Goal: Transaction & Acquisition: Purchase product/service

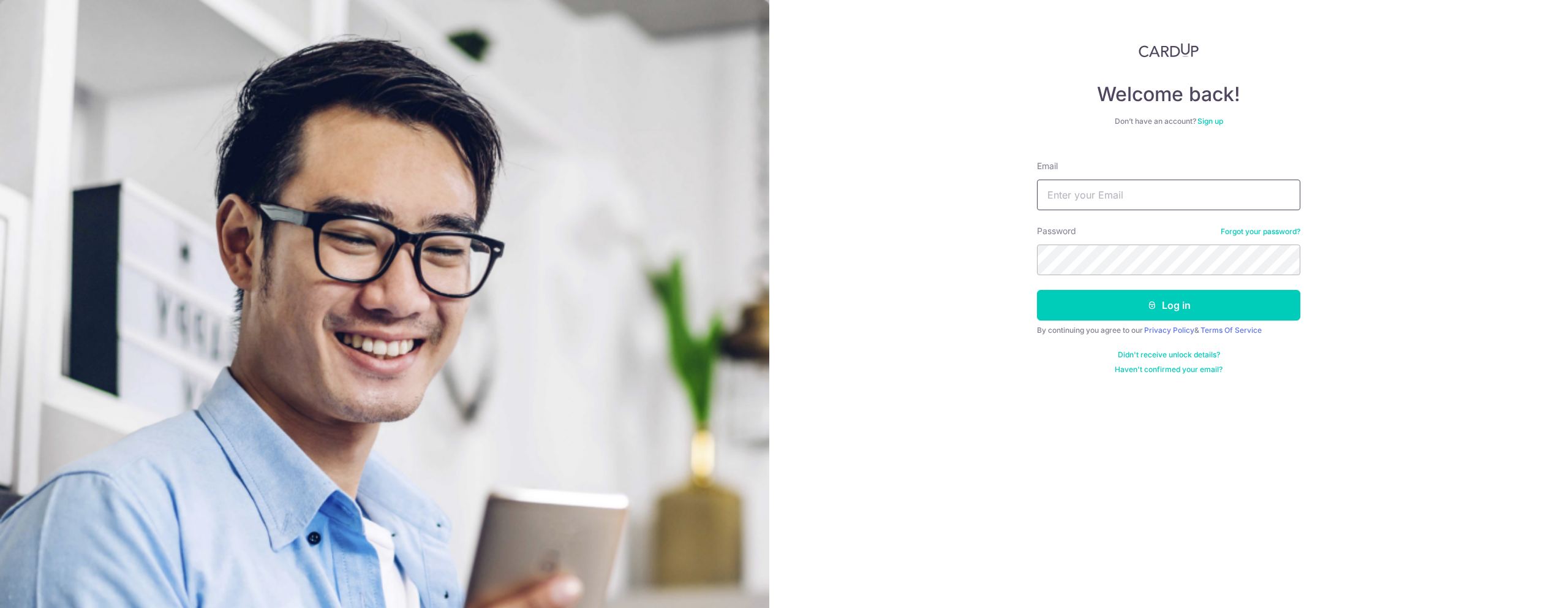
click at [1106, 196] on input "Email" at bounding box center [1168, 195] width 263 height 30
type input "n"
type input "[EMAIL_ADDRESS][DOMAIN_NAME]"
click at [1163, 314] on button "Log in" at bounding box center [1168, 305] width 263 height 30
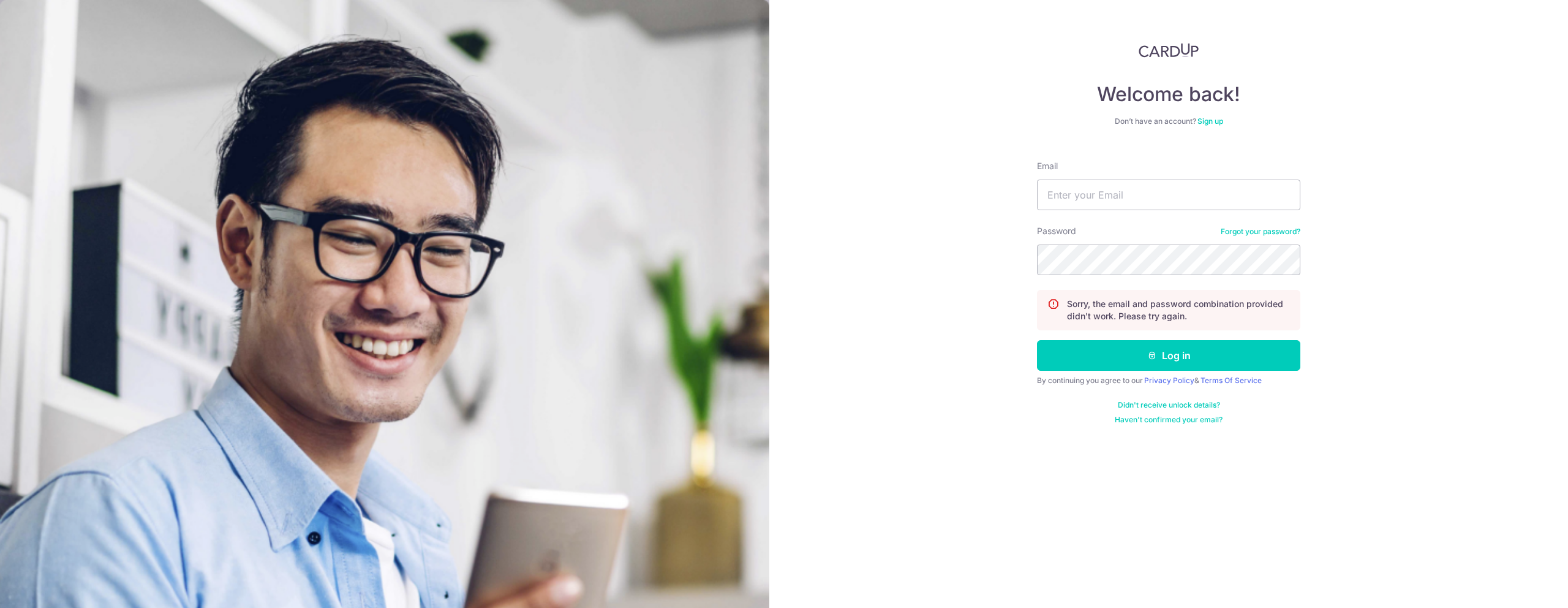
click at [1209, 124] on link "Sign up" at bounding box center [1210, 121] width 26 height 9
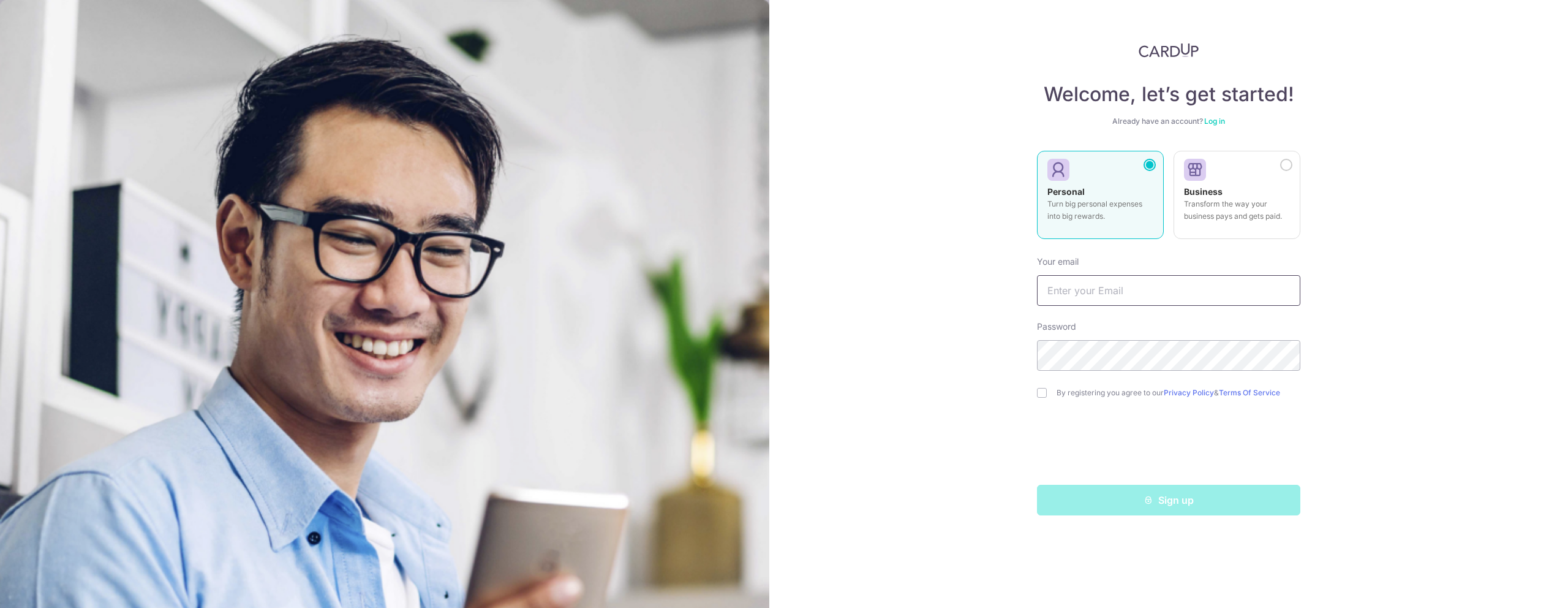
click at [1103, 286] on input "text" at bounding box center [1168, 291] width 263 height 30
type input "nixonsoh@gmail.com"
click at [1040, 394] on input "checkbox" at bounding box center [1041, 393] width 10 height 10
checkbox input "true"
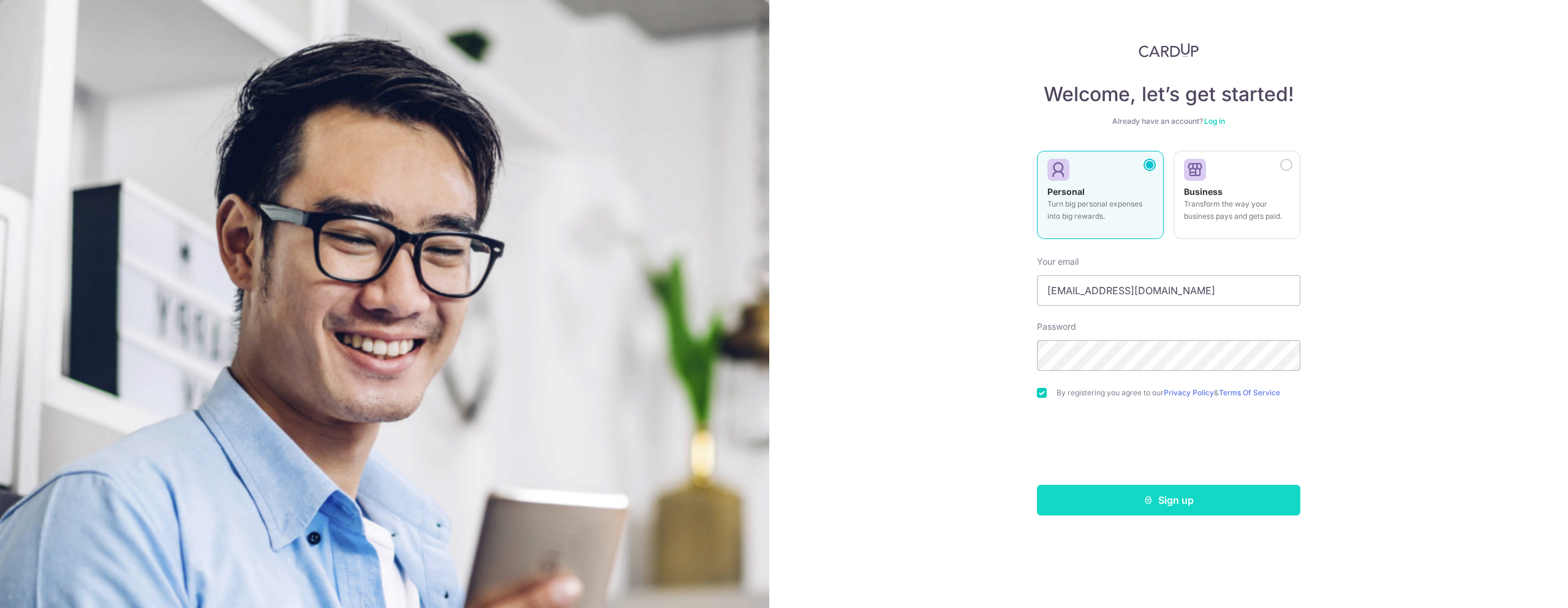
click at [1122, 516] on div "Welcome, let’s get started! Already have an account? Log in Personal Turn big p…" at bounding box center [1168, 304] width 798 height 608
click at [1128, 507] on button "Sign up" at bounding box center [1168, 500] width 263 height 30
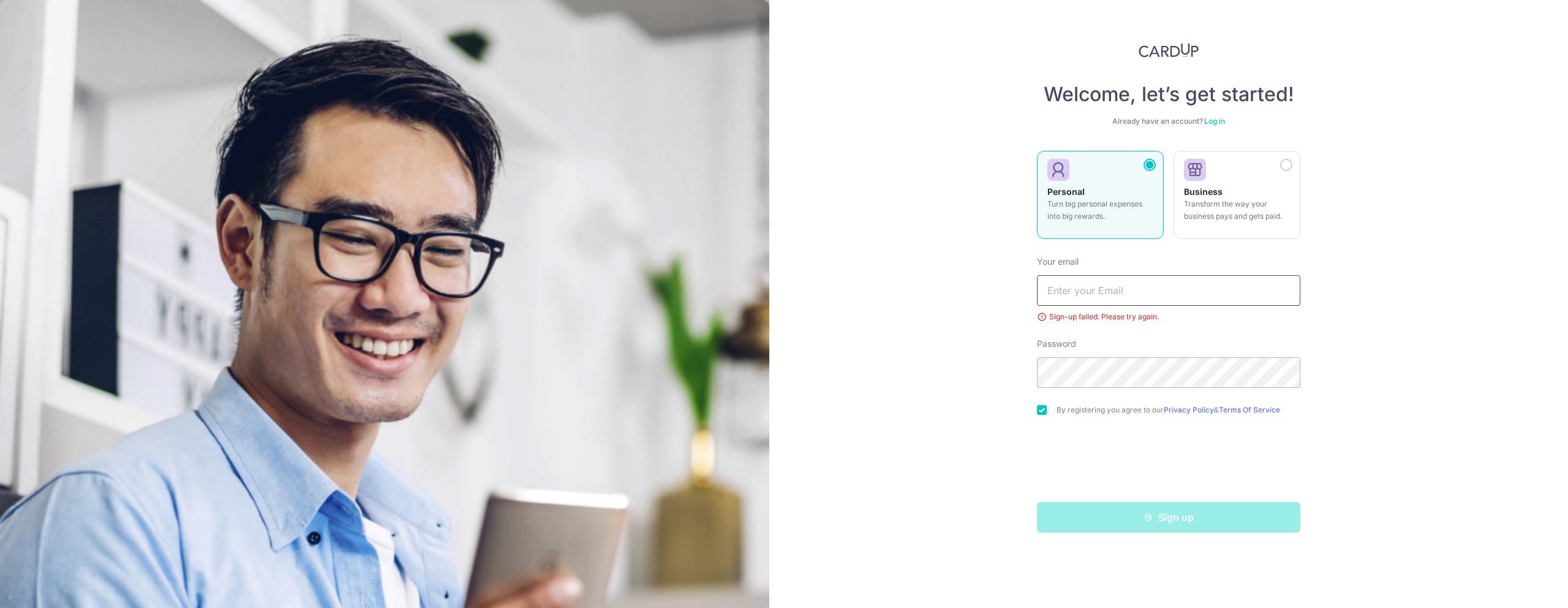
click at [1093, 290] on input "text" at bounding box center [1168, 291] width 263 height 30
type input "nixonsoh@gmail.com"
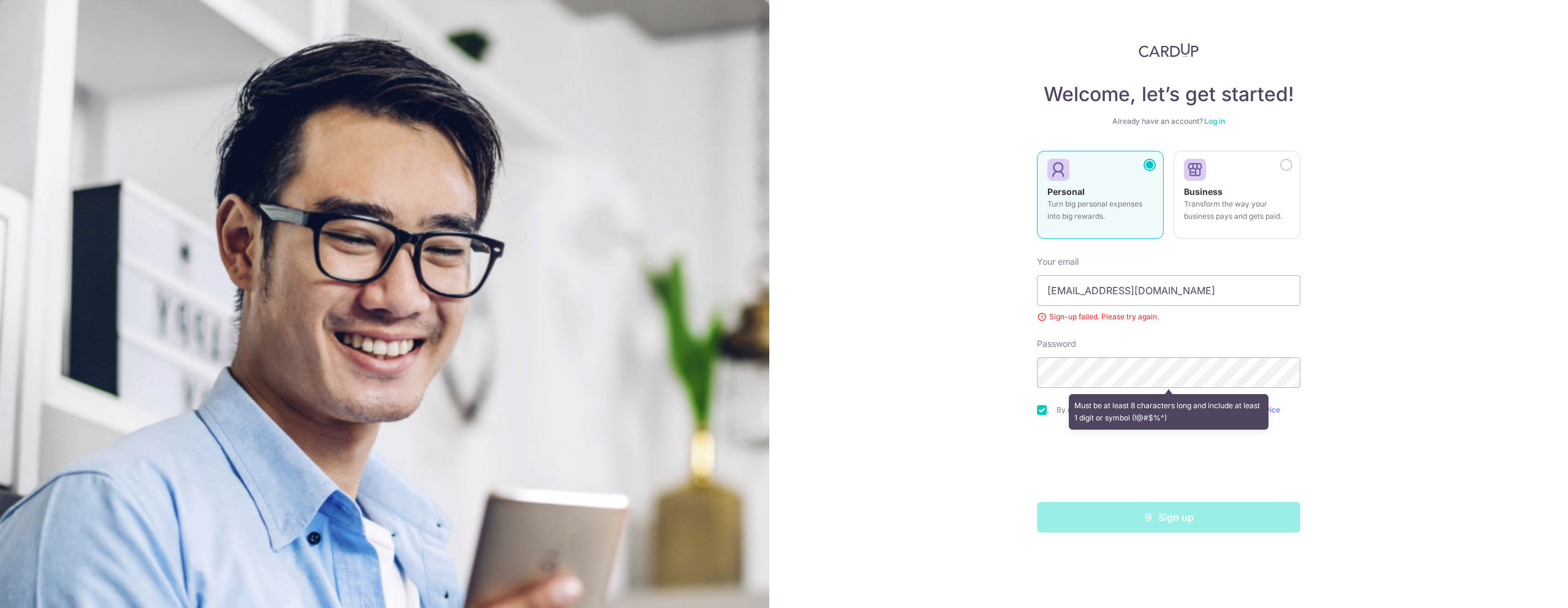
click at [1218, 127] on div "Welcome, let’s get started! Already have an account? Log in Personal Turn big p…" at bounding box center [1168, 287] width 263 height 489
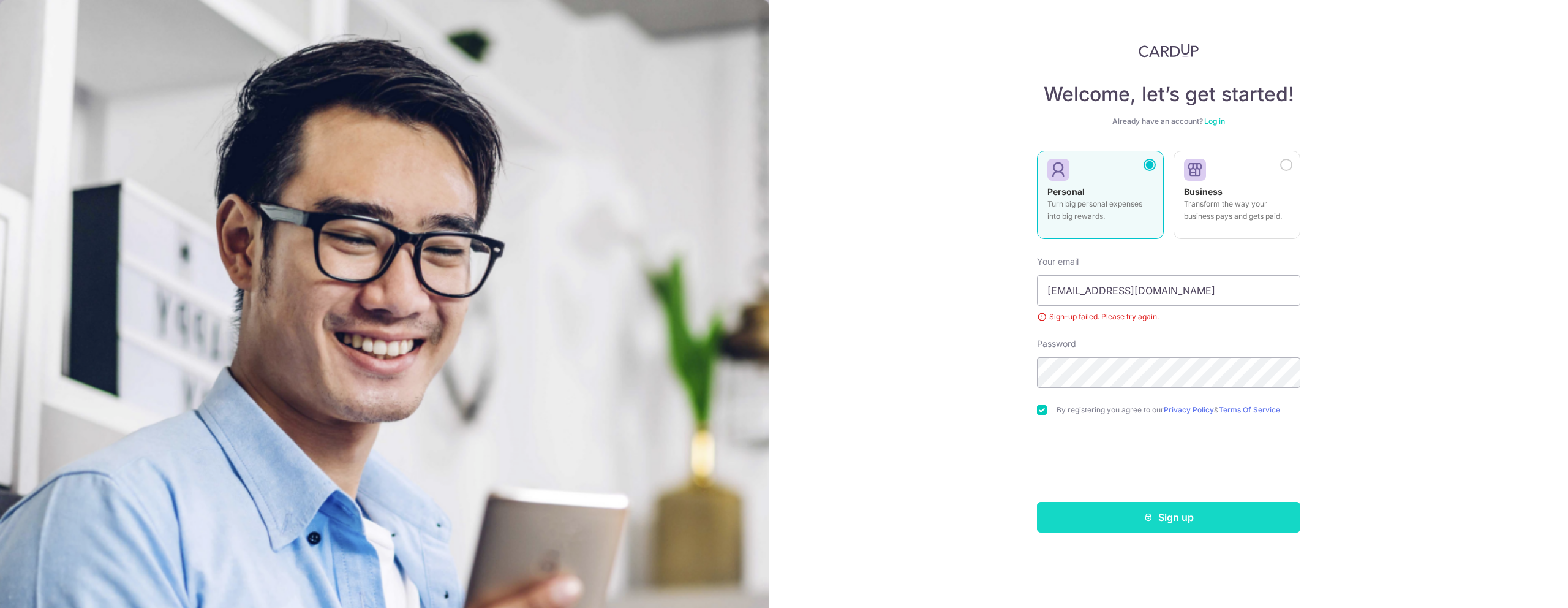
click at [1123, 527] on button "Sign up" at bounding box center [1168, 517] width 263 height 30
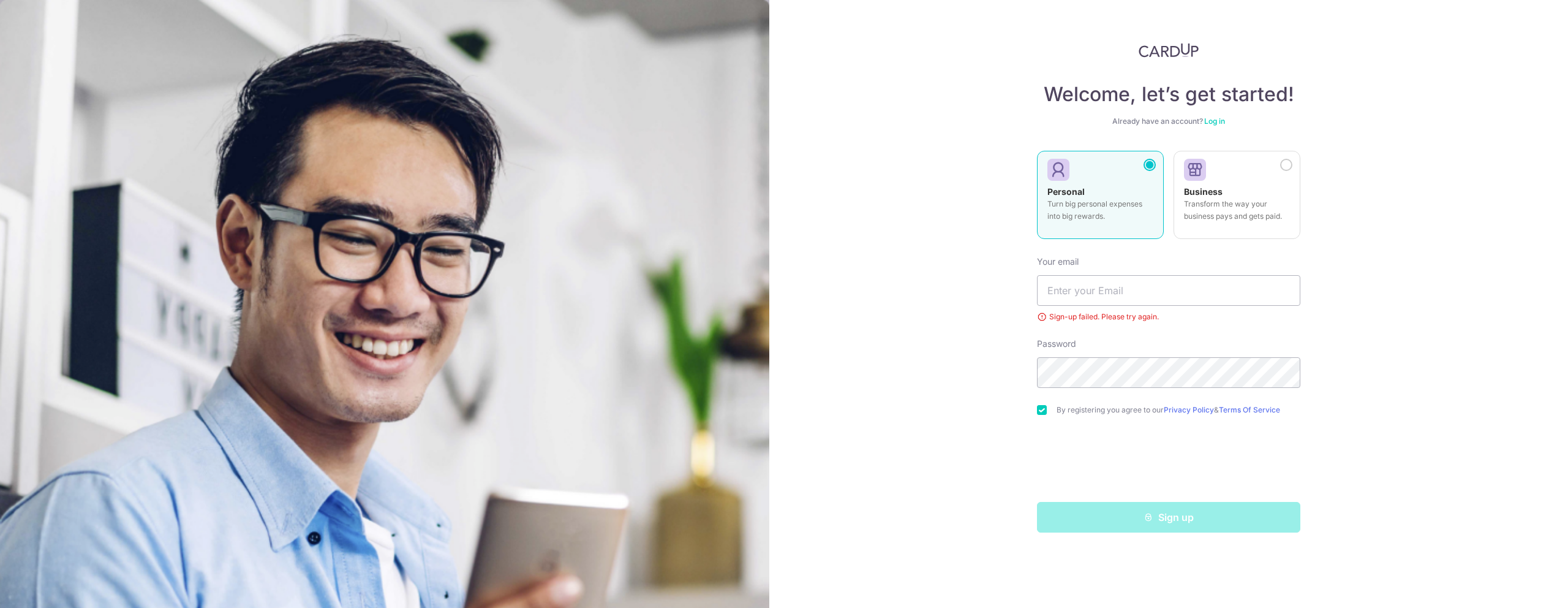
click at [1215, 119] on link "Log in" at bounding box center [1214, 121] width 21 height 9
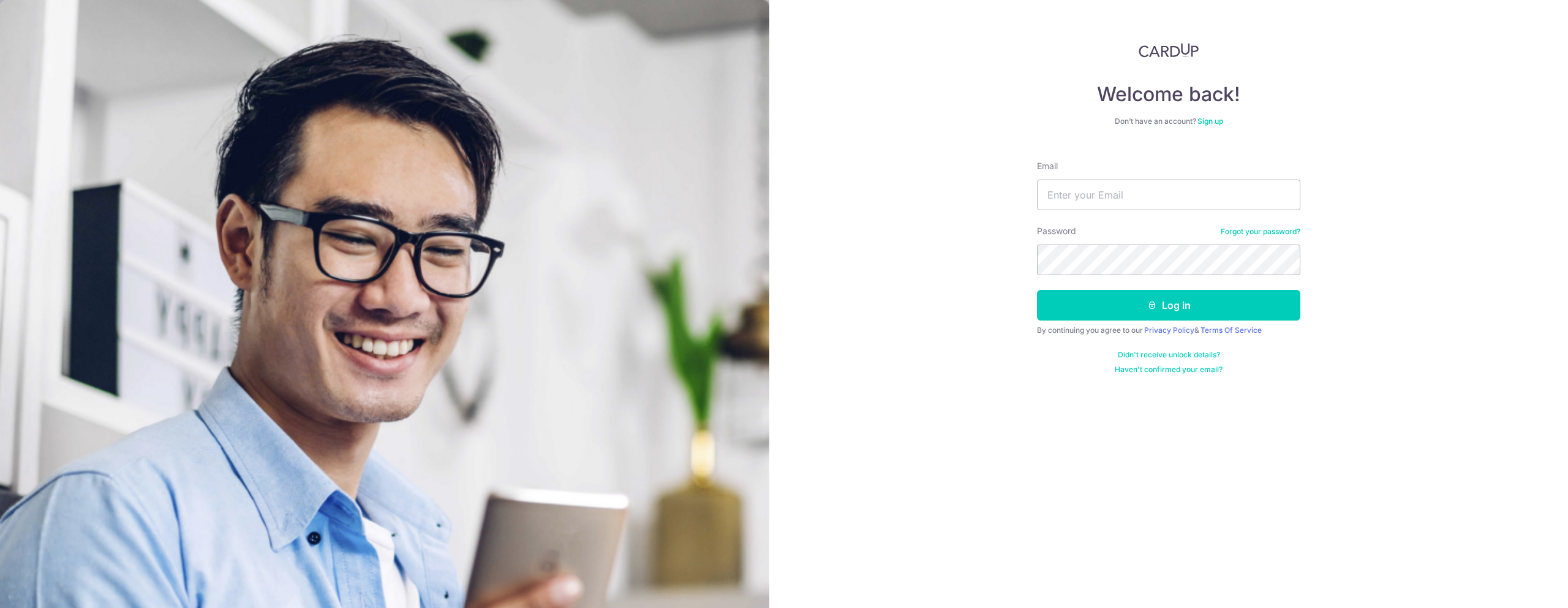
click at [1249, 227] on link "Forgot your password?" at bounding box center [1260, 231] width 80 height 10
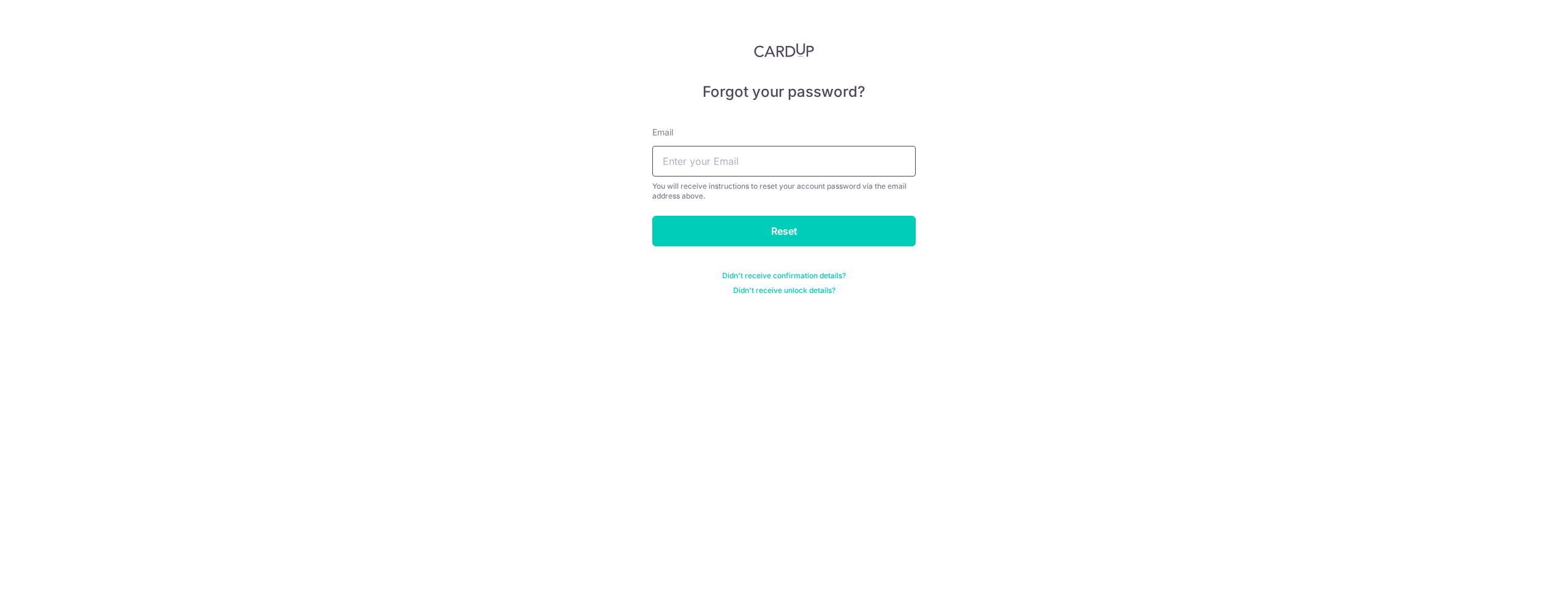
click at [764, 168] on input "text" at bounding box center [784, 161] width 263 height 30
type input "nixonsoh@gmail.com"
click at [785, 238] on input "Reset" at bounding box center [784, 231] width 263 height 30
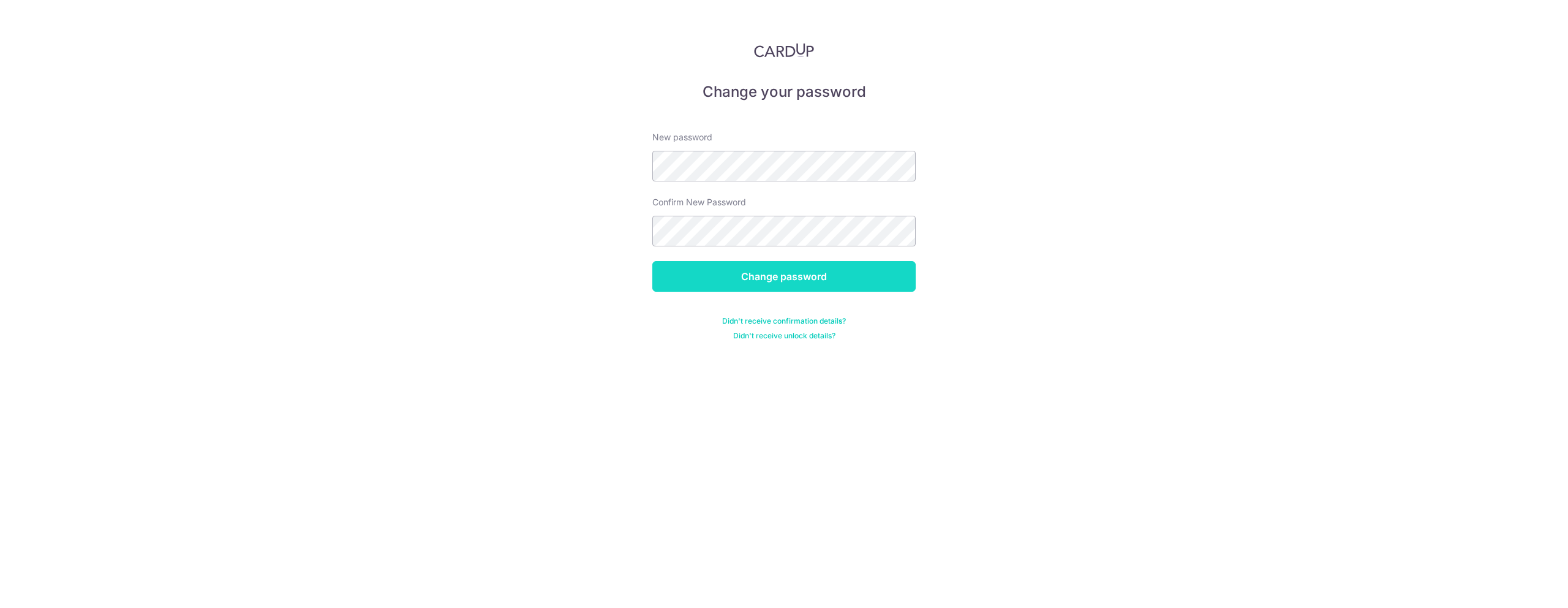
click at [763, 269] on input "Change password" at bounding box center [784, 276] width 263 height 30
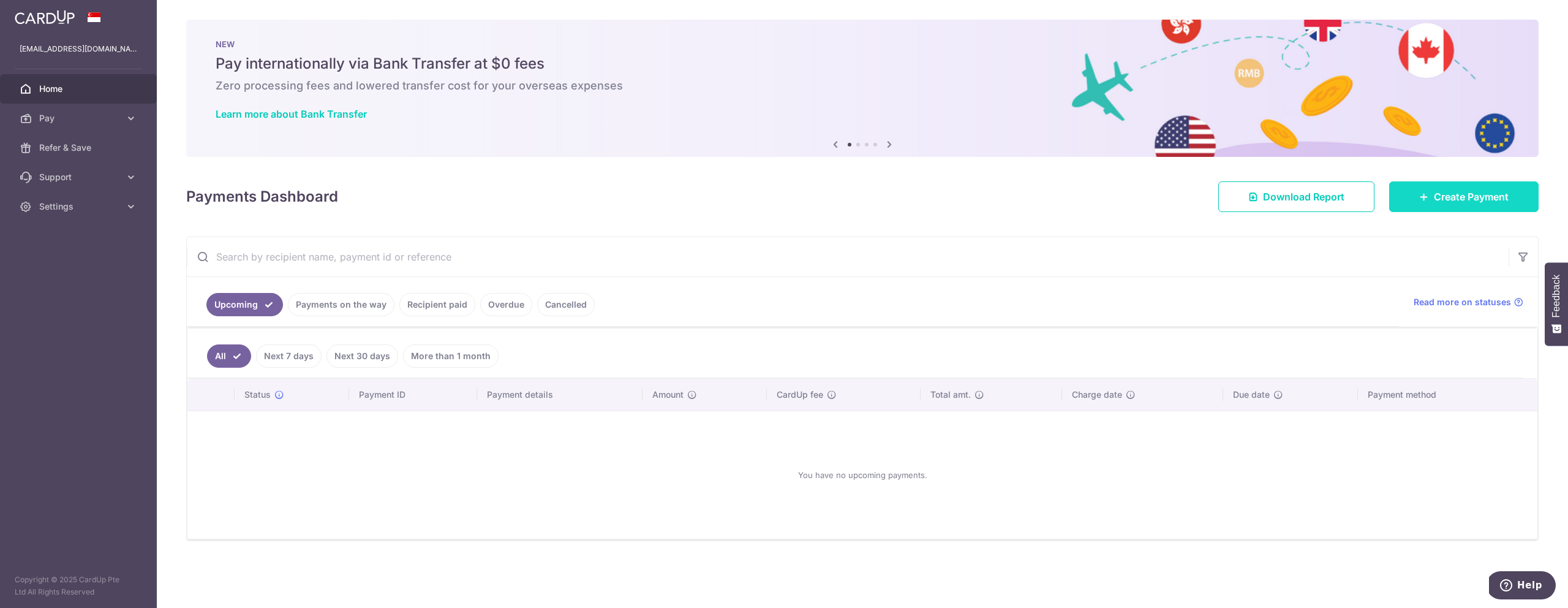
click at [1429, 198] on link "Create Payment" at bounding box center [1463, 196] width 150 height 30
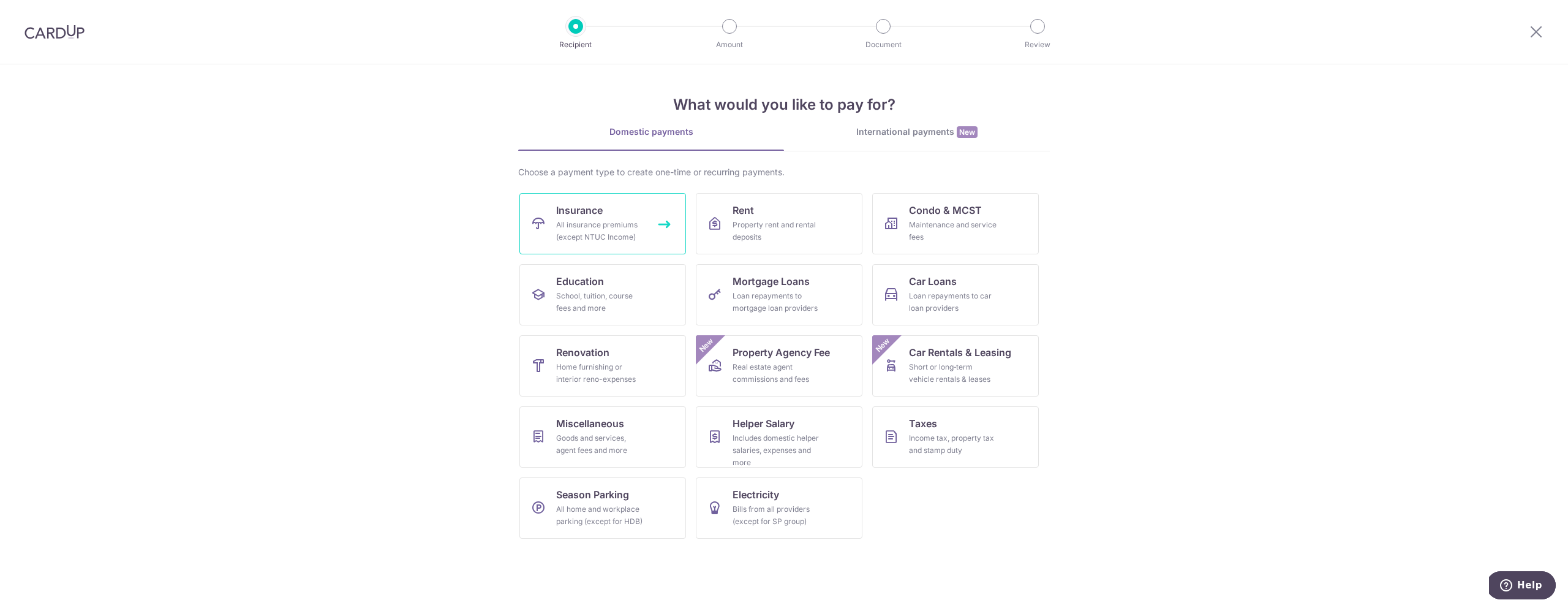
click at [633, 219] on div "All insurance premiums (except NTUC Income)" at bounding box center [600, 231] width 88 height 24
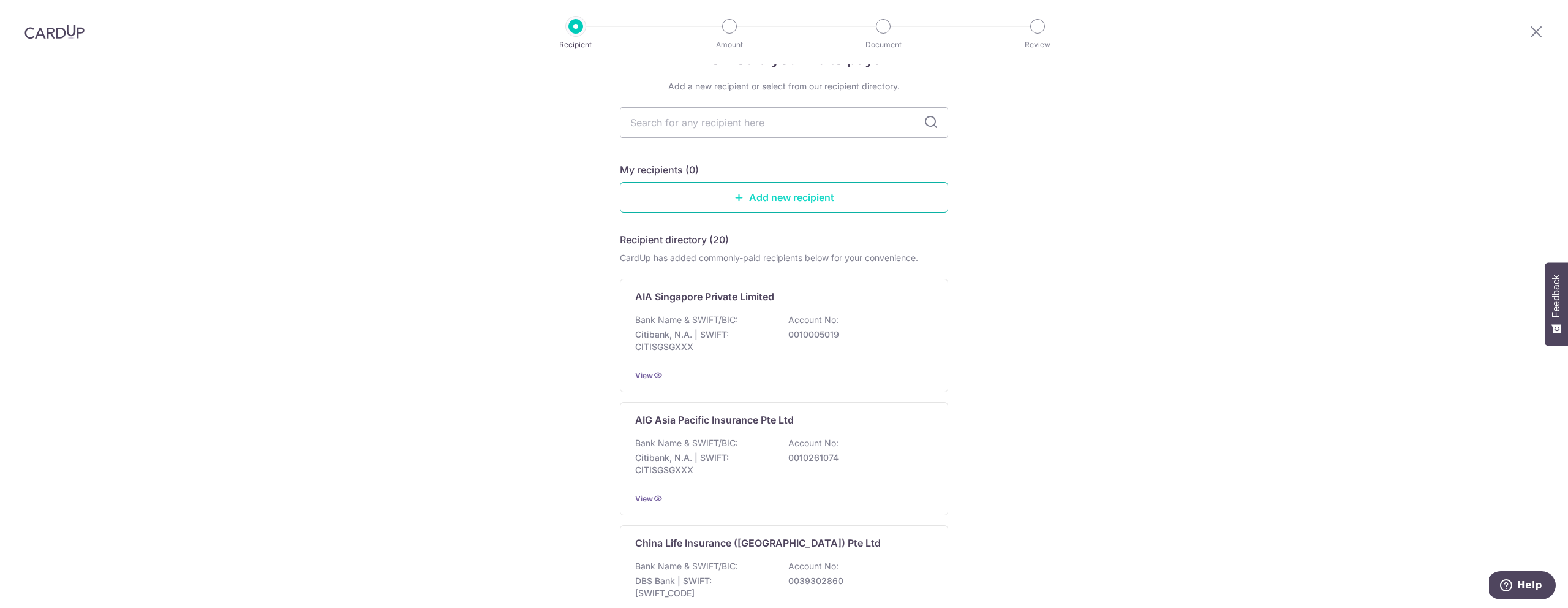
scroll to position [37, 0]
type input "manulife"
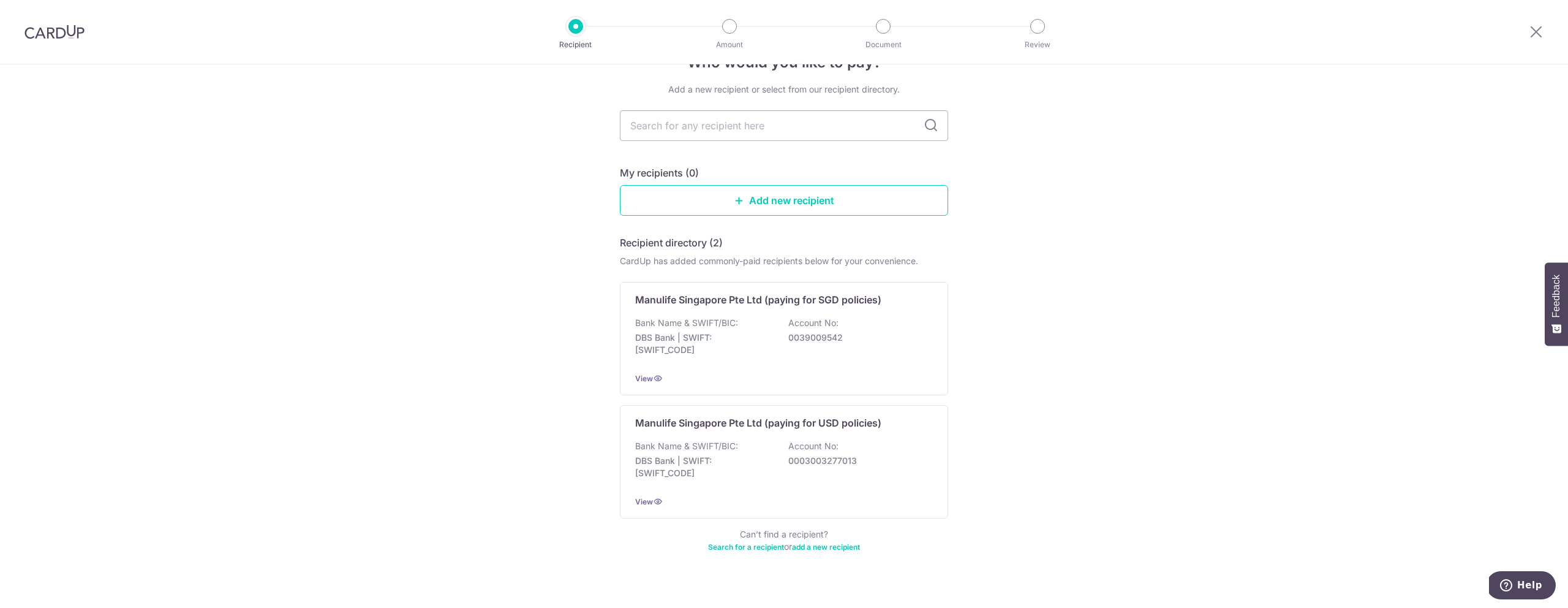
click at [936, 129] on icon at bounding box center [930, 125] width 14 height 14
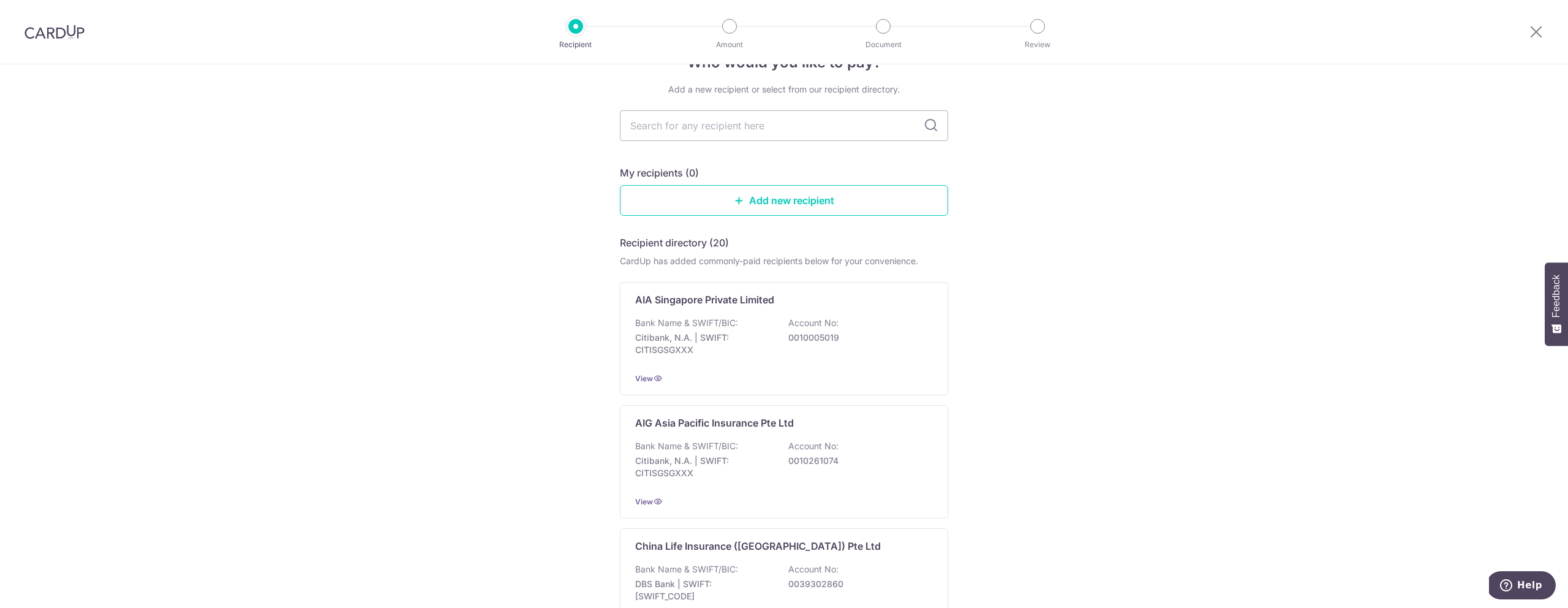
click at [931, 124] on icon at bounding box center [930, 125] width 14 height 14
click at [757, 123] on input "text" at bounding box center [784, 126] width 329 height 30
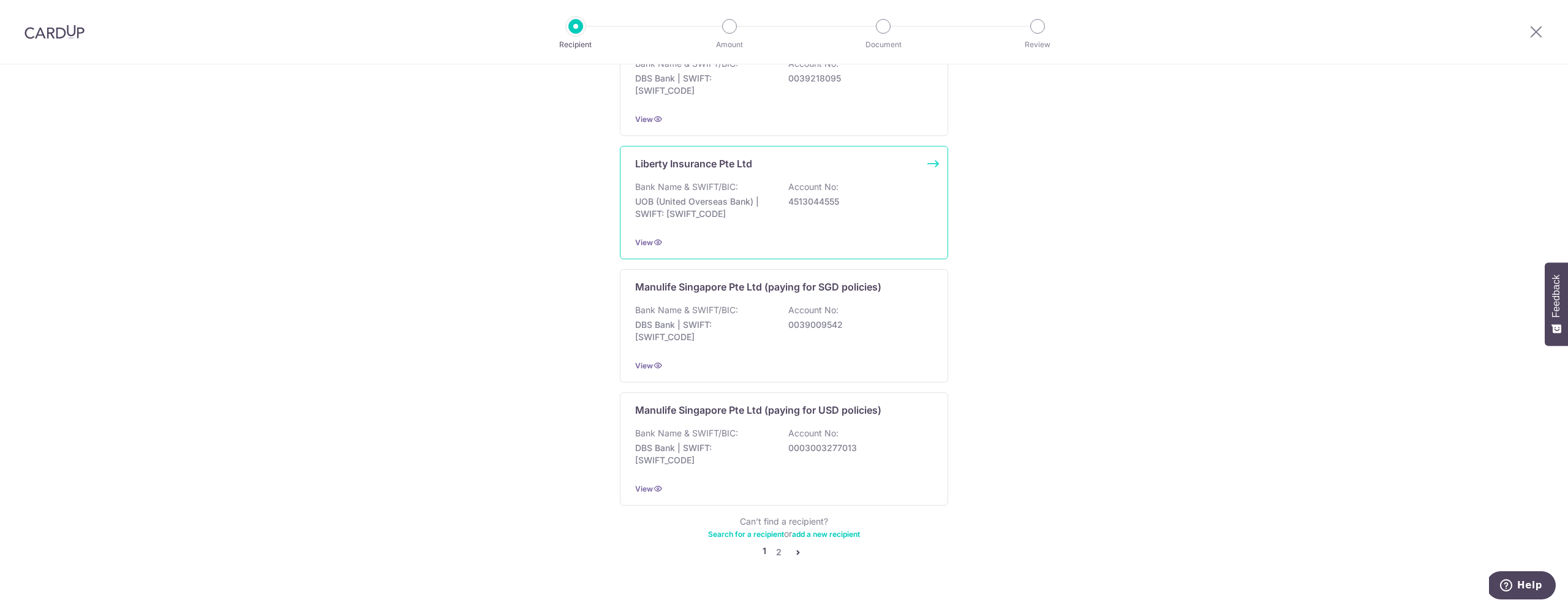
scroll to position [1055, 0]
click at [779, 543] on link "2" at bounding box center [778, 550] width 14 height 14
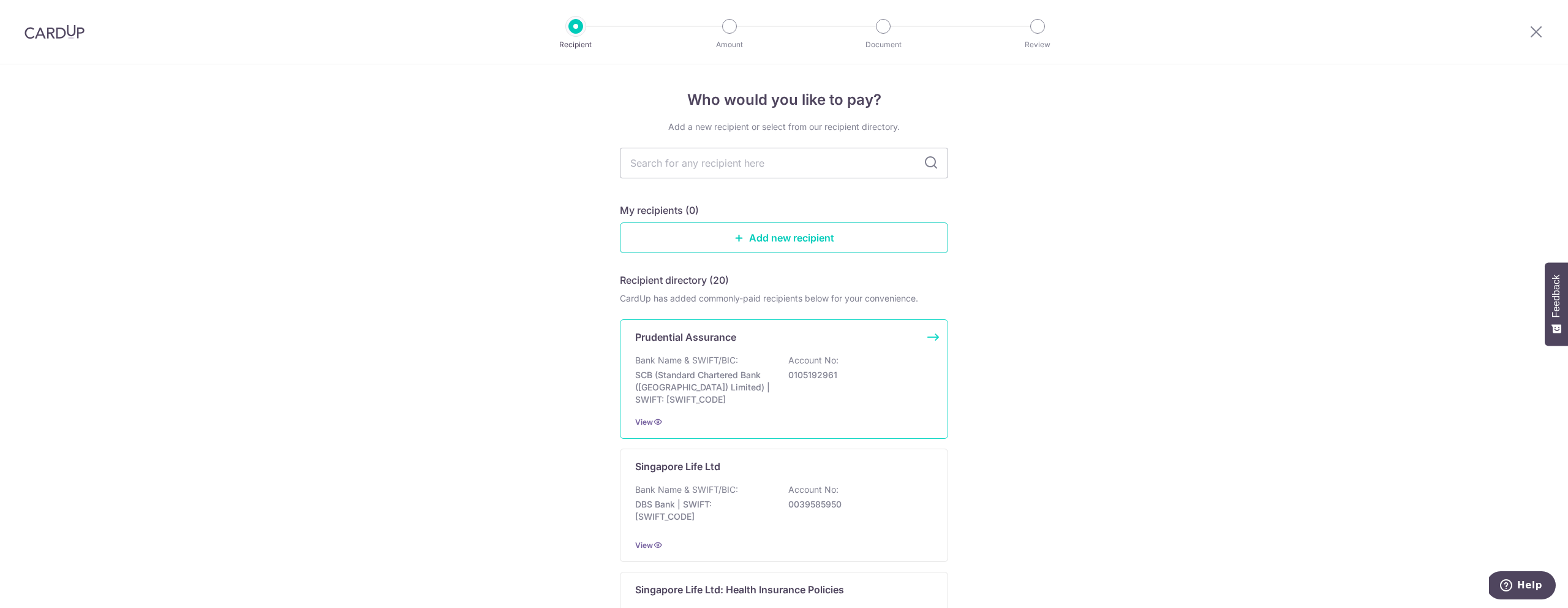
click at [771, 395] on p "SCB (Standard Chartered Bank (Singapore) Limited) | SWIFT: SCBLSG22XXX" at bounding box center [703, 387] width 137 height 37
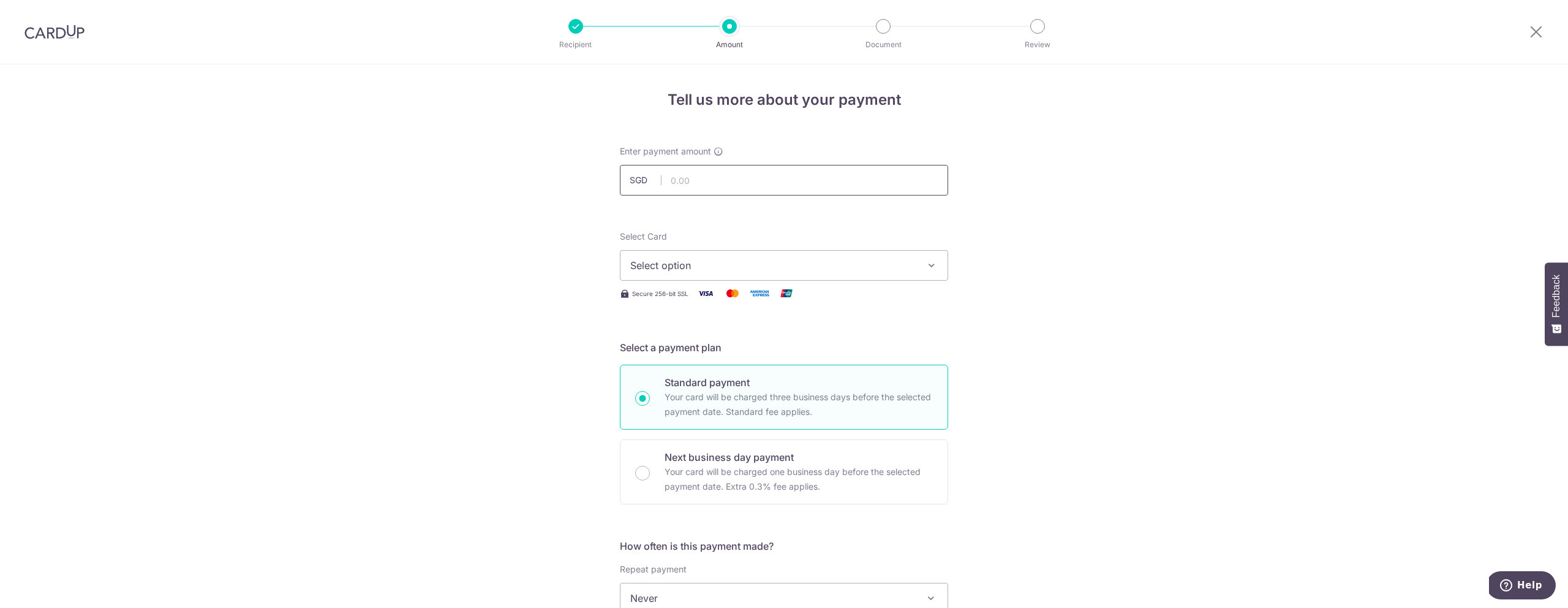
click at [744, 181] on input "text" at bounding box center [784, 180] width 329 height 30
click at [697, 258] on span "Select option" at bounding box center [773, 265] width 285 height 14
drag, startPoint x: 1144, startPoint y: 227, endPoint x: 1127, endPoint y: 202, distance: 30.2
click at [1144, 227] on div "Tell us more about your payment Enter payment amount SGD Select Card Select opt…" at bounding box center [784, 619] width 1568 height 1109
click at [1529, 34] on icon at bounding box center [1535, 31] width 14 height 15
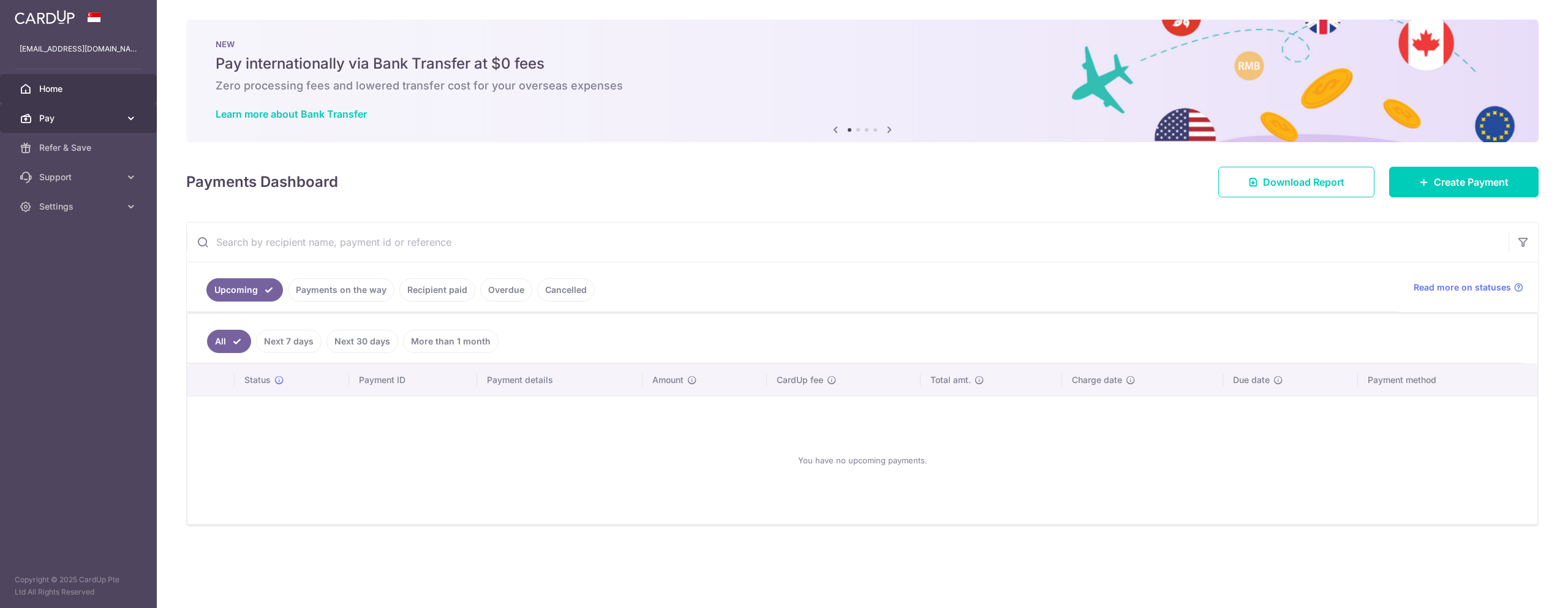
click at [59, 114] on span "Pay" at bounding box center [80, 118] width 81 height 12
click at [80, 151] on span "Payments" at bounding box center [80, 148] width 81 height 12
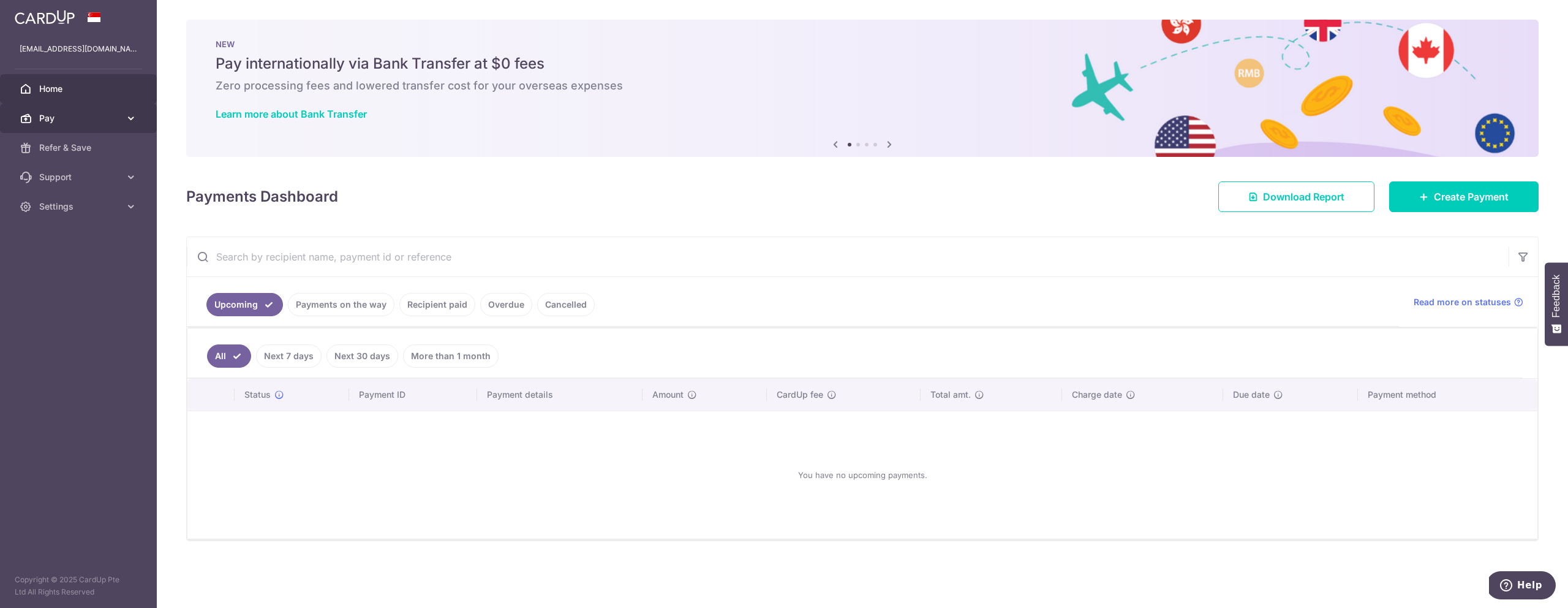
click at [90, 119] on span "Pay" at bounding box center [80, 118] width 81 height 12
click at [62, 202] on span "Cards" at bounding box center [80, 206] width 81 height 12
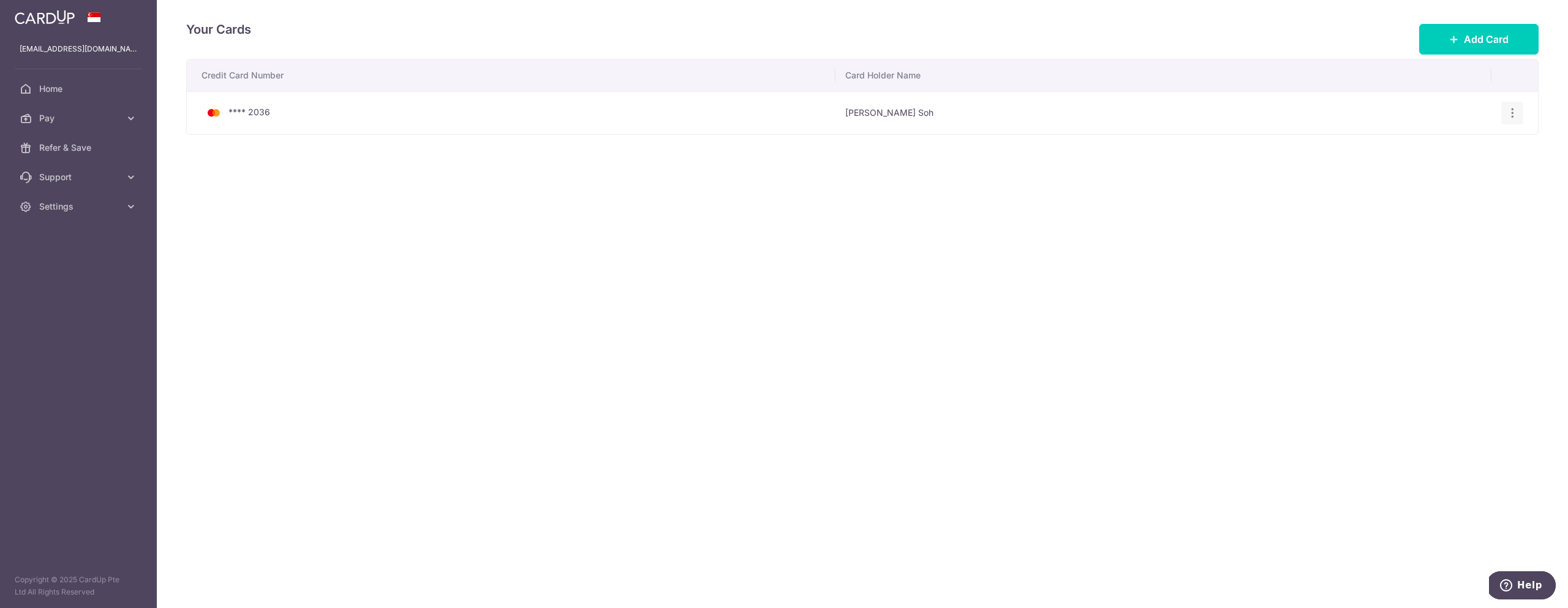
click at [1515, 111] on icon "button" at bounding box center [1512, 113] width 13 height 13
click at [1455, 175] on span "Delete" at bounding box center [1471, 176] width 84 height 14
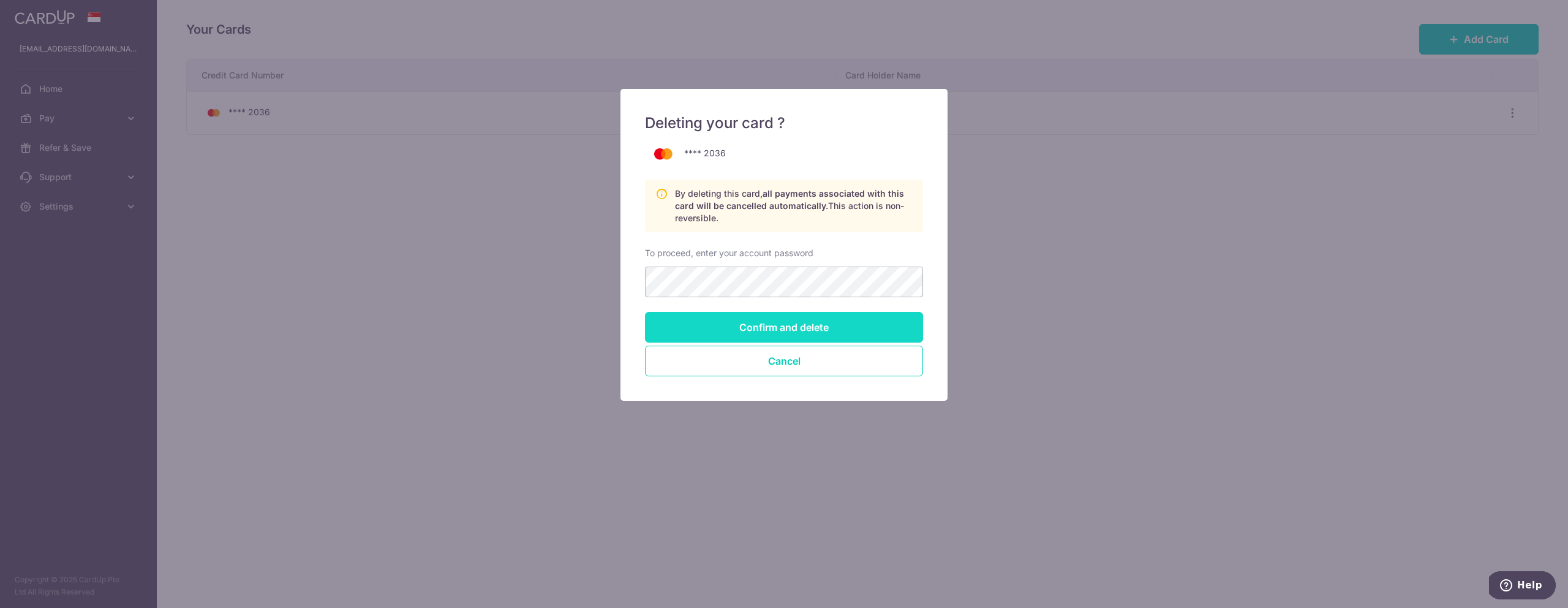
click at [755, 323] on input "Confirm and delete" at bounding box center [784, 327] width 278 height 30
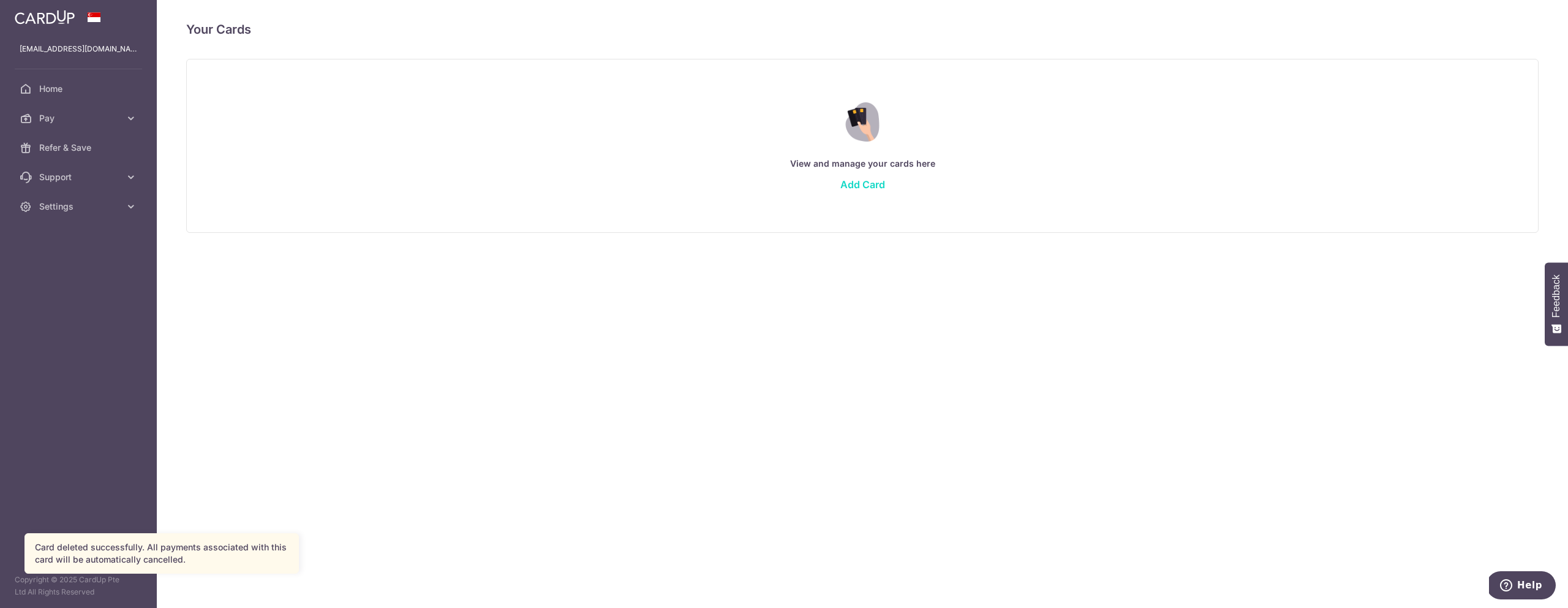
click at [870, 185] on link "Add Card" at bounding box center [862, 184] width 45 height 12
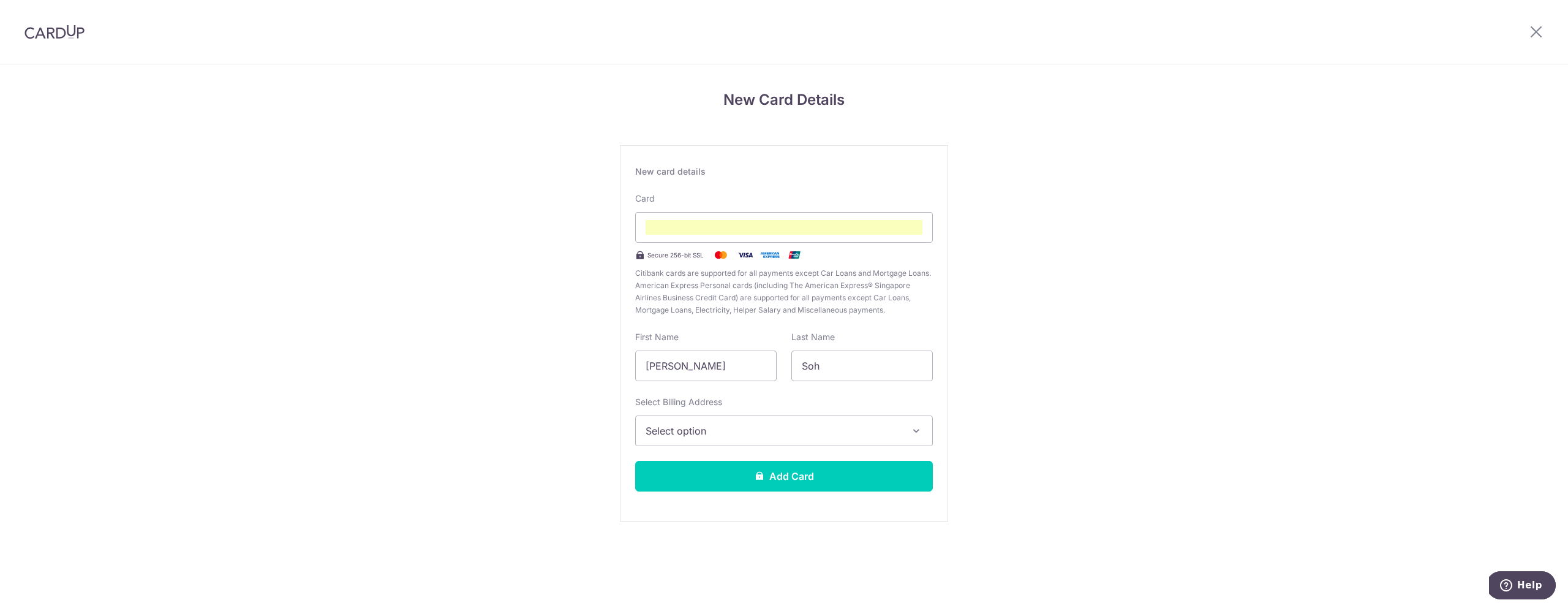
click at [703, 428] on span "Select option" at bounding box center [773, 430] width 255 height 14
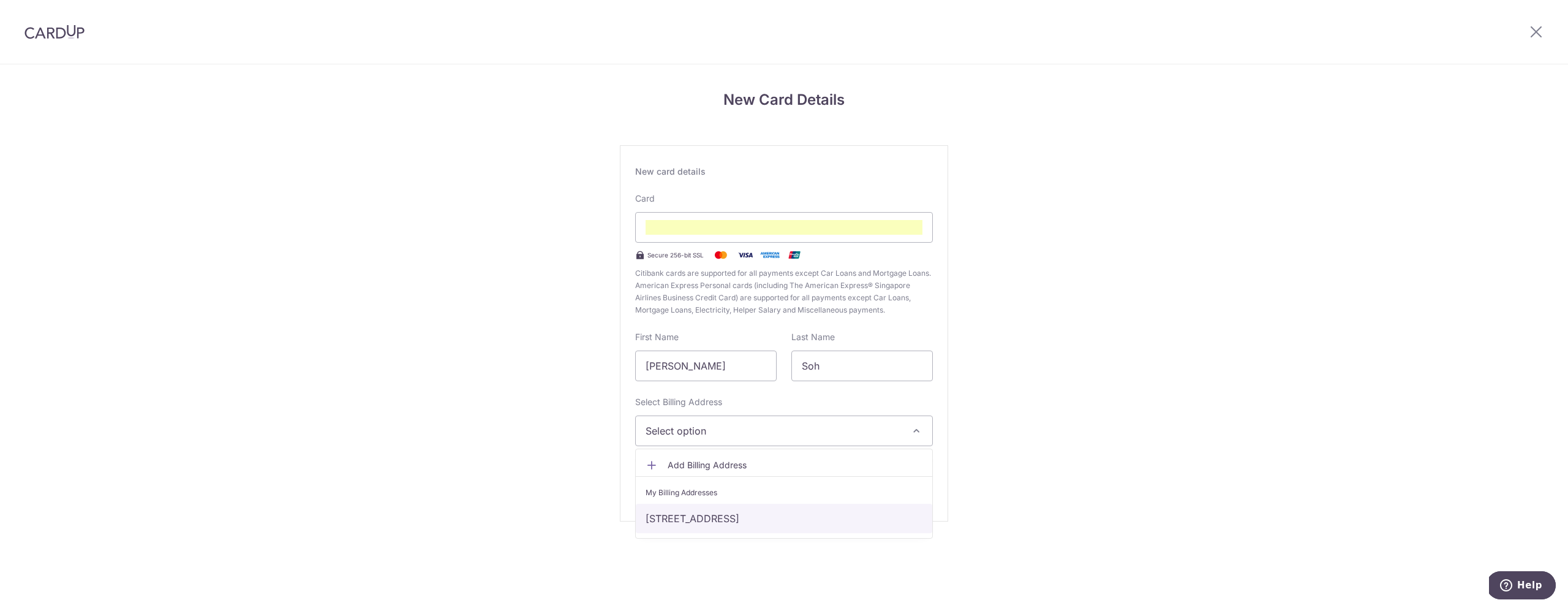
click at [706, 513] on link "133, #05-122, Bedok North Avenue 3, Singapore, Singapore, Singapore-460133" at bounding box center [784, 518] width 297 height 30
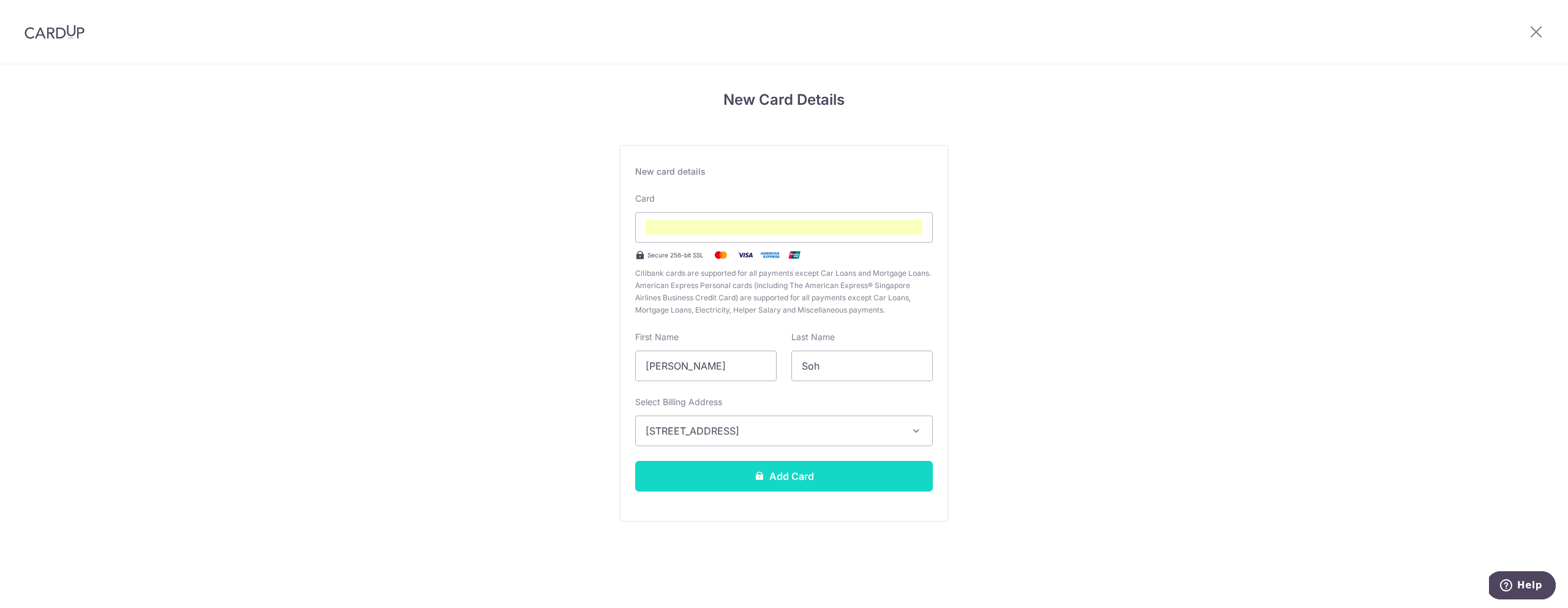
click at [751, 476] on button "Add Card" at bounding box center [783, 476] width 297 height 30
click at [800, 482] on button "Add Card" at bounding box center [783, 476] width 297 height 30
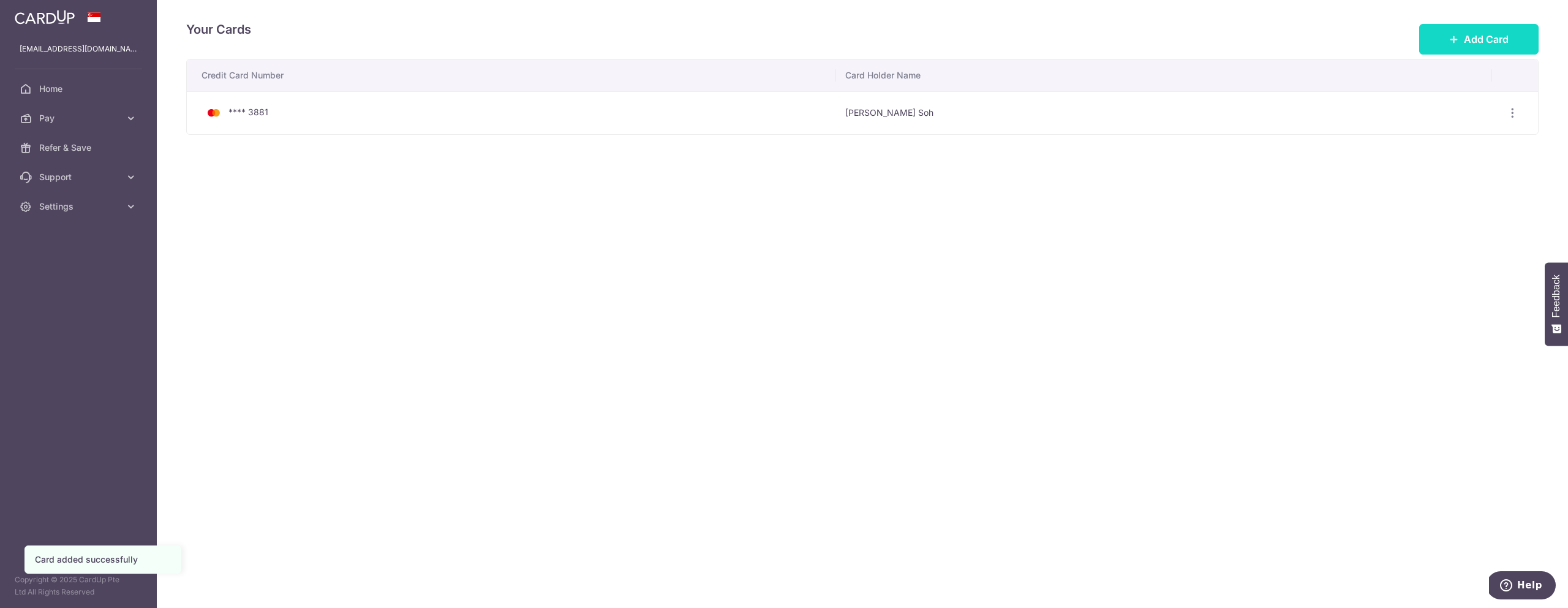
click at [1476, 28] on button "Add Card" at bounding box center [1478, 39] width 119 height 30
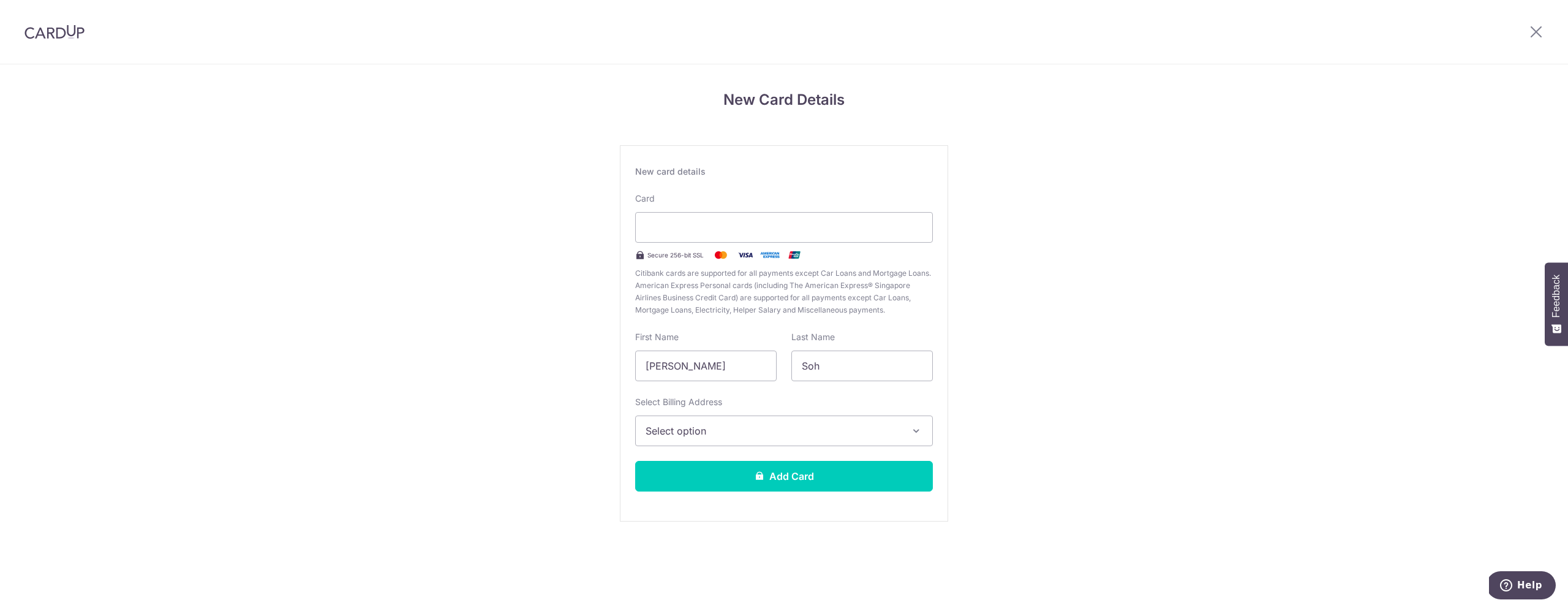
click at [673, 313] on span "Citibank cards are supported for all payments except Car Loans and Mortgage Loa…" at bounding box center [783, 291] width 297 height 49
click at [719, 433] on span "Select option" at bounding box center [773, 430] width 255 height 14
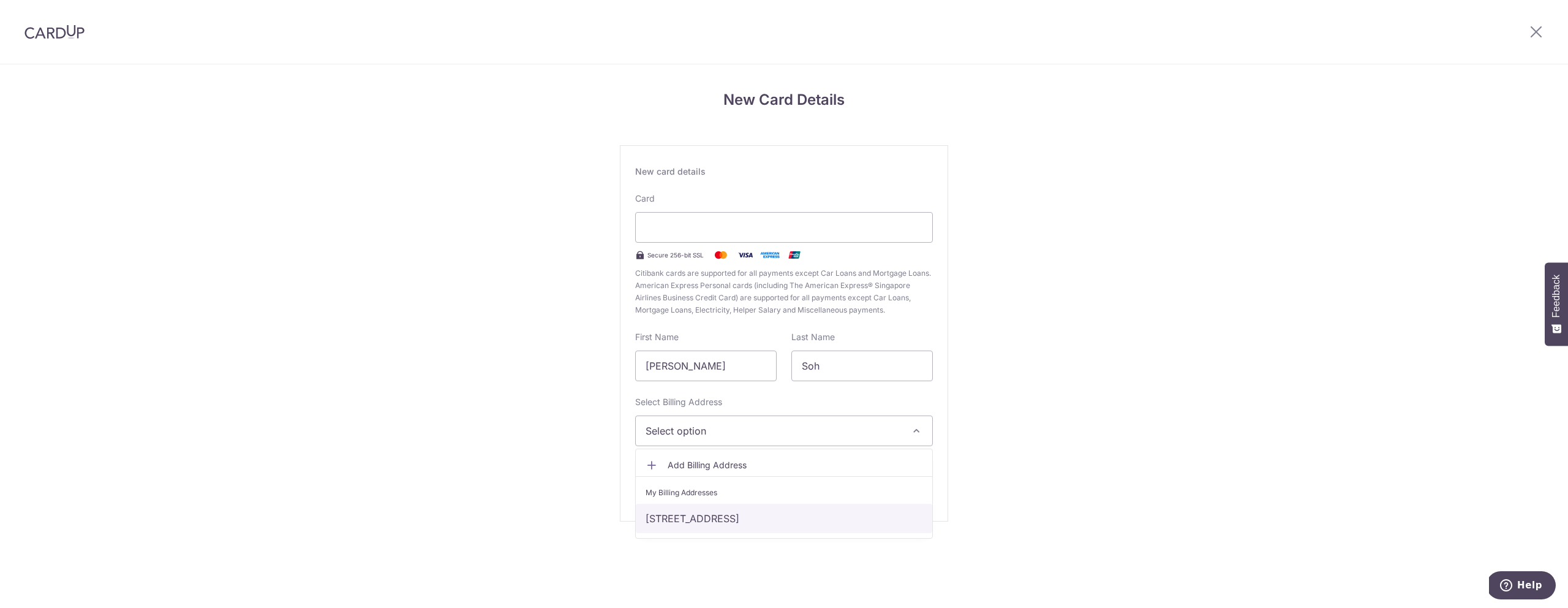
drag, startPoint x: 706, startPoint y: 516, endPoint x: 716, endPoint y: 510, distance: 11.7
click at [705, 516] on link "[STREET_ADDRESS]" at bounding box center [784, 518] width 297 height 30
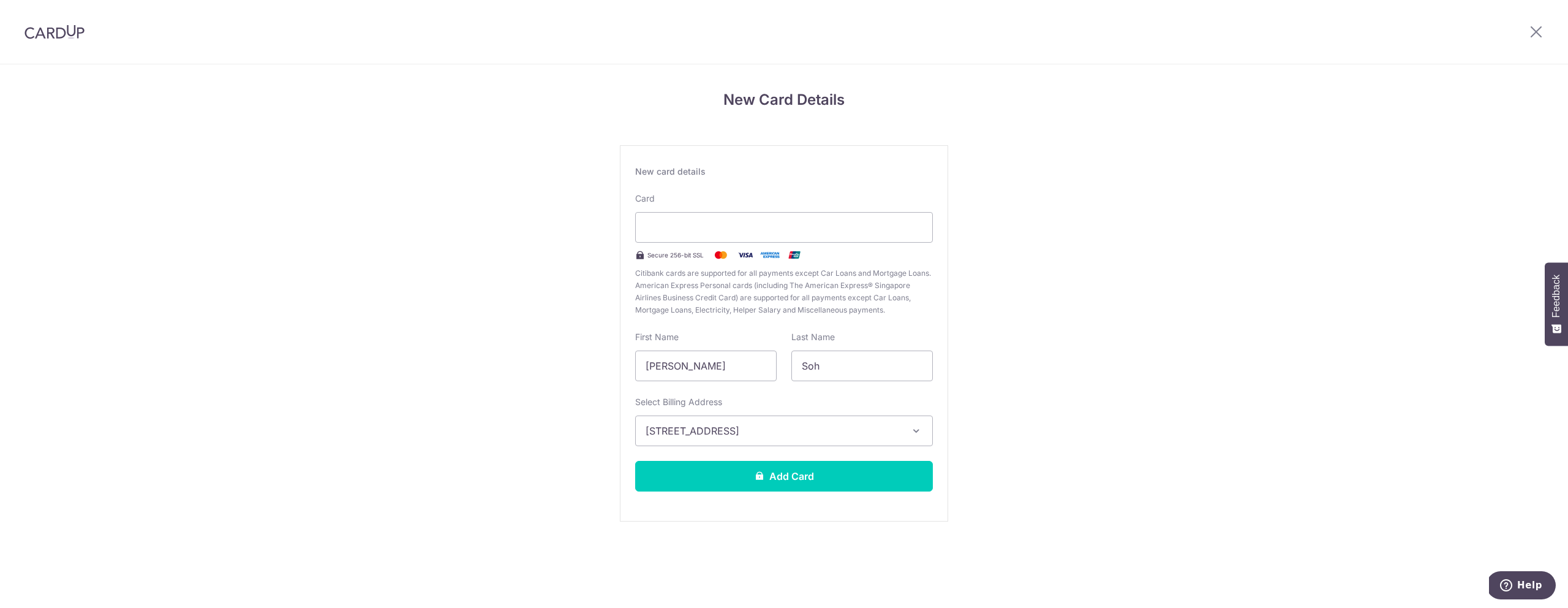
click at [763, 458] on div "New card details Card Secure 256-bit SSL Citibank cards are supported for all p…" at bounding box center [784, 333] width 329 height 376
click at [757, 473] on icon at bounding box center [759, 475] width 10 height 10
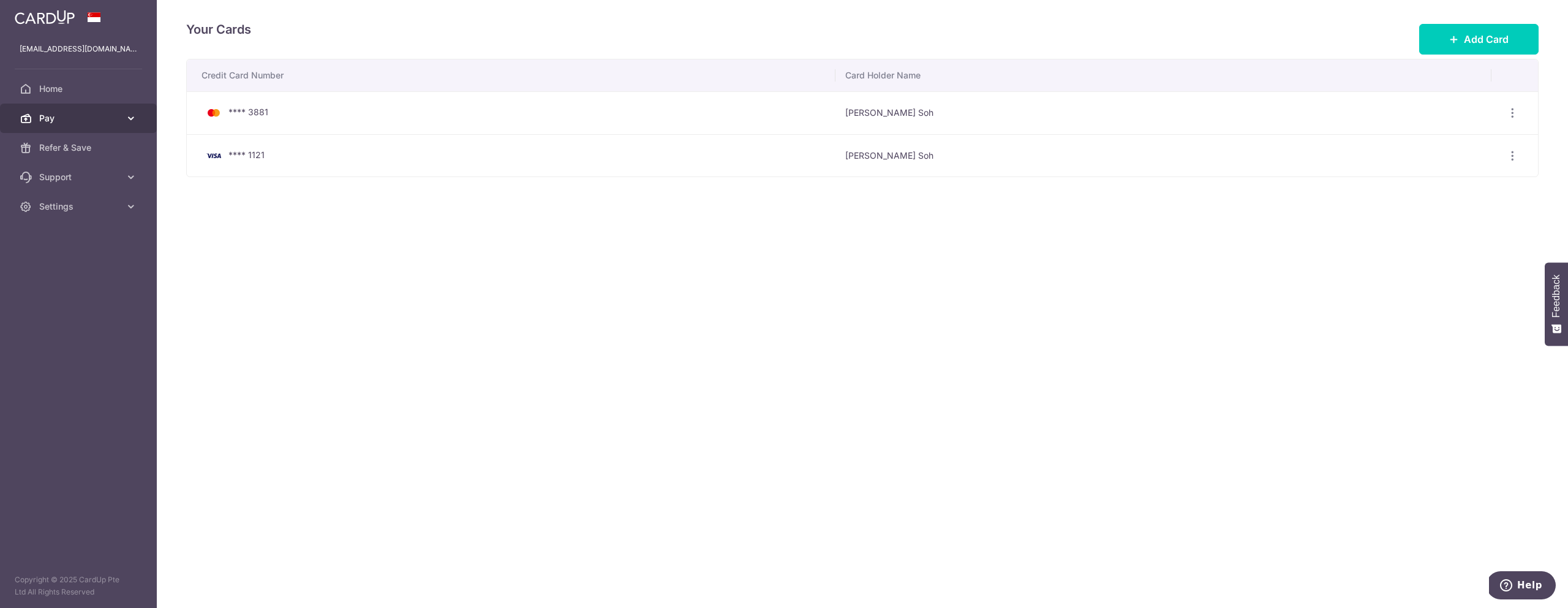
click at [79, 106] on link "Pay" at bounding box center [78, 118] width 157 height 30
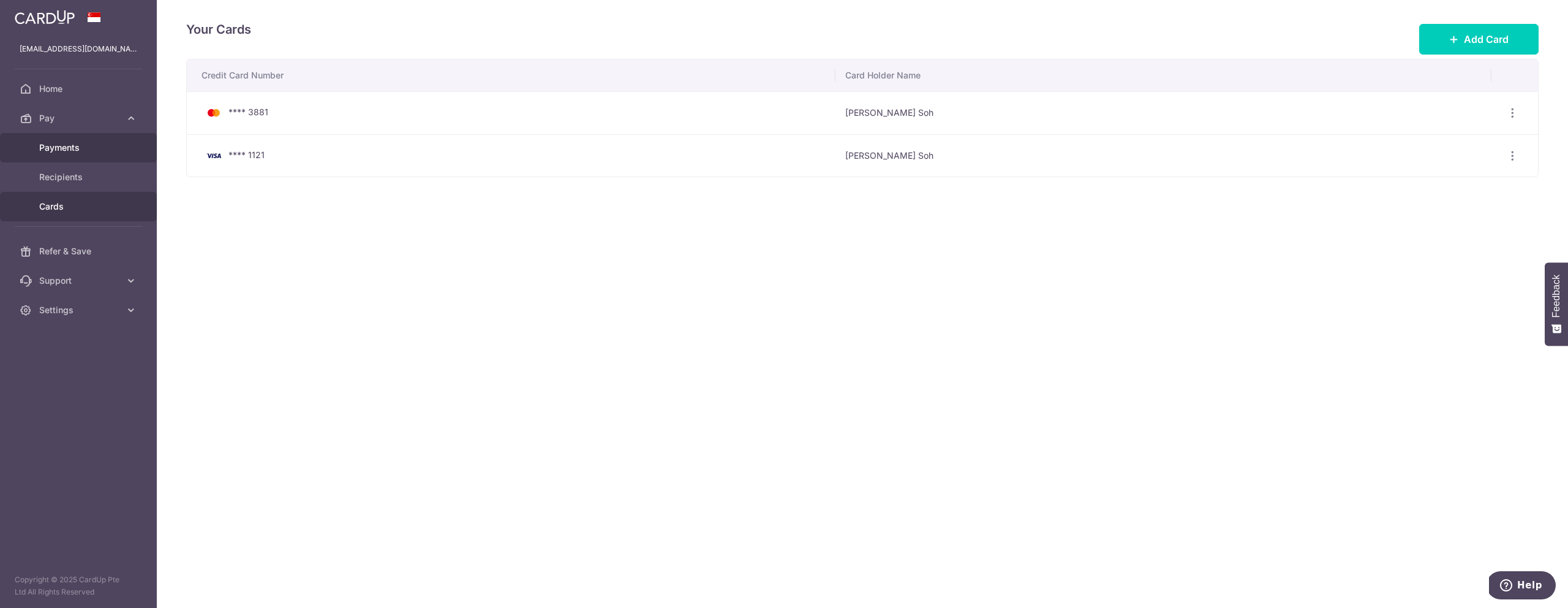
click at [80, 154] on link "Payments" at bounding box center [78, 148] width 157 height 30
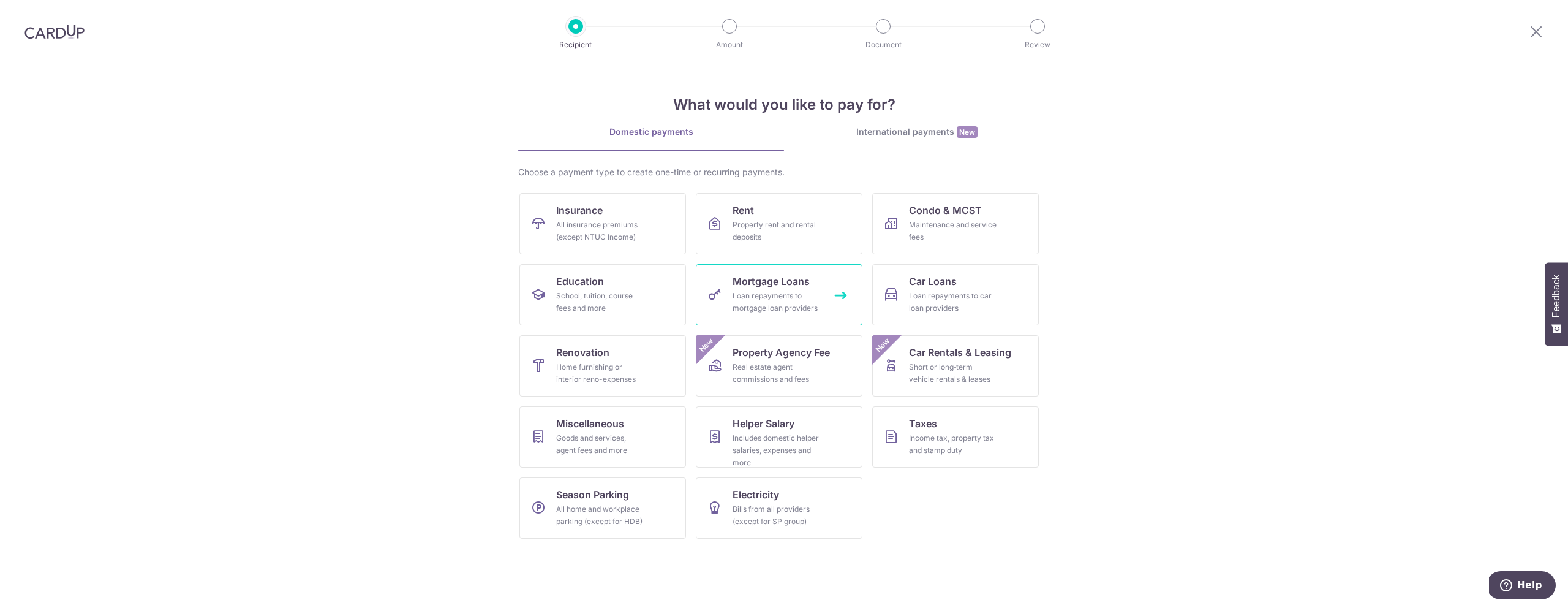
click at [767, 291] on div "Loan repayments to mortgage loan providers" at bounding box center [776, 302] width 88 height 24
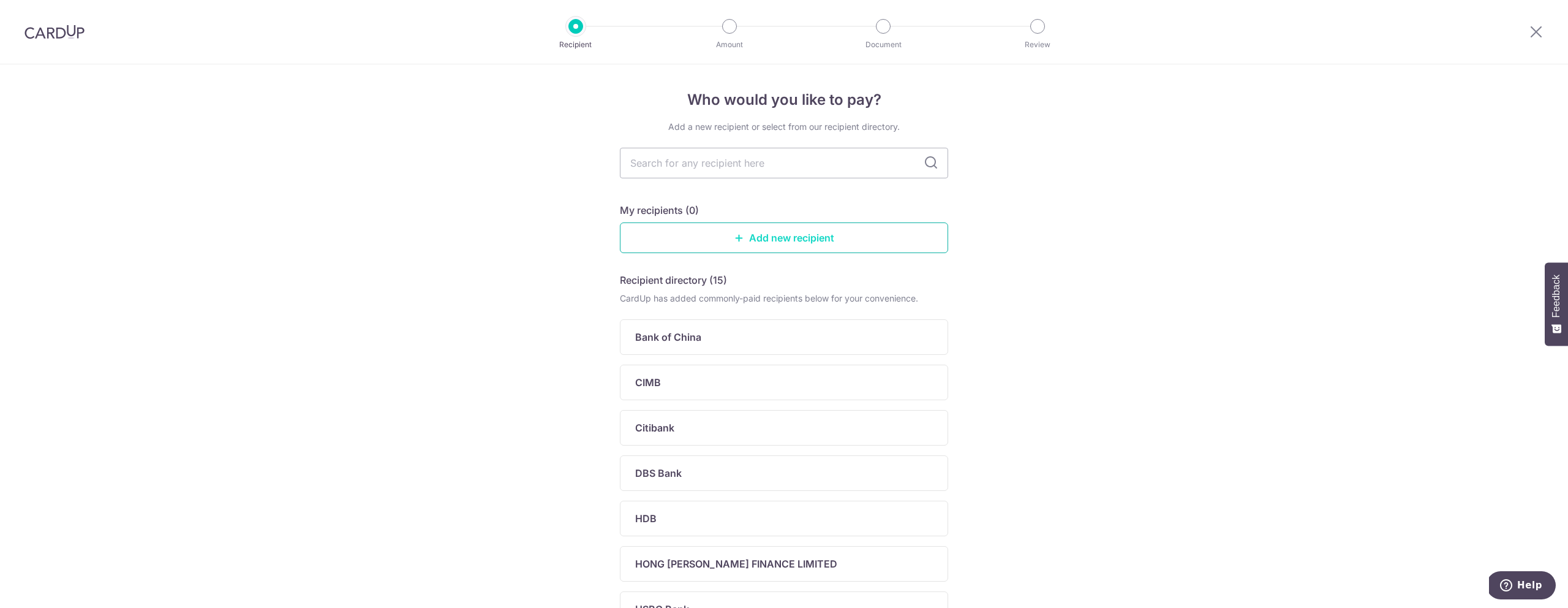
click at [757, 245] on link "Add new recipient" at bounding box center [784, 237] width 329 height 30
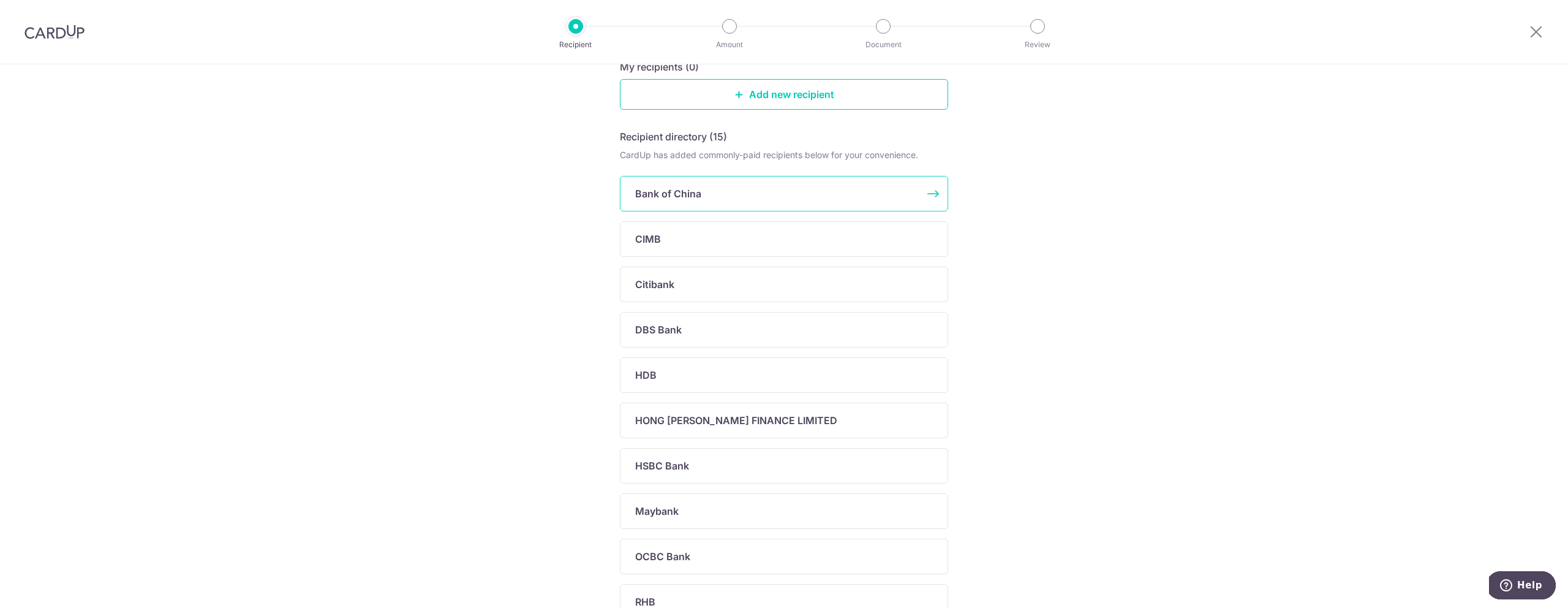
scroll to position [282, 0]
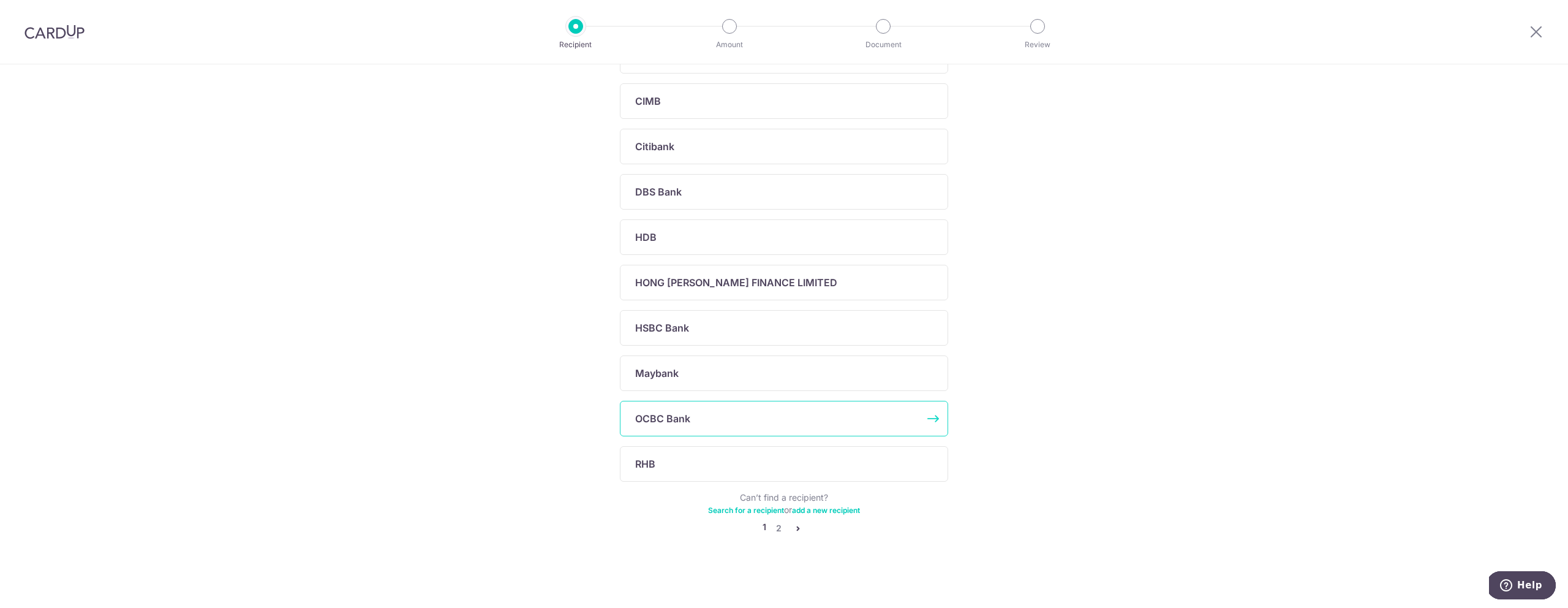
click at [678, 410] on div "OCBC Bank" at bounding box center [784, 419] width 329 height 36
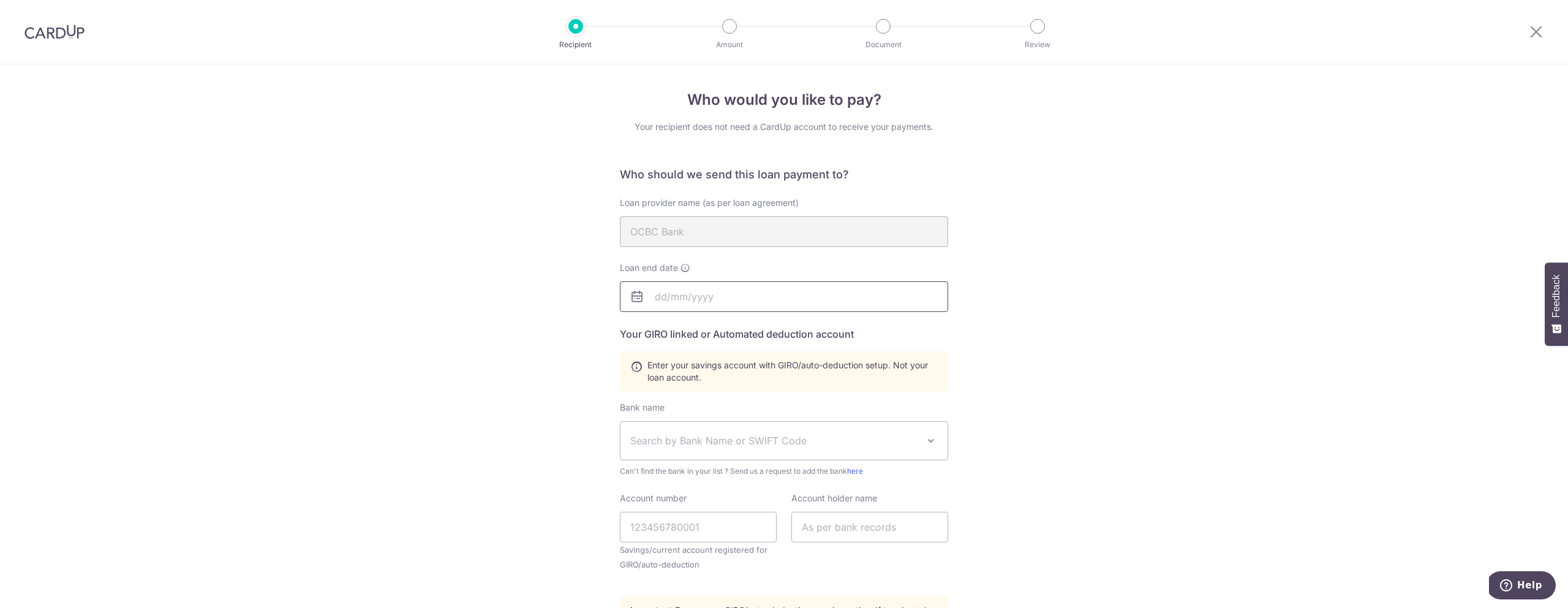
click at [715, 298] on input "text" at bounding box center [784, 297] width 329 height 30
click at [789, 330] on link "Next" at bounding box center [792, 329] width 14 height 14
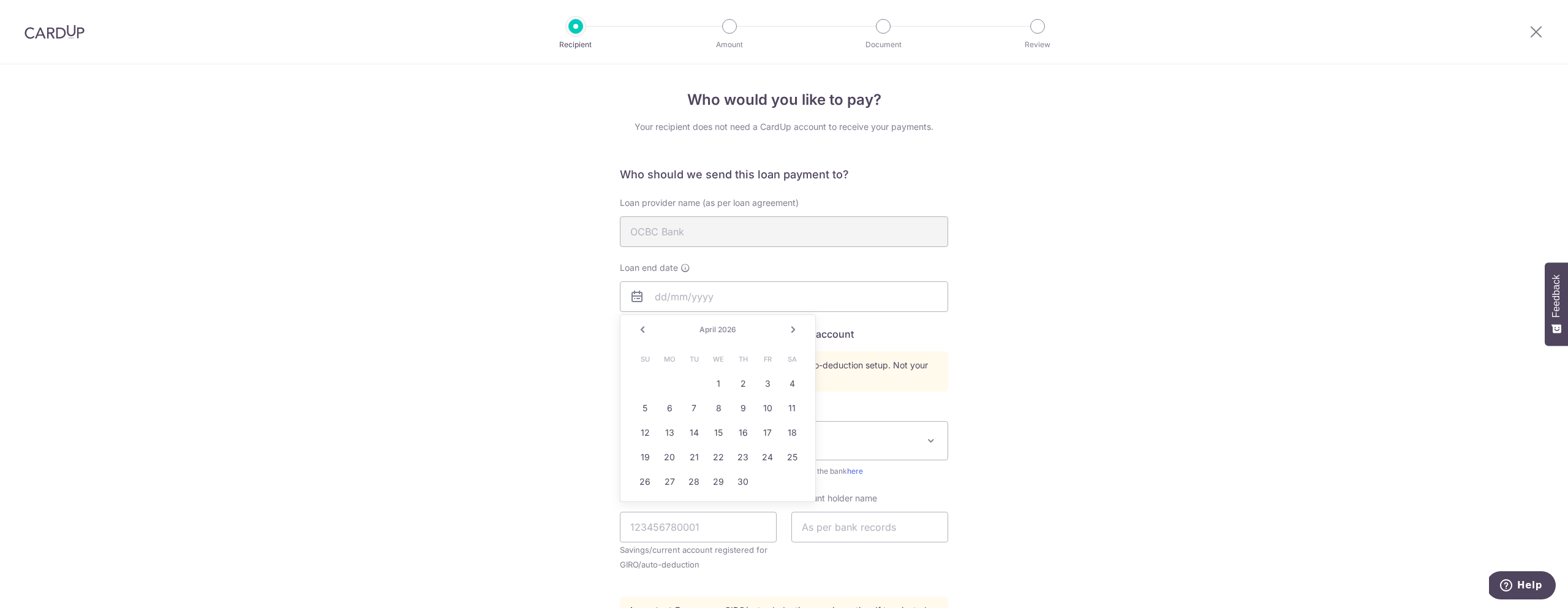
click at [789, 330] on link "Next" at bounding box center [792, 329] width 14 height 14
type input "25/08/2050"
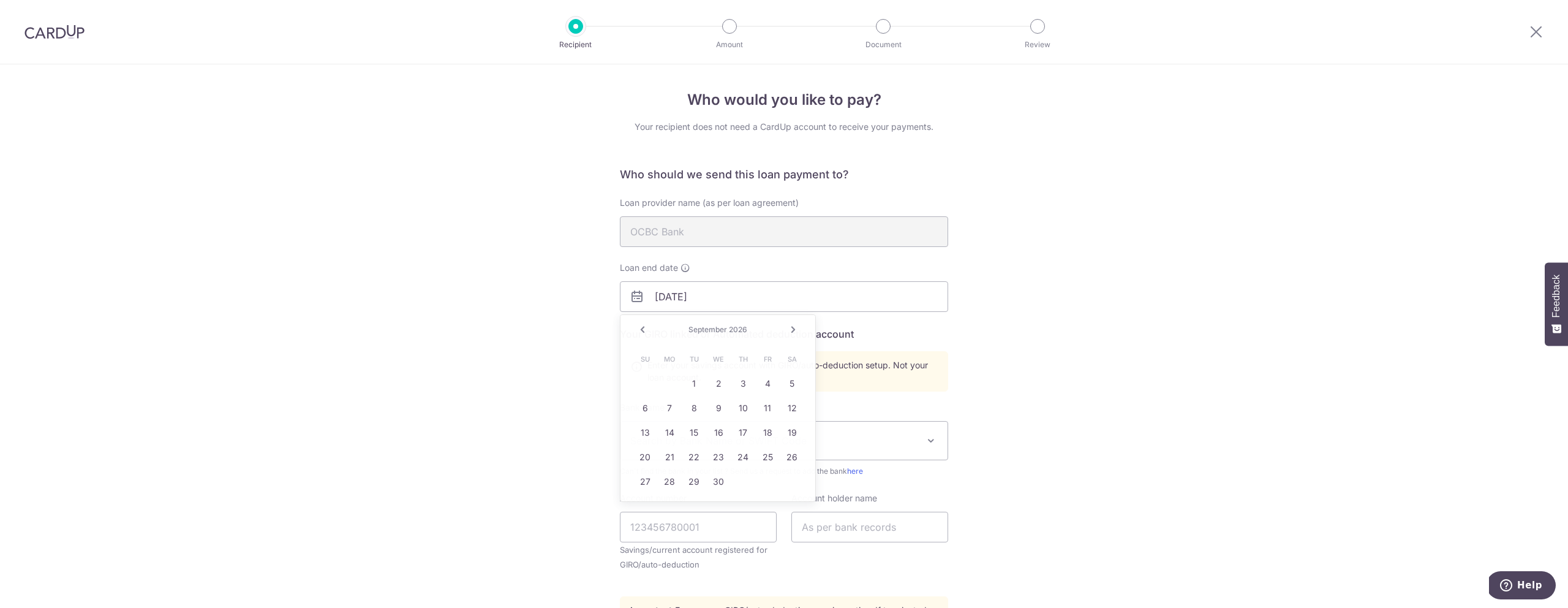
click at [538, 307] on div "Who would you like to pay? Your recipient does not need a CardUp account to rec…" at bounding box center [784, 428] width 1568 height 726
click at [707, 302] on input "25/08/2050" at bounding box center [784, 297] width 329 height 30
click at [716, 298] on input "25/08/2050" at bounding box center [784, 297] width 329 height 30
click at [690, 297] on input "25/08/2050" at bounding box center [784, 297] width 329 height 30
click at [626, 294] on input "25/08/2050" at bounding box center [784, 297] width 329 height 30
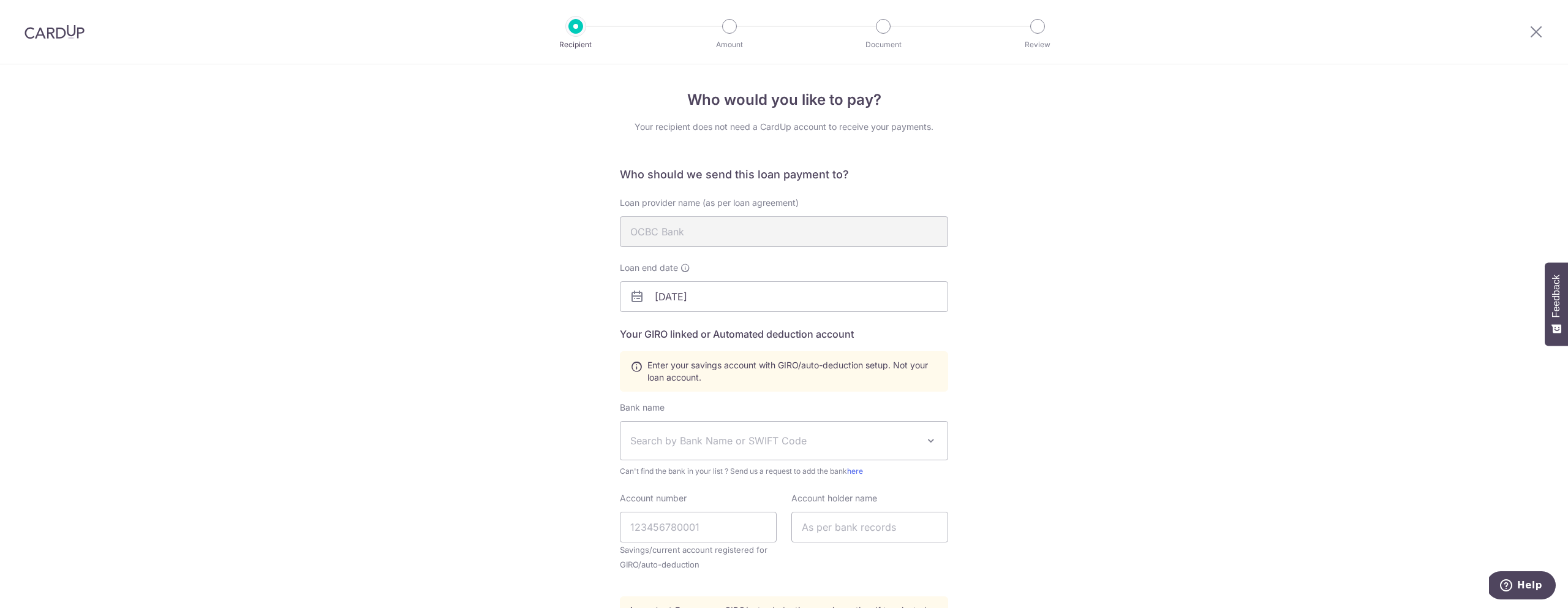
click at [633, 296] on icon at bounding box center [636, 296] width 14 height 14
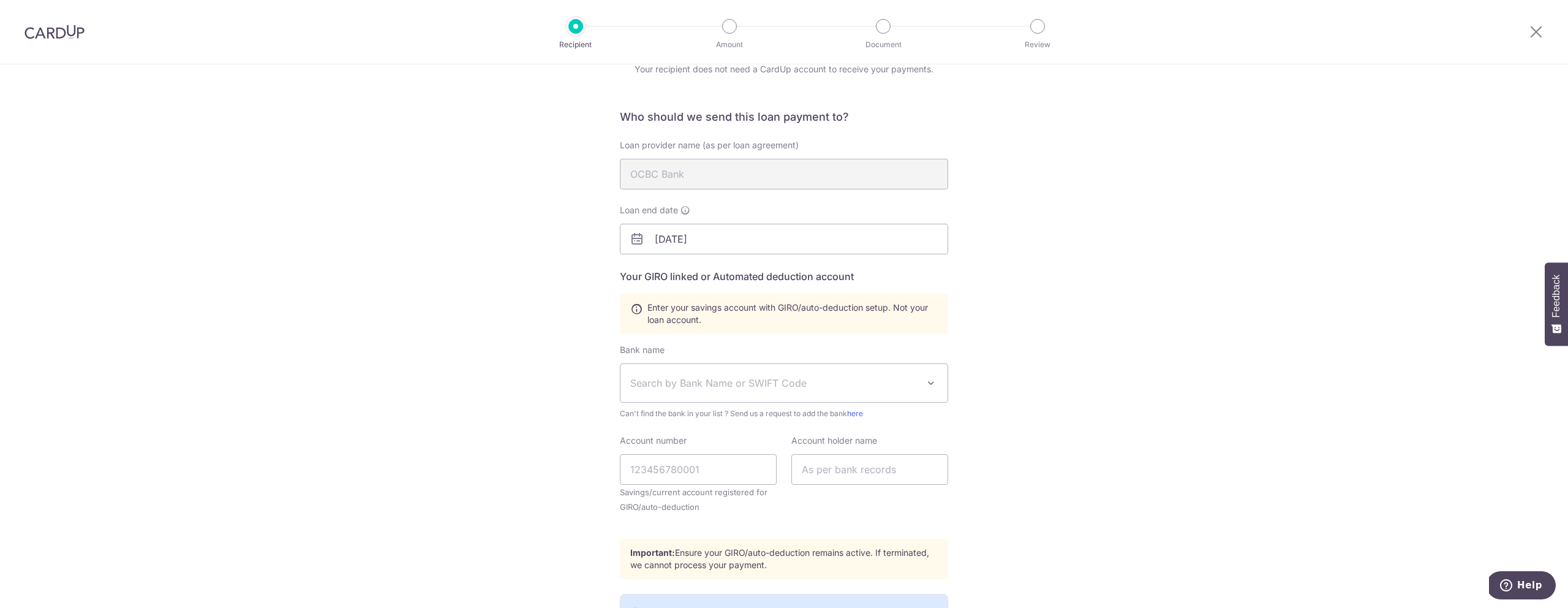
scroll to position [63, 0]
click at [657, 373] on span "Search by Bank Name or SWIFT Code" at bounding box center [774, 377] width 288 height 14
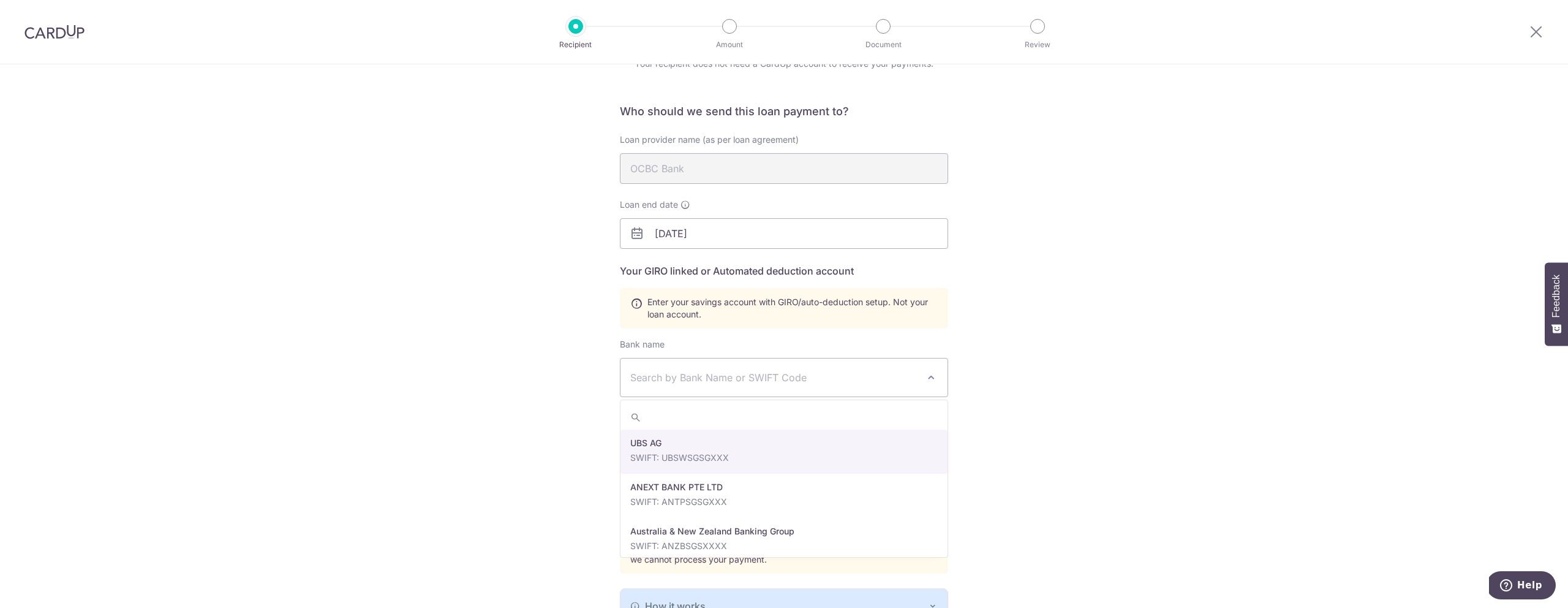
click at [565, 349] on div "Who would you like to pay? Your recipient does not need a CardUp account to rec…" at bounding box center [784, 364] width 1568 height 726
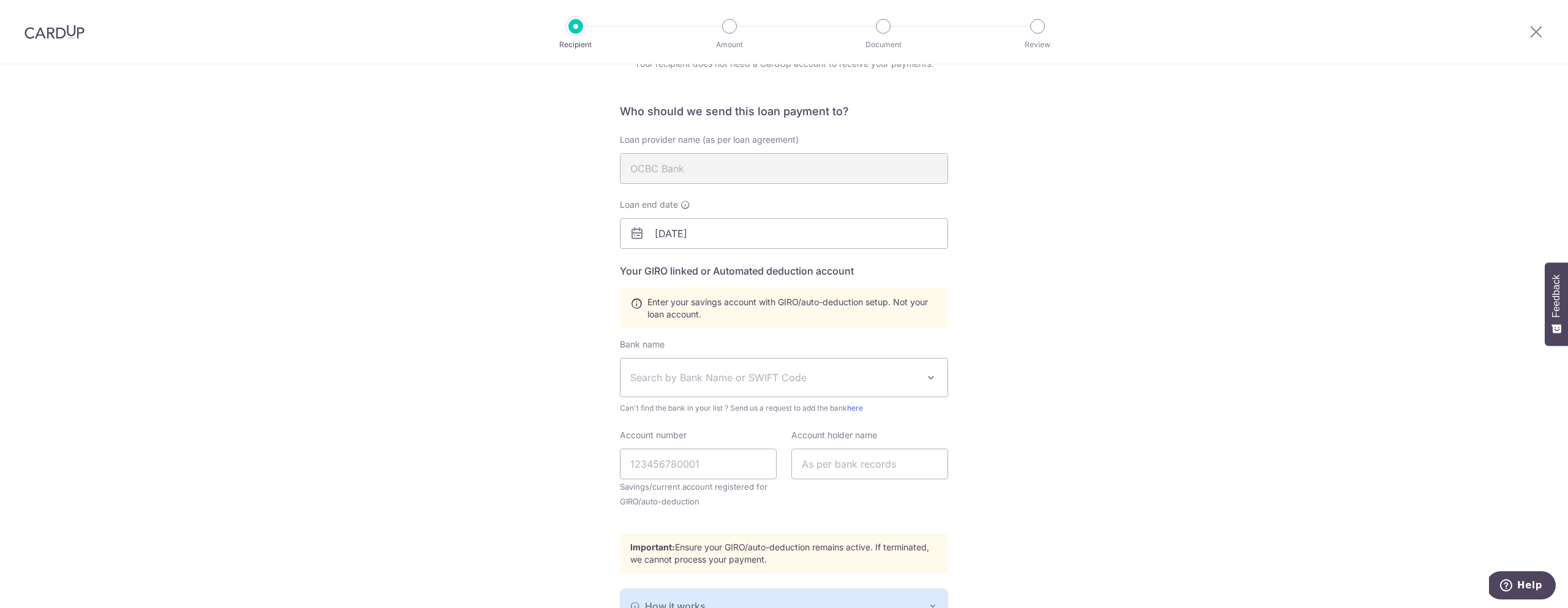
click at [689, 375] on span "Search by Bank Name or SWIFT Code" at bounding box center [774, 377] width 288 height 14
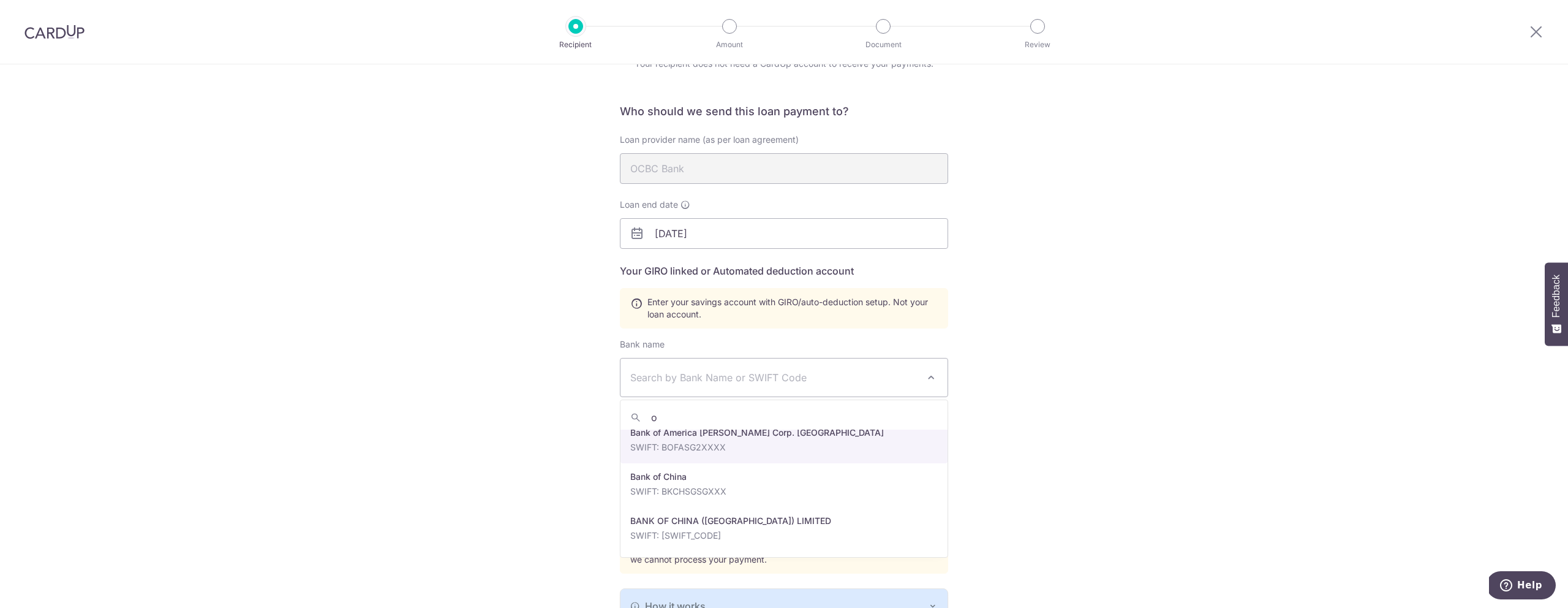
scroll to position [0, 0]
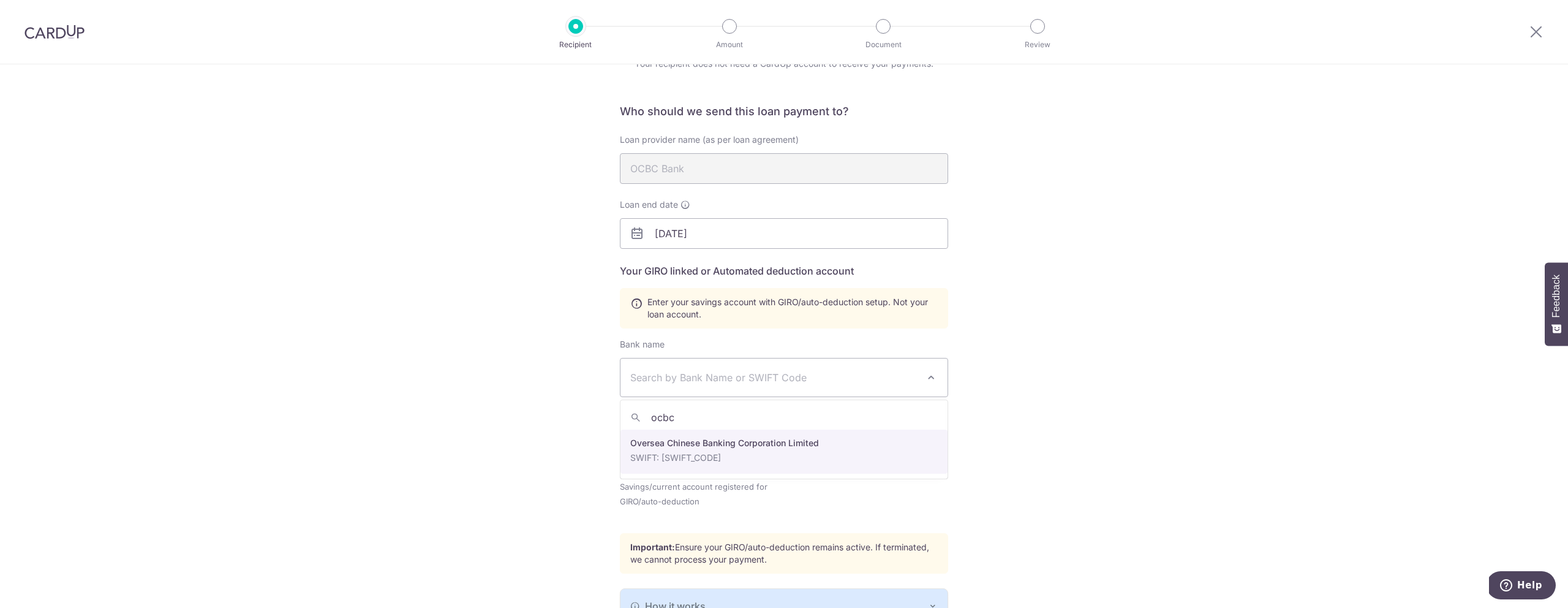
type input "ocbc"
select select "12"
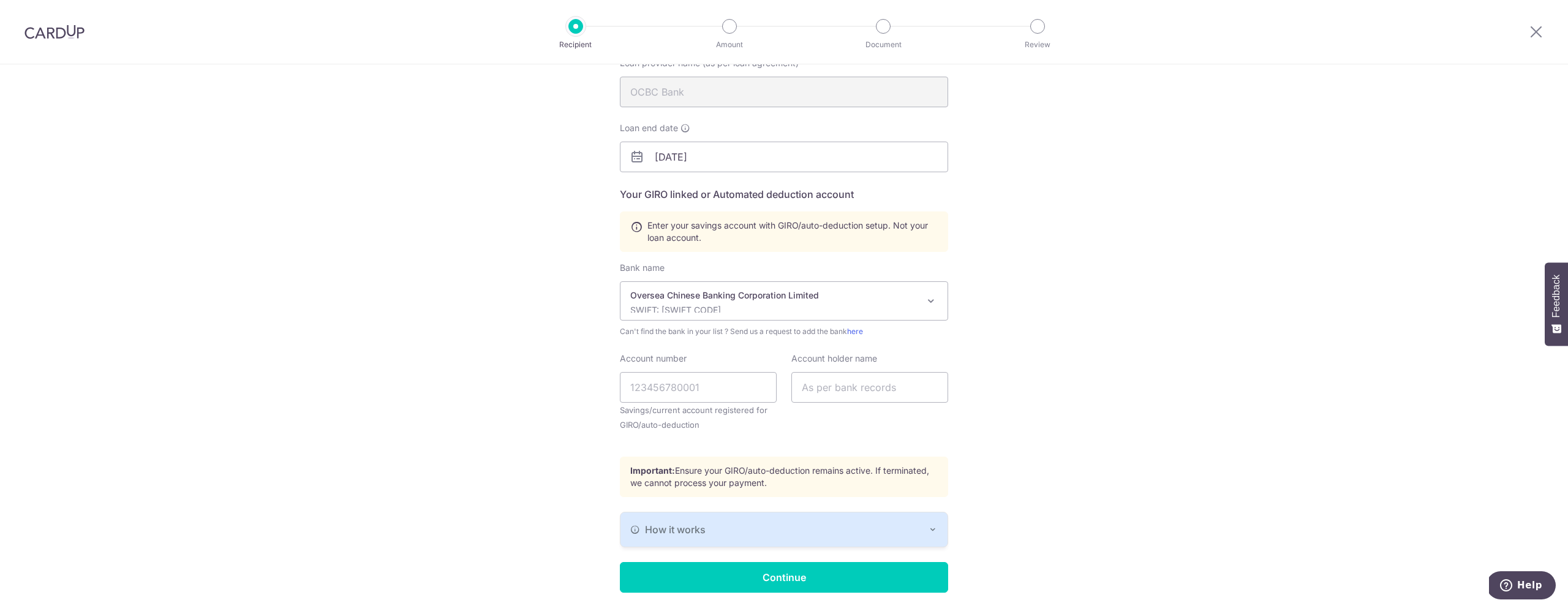
scroll to position [140, 0]
click at [679, 378] on input "Account number" at bounding box center [698, 387] width 157 height 30
click at [679, 377] on input "Account number" at bounding box center [698, 387] width 157 height 30
type input "604598813001"
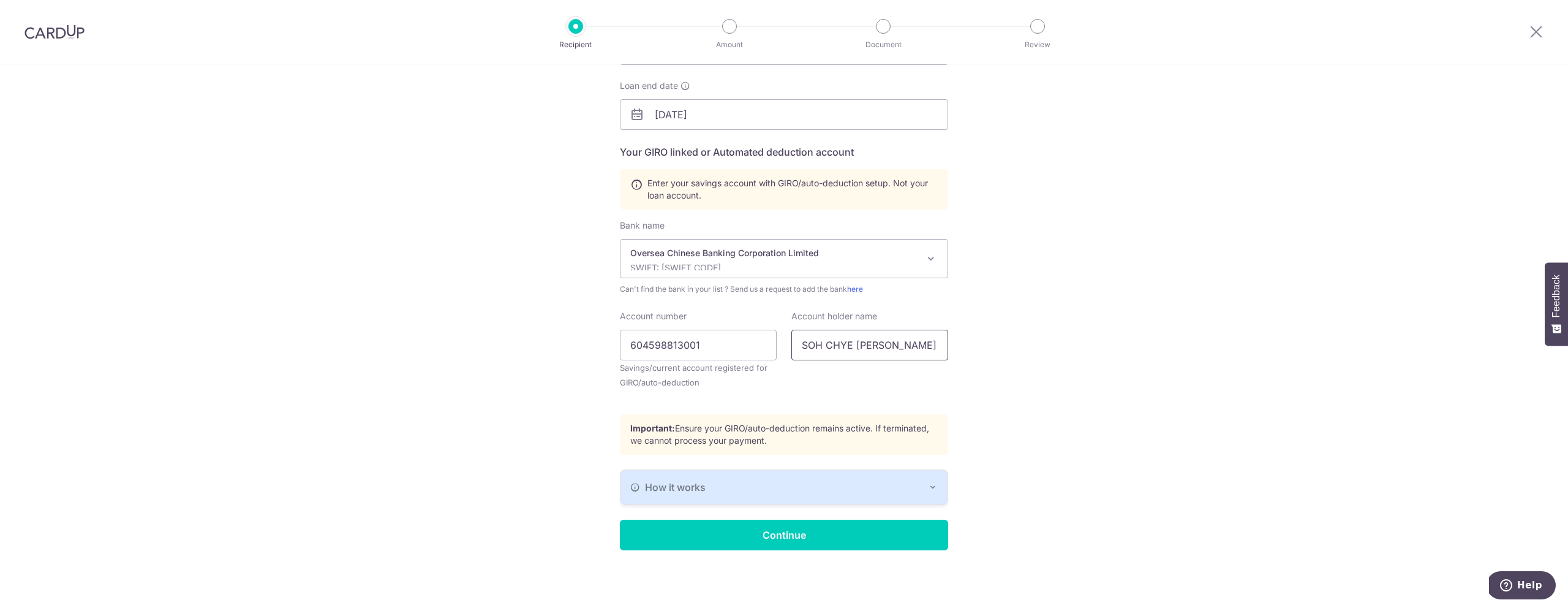
type input "SOH CHYE CHUEN NIXON"
click at [727, 495] on button "How it works" at bounding box center [784, 487] width 327 height 34
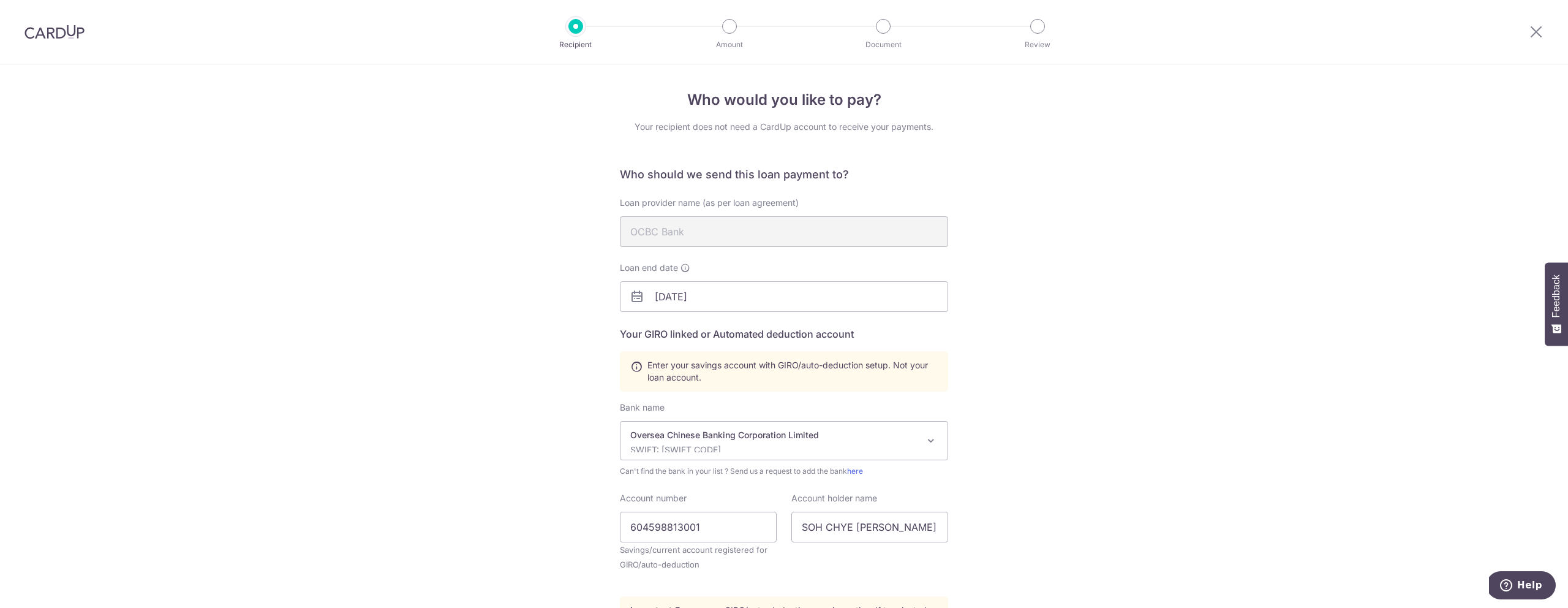
scroll to position [291, 0]
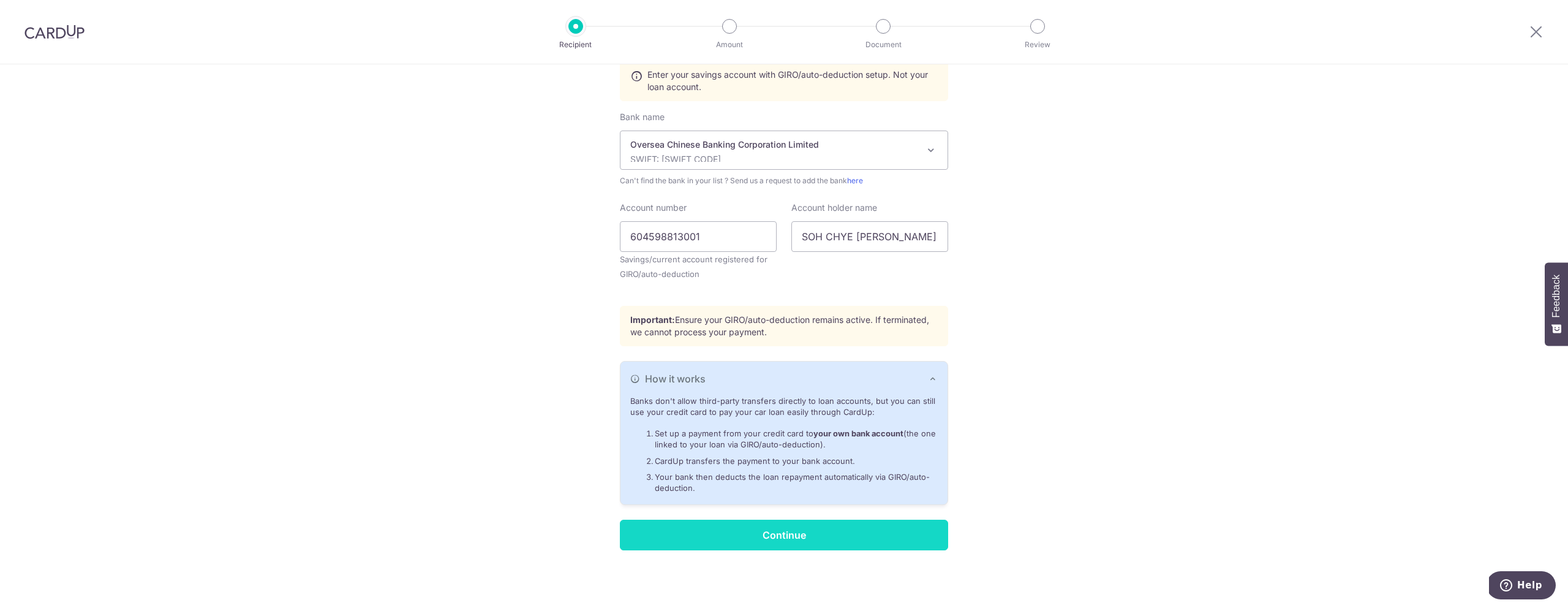
click at [795, 534] on input "Continue" at bounding box center [784, 535] width 329 height 30
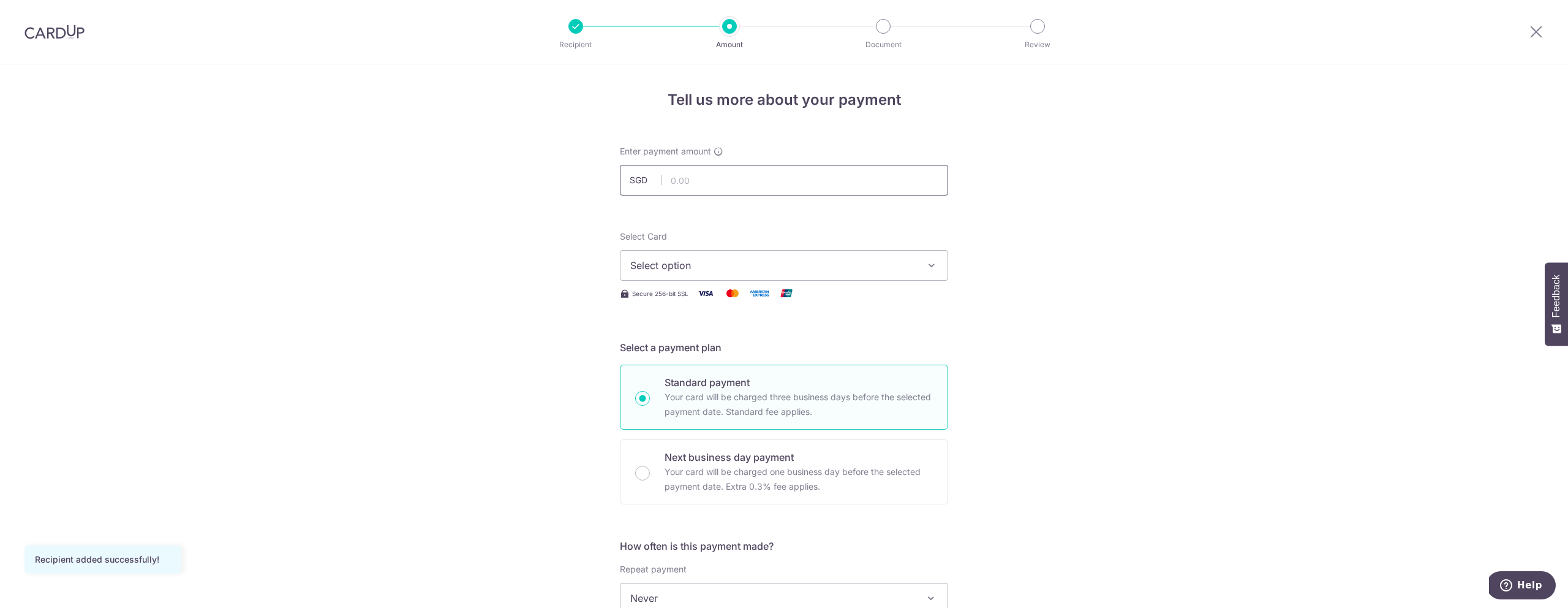
click at [694, 181] on input "text" at bounding box center [784, 180] width 329 height 30
type input "1,050.00"
click at [674, 272] on span "Select option" at bounding box center [773, 265] width 285 height 14
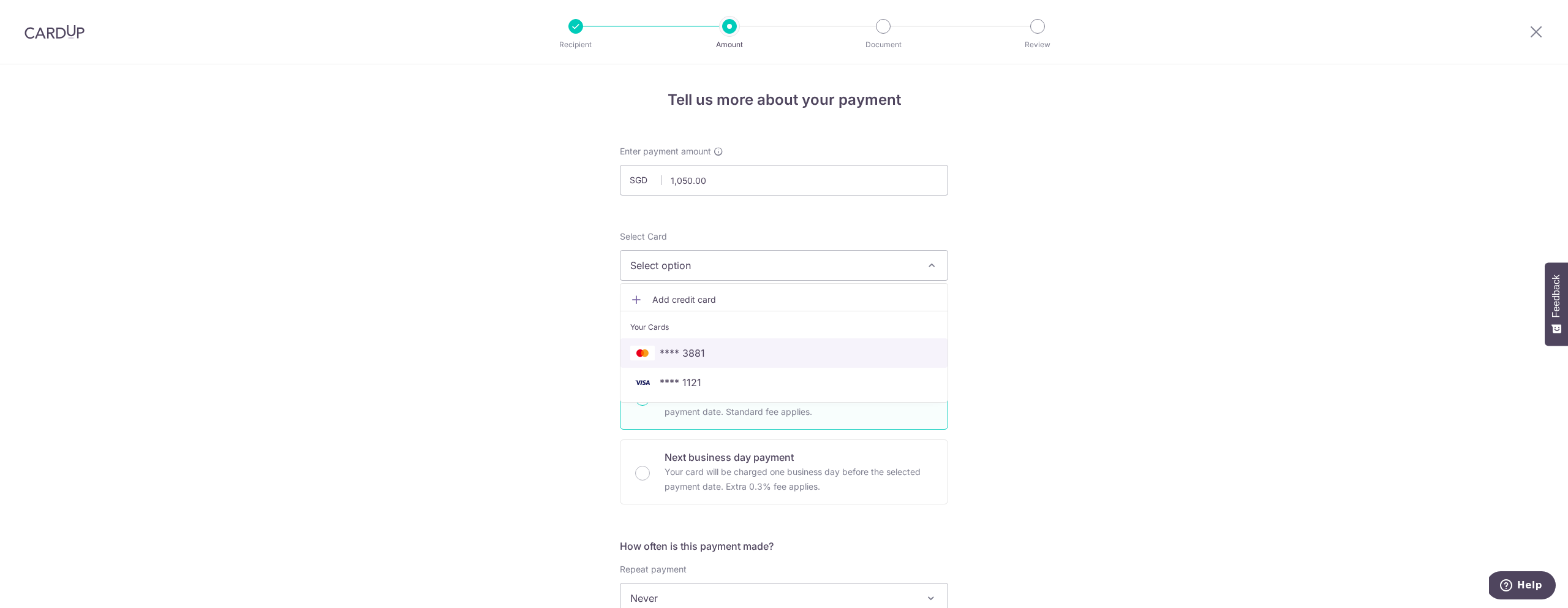
click at [694, 359] on span "**** 3881" at bounding box center [682, 352] width 46 height 14
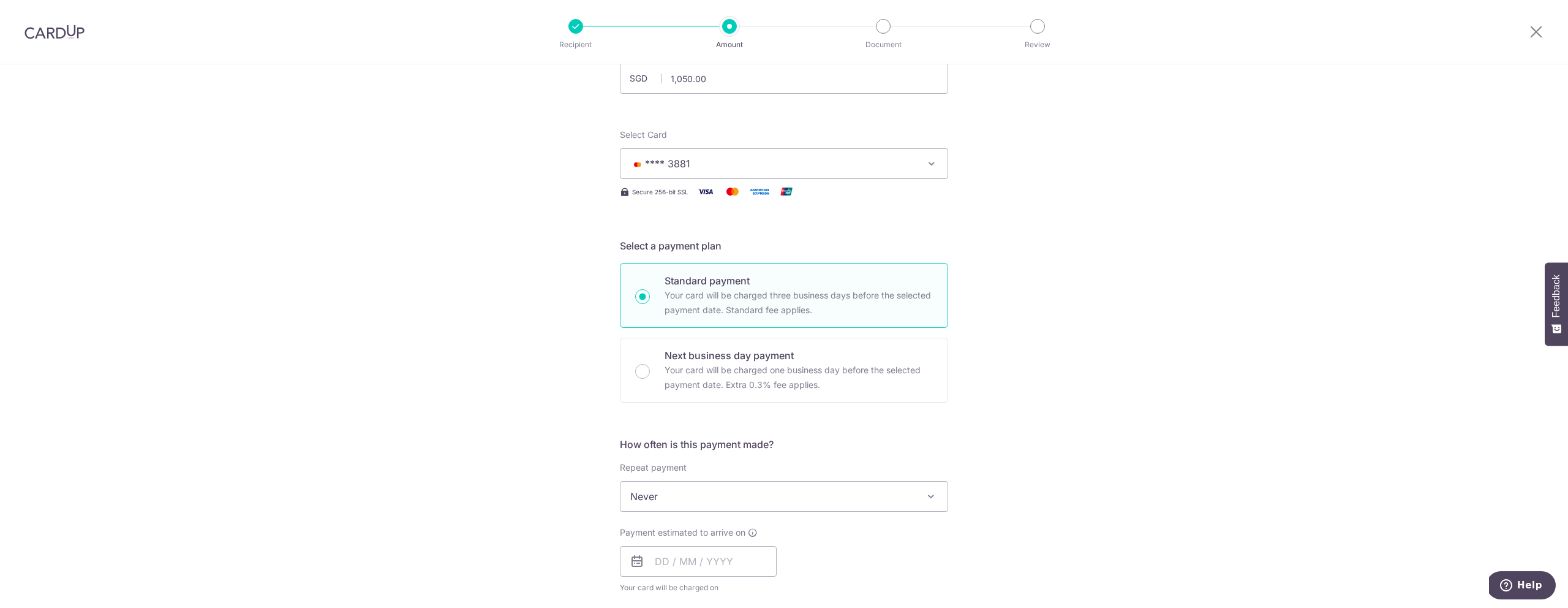
scroll to position [210, 0]
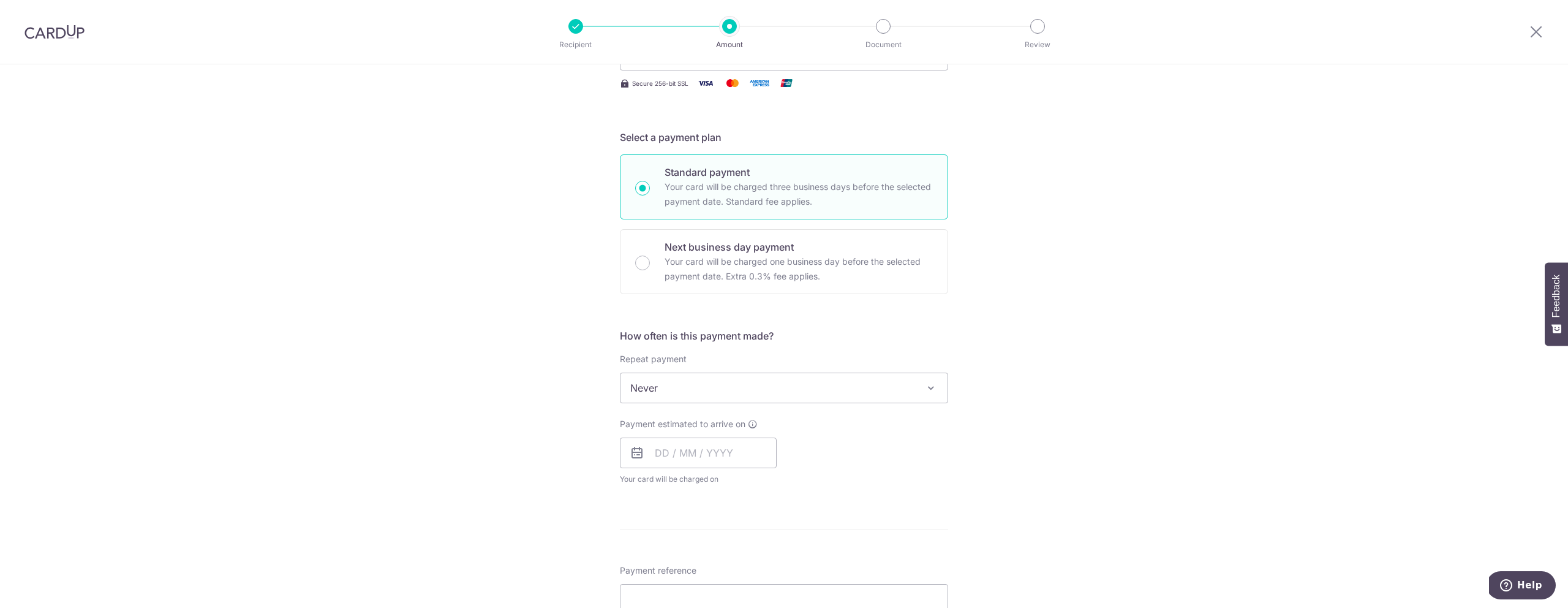
click at [673, 386] on span "Never" at bounding box center [784, 387] width 327 height 30
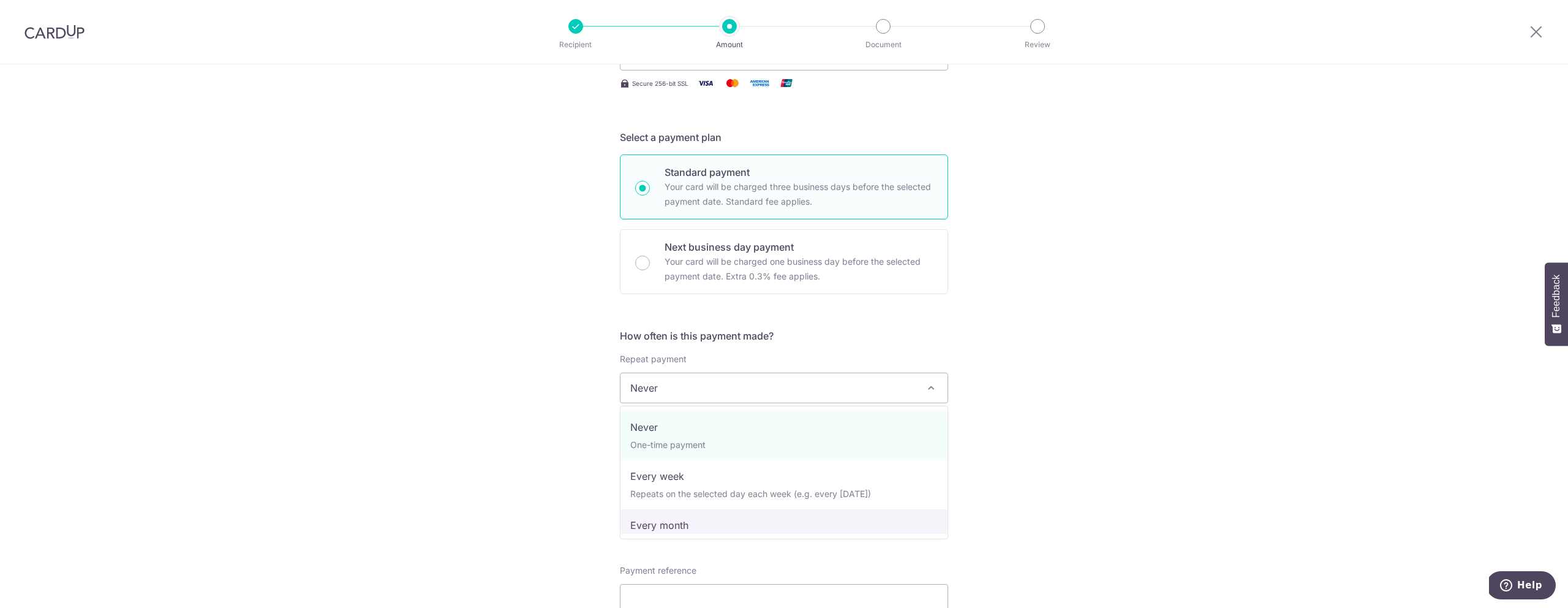
select select "3"
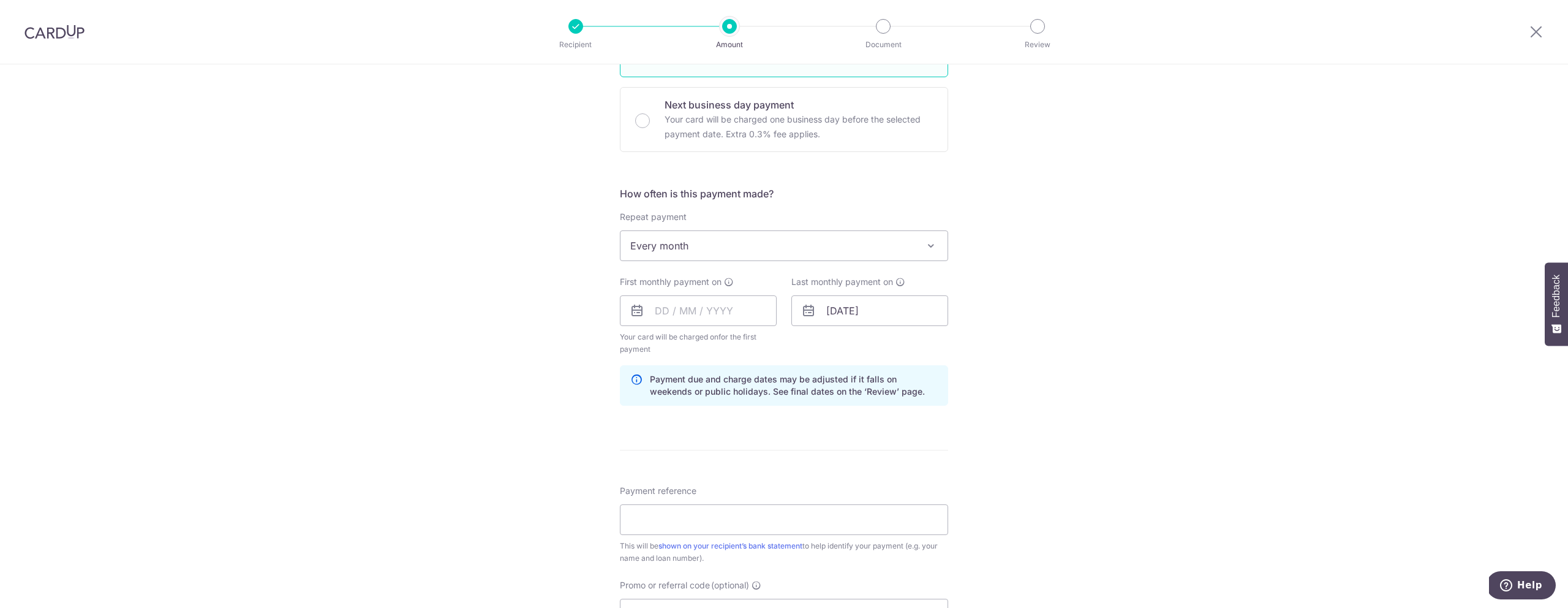
scroll to position [299, 0]
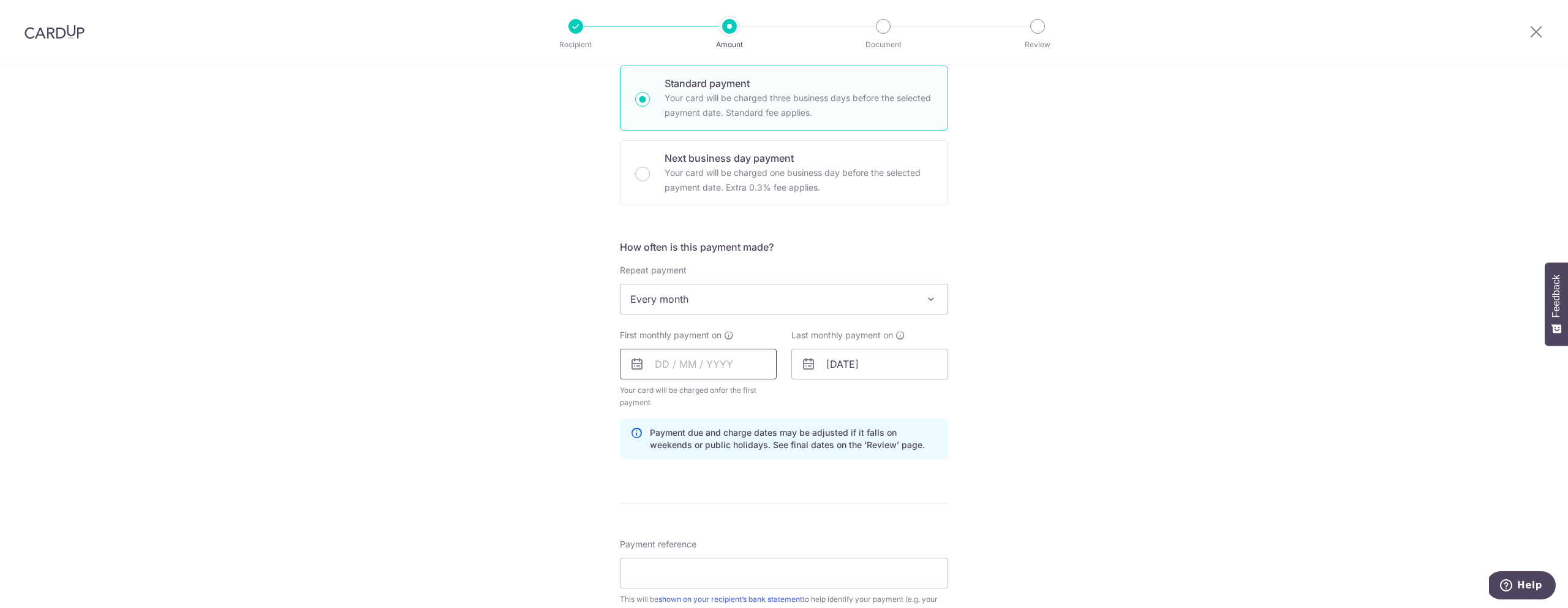
click at [662, 367] on input "text" at bounding box center [698, 364] width 157 height 30
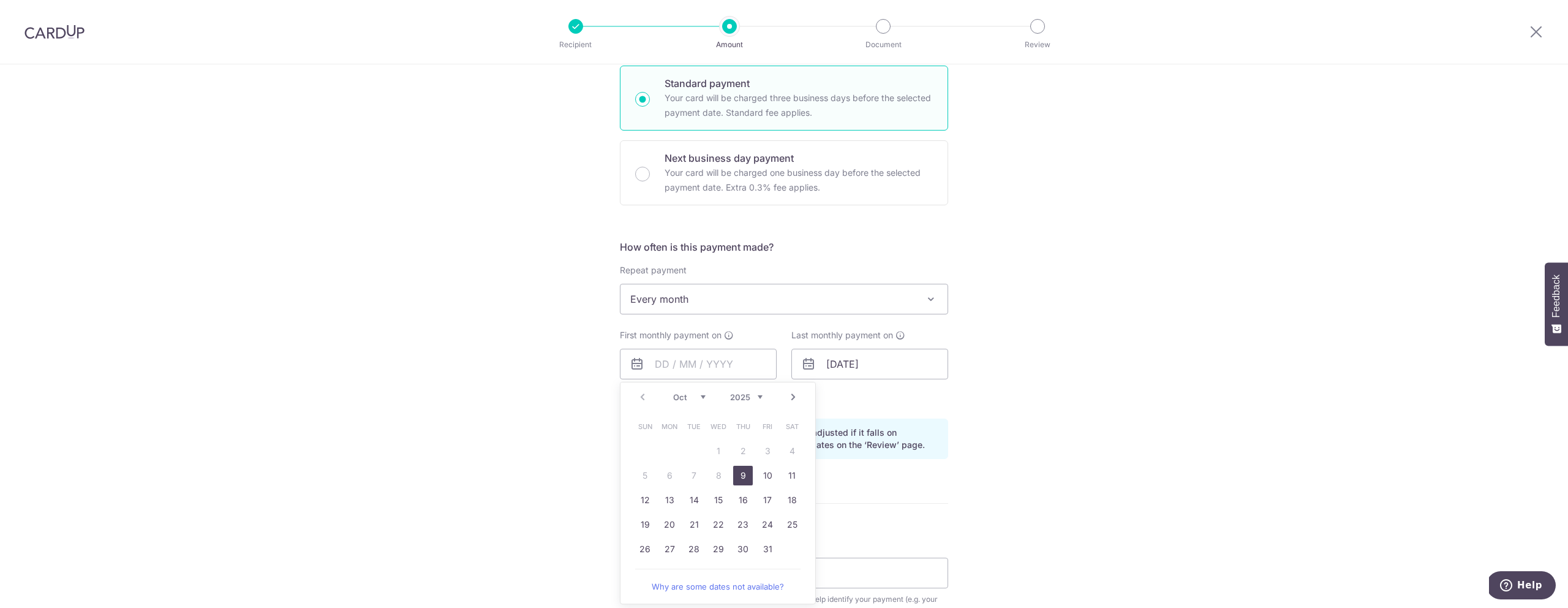
drag, startPoint x: 559, startPoint y: 356, endPoint x: 580, endPoint y: 359, distance: 21.2
click at [559, 356] on div "Tell us more about your payment Enter payment amount SGD 1,050.00 1050.00 Recip…" at bounding box center [784, 351] width 1568 height 1171
click at [658, 364] on input "text" at bounding box center [698, 364] width 157 height 30
click at [505, 331] on div "Tell us more about your payment Enter payment amount SGD 1,050.00 1050.00 Recip…" at bounding box center [784, 351] width 1568 height 1171
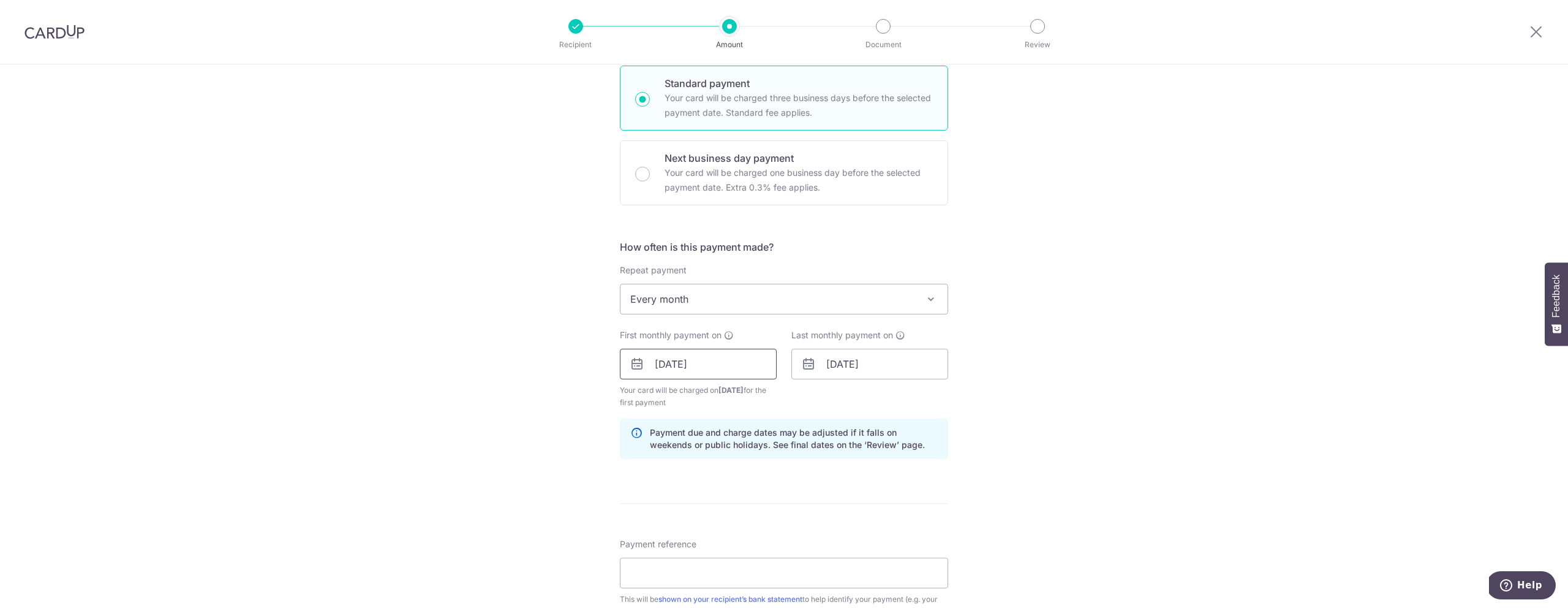
click at [643, 368] on icon at bounding box center [636, 364] width 14 height 14
click at [652, 364] on input "25/09/2025" at bounding box center [698, 364] width 157 height 30
type input "16/09/2025"
click at [836, 363] on input "25/08/2050" at bounding box center [869, 364] width 157 height 30
type input "16/08/2050"
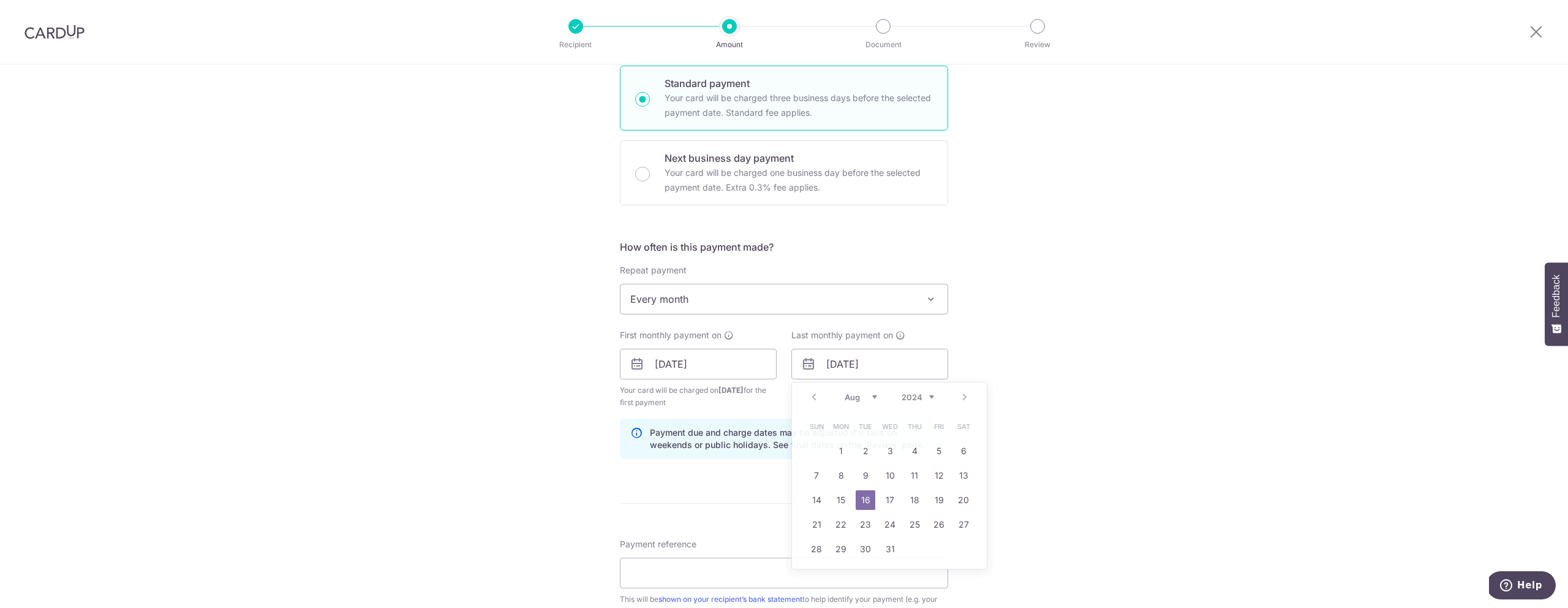
click at [1059, 356] on div "Tell us more about your payment Enter payment amount SGD 1,050.00 1050.00 Recip…" at bounding box center [784, 351] width 1568 height 1171
click at [665, 364] on input "16/09/2025" at bounding box center [698, 364] width 157 height 30
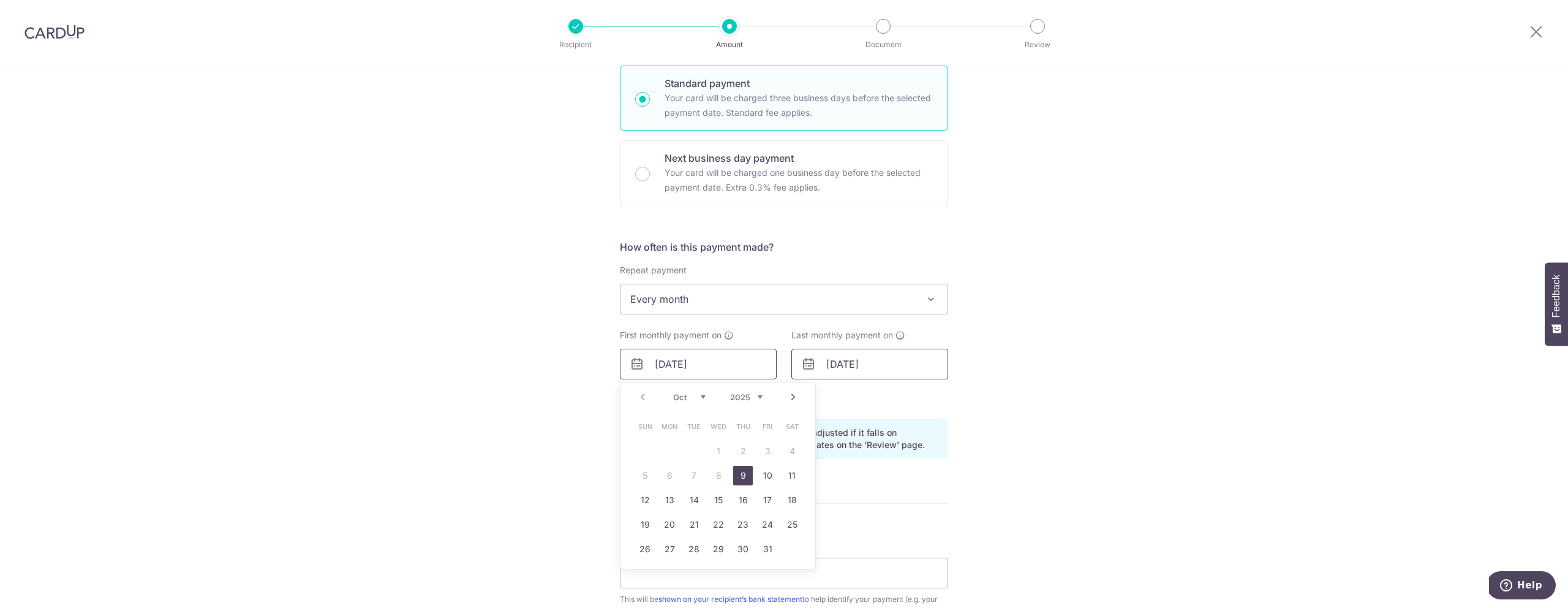
type input "15/09/2025"
click at [833, 366] on input "16/08/2050" at bounding box center [869, 364] width 157 height 30
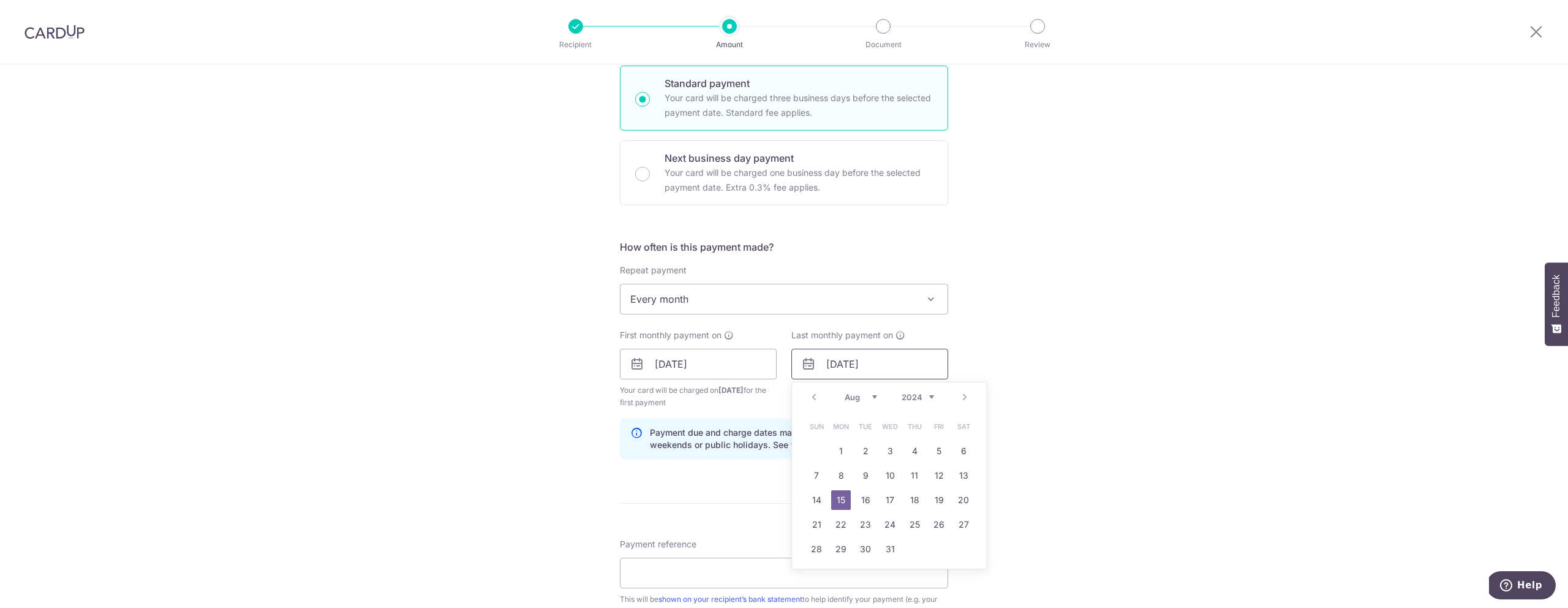
type input "15/08/2050"
click at [976, 361] on div "Tell us more about your payment Enter payment amount SGD 1,050.00 1050.00 Recip…" at bounding box center [784, 351] width 1568 height 1171
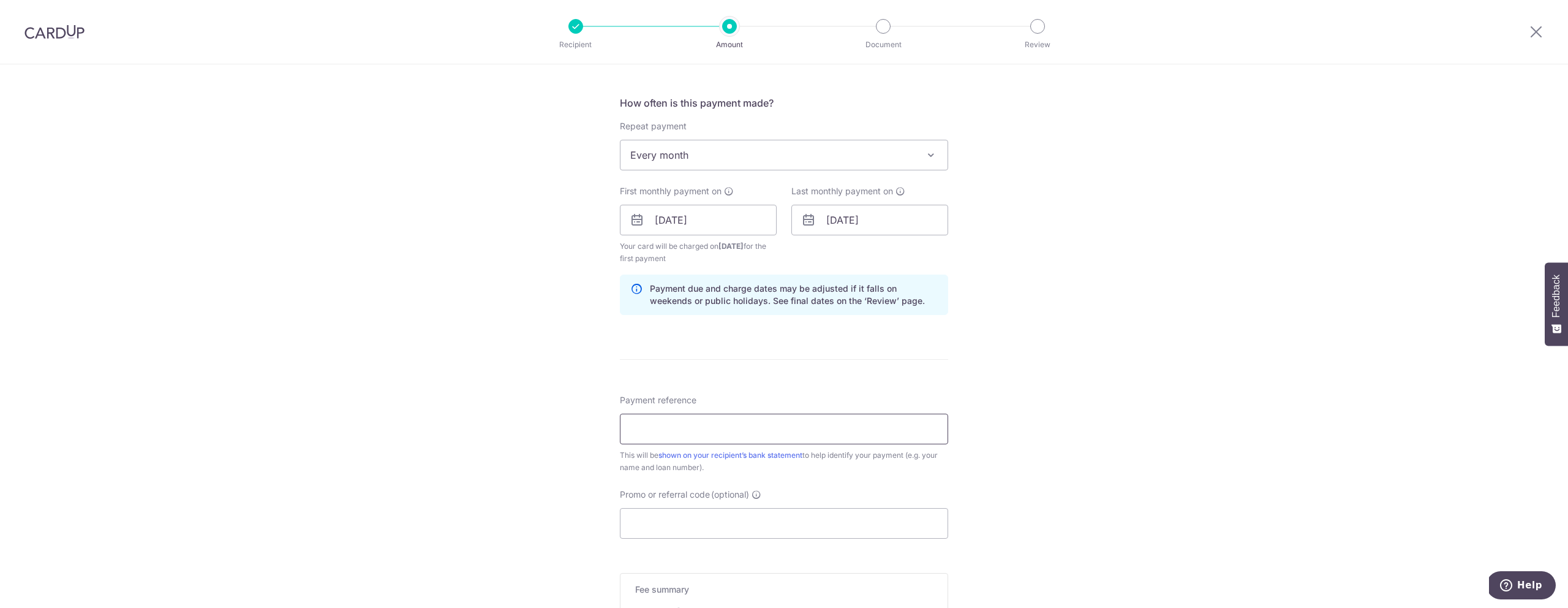
scroll to position [530, 0]
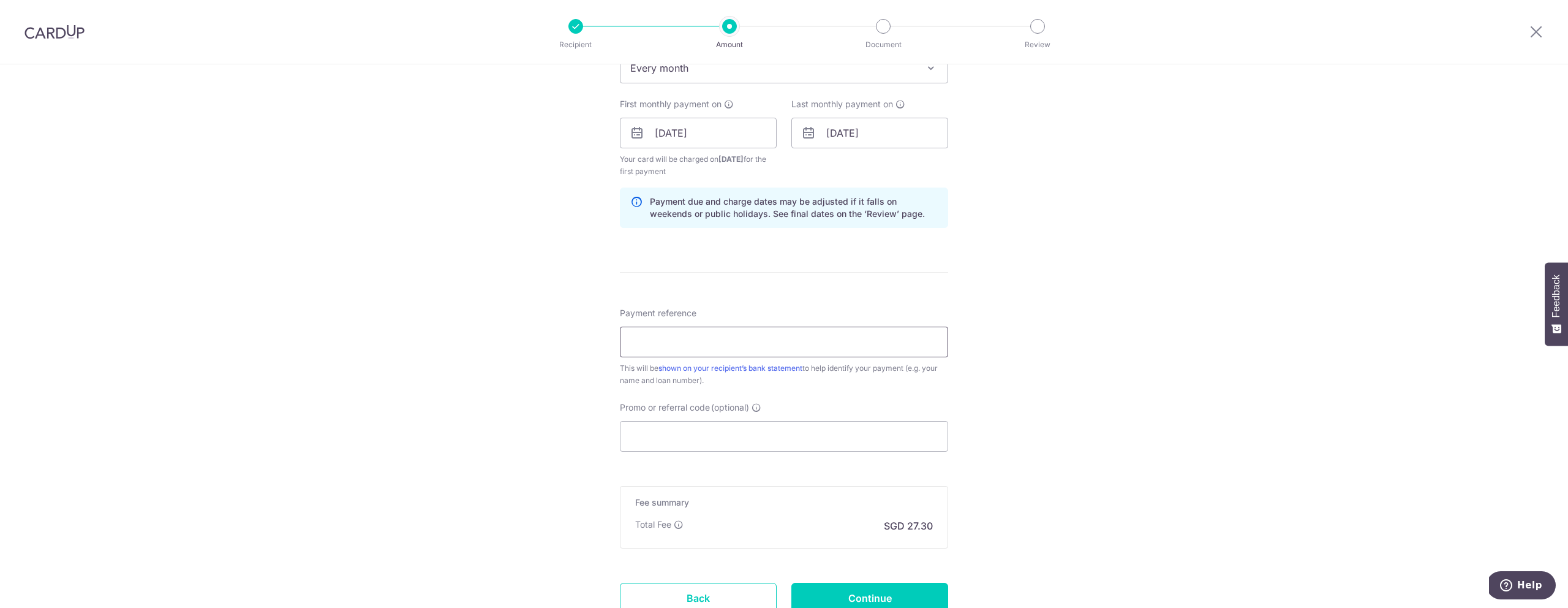
click at [772, 337] on input "Payment reference" at bounding box center [784, 342] width 329 height 30
click at [760, 349] on input "Payment reference" at bounding box center [784, 342] width 329 height 30
drag, startPoint x: 687, startPoint y: 345, endPoint x: 617, endPoint y: 345, distance: 70.0
click at [617, 345] on div "Tell us more about your payment Enter payment amount SGD 1,050.00 1050.00 Recip…" at bounding box center [784, 119] width 1568 height 1171
click at [706, 345] on input "CardUp" at bounding box center [784, 342] width 329 height 30
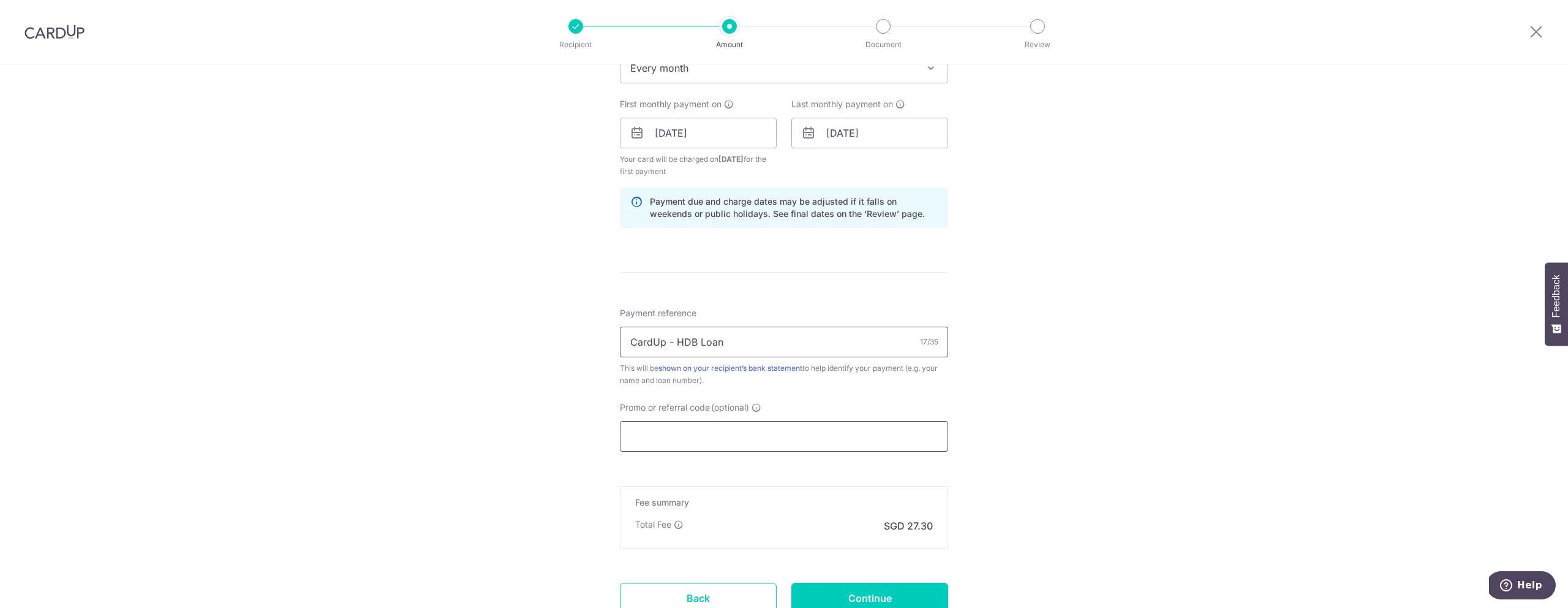
type input "CardUp - HDB Loan"
click at [727, 431] on input "Promo or referral code (optional)" at bounding box center [784, 436] width 329 height 30
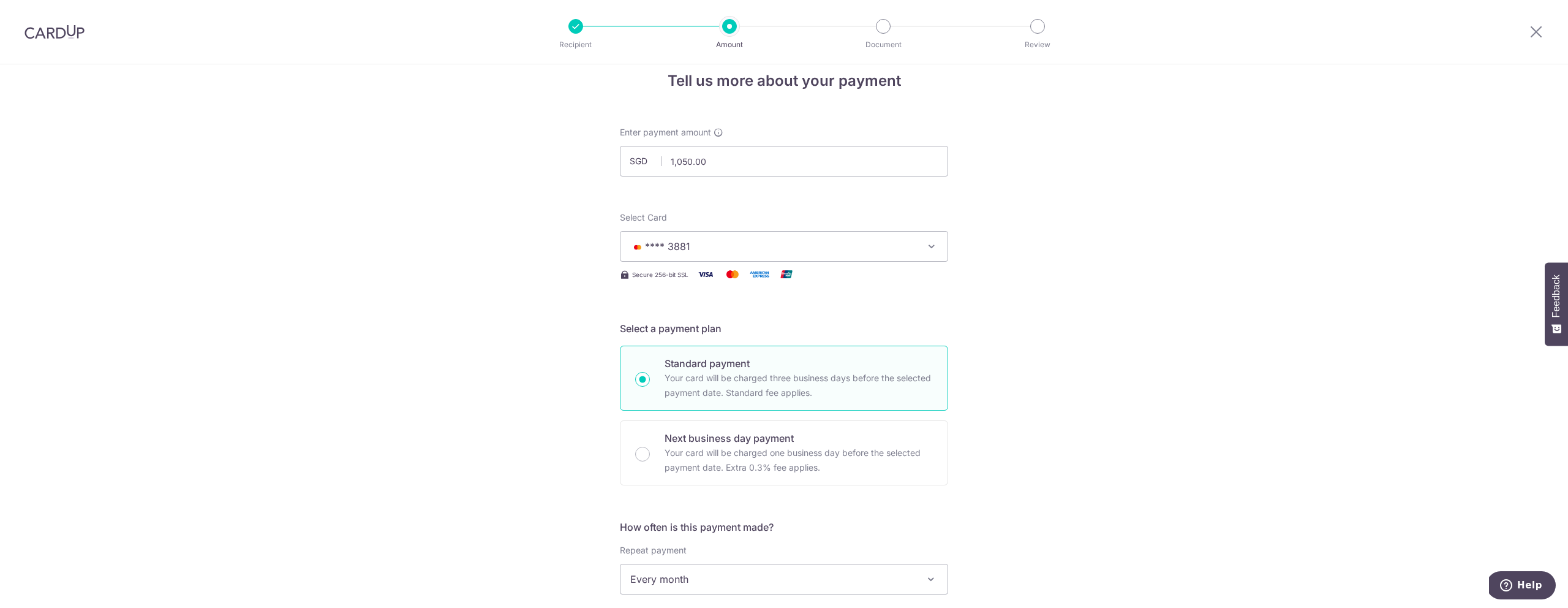
scroll to position [0, 0]
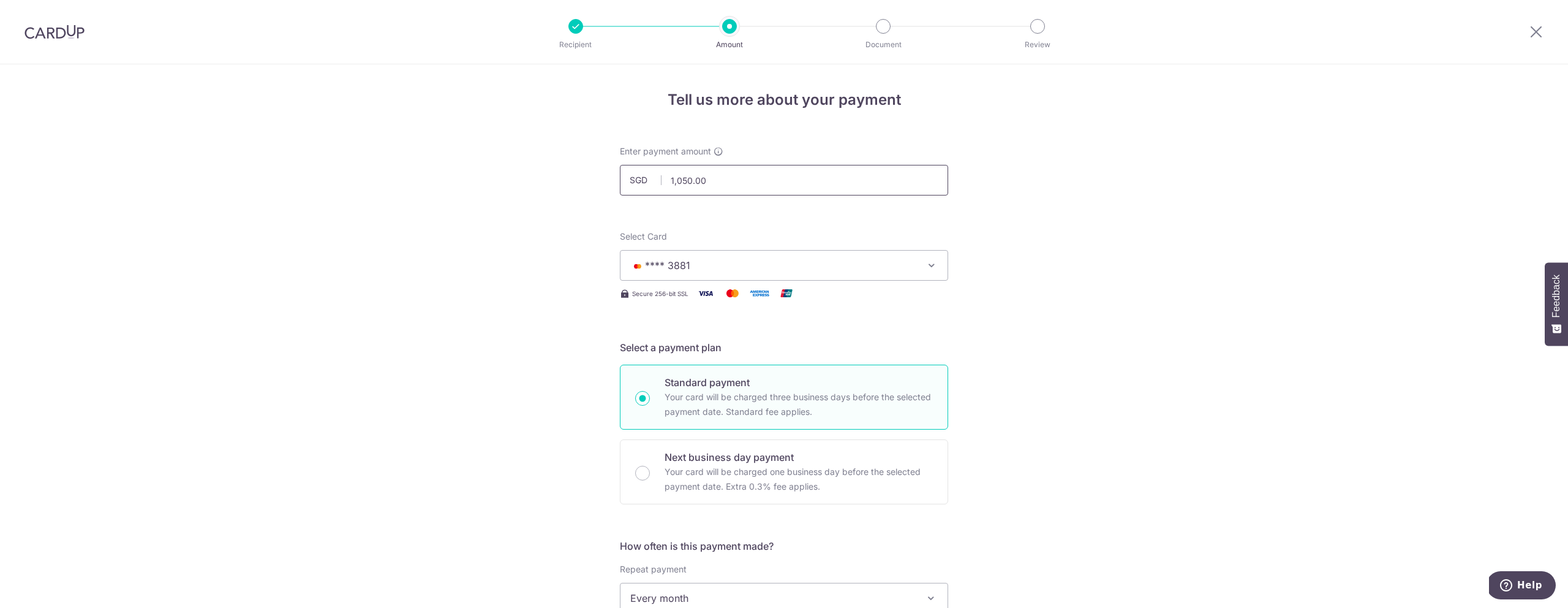
click at [731, 187] on input "1,050.00" at bounding box center [784, 180] width 329 height 30
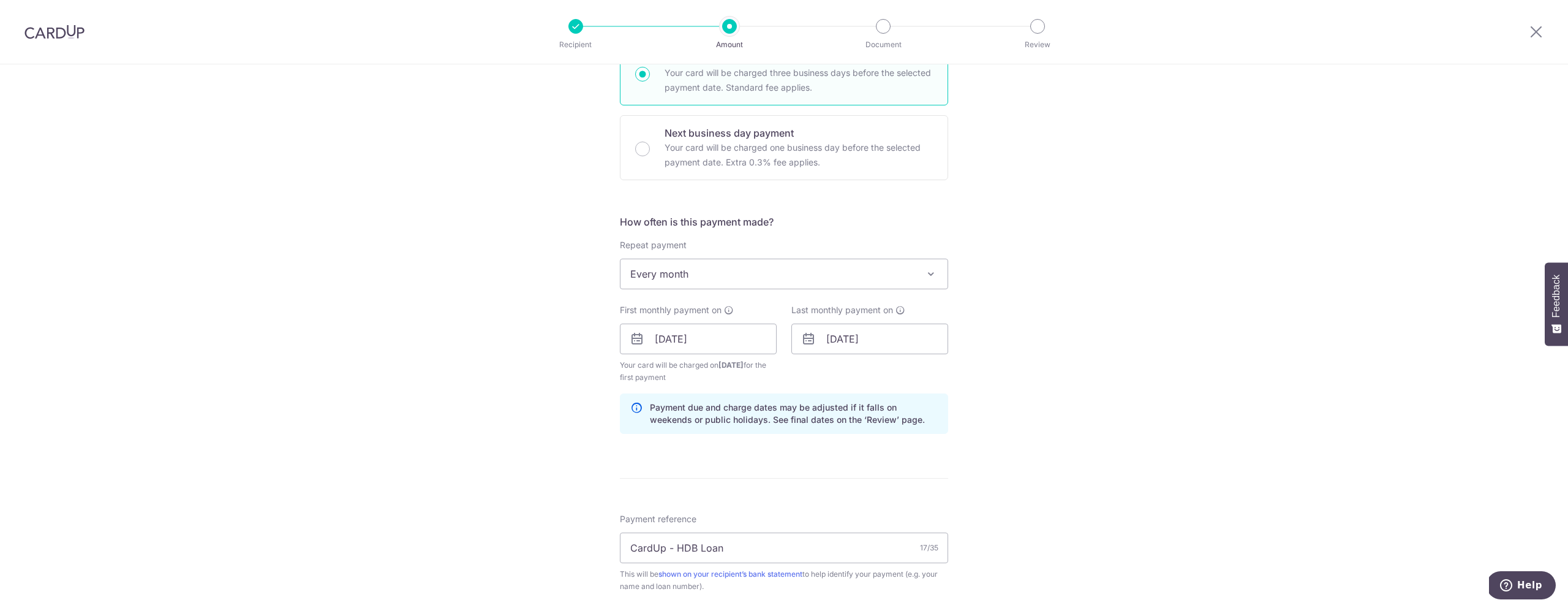
scroll to position [628, 0]
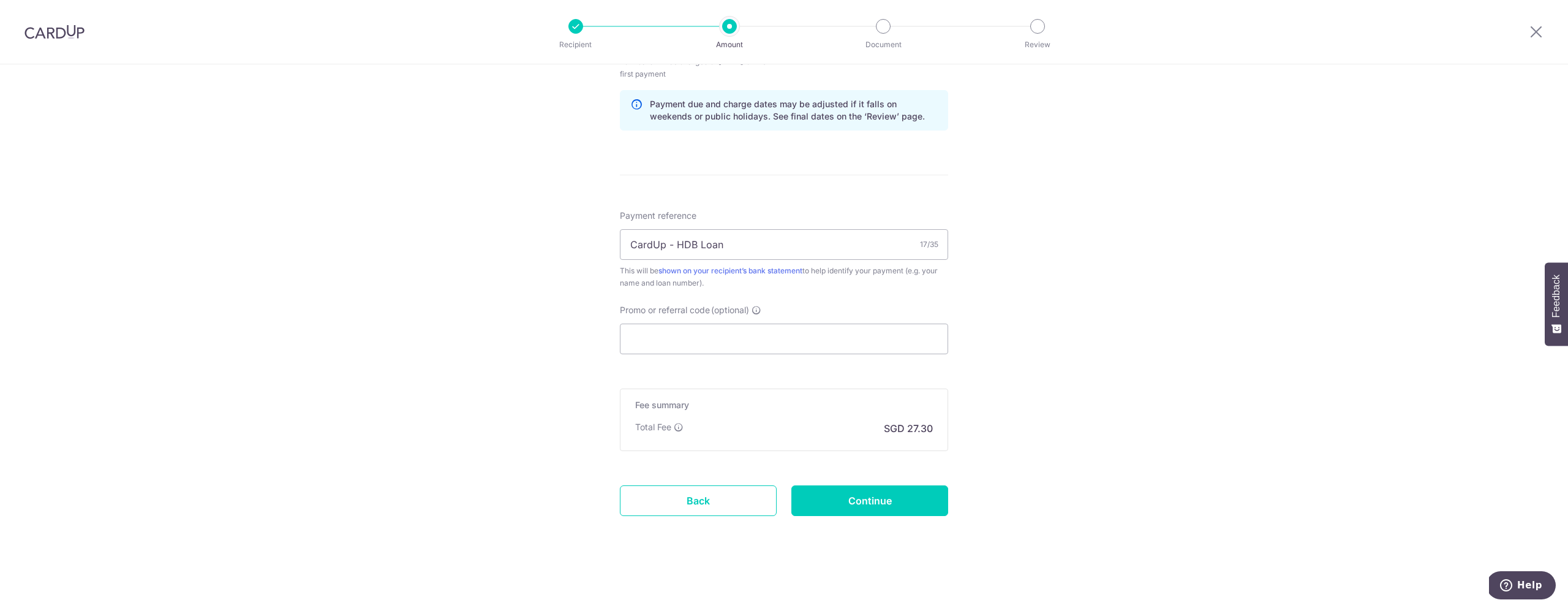
click at [1068, 387] on div "Tell us more about your payment Enter payment amount SGD 100 1050.00 Recipient …" at bounding box center [784, 22] width 1568 height 1171
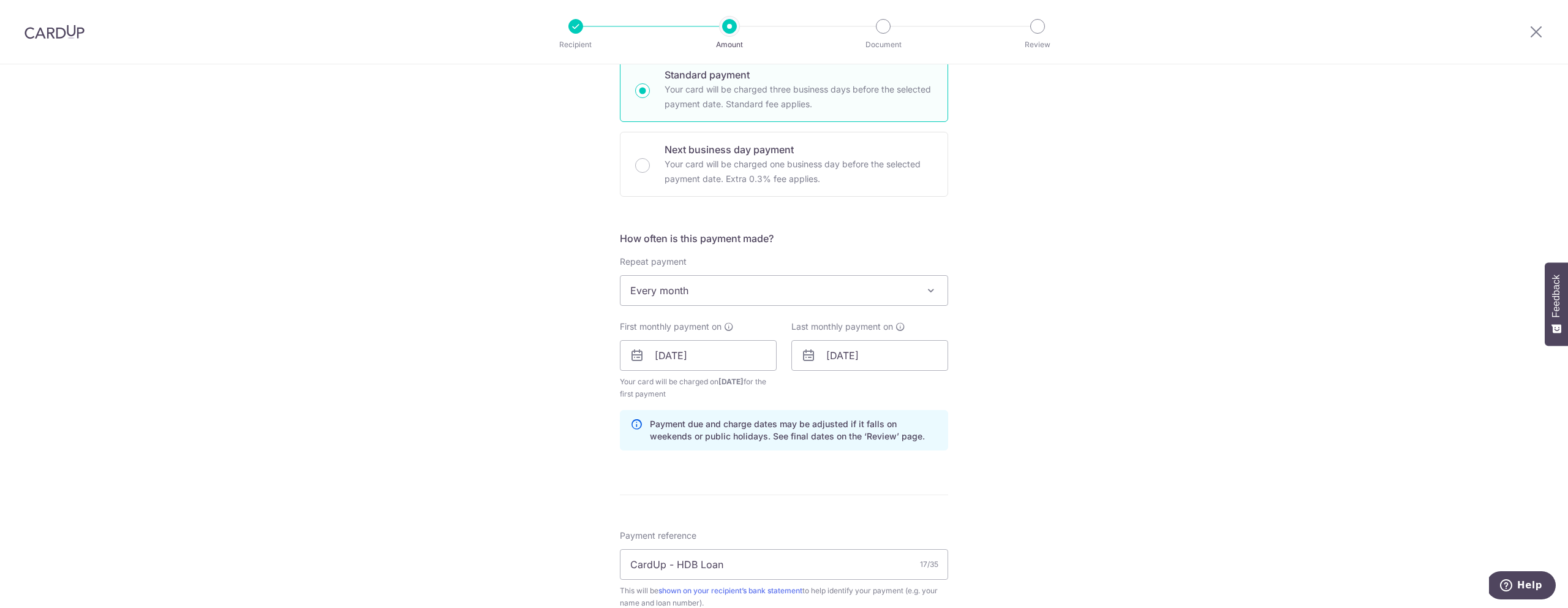
scroll to position [0, 0]
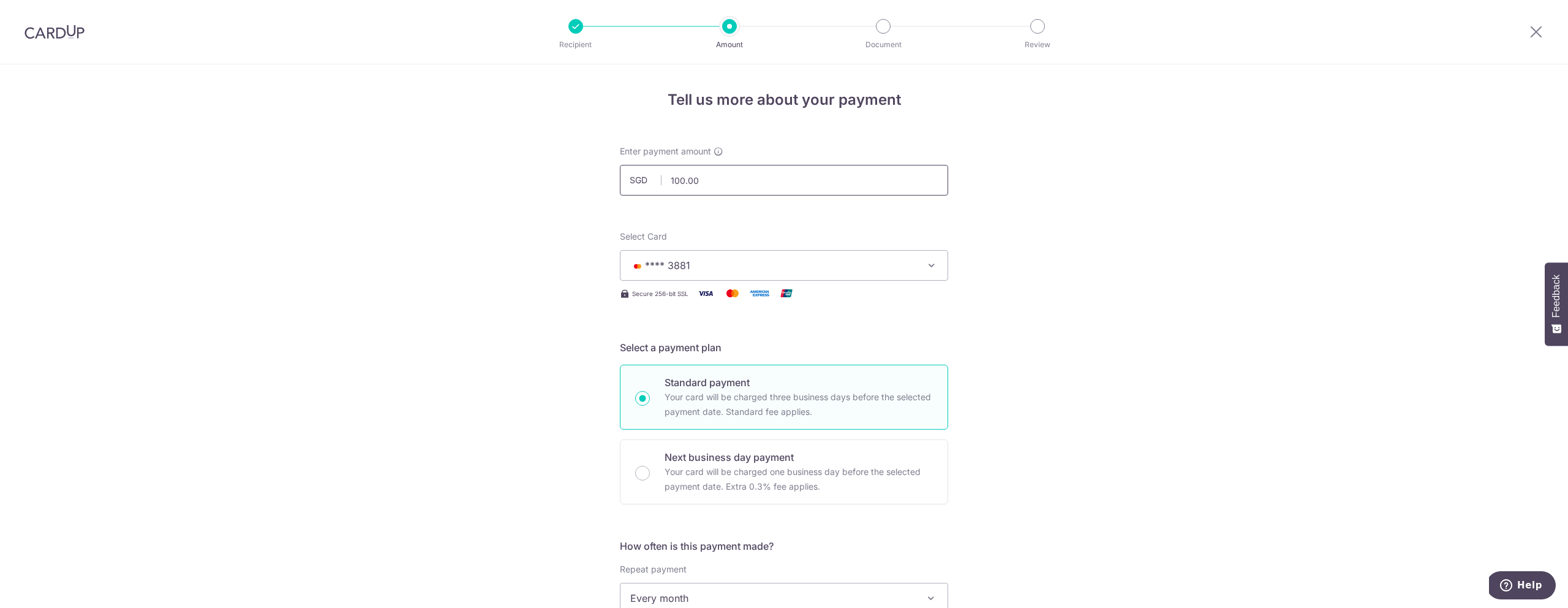
click at [712, 186] on input "100.00" at bounding box center [784, 180] width 329 height 30
type input "1,050.00"
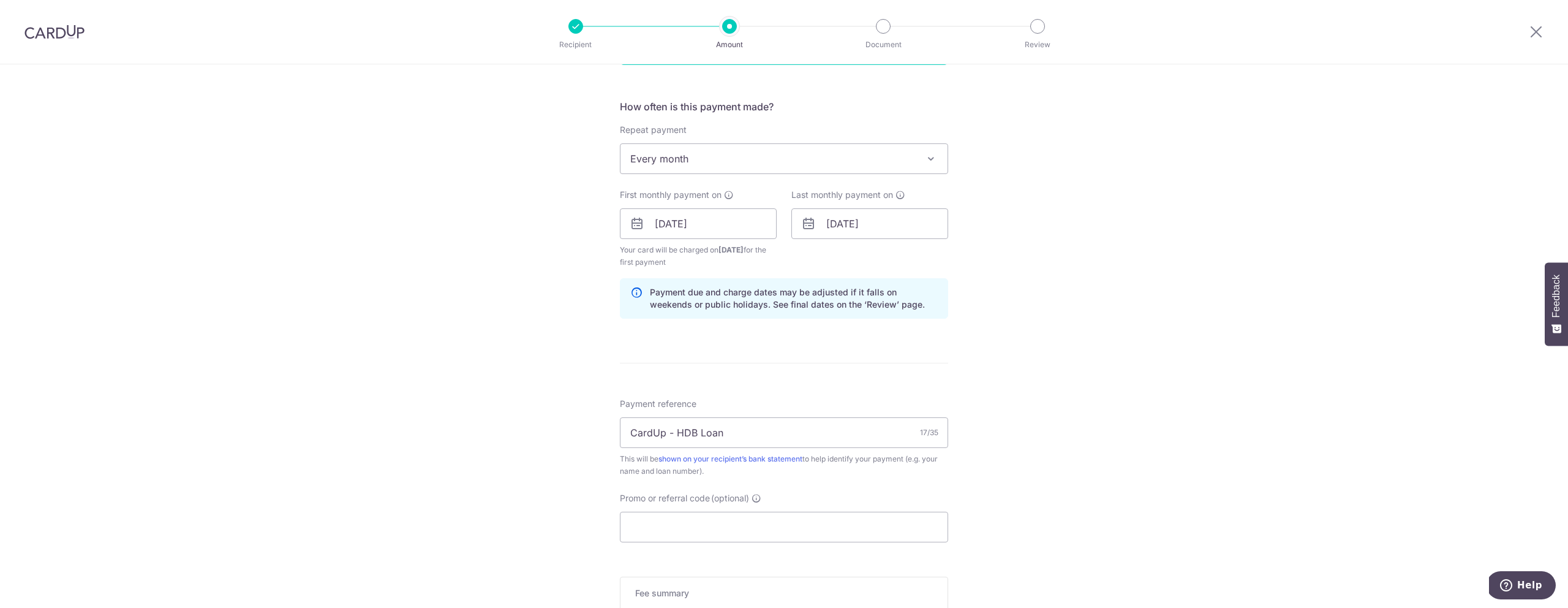
scroll to position [628, 0]
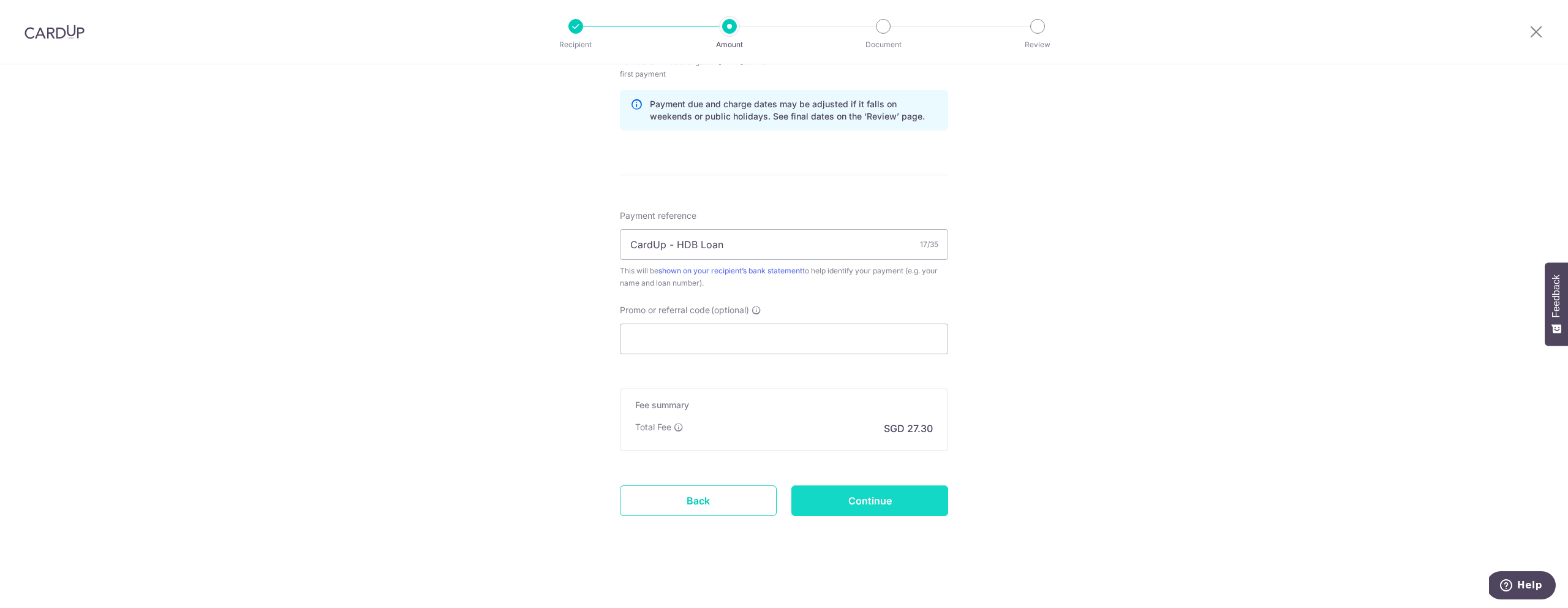
click at [868, 494] on input "Continue" at bounding box center [869, 501] width 157 height 30
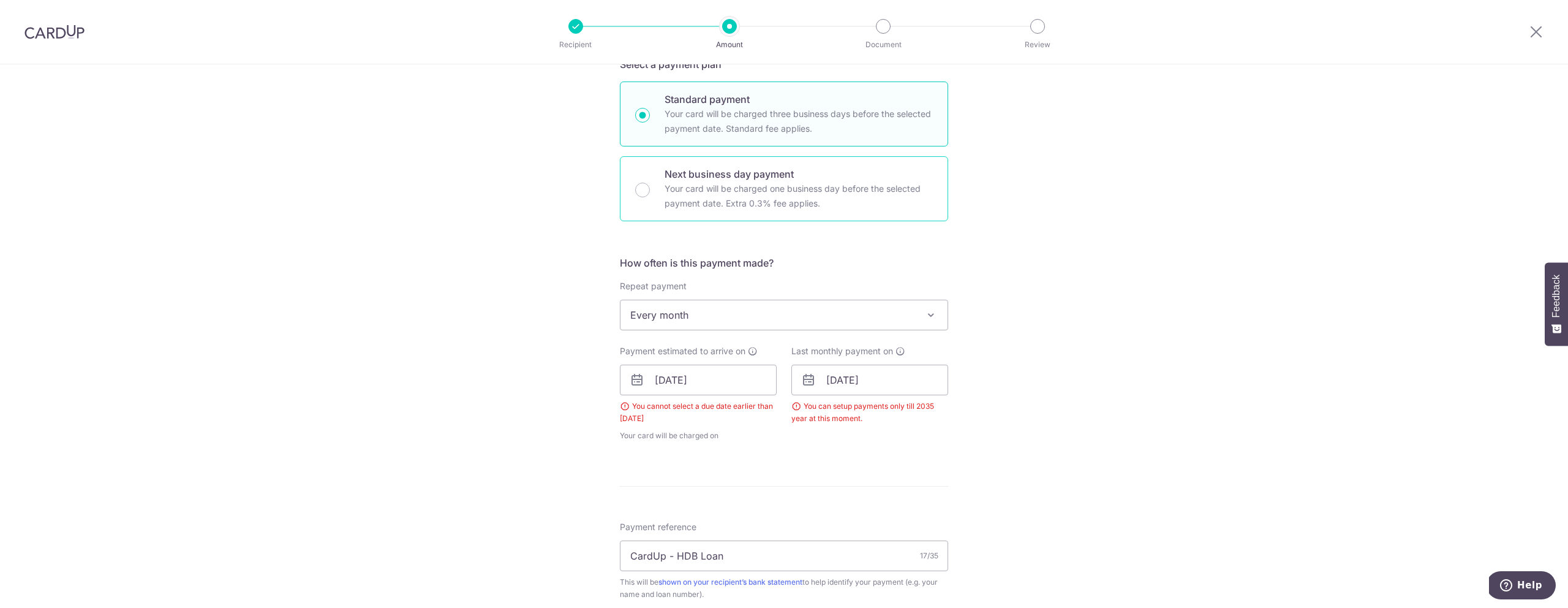
scroll to position [464, 0]
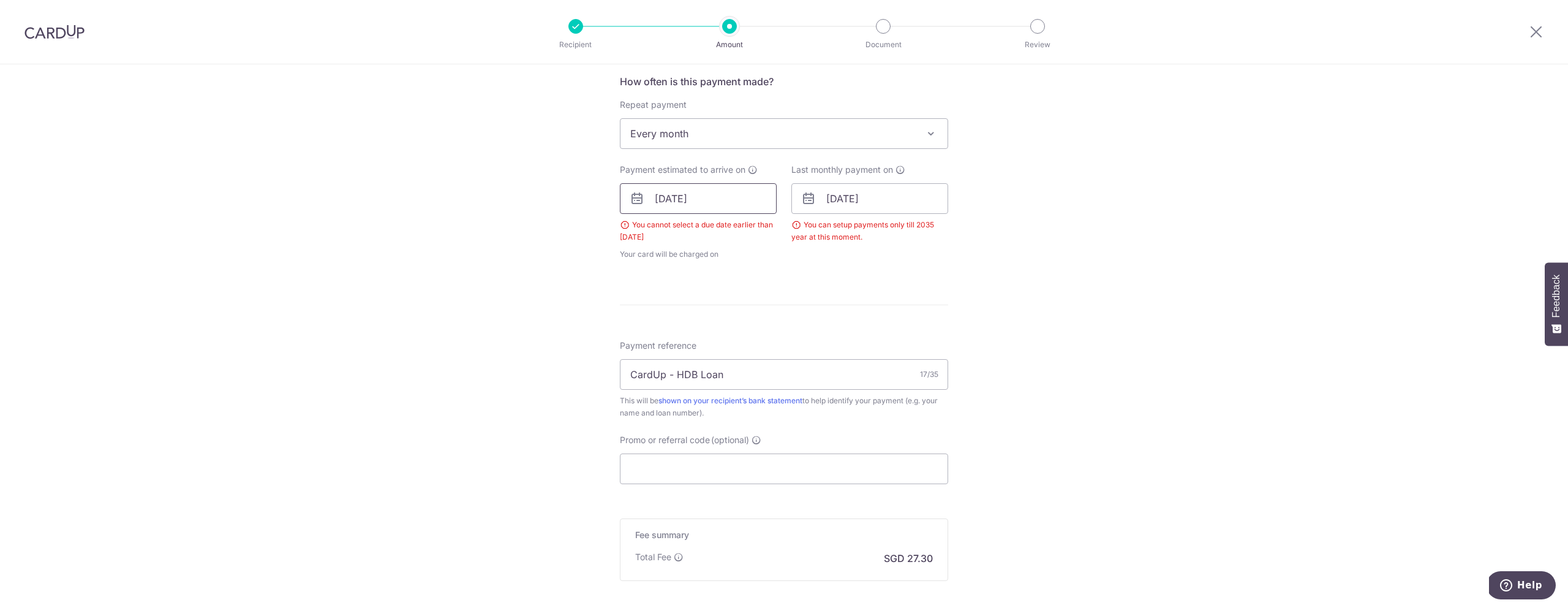
click at [677, 200] on input "[DATE]" at bounding box center [698, 199] width 157 height 30
type input "[DATE]"
click at [897, 276] on form "Enter payment amount SGD 1,050.00 1050.00 Select Card **** 3881 Add credit card…" at bounding box center [784, 180] width 329 height 999
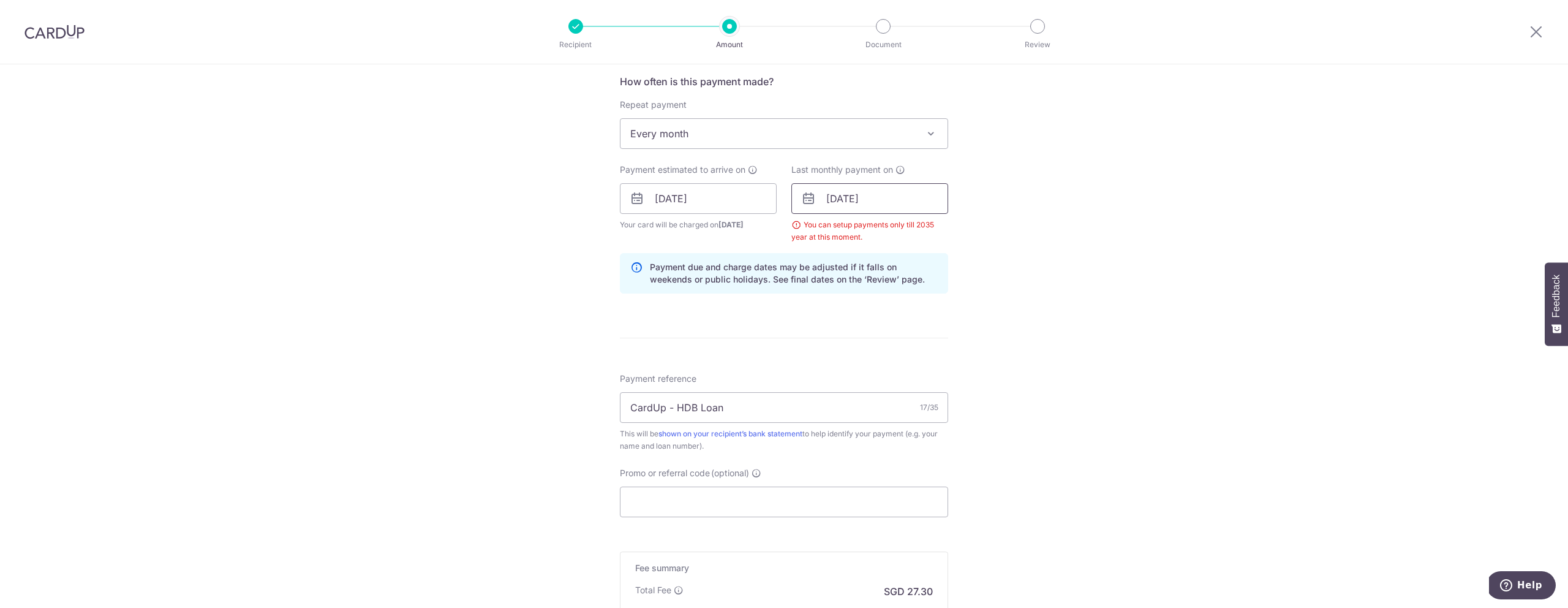
click at [874, 202] on input "[DATE]" at bounding box center [869, 199] width 157 height 30
type input "[DATE]"
click at [1031, 197] on div "Tell us more about your payment Enter payment amount SGD 1,050.00 1050.00 Selec…" at bounding box center [784, 185] width 1568 height 1171
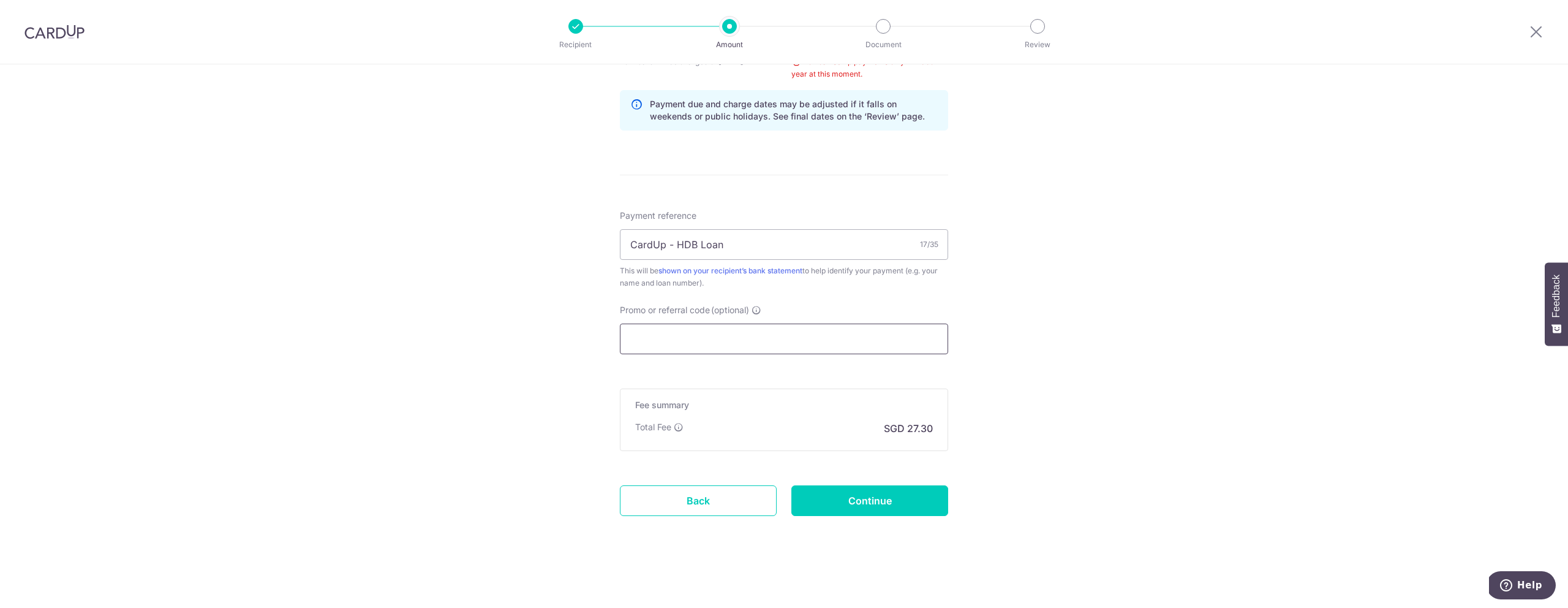
click at [744, 336] on input "Promo or referral code (optional)" at bounding box center [784, 339] width 329 height 30
click at [717, 339] on input "Promo or referral code (optional)" at bounding box center [784, 339] width 329 height 30
click at [706, 342] on input "Promo or referral code (optional)" at bounding box center [784, 339] width 329 height 30
paste input "3HOME25R"
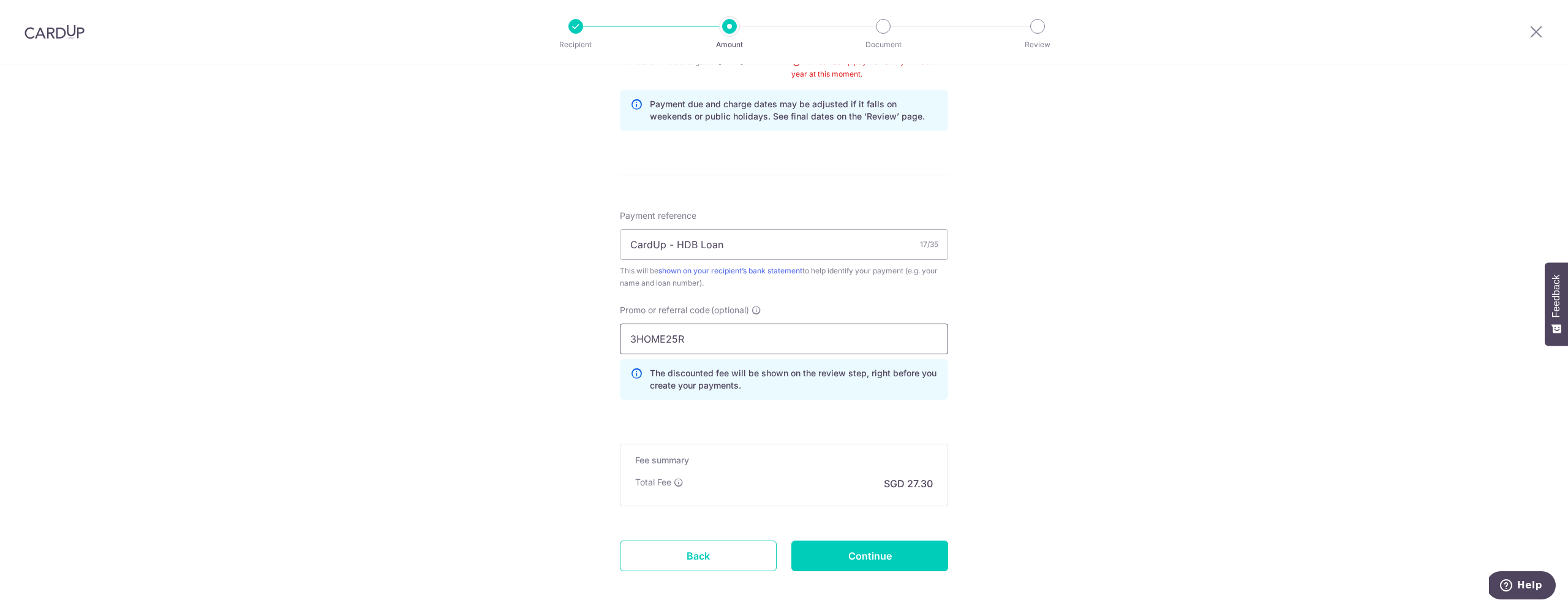
type input "3HOME25R"
click at [1009, 407] on div "Tell us more about your payment Enter payment amount SGD 1,050.00 1050.00 Selec…" at bounding box center [784, 49] width 1568 height 1226
click at [859, 552] on input "Continue" at bounding box center [869, 555] width 157 height 30
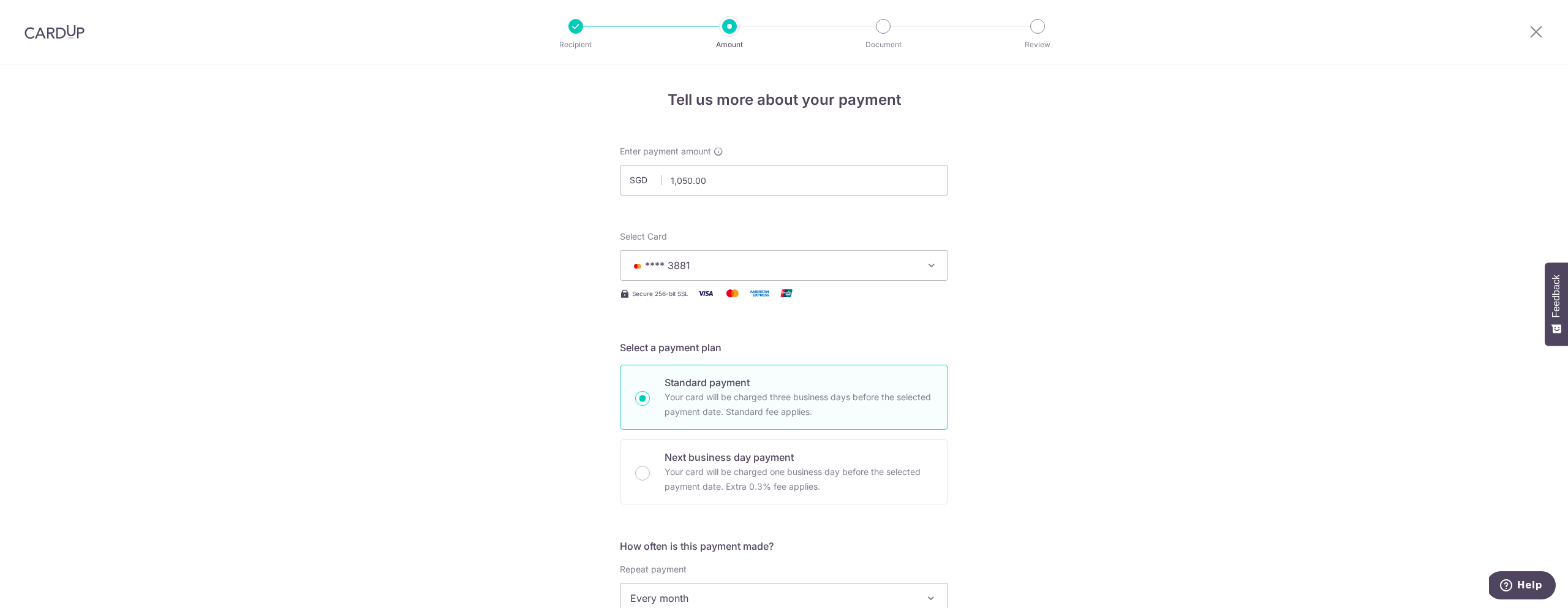
click at [716, 269] on span "**** 3881" at bounding box center [773, 265] width 285 height 14
click at [686, 377] on span "**** 1121" at bounding box center [680, 382] width 42 height 14
click at [779, 277] on button "**** 1121" at bounding box center [784, 266] width 329 height 30
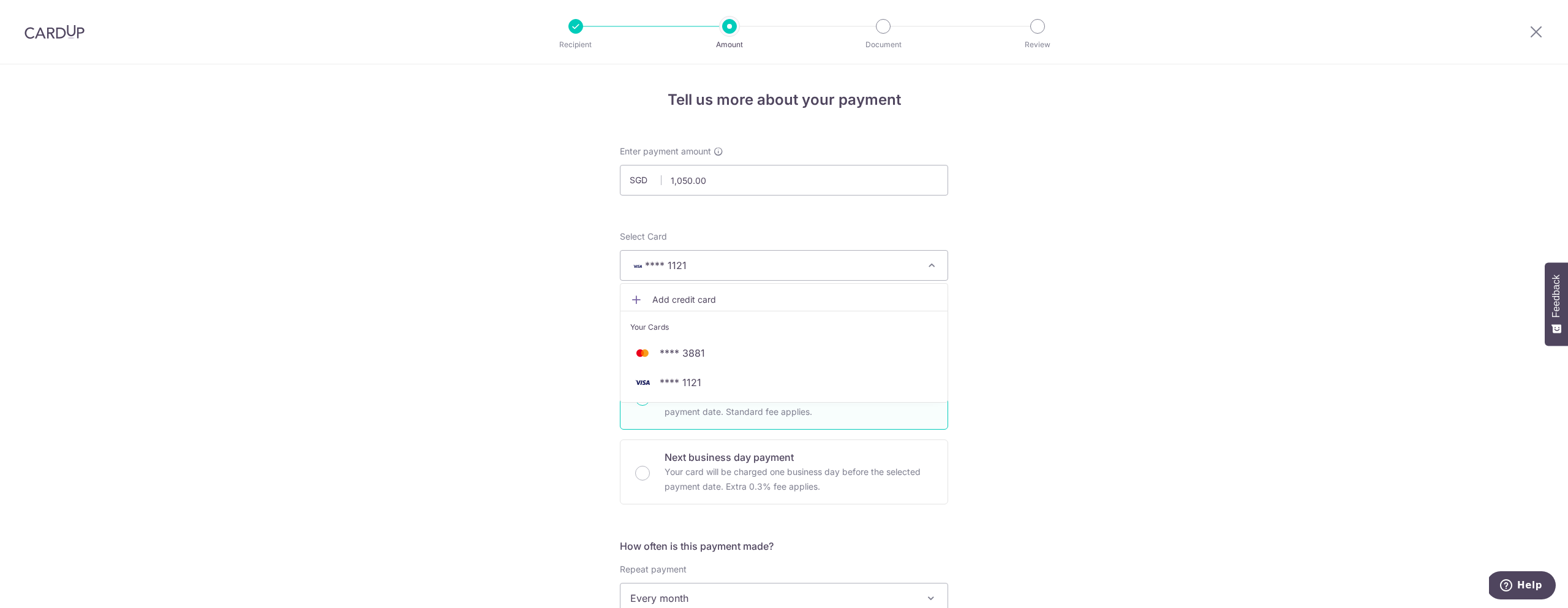
click at [781, 272] on span "**** 1121" at bounding box center [773, 265] width 285 height 14
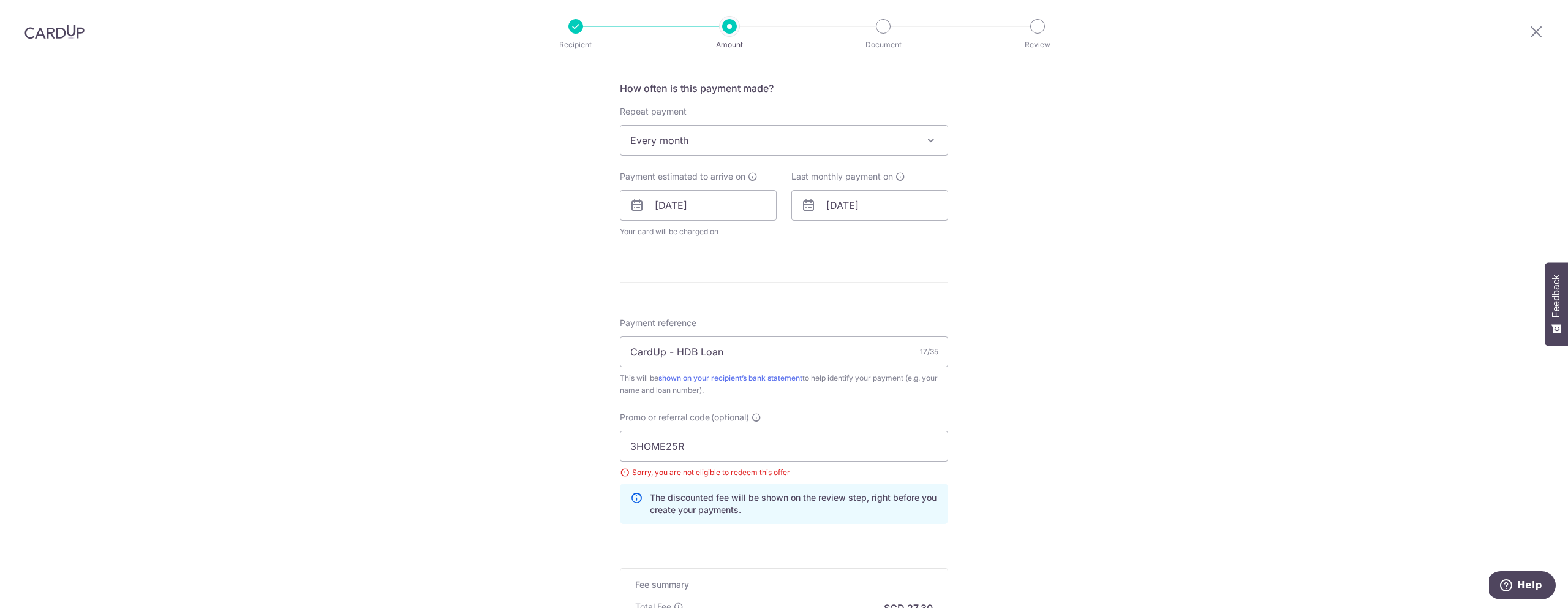
scroll to position [638, 0]
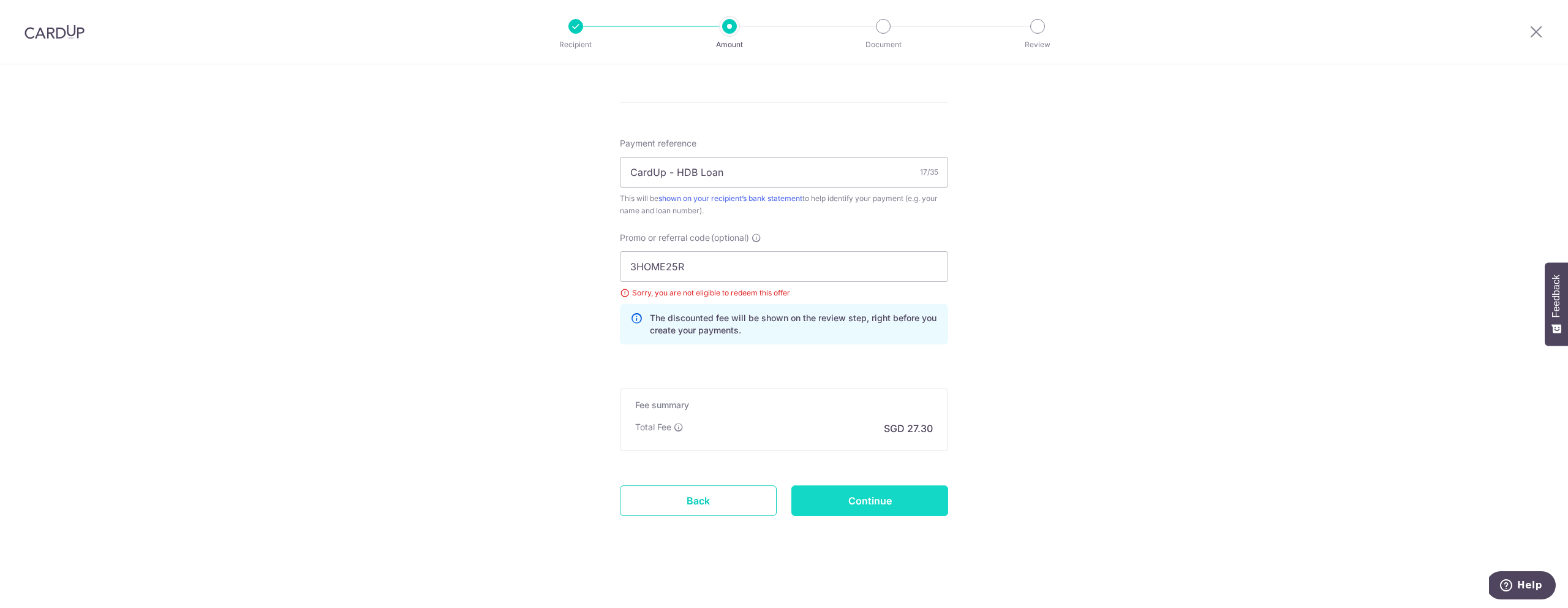
click at [846, 492] on input "Continue" at bounding box center [869, 501] width 157 height 30
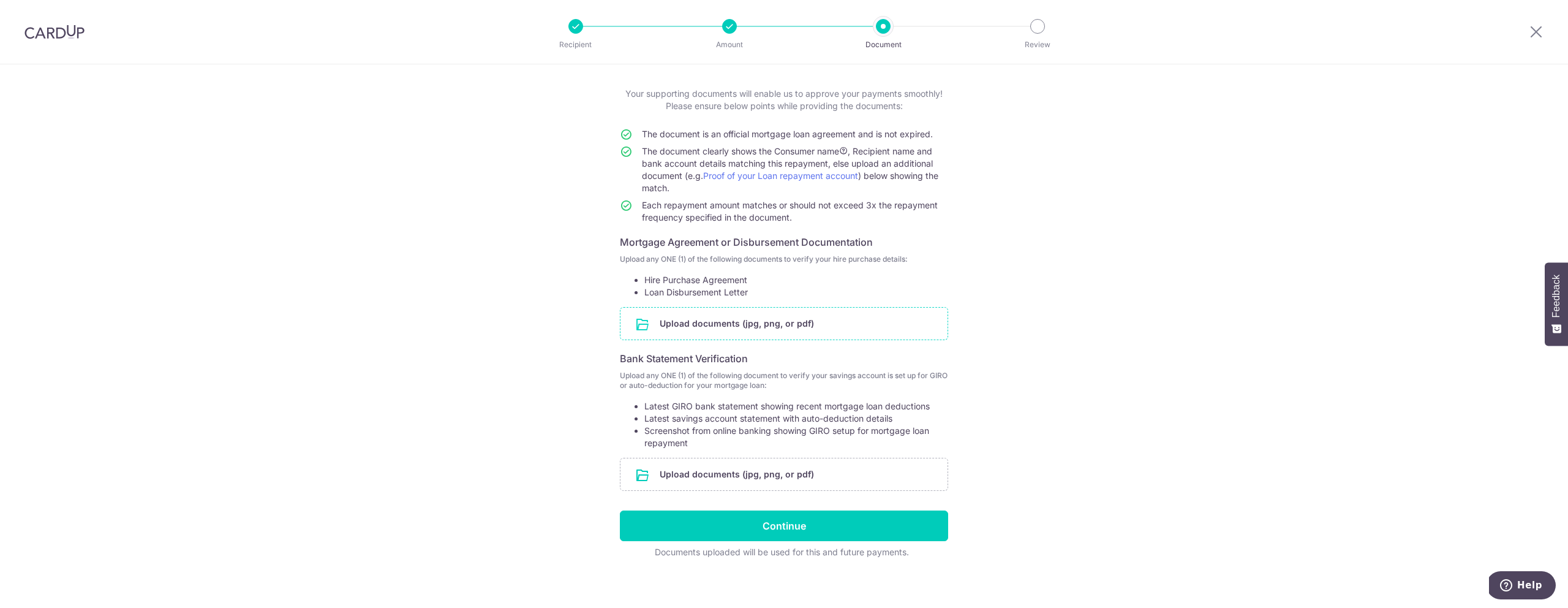
scroll to position [65, 0]
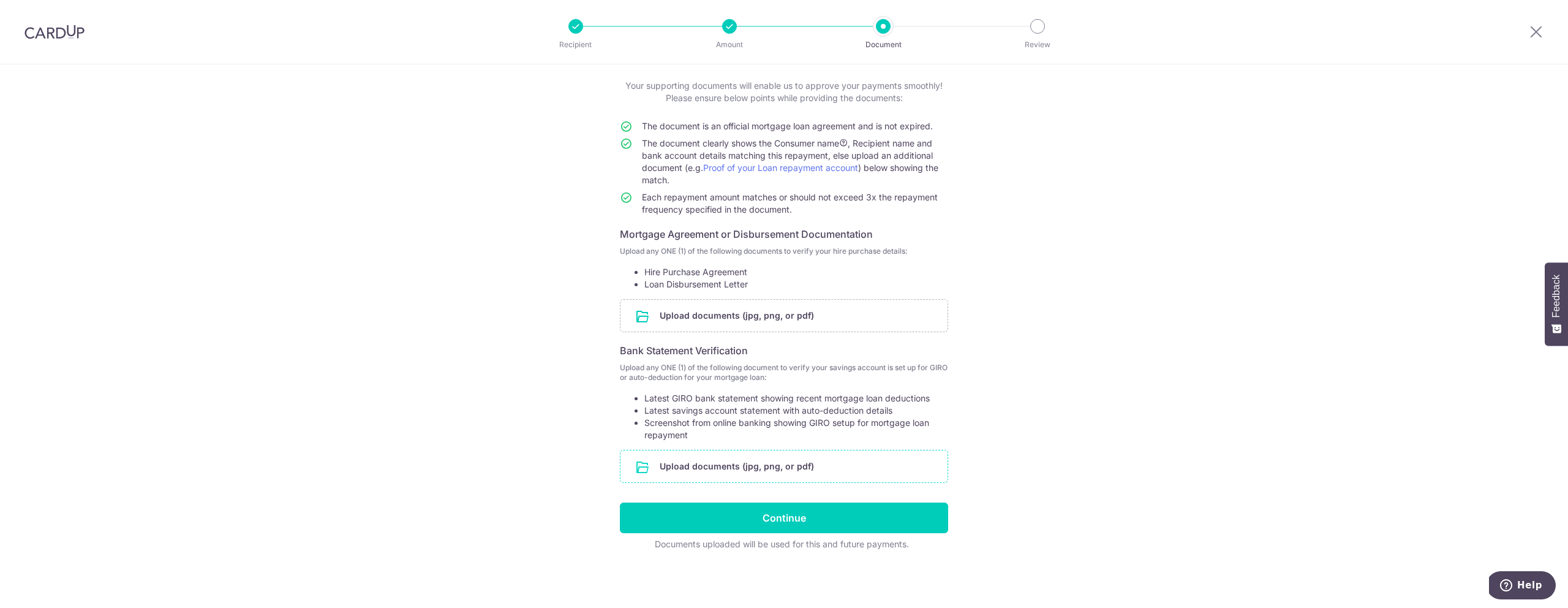
click at [783, 472] on input "file" at bounding box center [784, 466] width 327 height 32
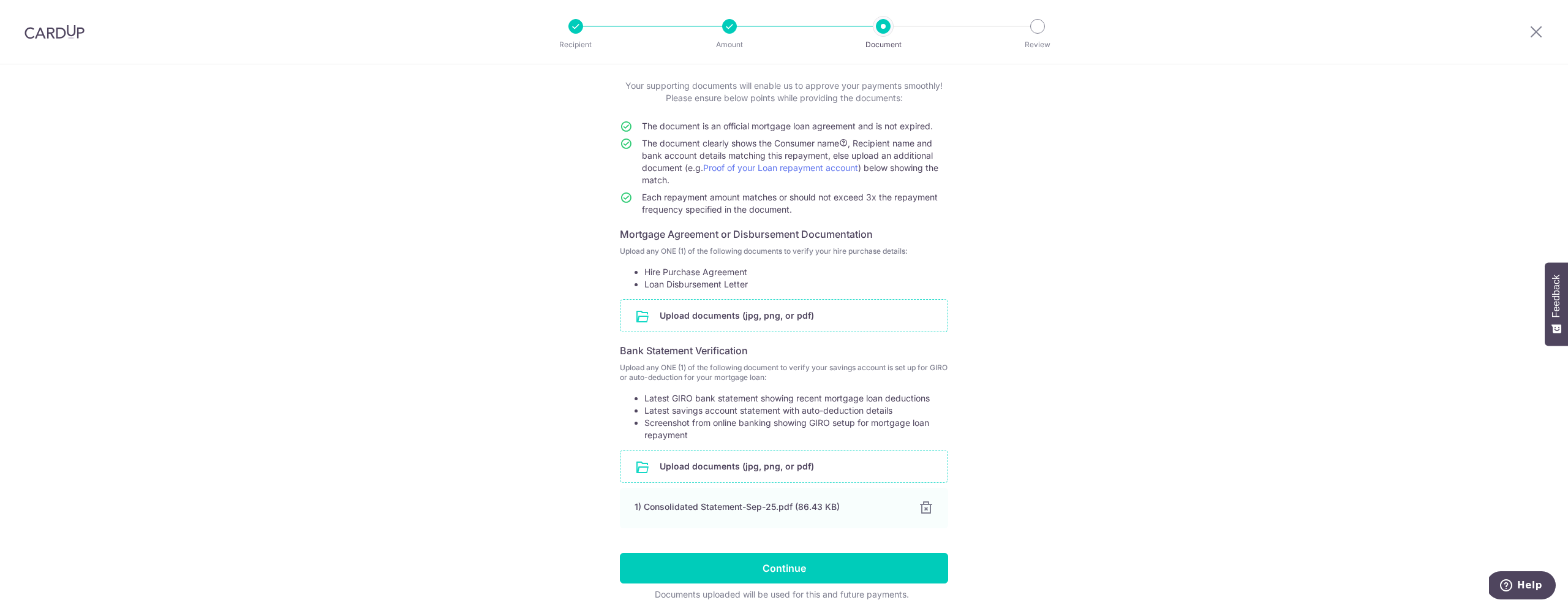
click at [769, 312] on input "file" at bounding box center [784, 316] width 327 height 32
click at [754, 321] on input "file" at bounding box center [784, 316] width 327 height 32
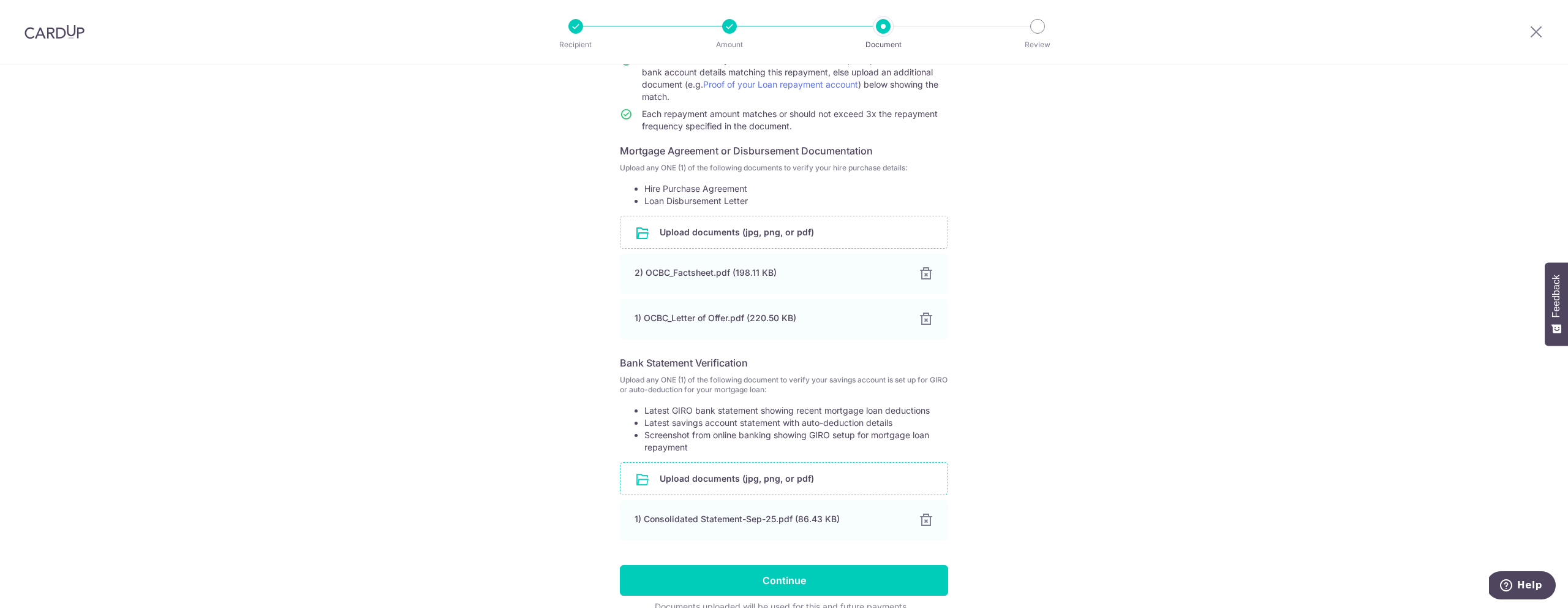
scroll to position [212, 0]
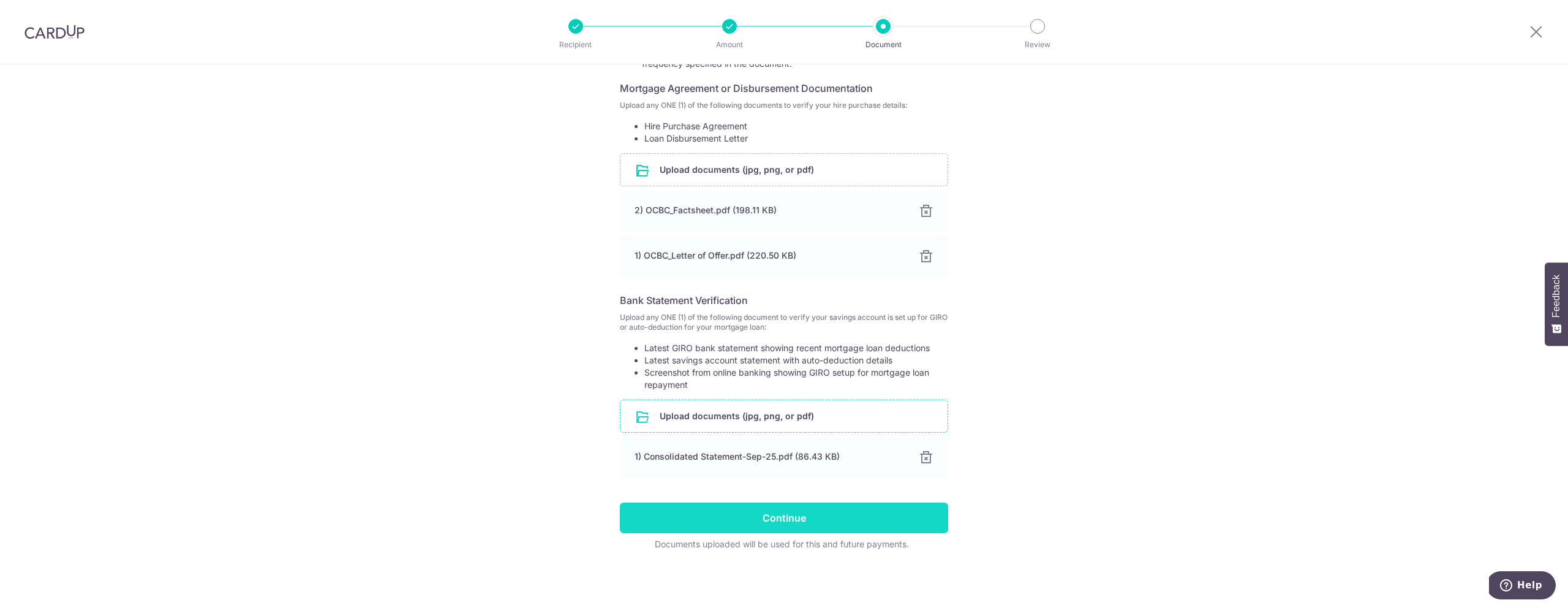
click at [787, 515] on input "Continue" at bounding box center [784, 517] width 329 height 30
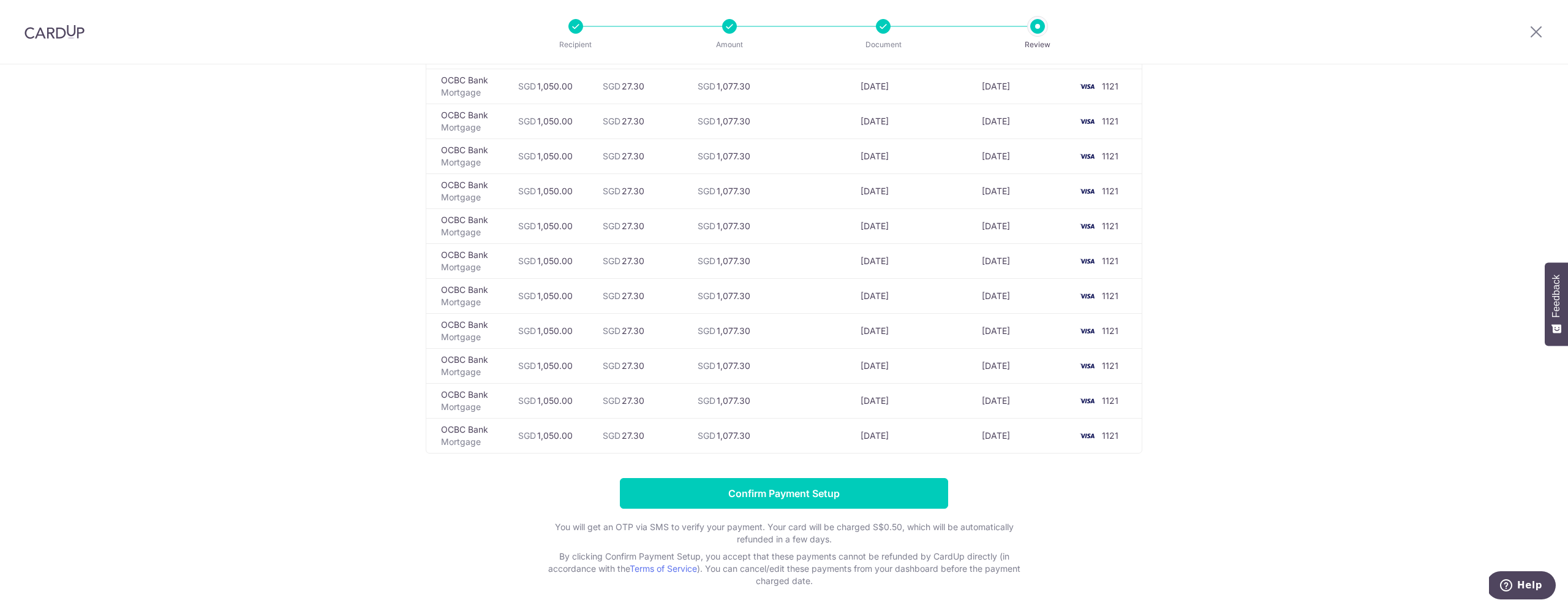
scroll to position [3946, 0]
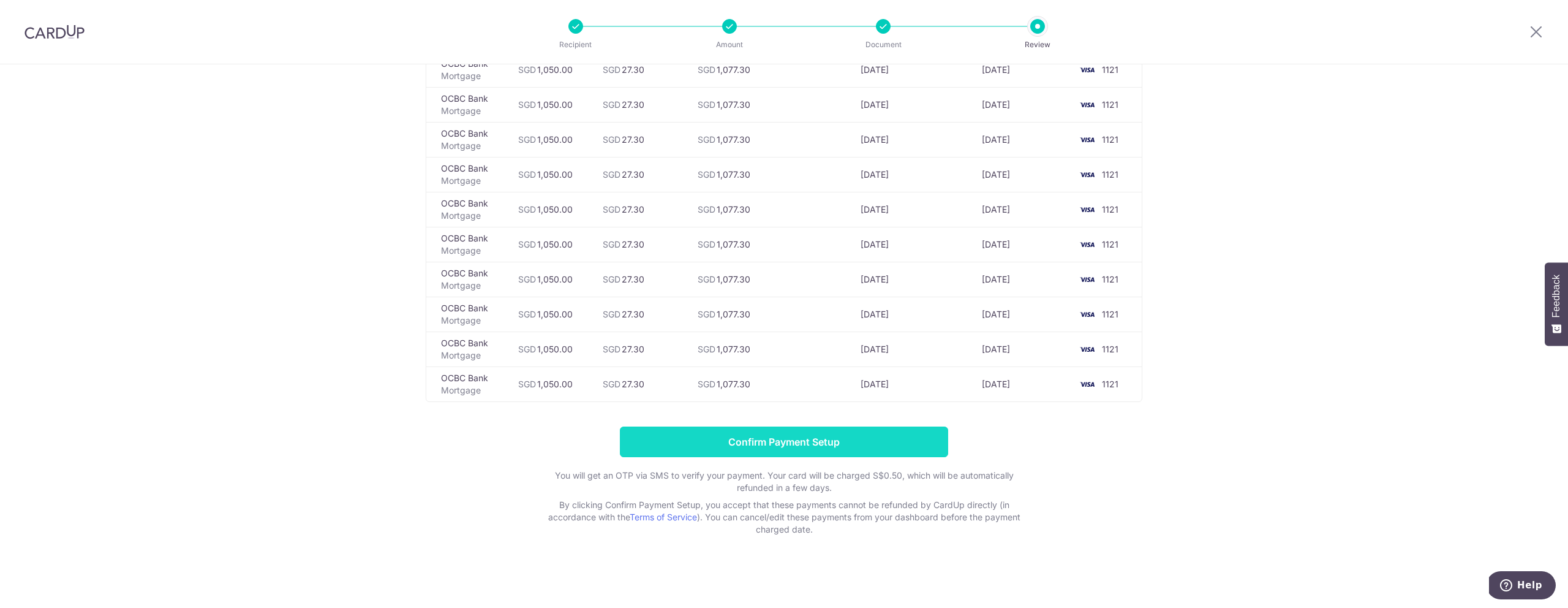
click at [846, 439] on input "Confirm Payment Setup" at bounding box center [784, 442] width 329 height 30
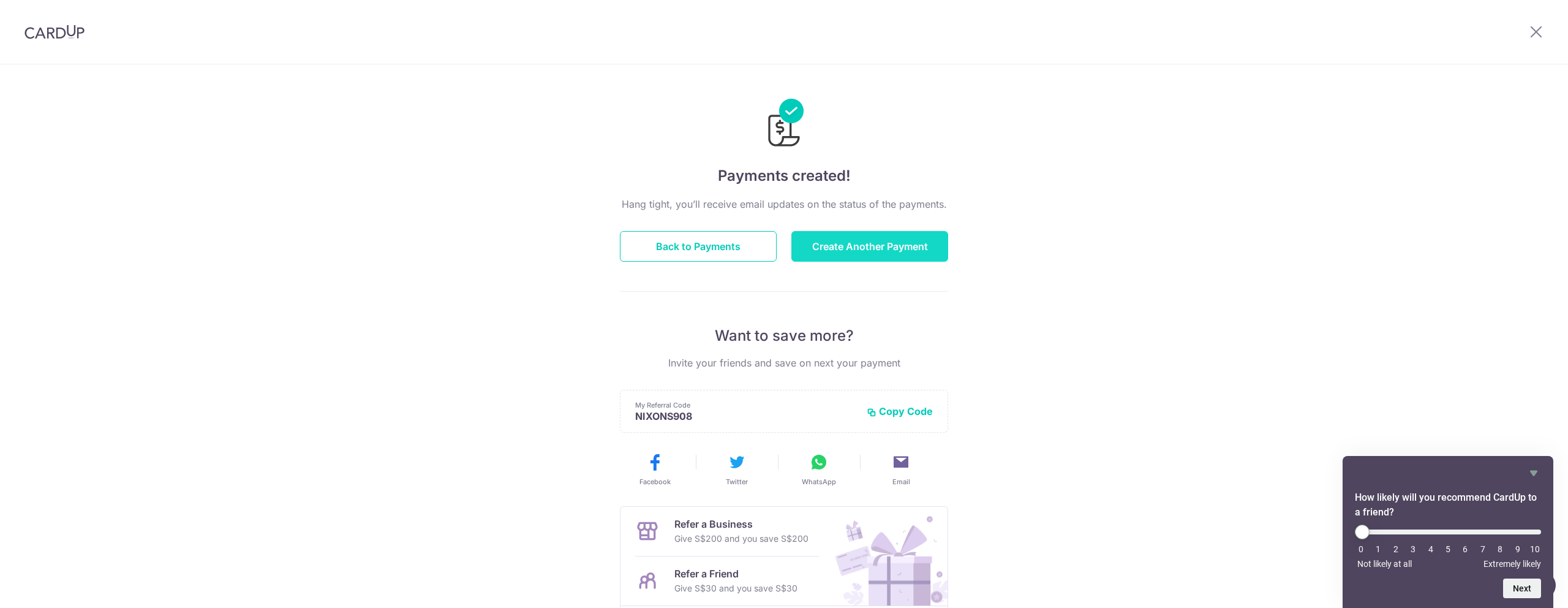
click at [846, 252] on button "Create Another Payment" at bounding box center [869, 247] width 157 height 30
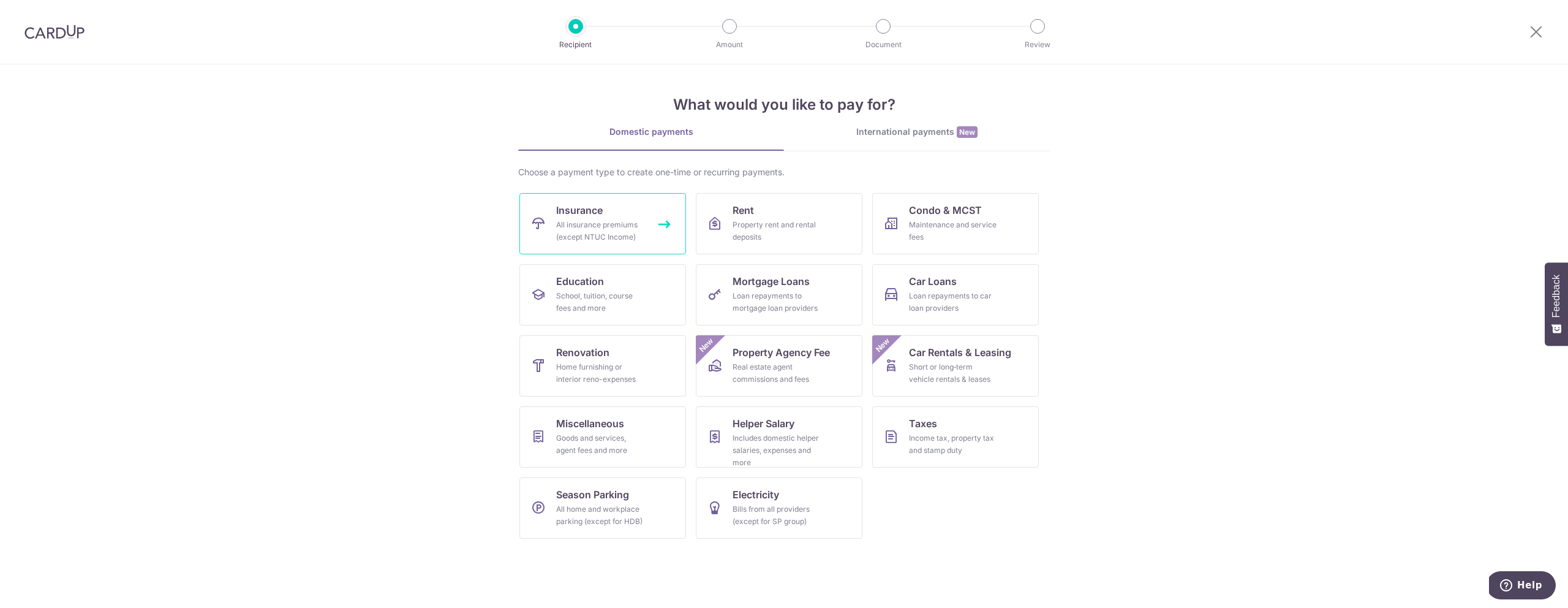
click at [618, 229] on div "All insurance premiums (except NTUC Income)" at bounding box center [600, 231] width 88 height 24
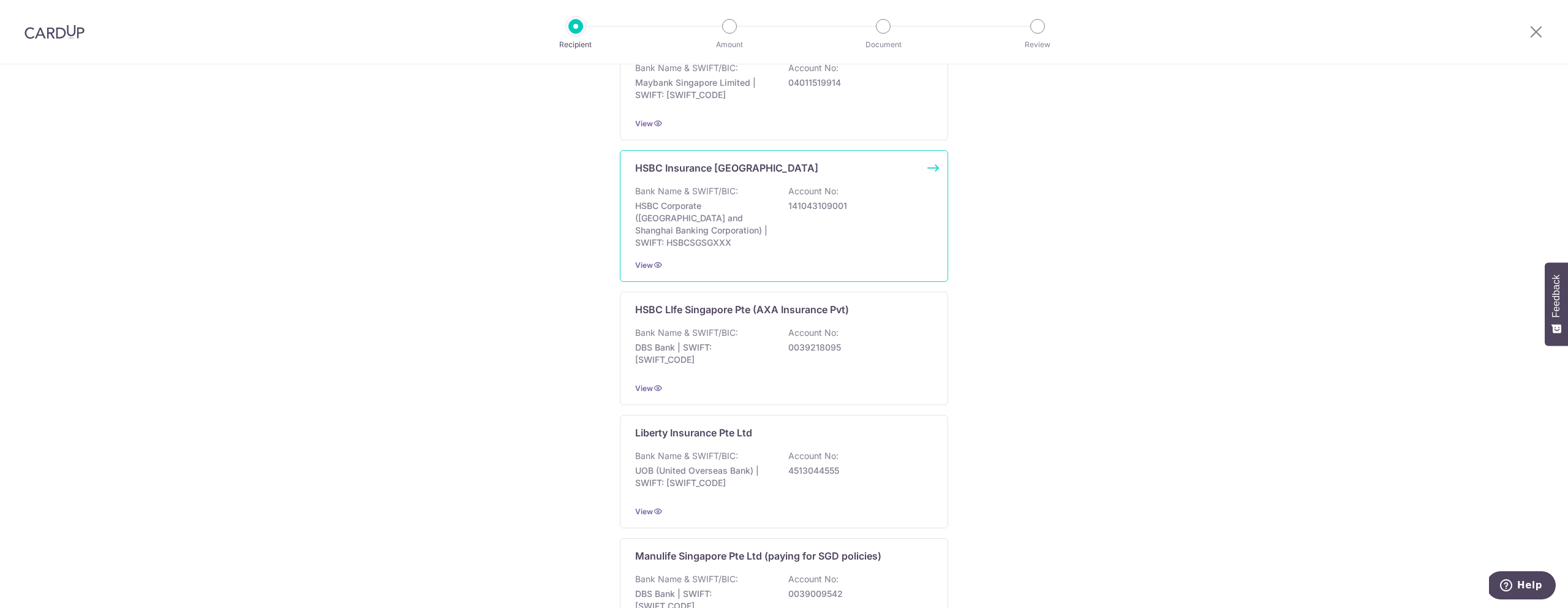
scroll to position [1065, 0]
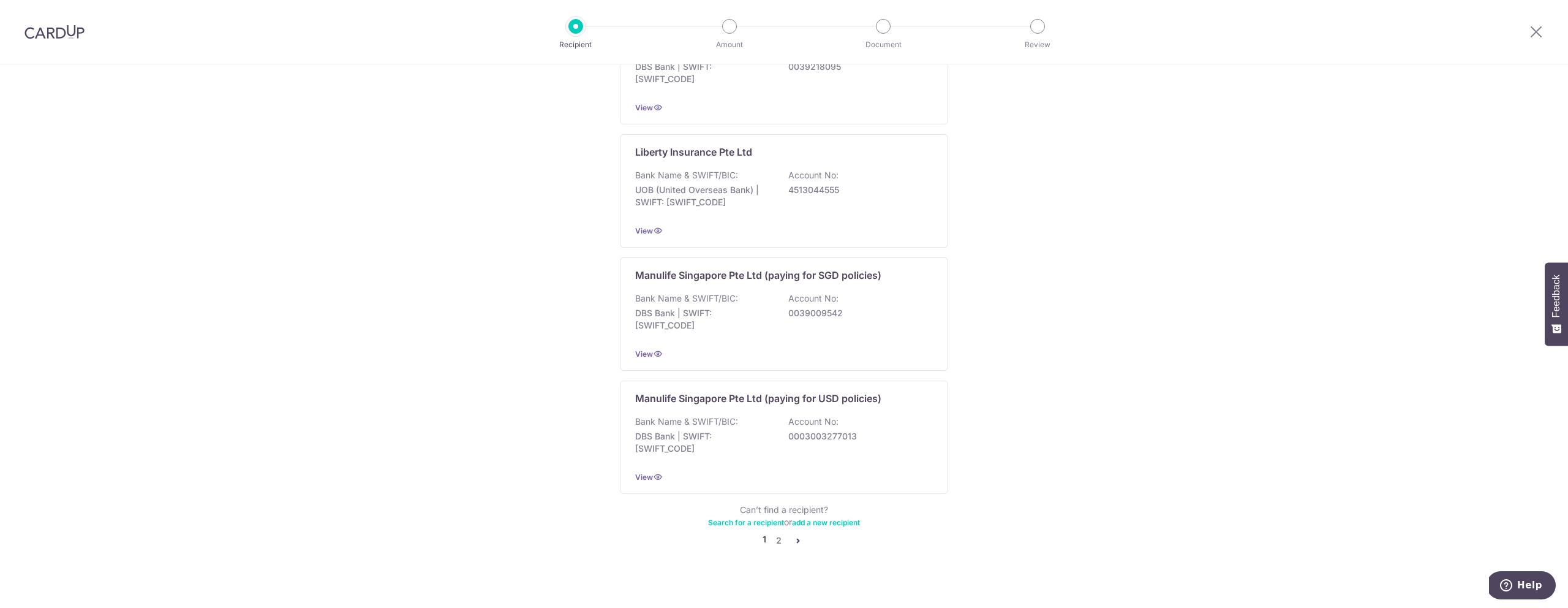
click at [796, 536] on icon "pager" at bounding box center [798, 540] width 10 height 10
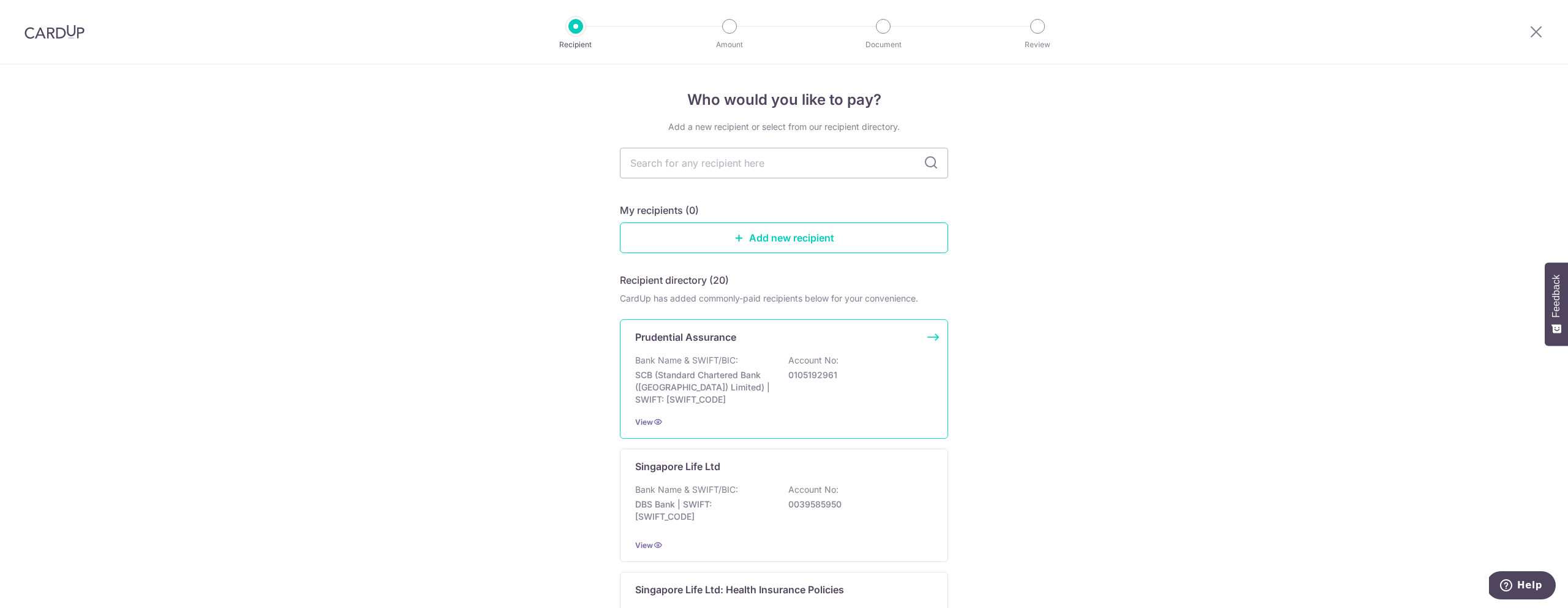
click at [758, 394] on p "SCB (Standard Chartered Bank ([GEOGRAPHIC_DATA]) Limited) | SWIFT: [SWIFT_CODE]" at bounding box center [703, 387] width 137 height 37
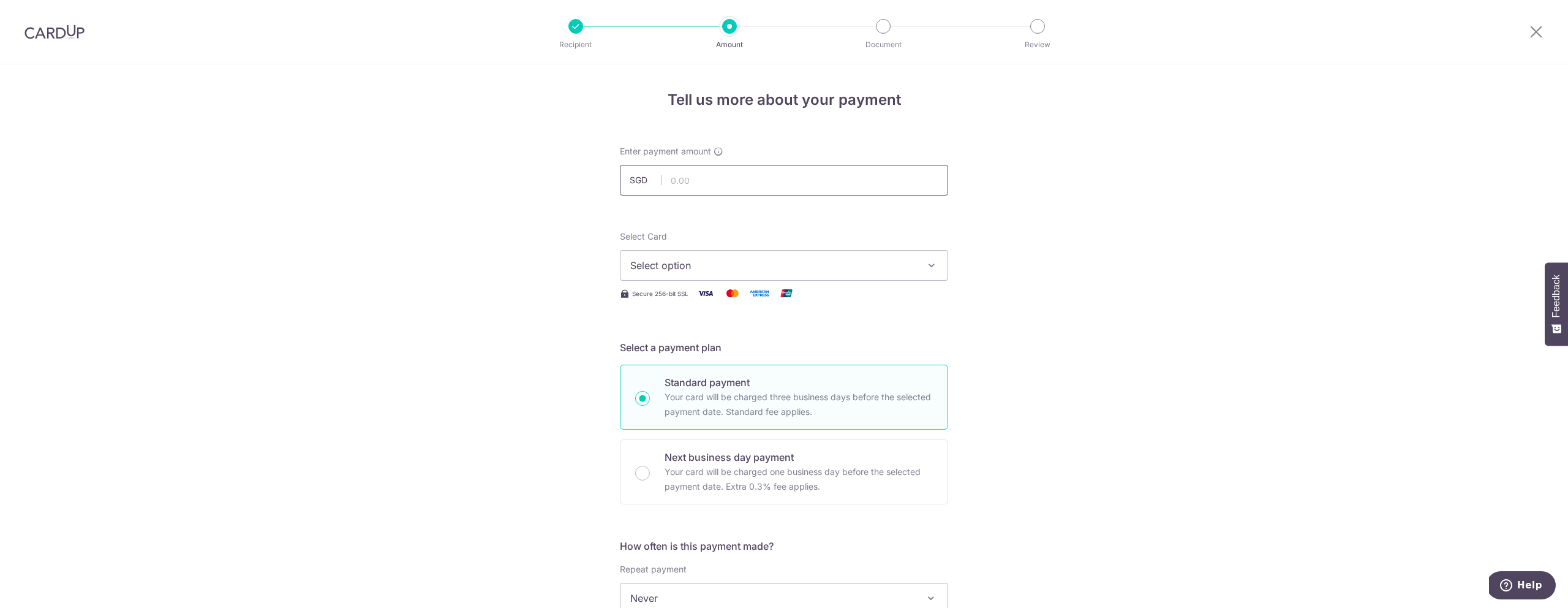
click at [702, 186] on input "text" at bounding box center [784, 180] width 329 height 30
drag, startPoint x: 862, startPoint y: 323, endPoint x: 858, endPoint y: 315, distance: 8.9
click at [809, 263] on span "Select option" at bounding box center [773, 265] width 285 height 14
click at [705, 375] on span "**** 1121" at bounding box center [784, 382] width 307 height 14
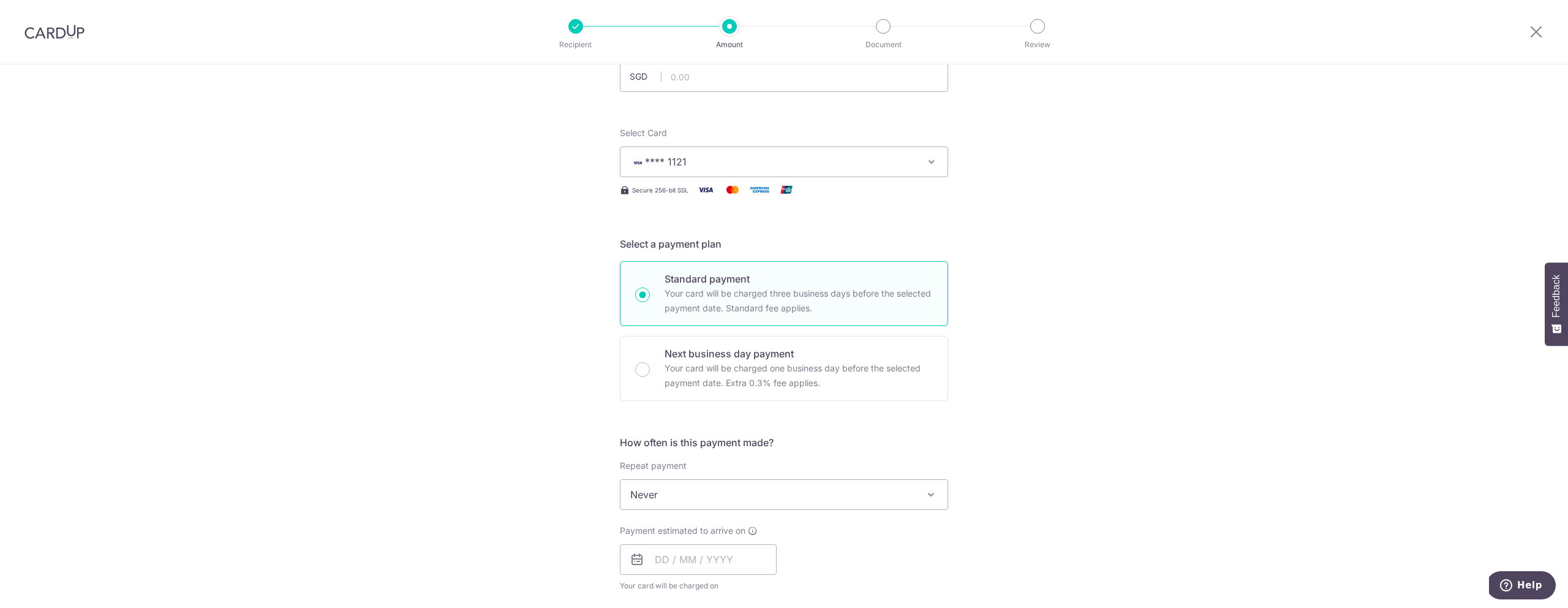
scroll to position [505, 0]
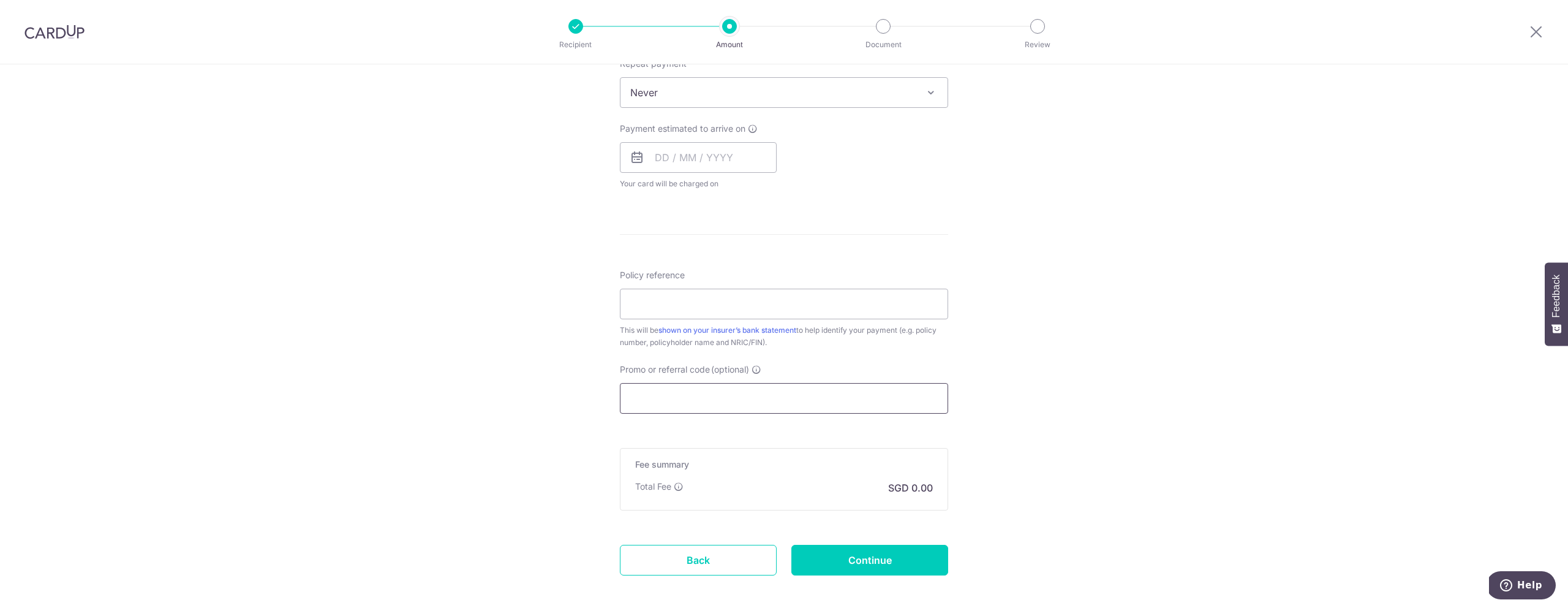
drag, startPoint x: 674, startPoint y: 412, endPoint x: 675, endPoint y: 405, distance: 7.1
click at [674, 411] on input "Promo or referral code (optional)" at bounding box center [784, 398] width 329 height 30
paste input "REC185"
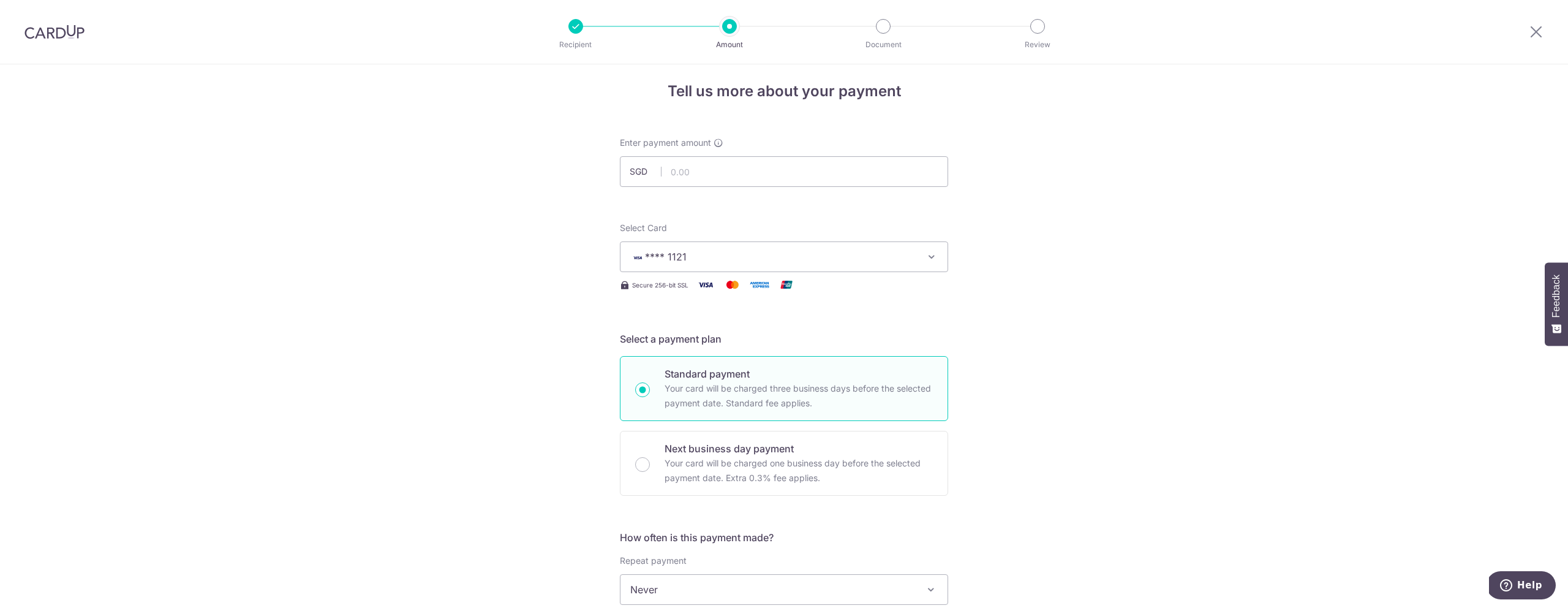
scroll to position [0, 0]
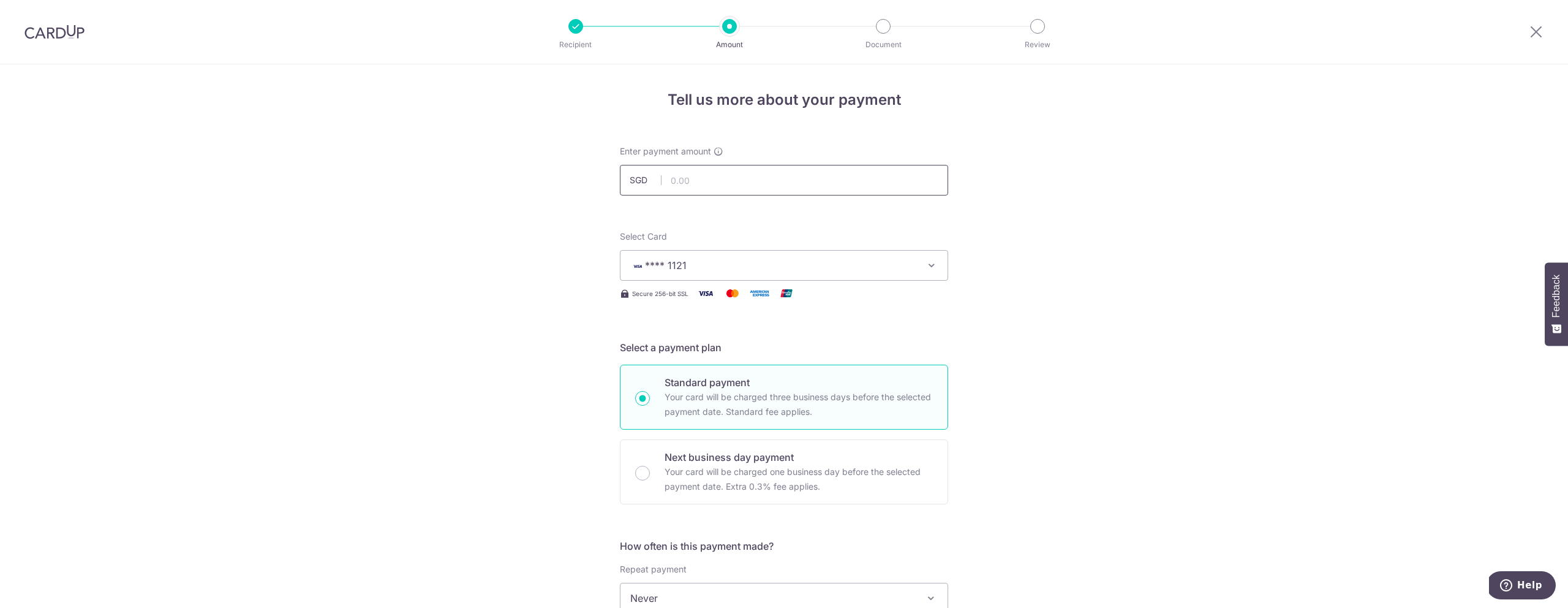
type input "REC185"
click at [688, 185] on input "text" at bounding box center [784, 180] width 329 height 30
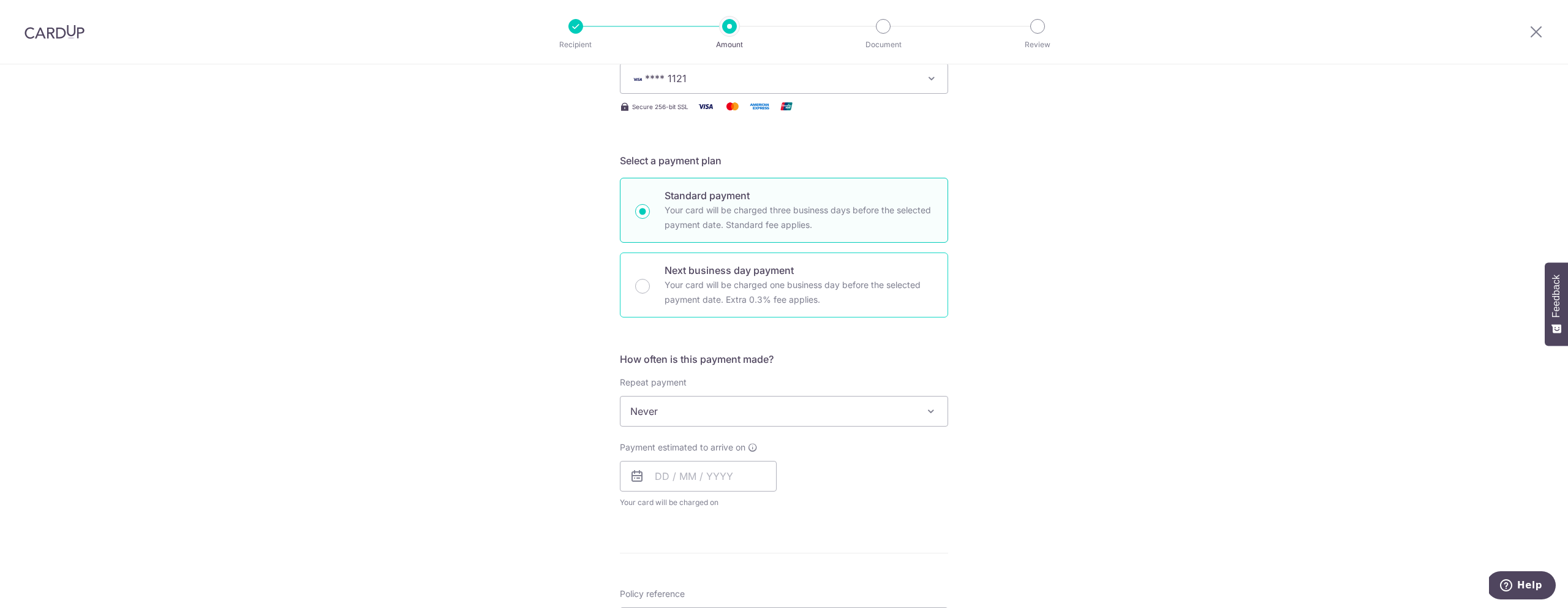
scroll to position [203, 0]
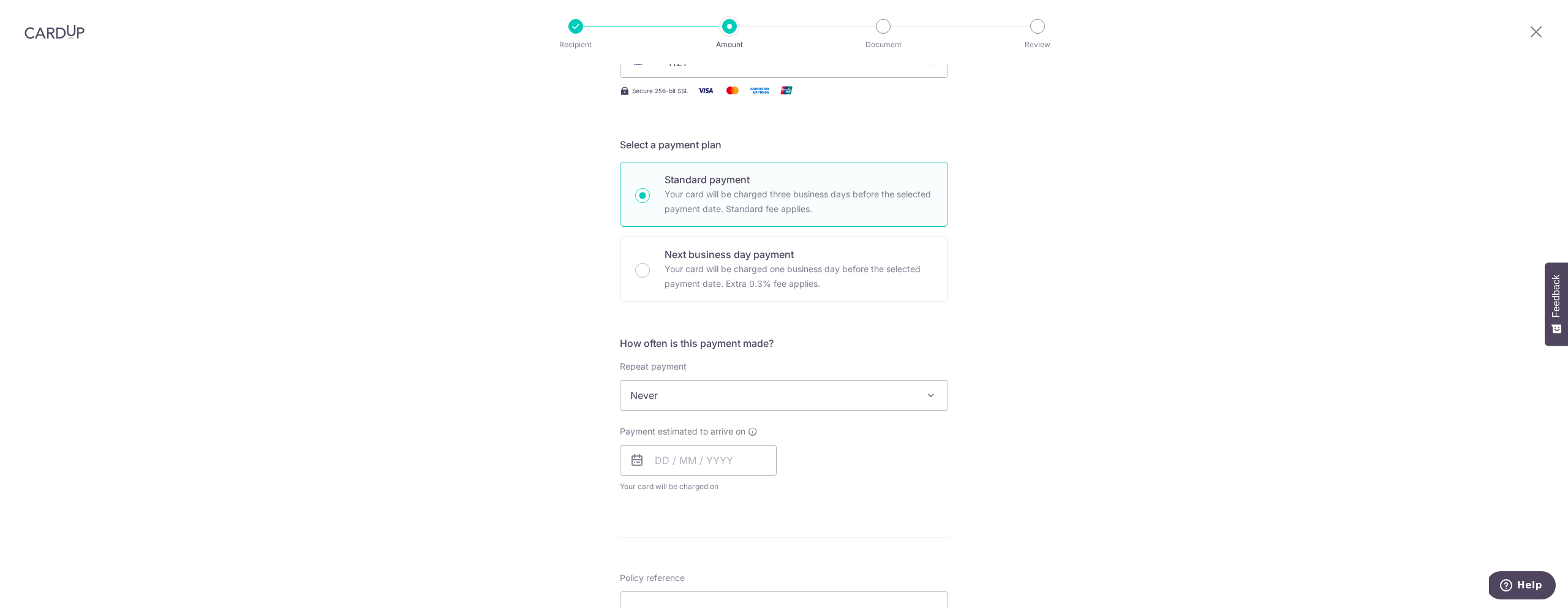
click at [518, 275] on div "Tell us more about your payment Enter payment amount SGD Select Card **** 1121 …" at bounding box center [784, 443] width 1568 height 1163
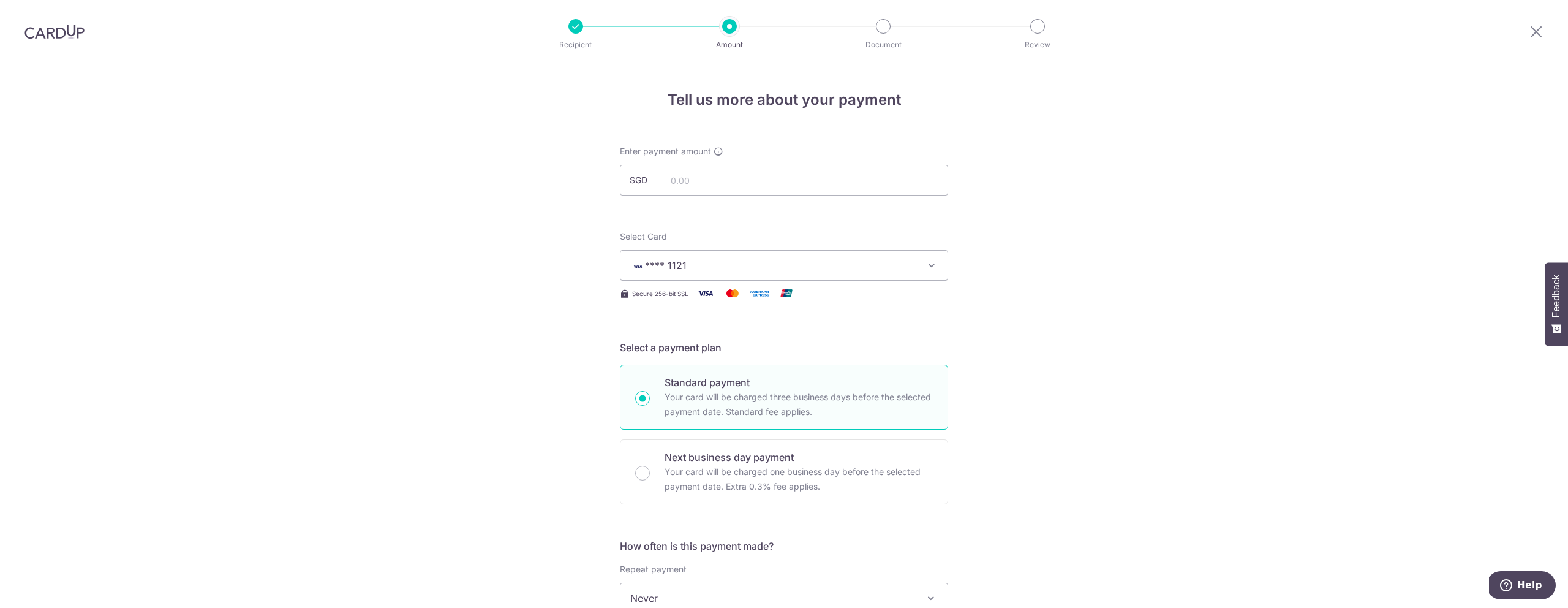
scroll to position [127, 0]
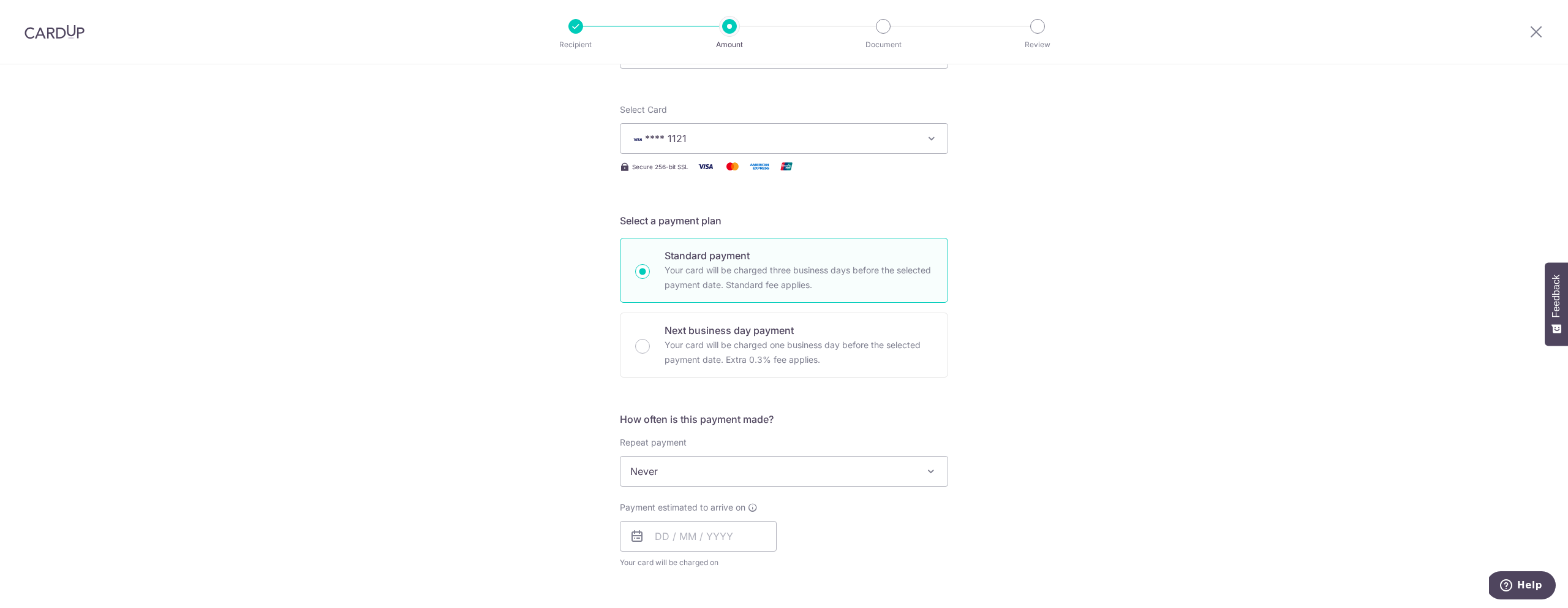
click at [1334, 63] on header "Recipient Amount Document Review" at bounding box center [784, 32] width 1568 height 65
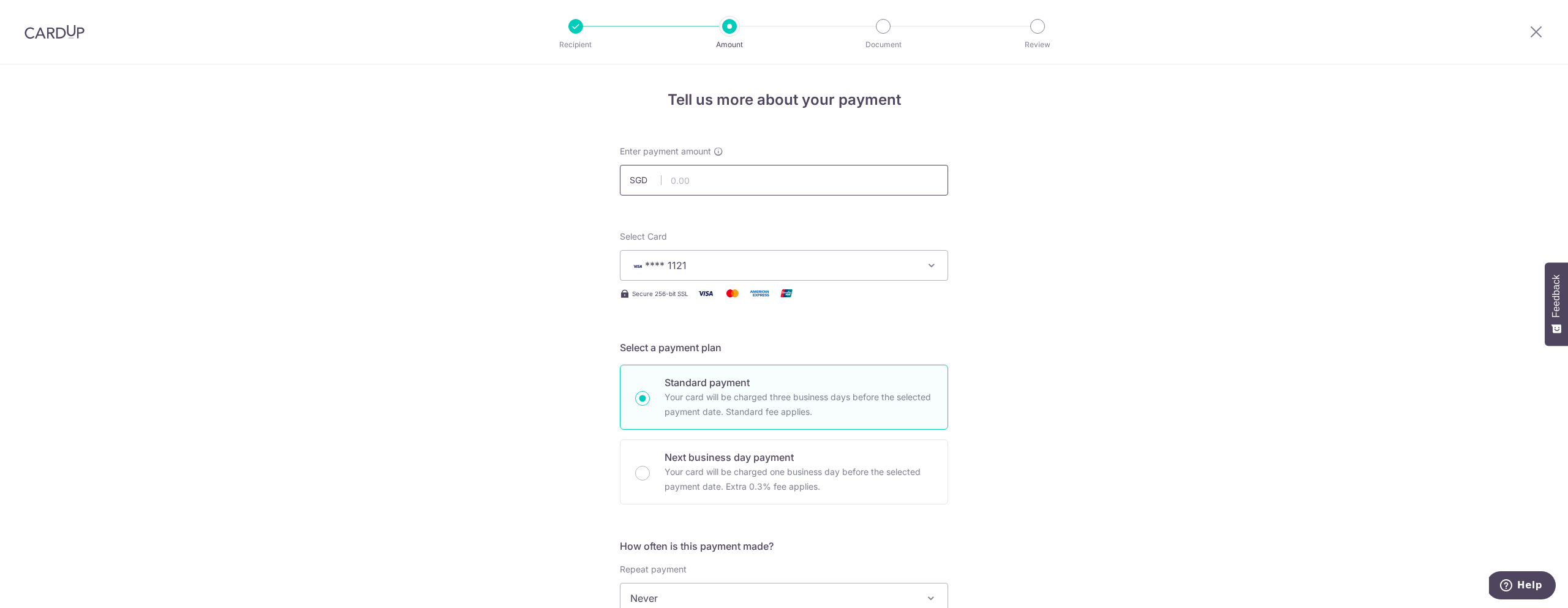
click at [743, 182] on input "text" at bounding box center [784, 180] width 329 height 30
click at [689, 183] on input "text" at bounding box center [784, 180] width 329 height 30
type input "235.09"
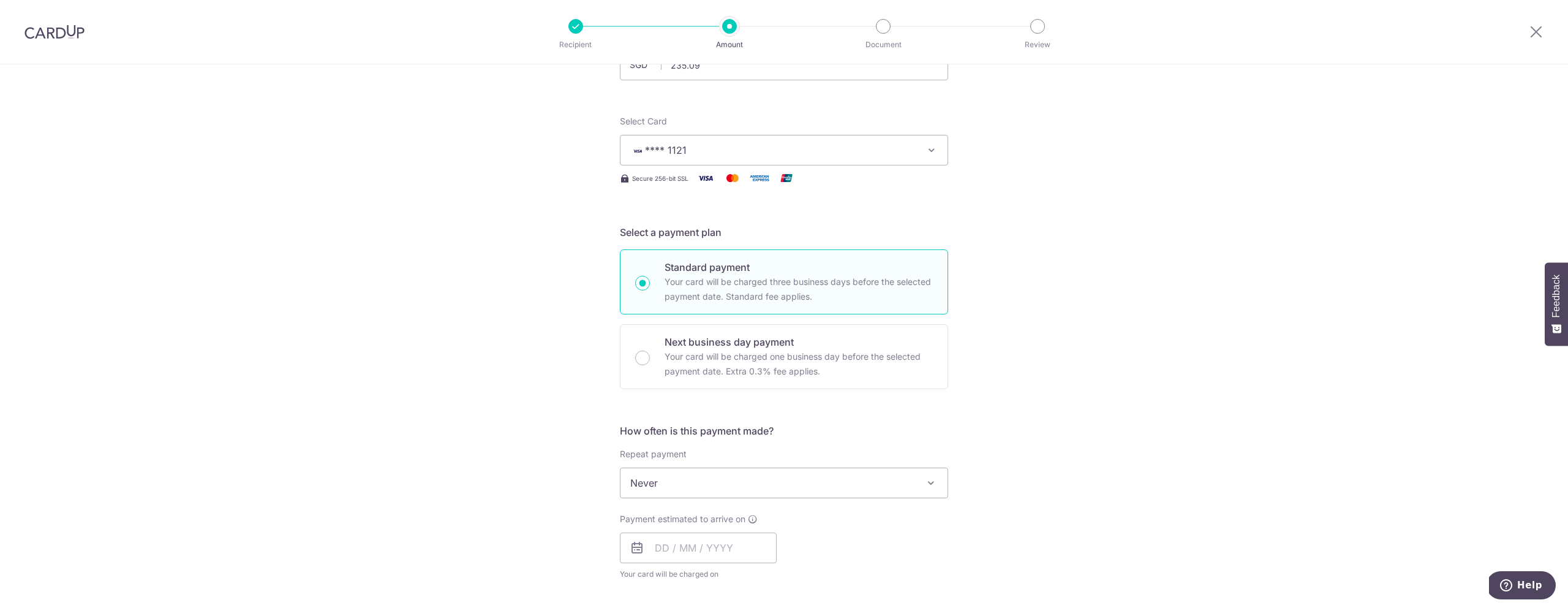
scroll to position [257, 0]
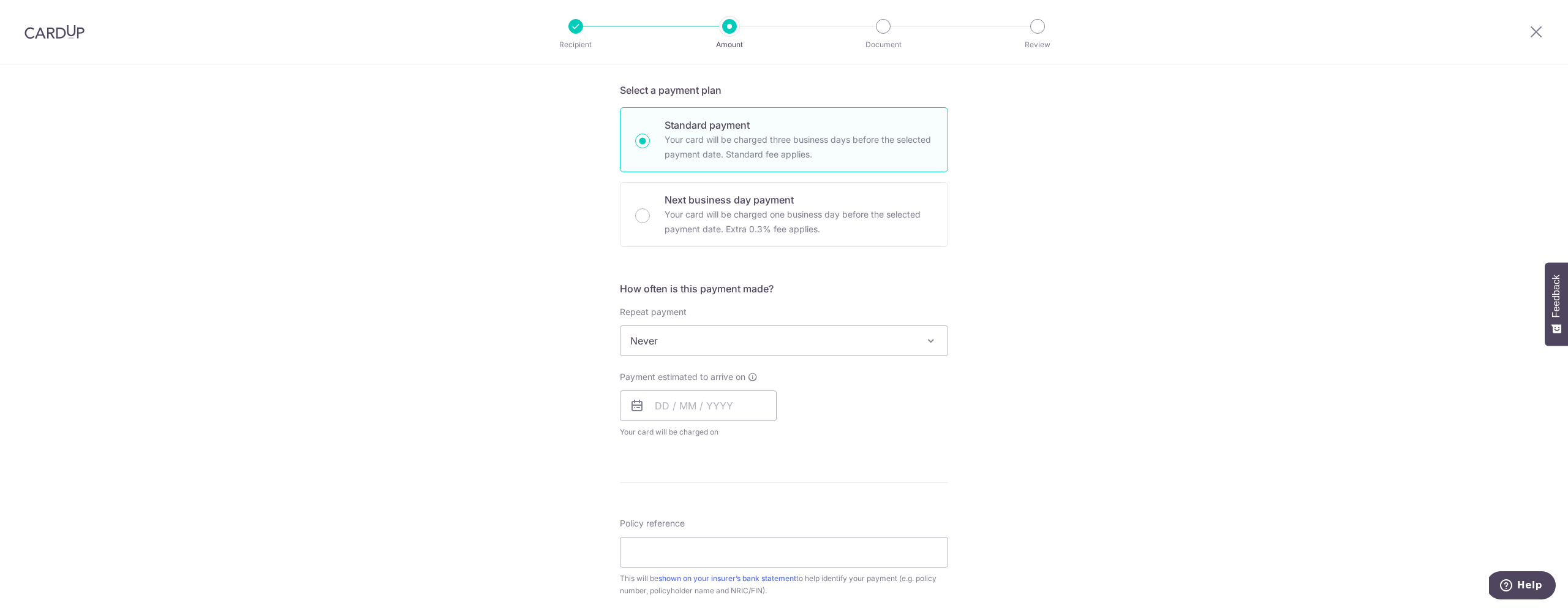
click at [719, 339] on span "Never" at bounding box center [784, 340] width 327 height 30
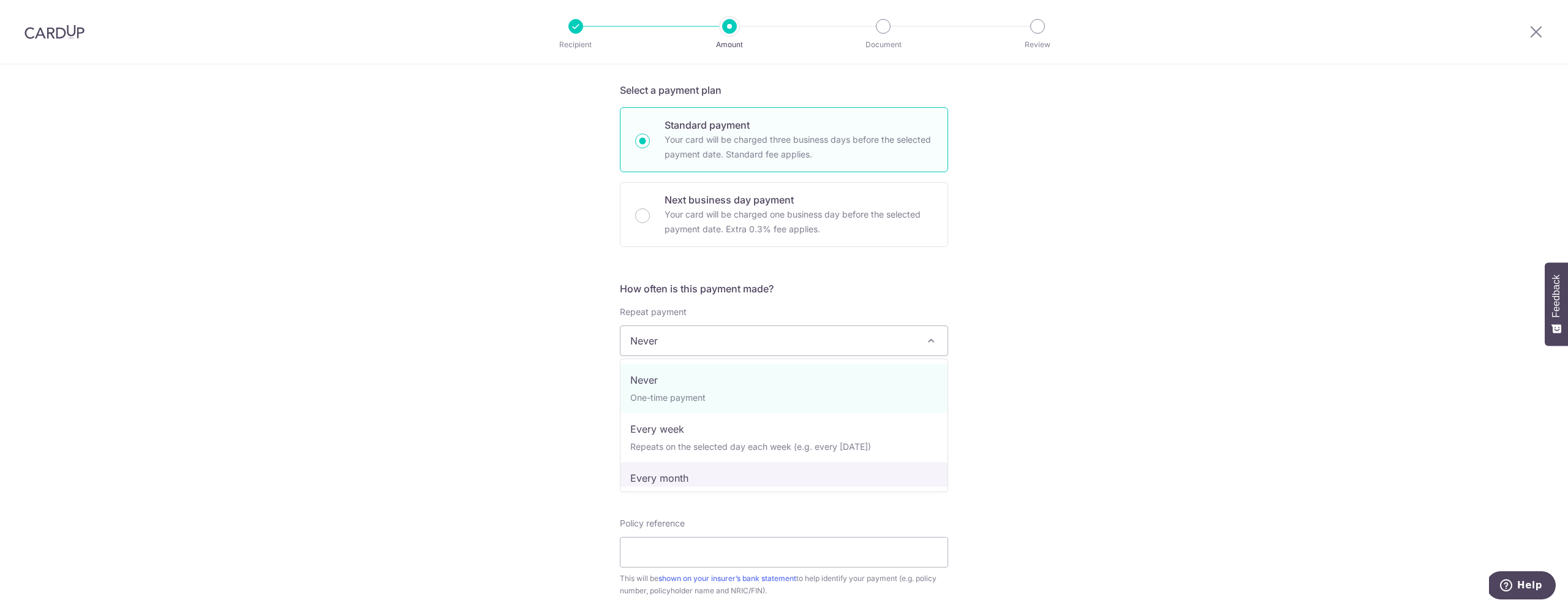
select select "3"
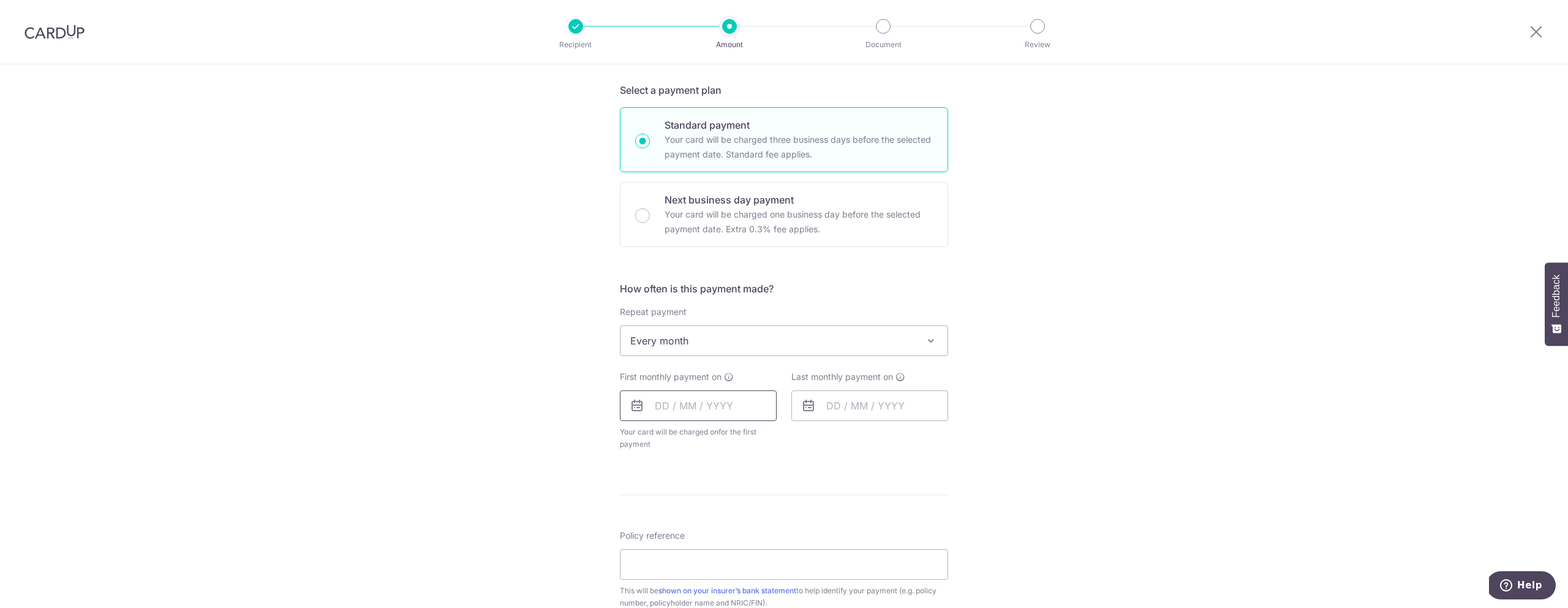
click at [657, 409] on input "text" at bounding box center [698, 406] width 157 height 30
type input "22/10/2025"
click at [830, 406] on input "text" at bounding box center [869, 406] width 157 height 30
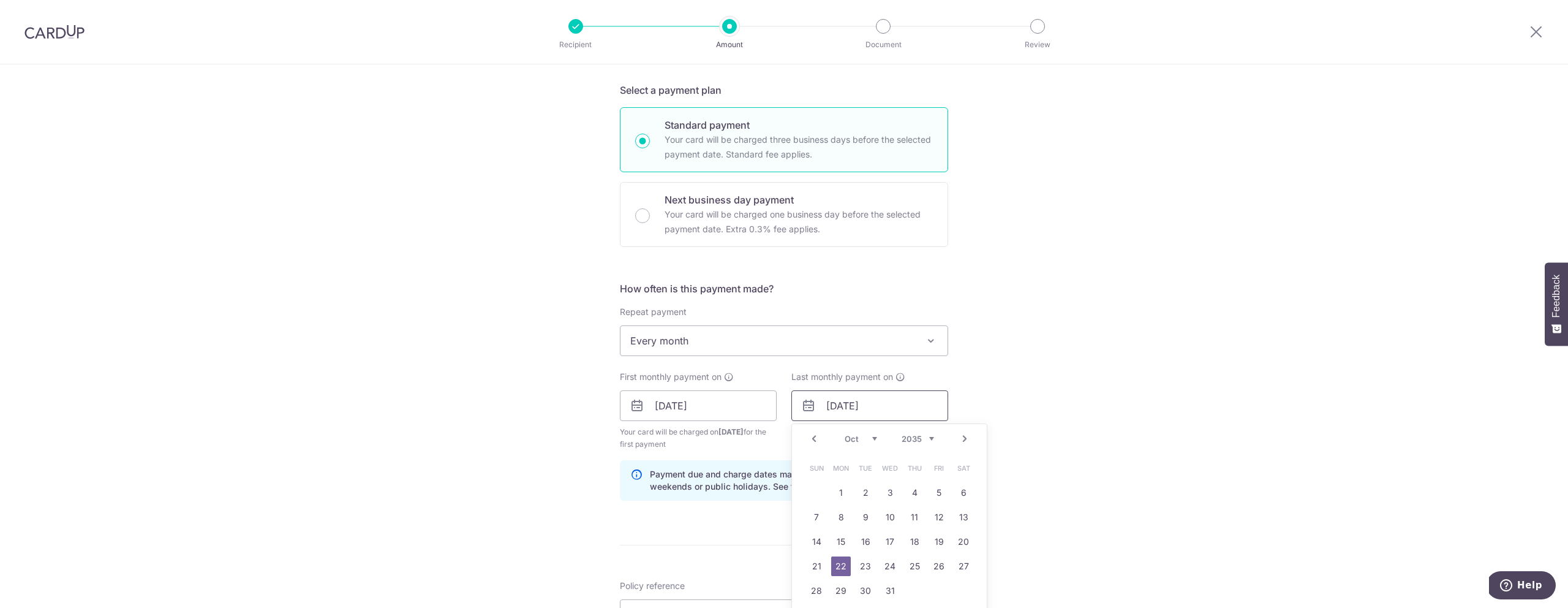
type input "22/10/2035"
click at [1024, 389] on div "Tell us more about your payment Enter payment amount SGD 235.09 235.09 Select C…" at bounding box center [784, 419] width 1568 height 1226
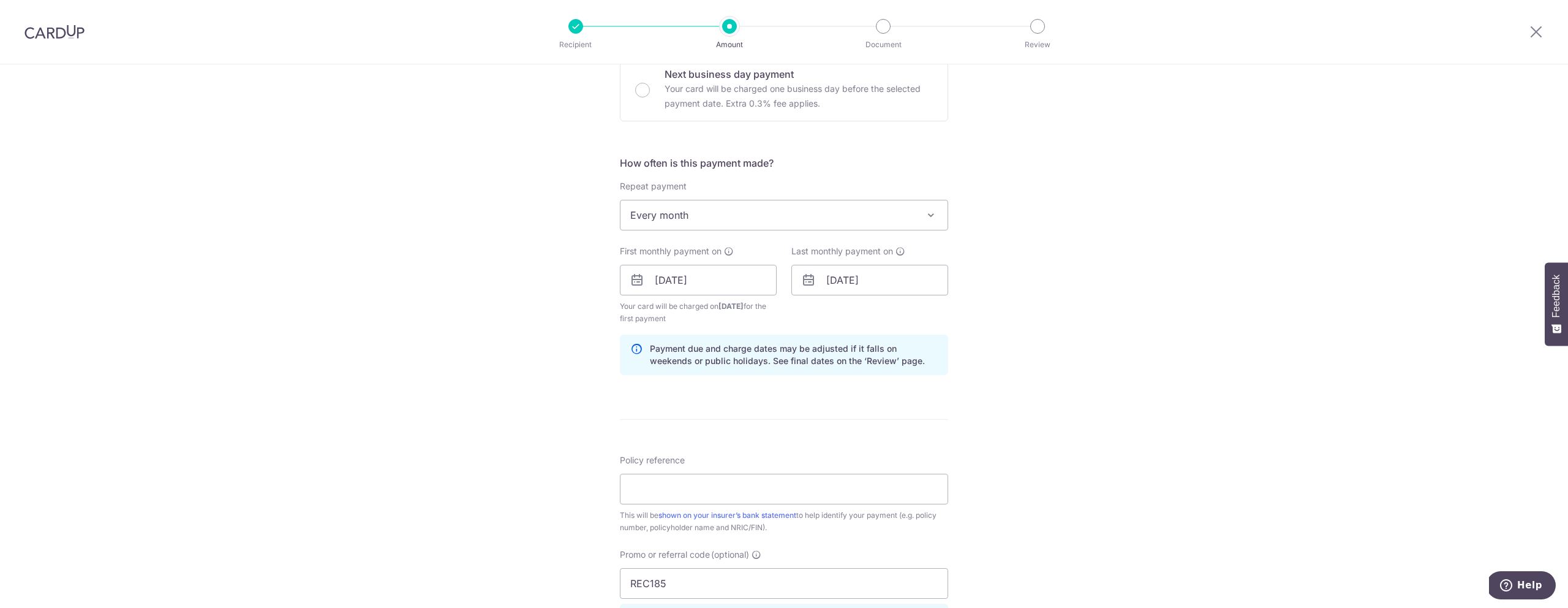
scroll to position [394, 0]
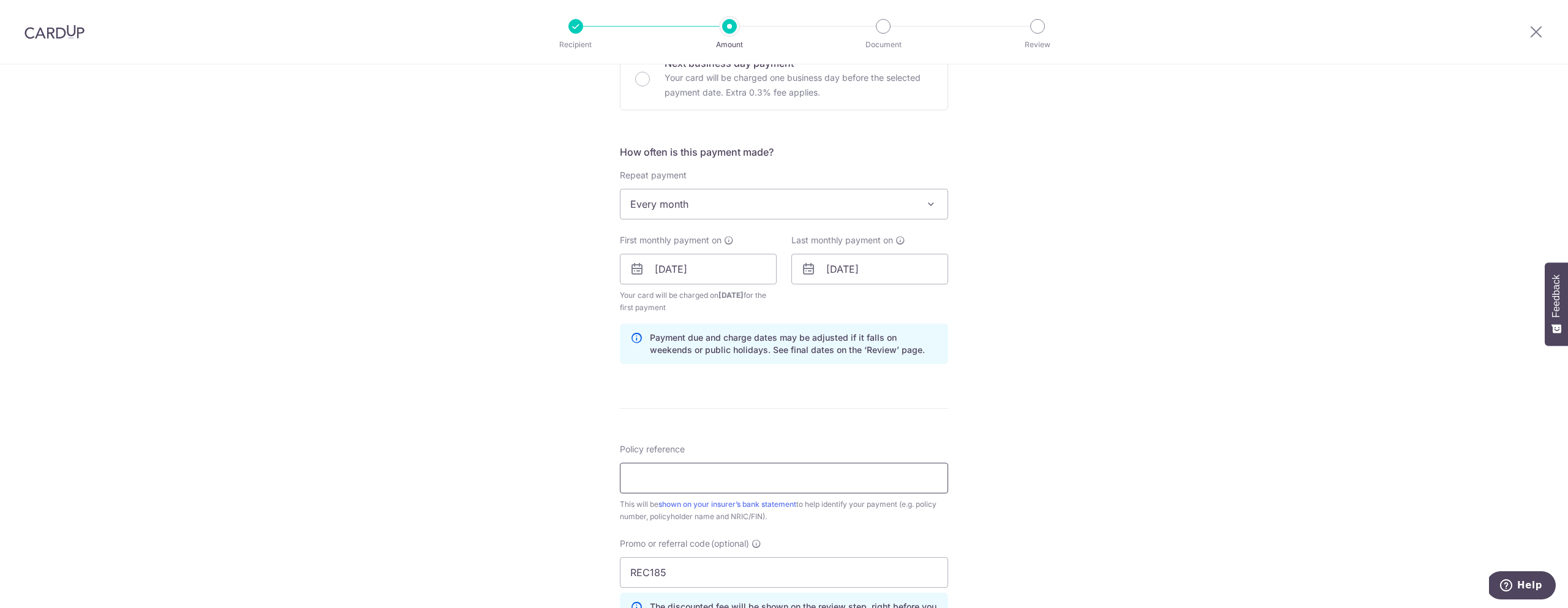
click at [690, 475] on input "Policy reference" at bounding box center [784, 478] width 329 height 30
click at [664, 476] on input "Policy reference" at bounding box center [784, 479] width 329 height 30
paste input "57280349"
type input "57280349"
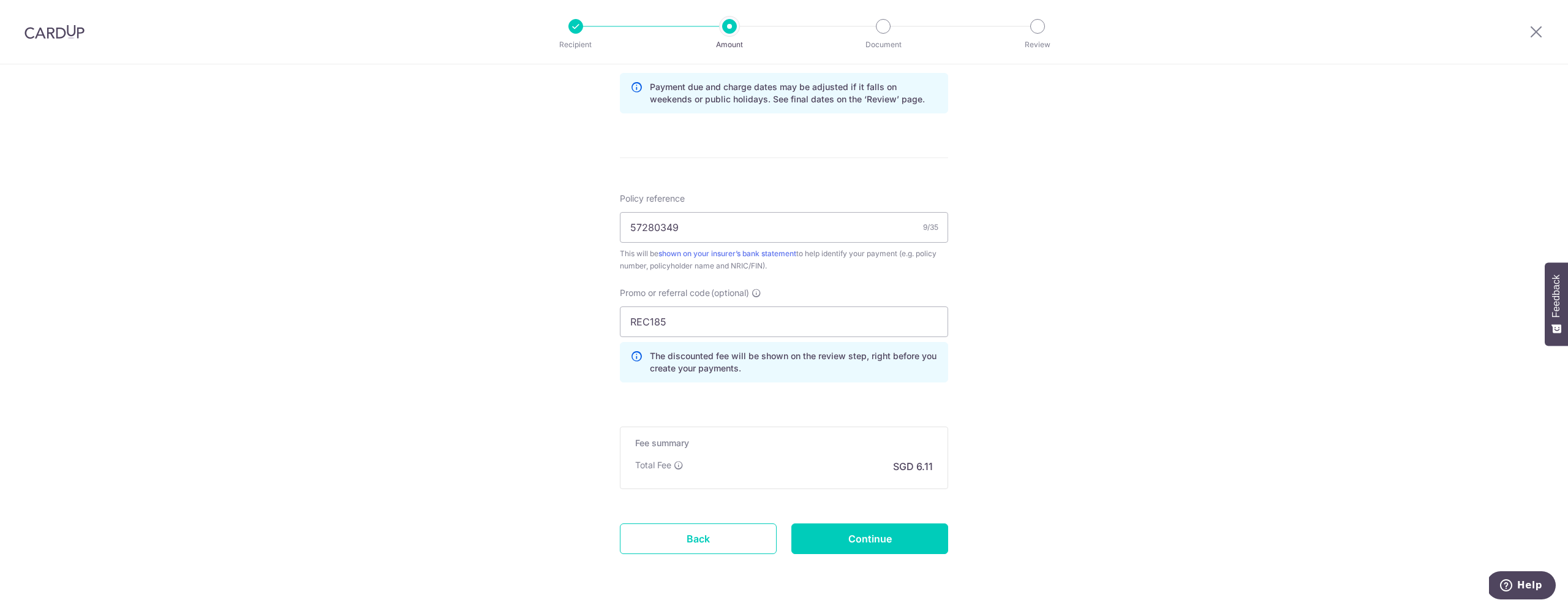
scroll to position [655, 0]
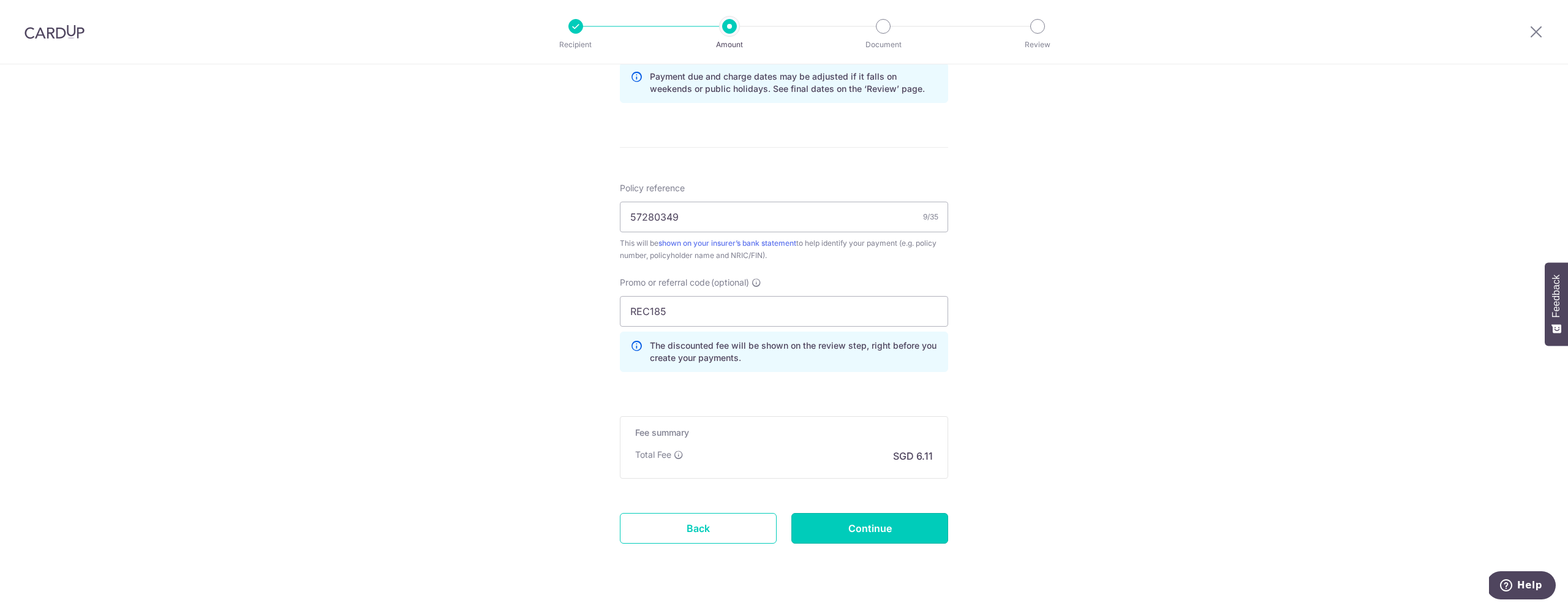
click at [852, 530] on input "Continue" at bounding box center [869, 528] width 157 height 30
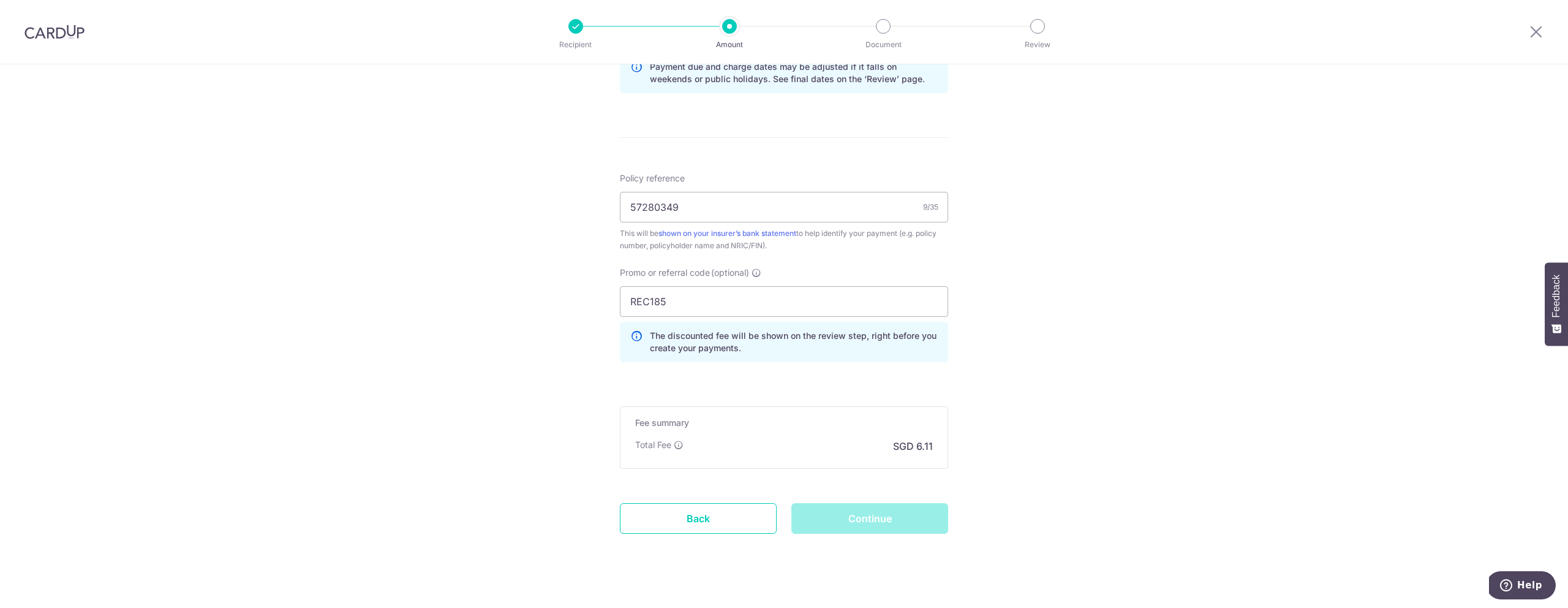
scroll to position [683, 0]
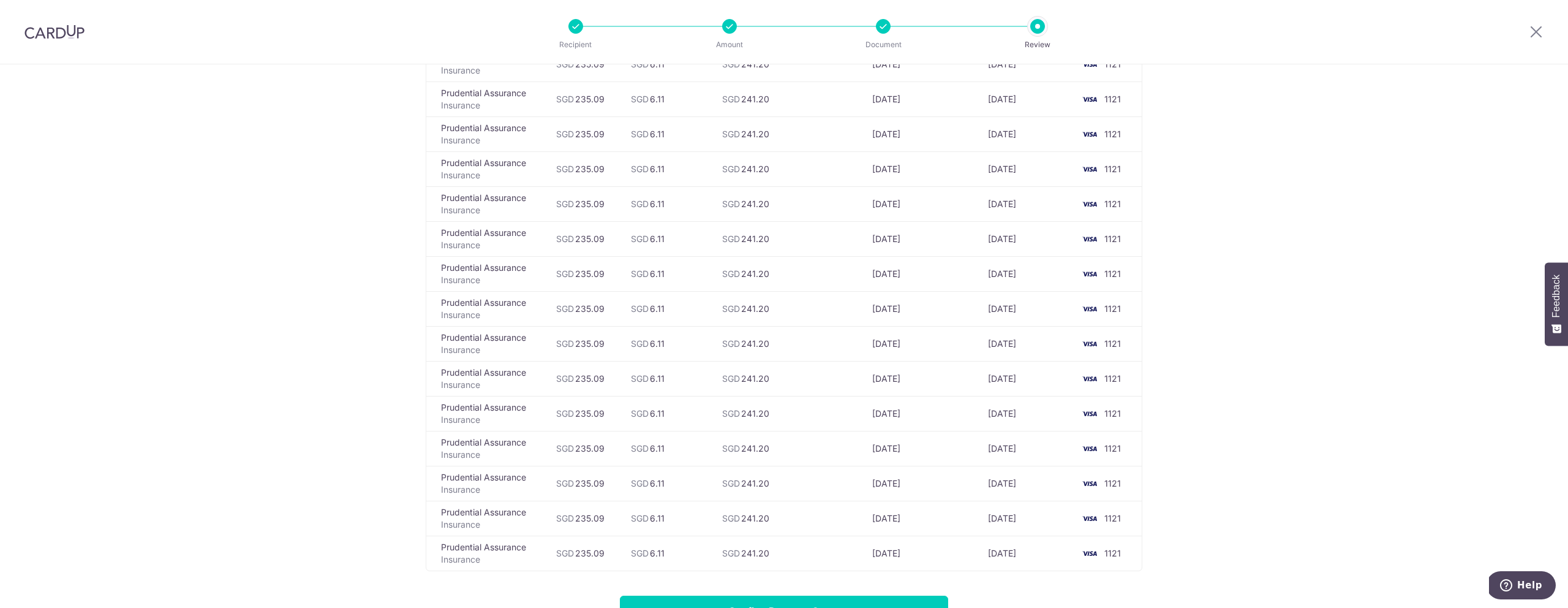
scroll to position [4016, 0]
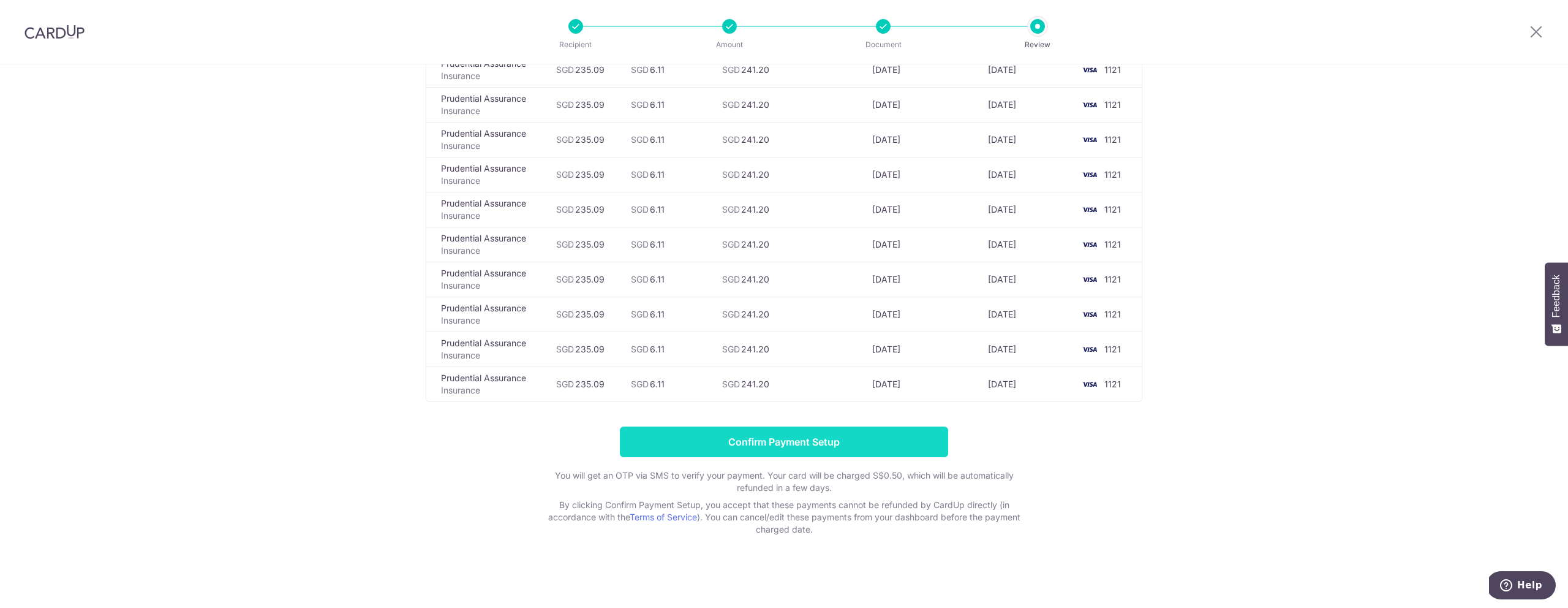
click at [787, 440] on input "Confirm Payment Setup" at bounding box center [784, 442] width 329 height 30
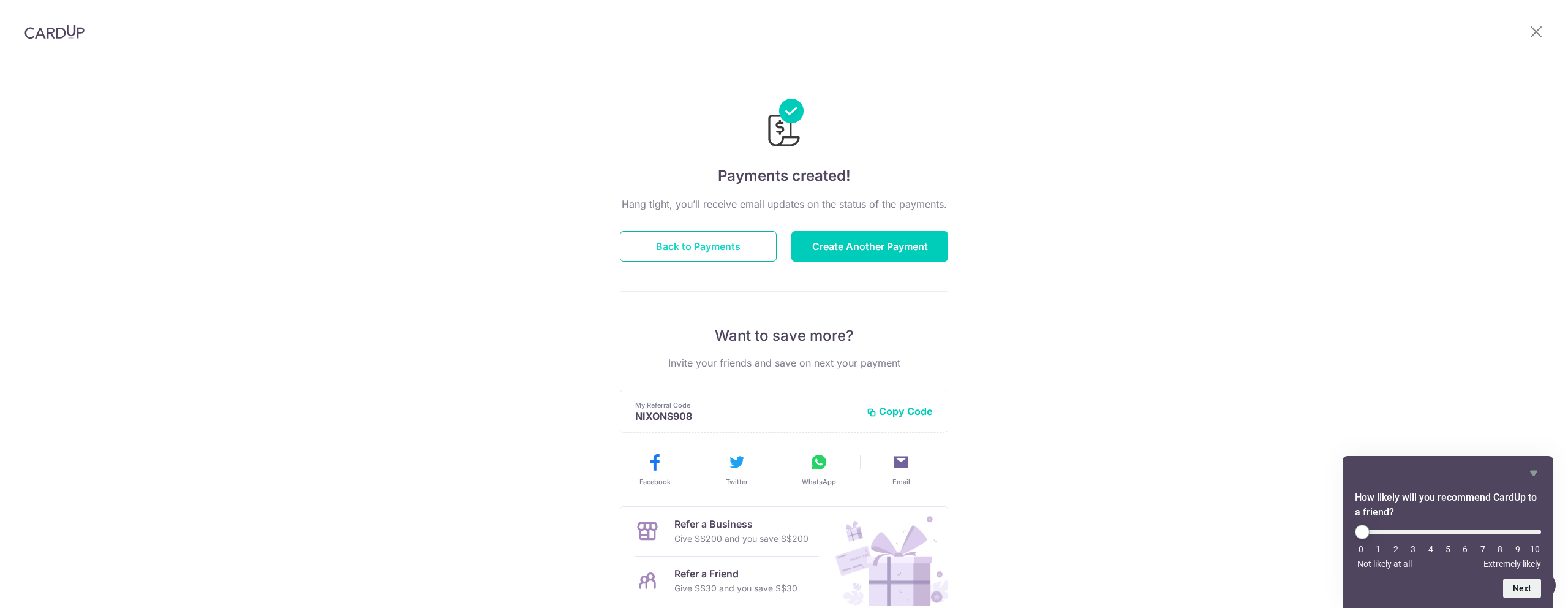
click at [709, 244] on button "Back to Payments" at bounding box center [698, 247] width 157 height 30
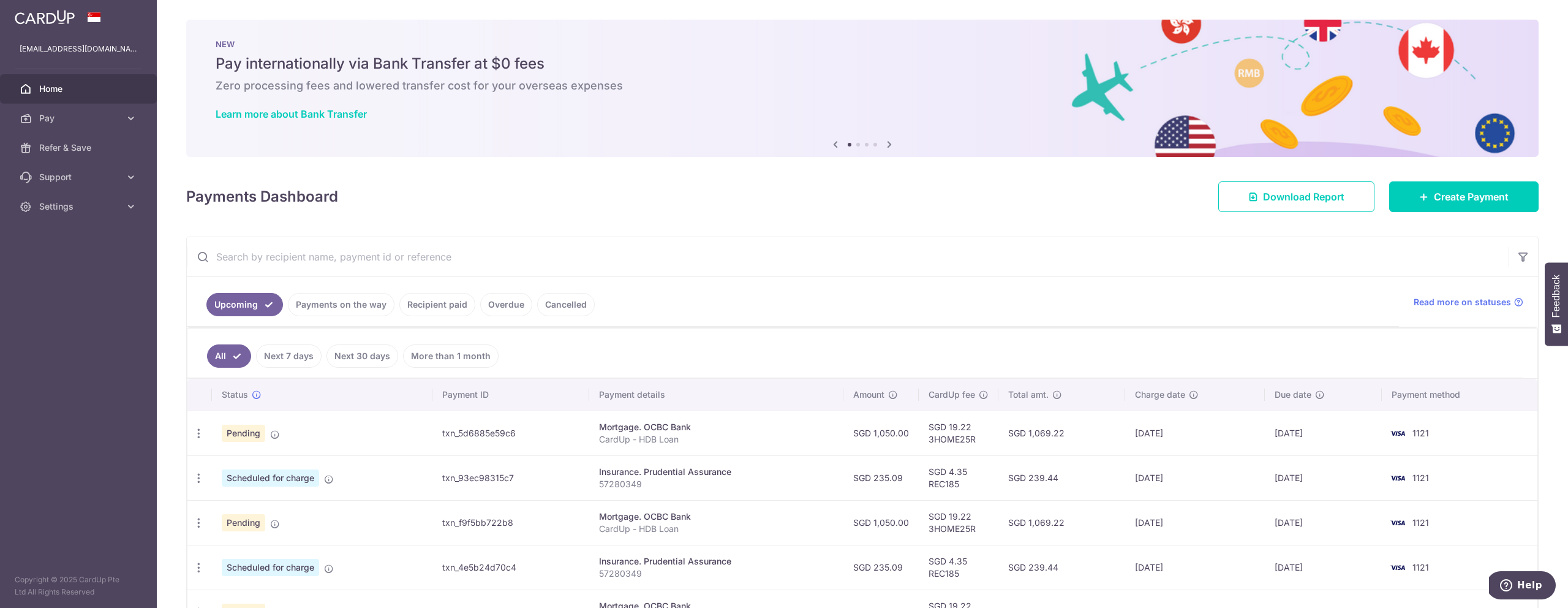
click at [293, 358] on link "Next 7 days" at bounding box center [289, 356] width 65 height 24
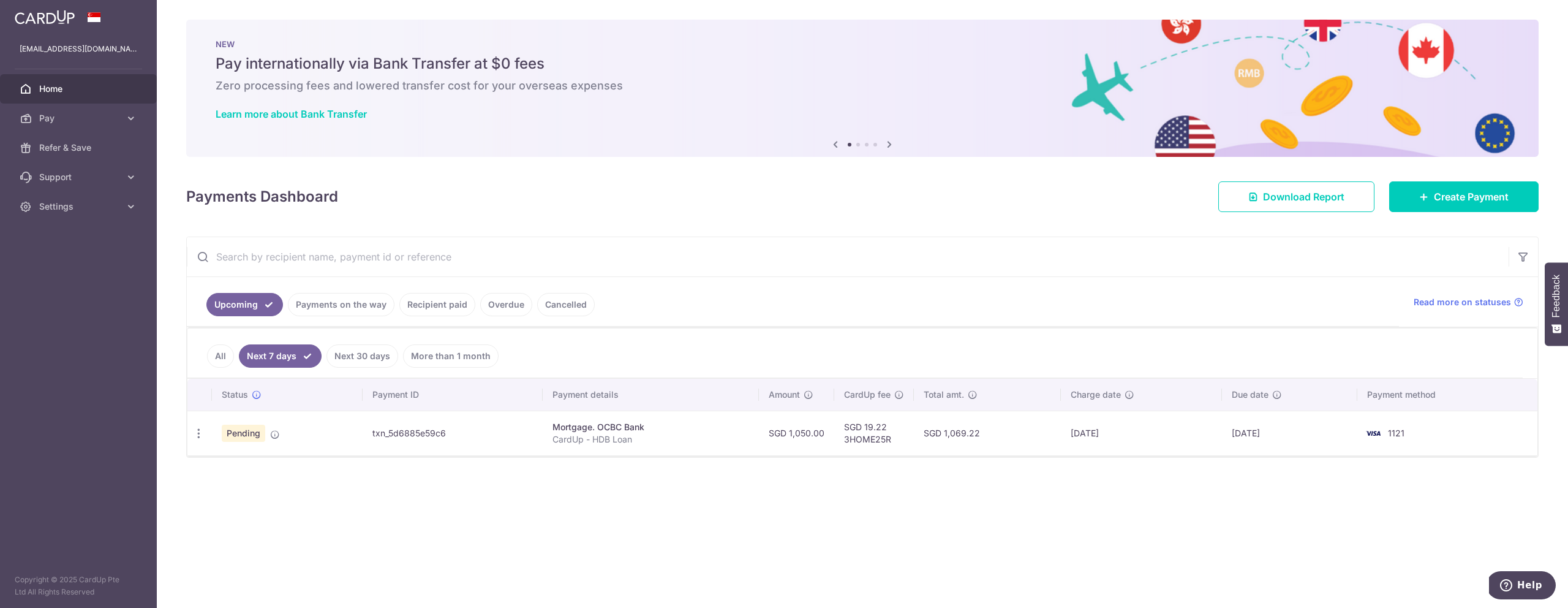
click at [217, 360] on link "All" at bounding box center [220, 356] width 27 height 24
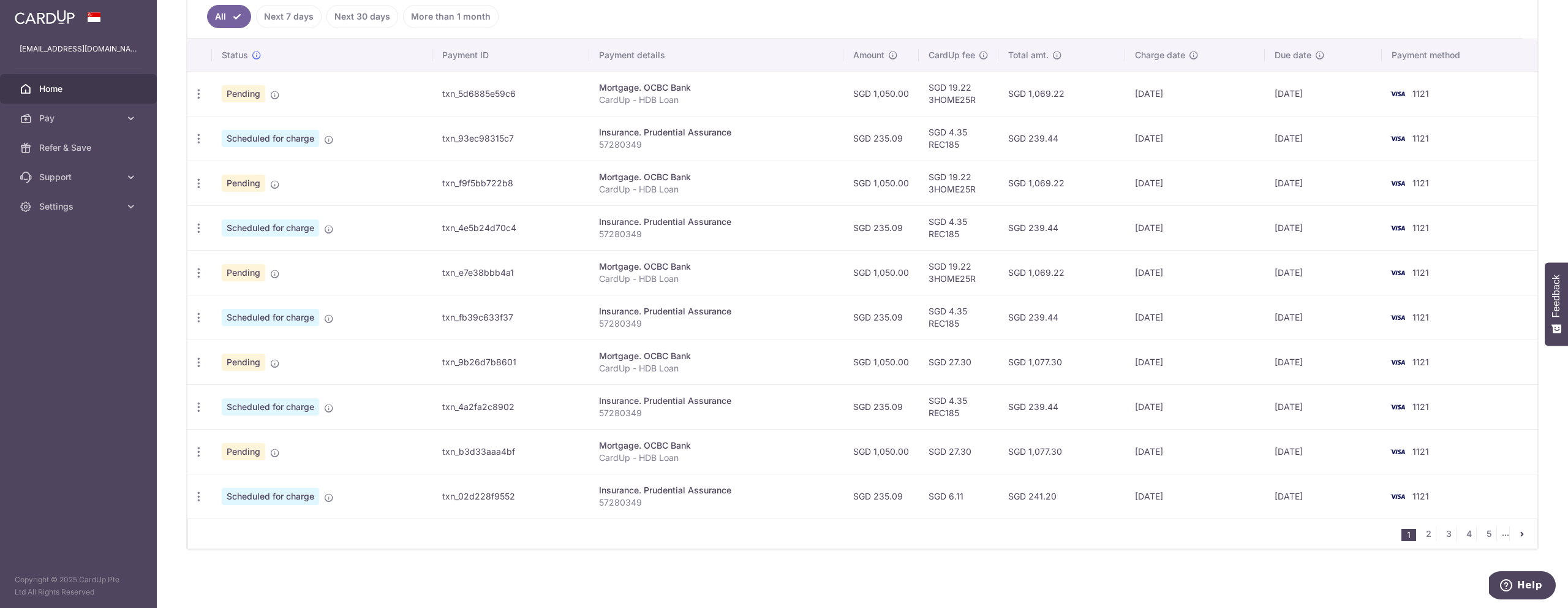
scroll to position [129, 0]
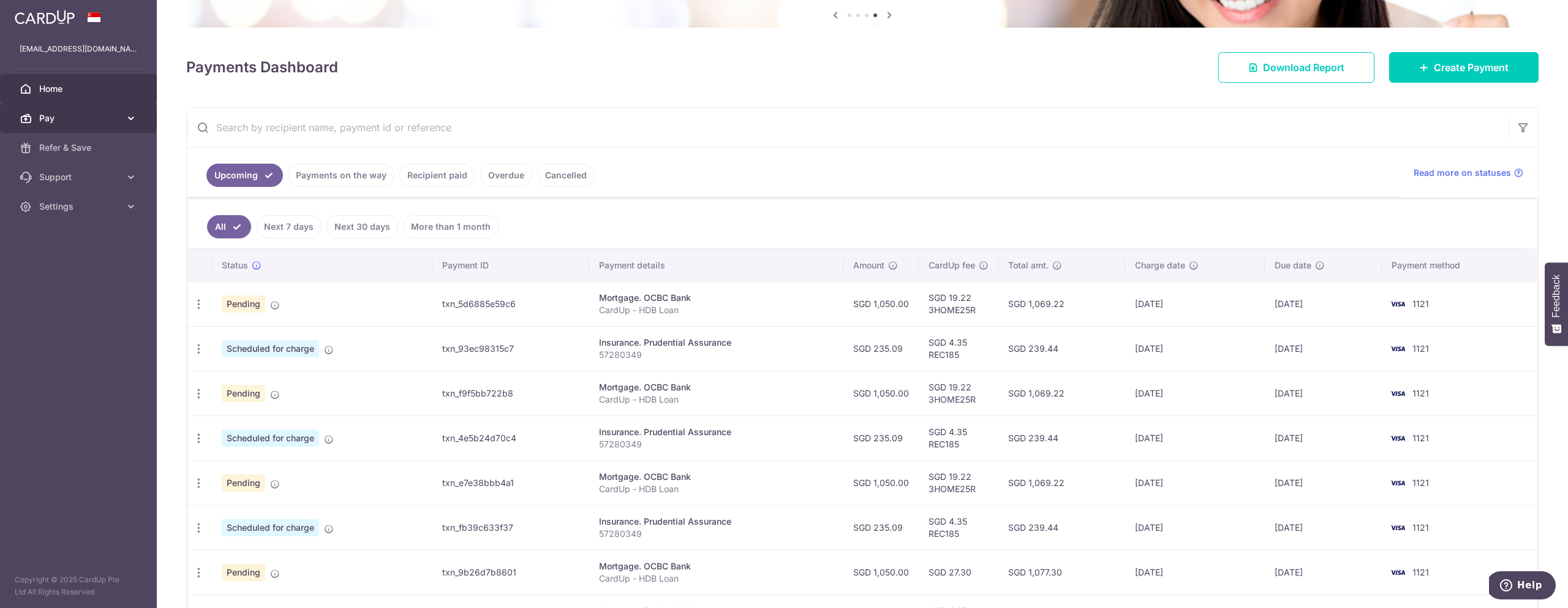
click at [88, 117] on span "Pay" at bounding box center [80, 118] width 81 height 12
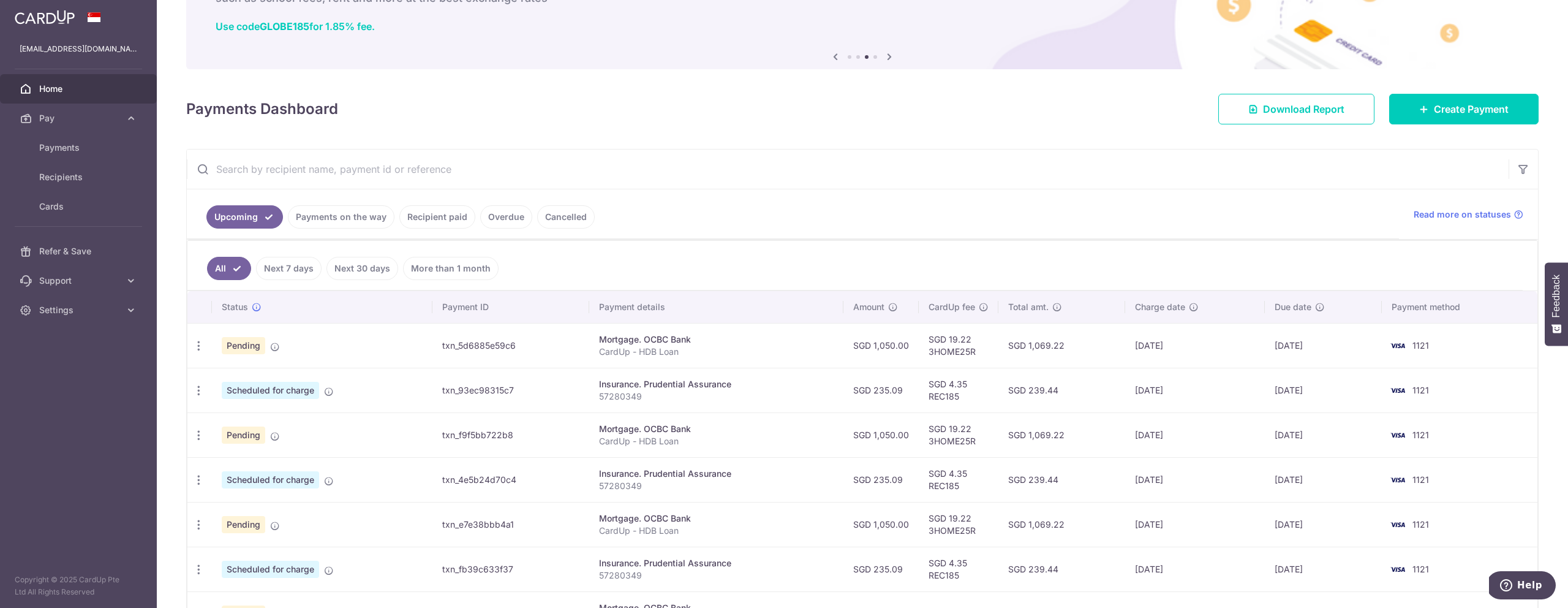
scroll to position [68, 0]
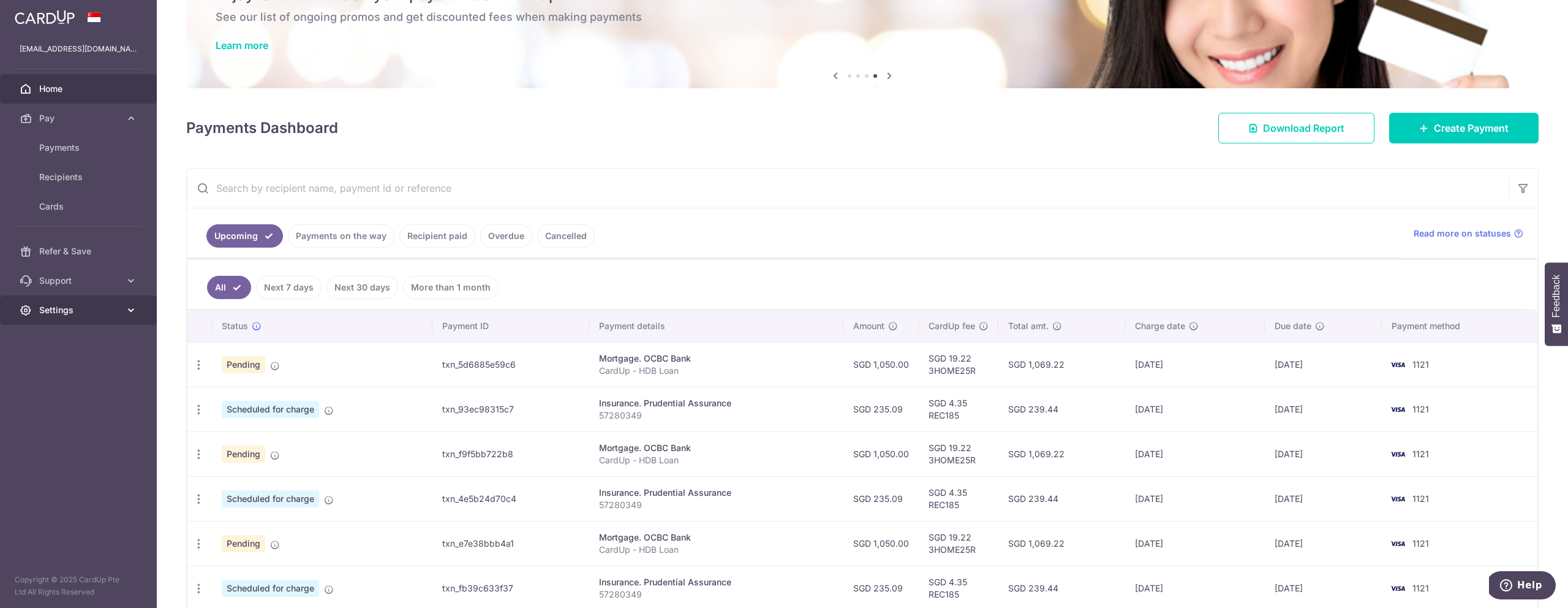
click at [68, 308] on span "Settings" at bounding box center [80, 310] width 81 height 12
click at [74, 284] on span "Support" at bounding box center [80, 281] width 81 height 12
click at [72, 314] on span "FAQ" at bounding box center [80, 310] width 81 height 12
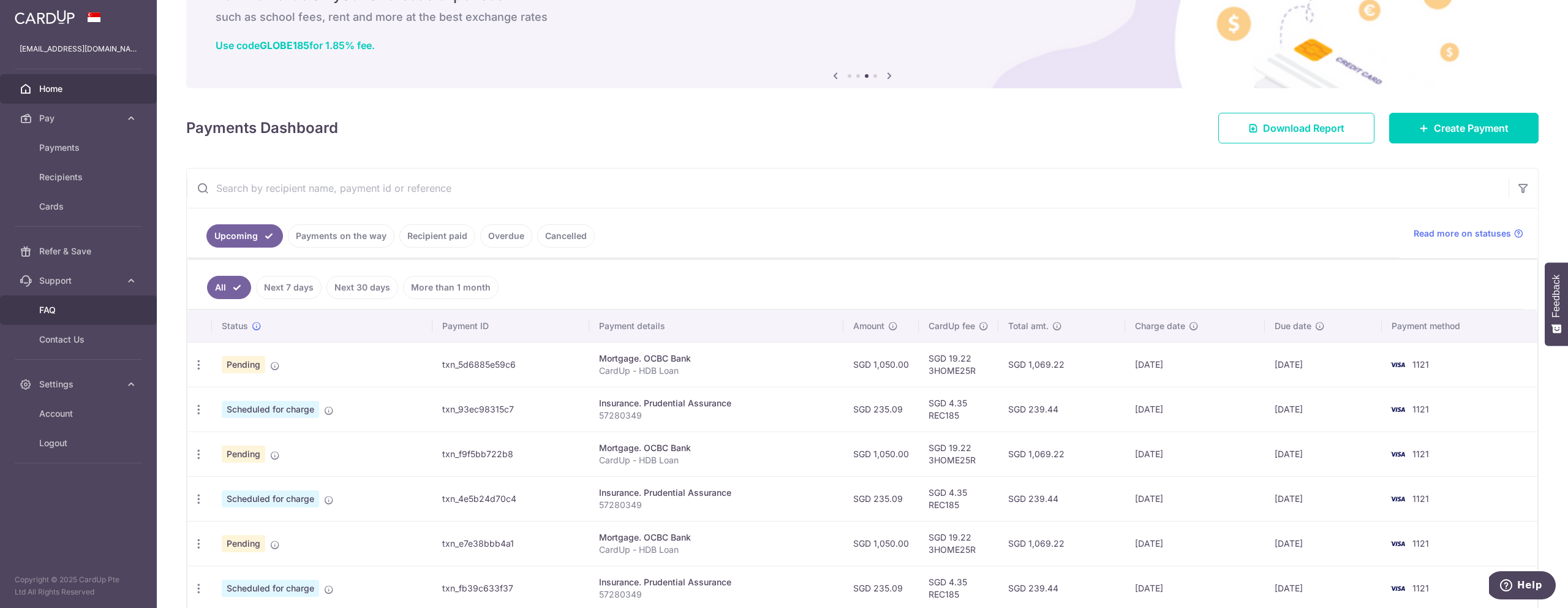
click at [65, 301] on link "FAQ" at bounding box center [78, 310] width 157 height 30
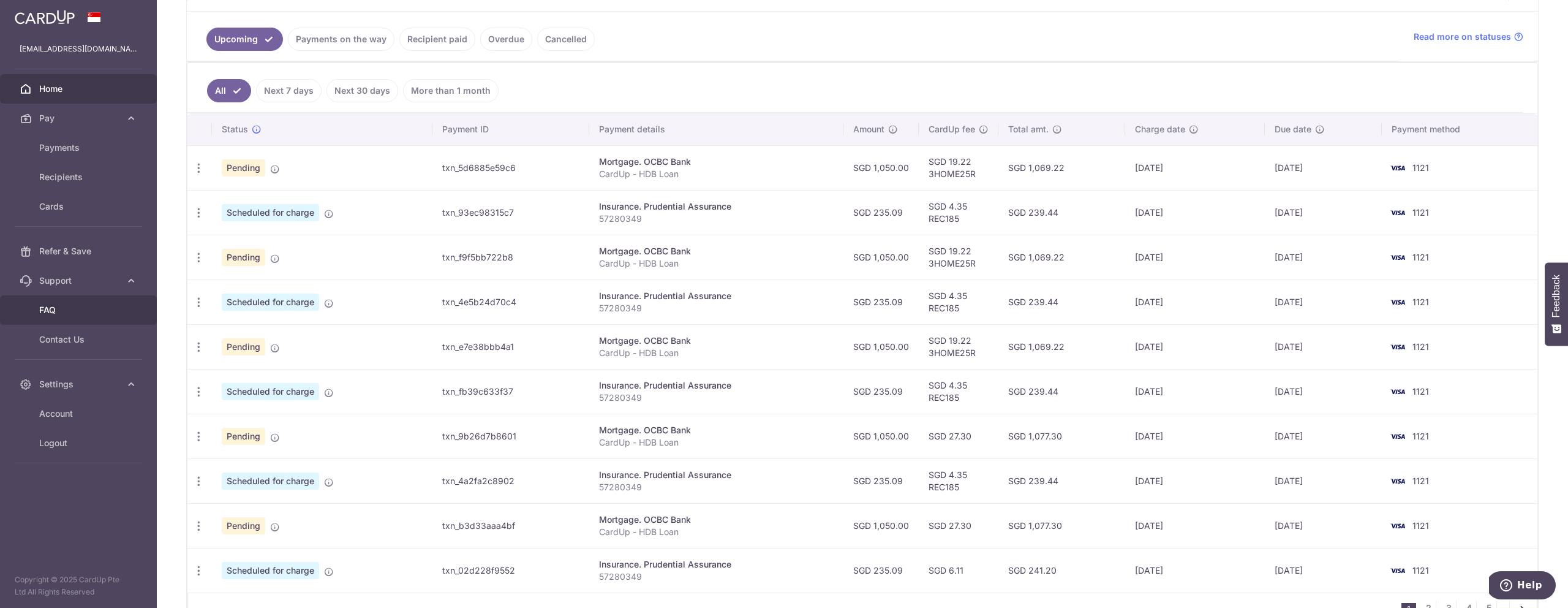
scroll to position [311, 0]
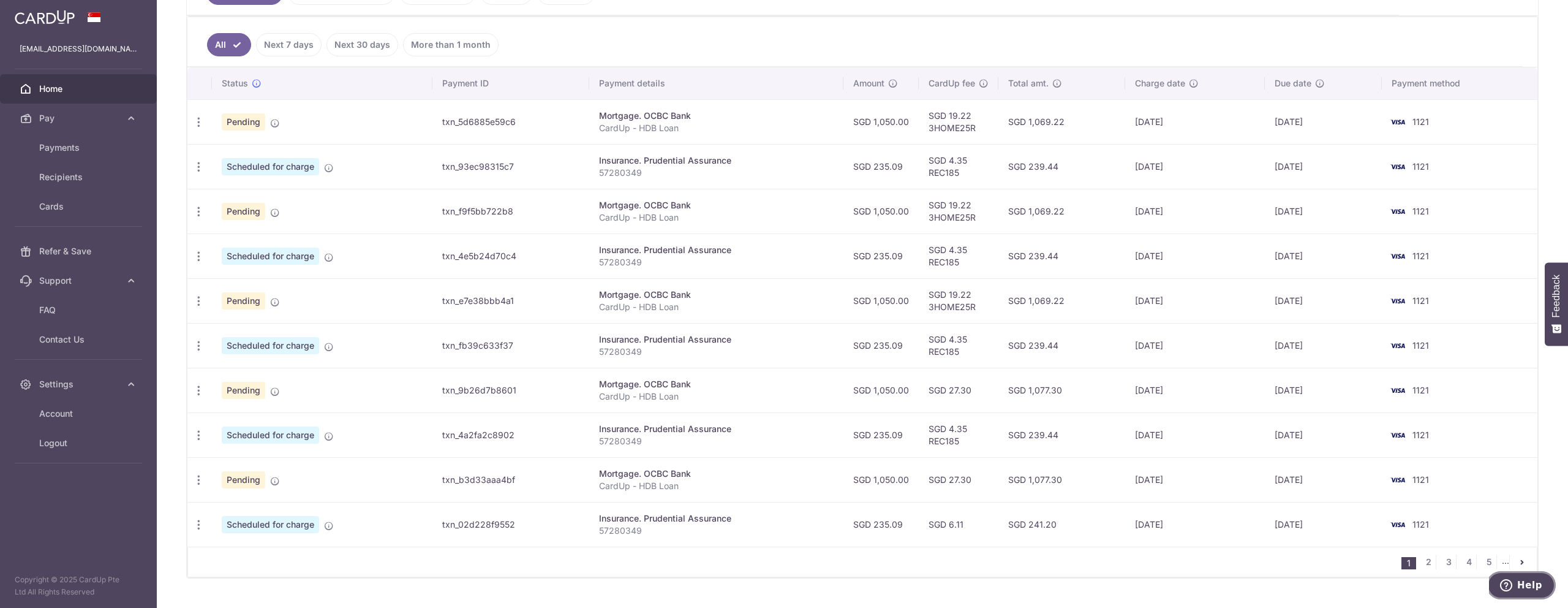
click at [1510, 587] on icon "Help" at bounding box center [1506, 585] width 12 height 12
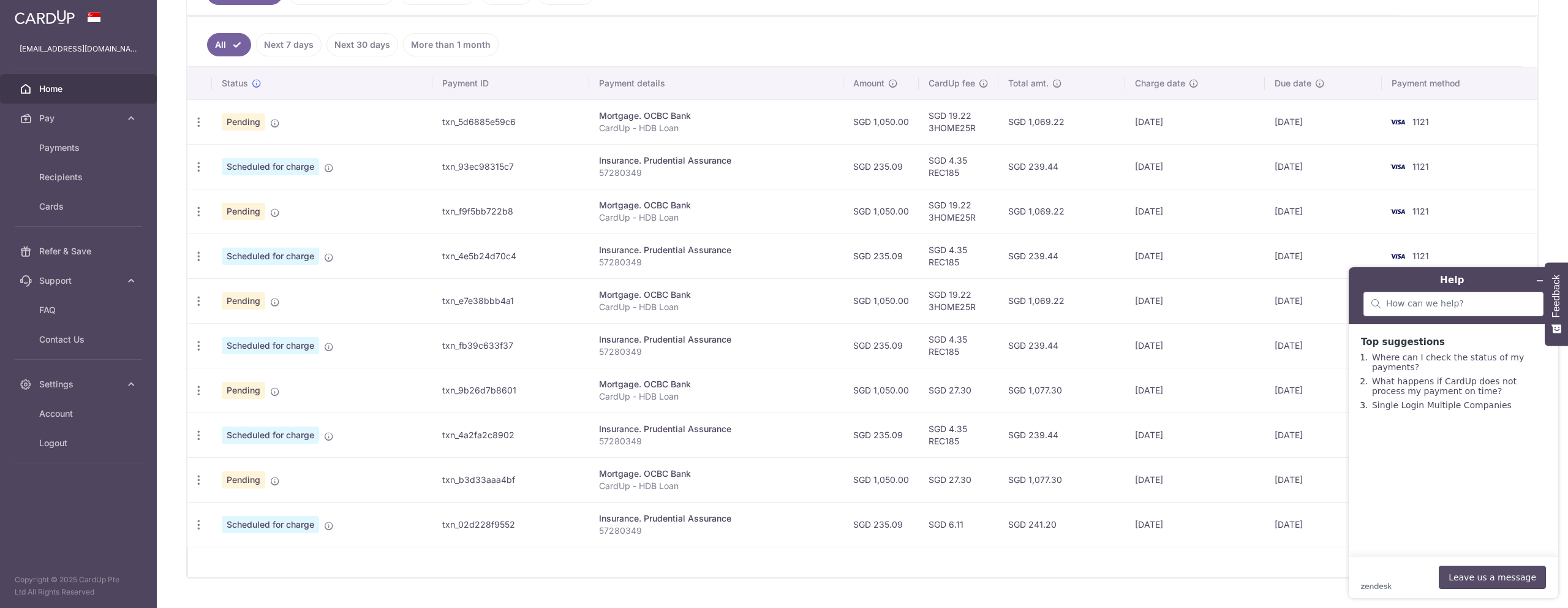
click at [1484, 581] on button "Leave us a message" at bounding box center [1492, 577] width 107 height 24
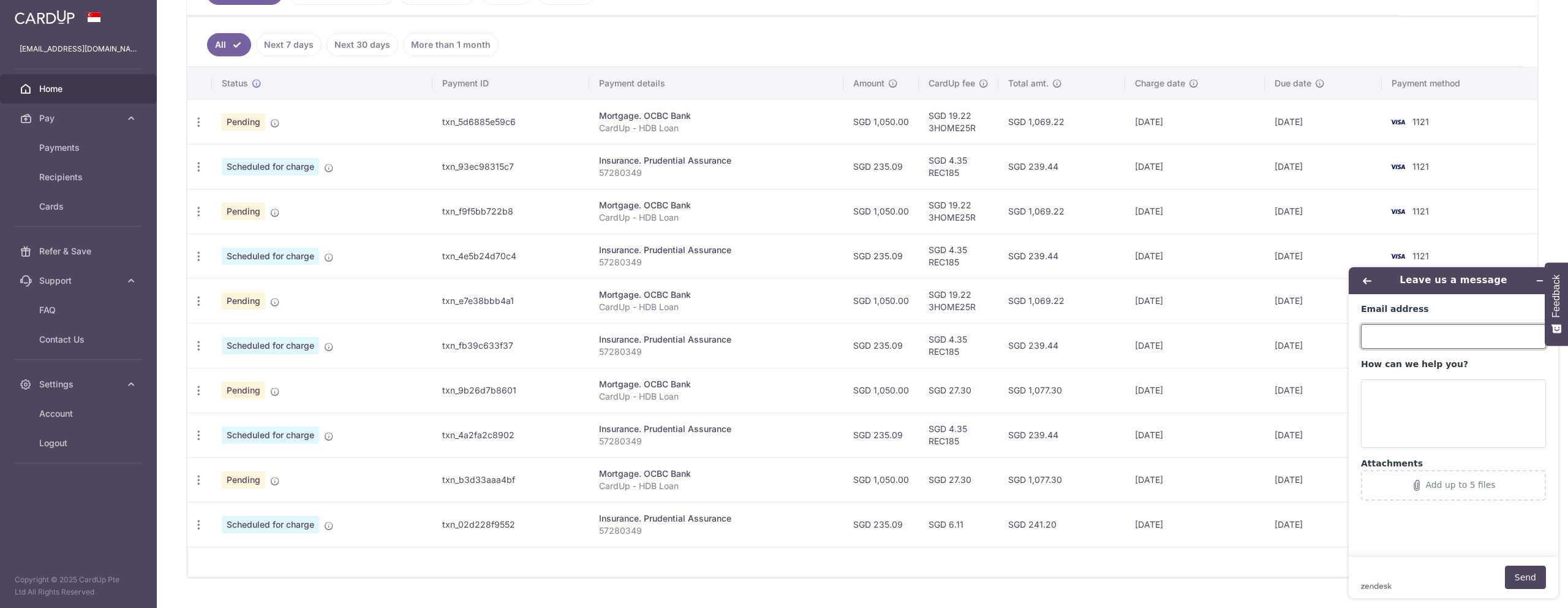
click at [1424, 342] on input "Email address" at bounding box center [1452, 336] width 185 height 24
type input "nixonsoh@gmail.com"
click at [1412, 403] on textarea "How can we help you?" at bounding box center [1452, 413] width 185 height 68
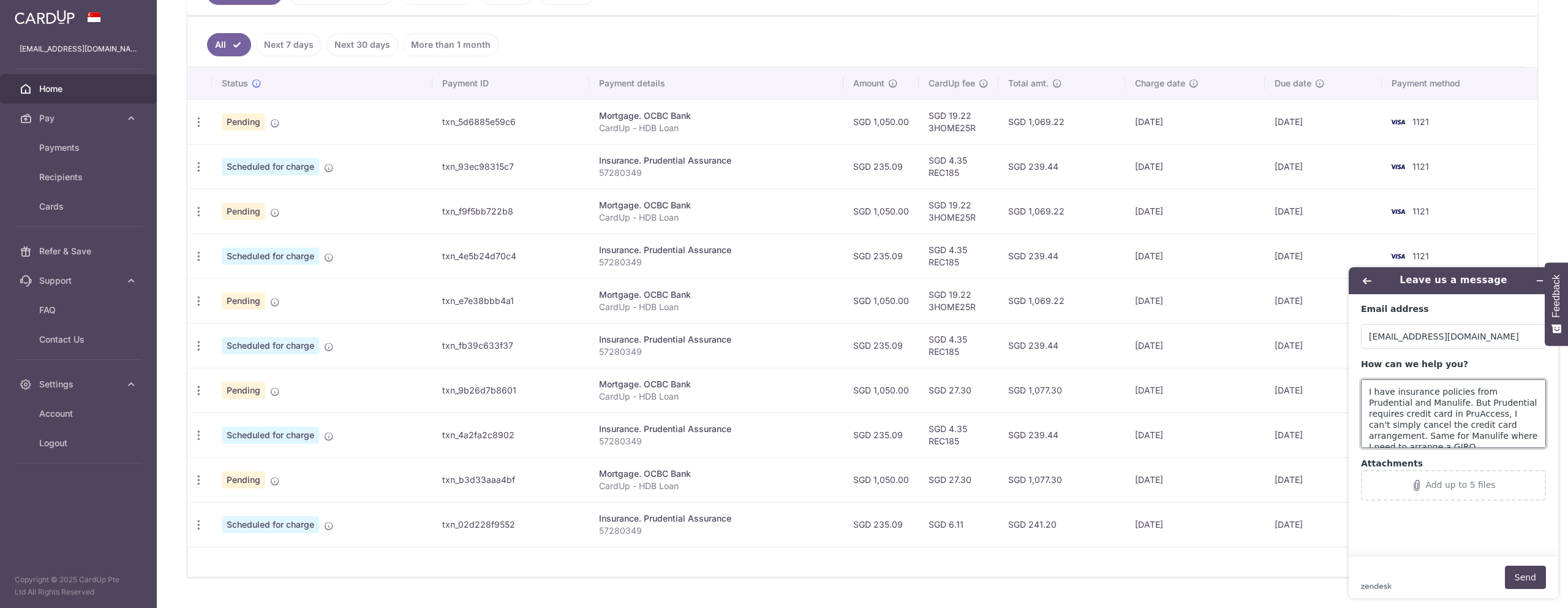
scroll to position [5, 0]
drag, startPoint x: 1439, startPoint y: 442, endPoint x: 1451, endPoint y: 436, distance: 13.4
click at [1439, 442] on textarea "I have insurance policies from Prudential and Manulife. But Prudential requires…" at bounding box center [1452, 413] width 185 height 68
type textarea "I have insurance policies from Prudential and Manulife. But Prudential requires…"
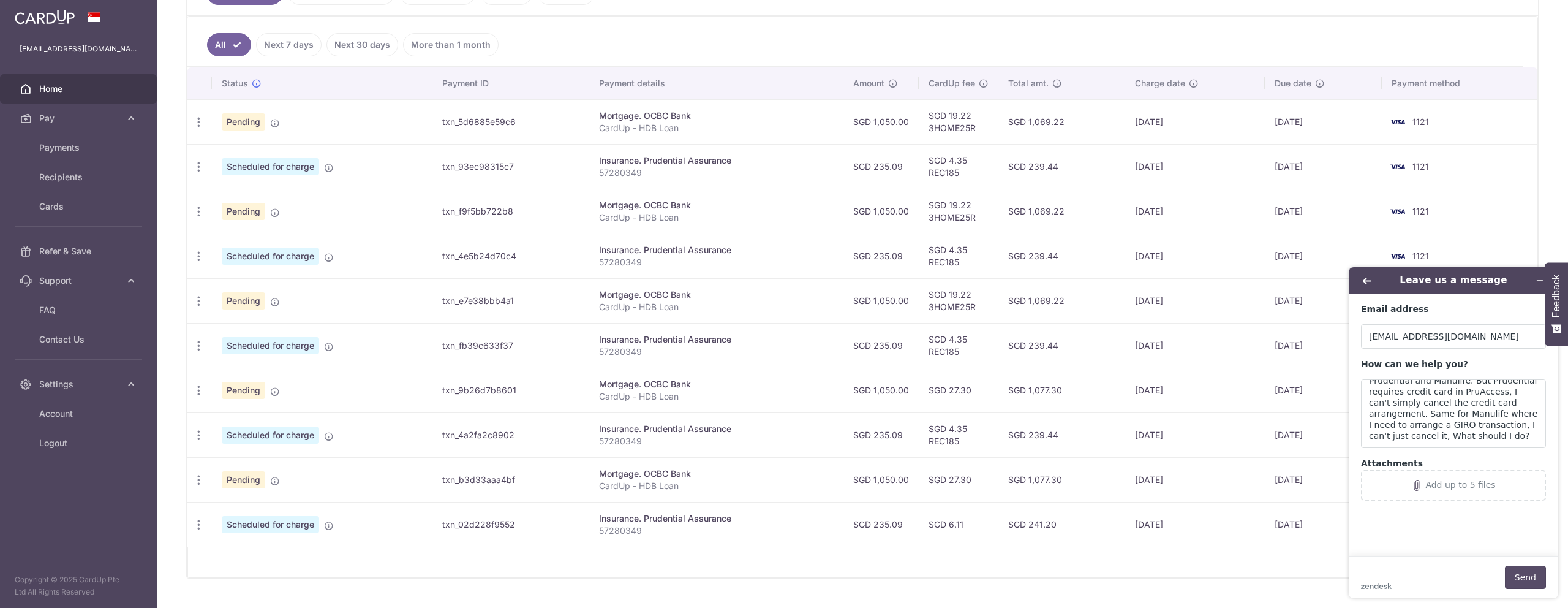
click at [1528, 581] on button "Send" at bounding box center [1525, 577] width 41 height 24
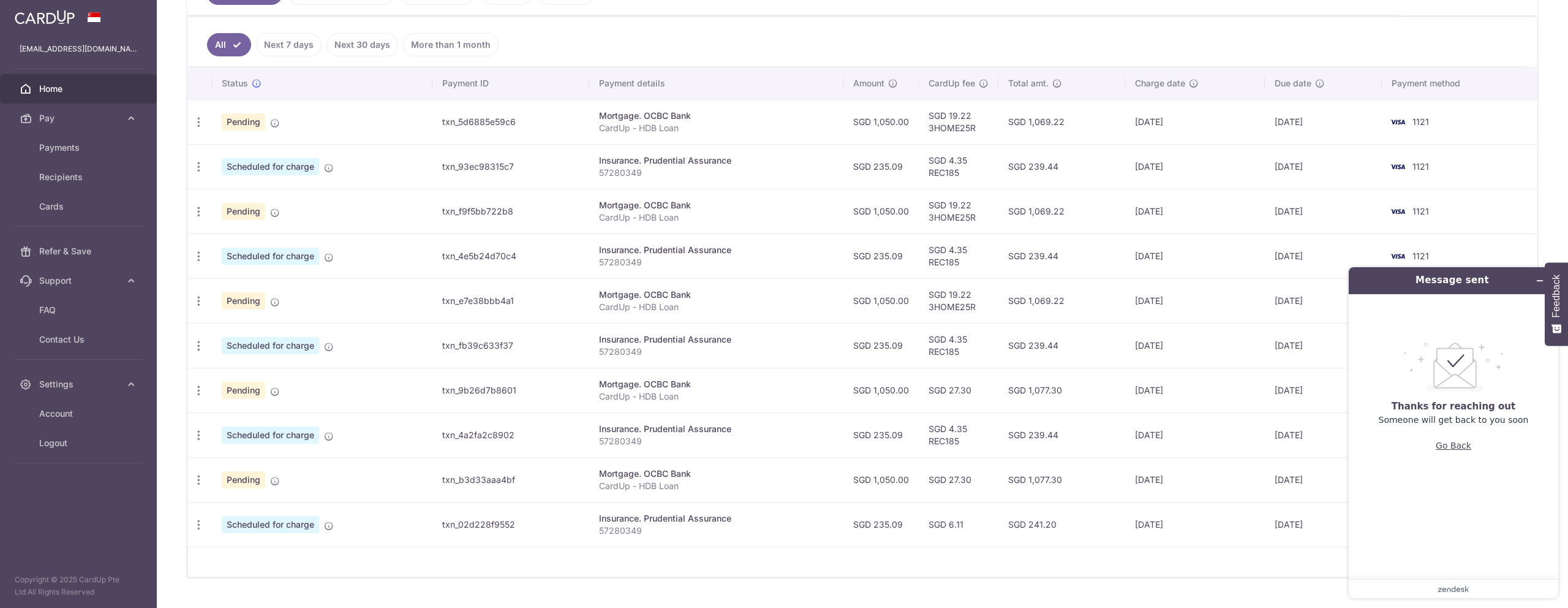
click at [1456, 446] on button "Go Back" at bounding box center [1453, 445] width 36 height 24
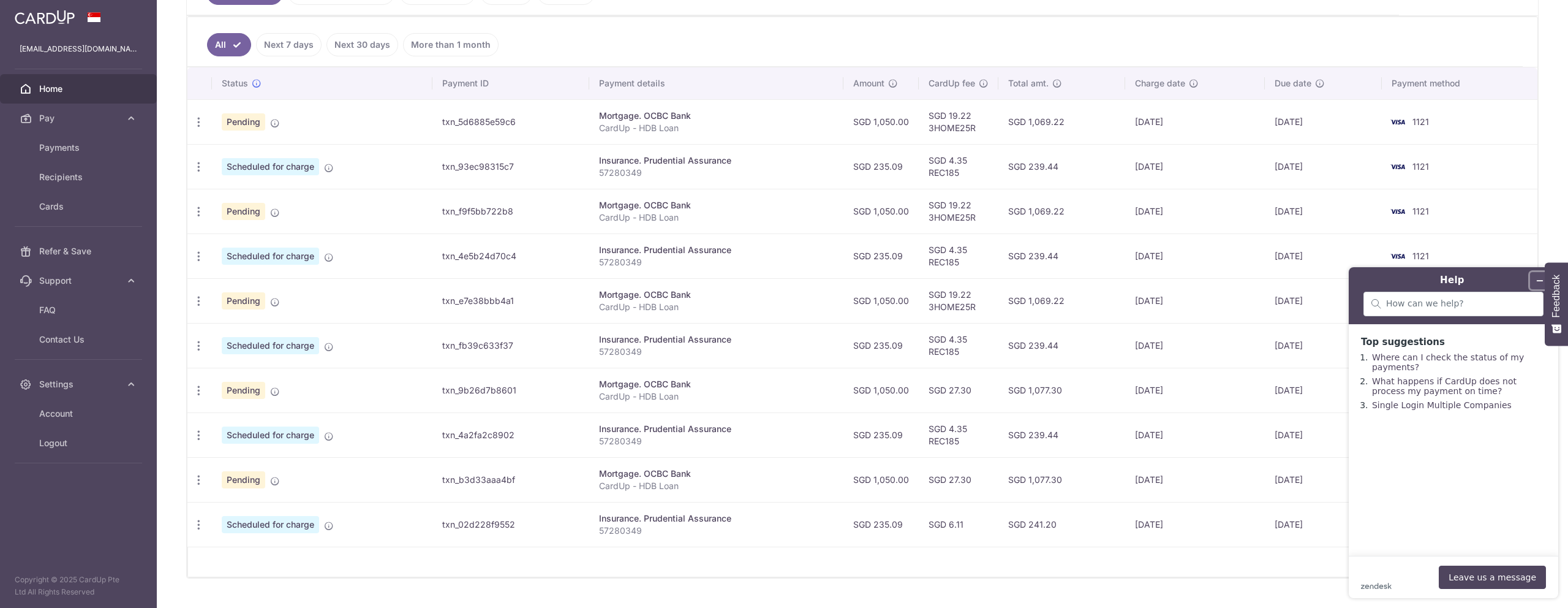
click at [1537, 279] on icon "Minimise widget" at bounding box center [1539, 280] width 8 height 8
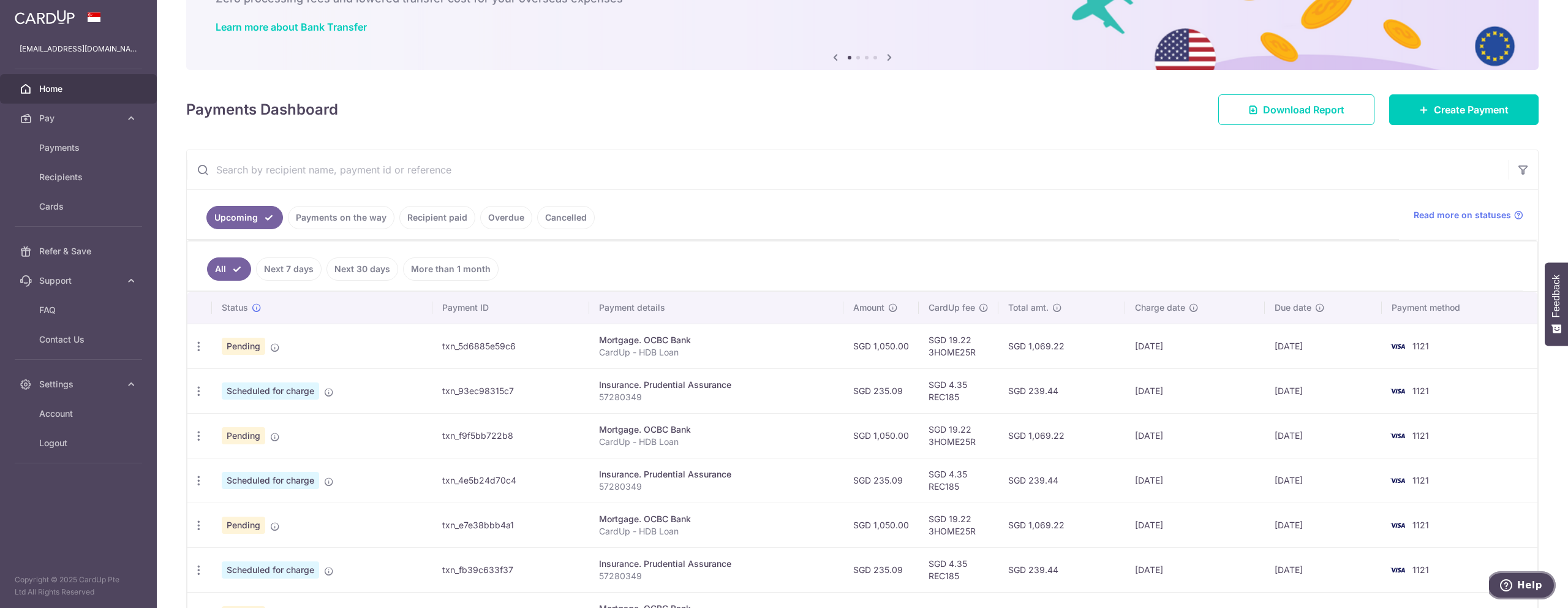
scroll to position [0, 0]
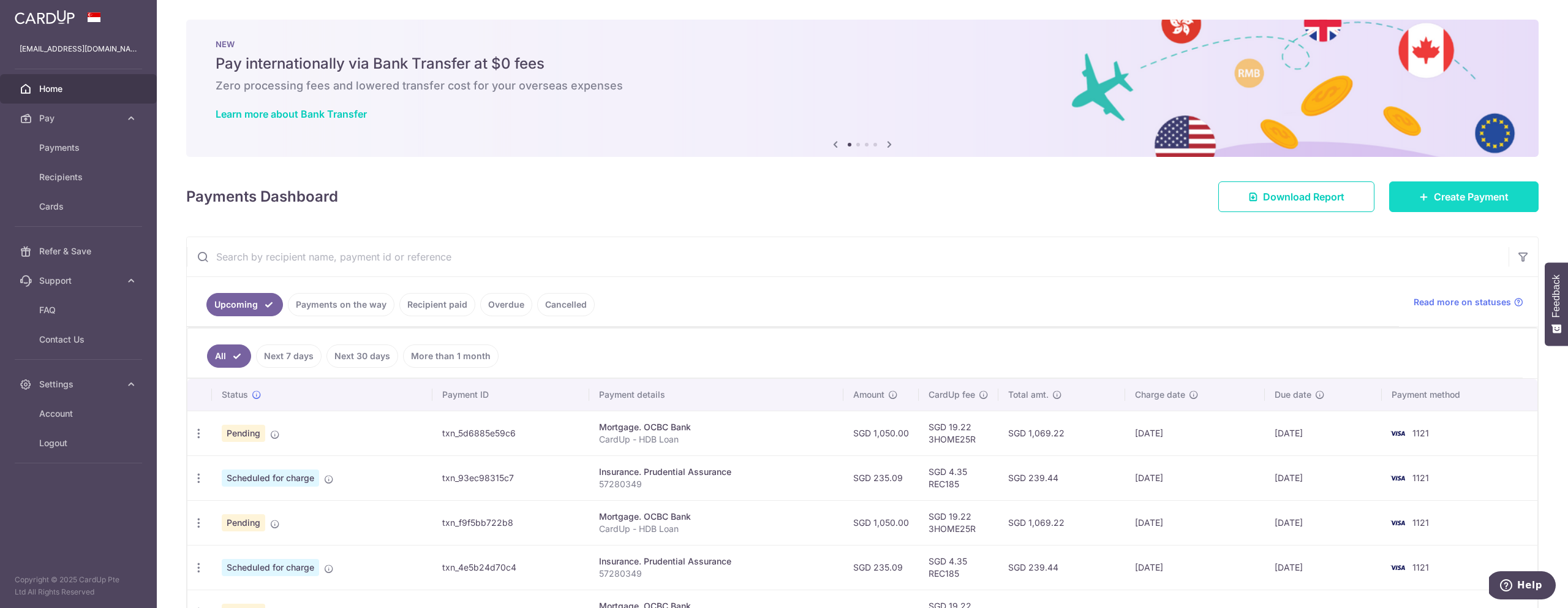
click at [1439, 190] on span "Create Payment" at bounding box center [1471, 196] width 75 height 14
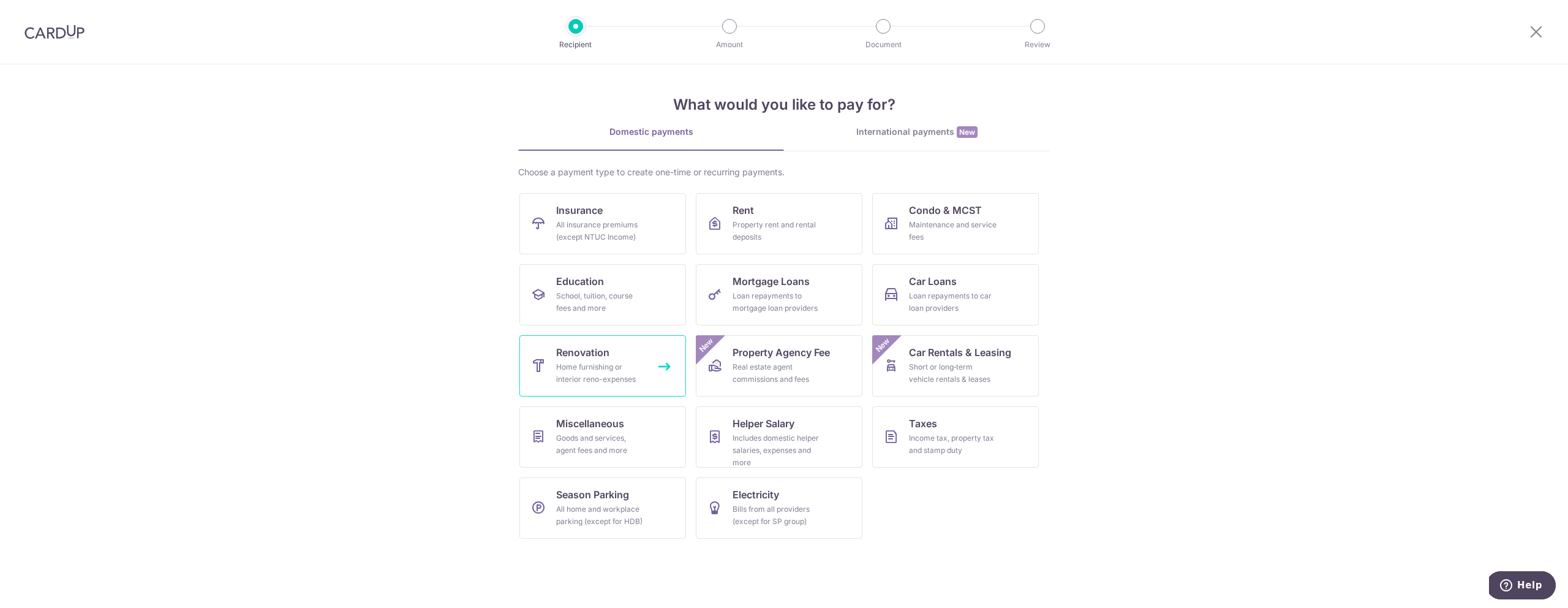
click at [617, 361] on div "Home furnishing or interior reno-expenses" at bounding box center [600, 373] width 88 height 24
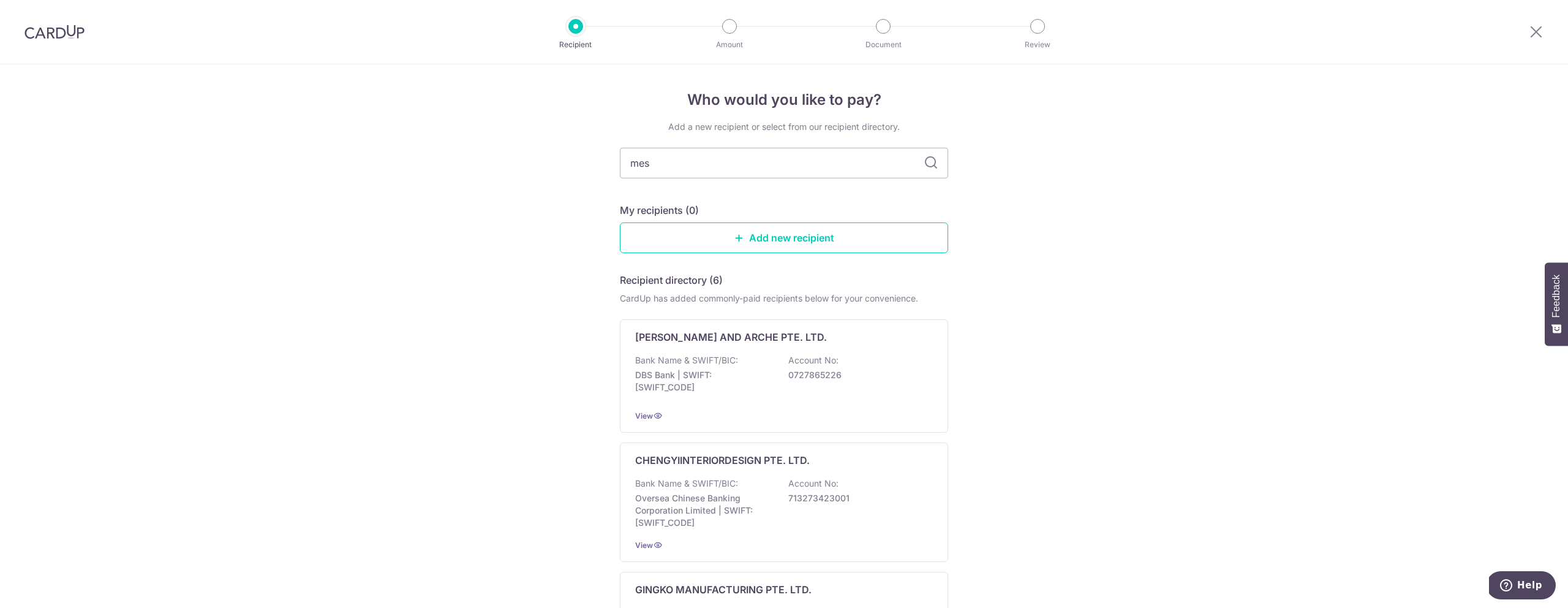
type input "mesh"
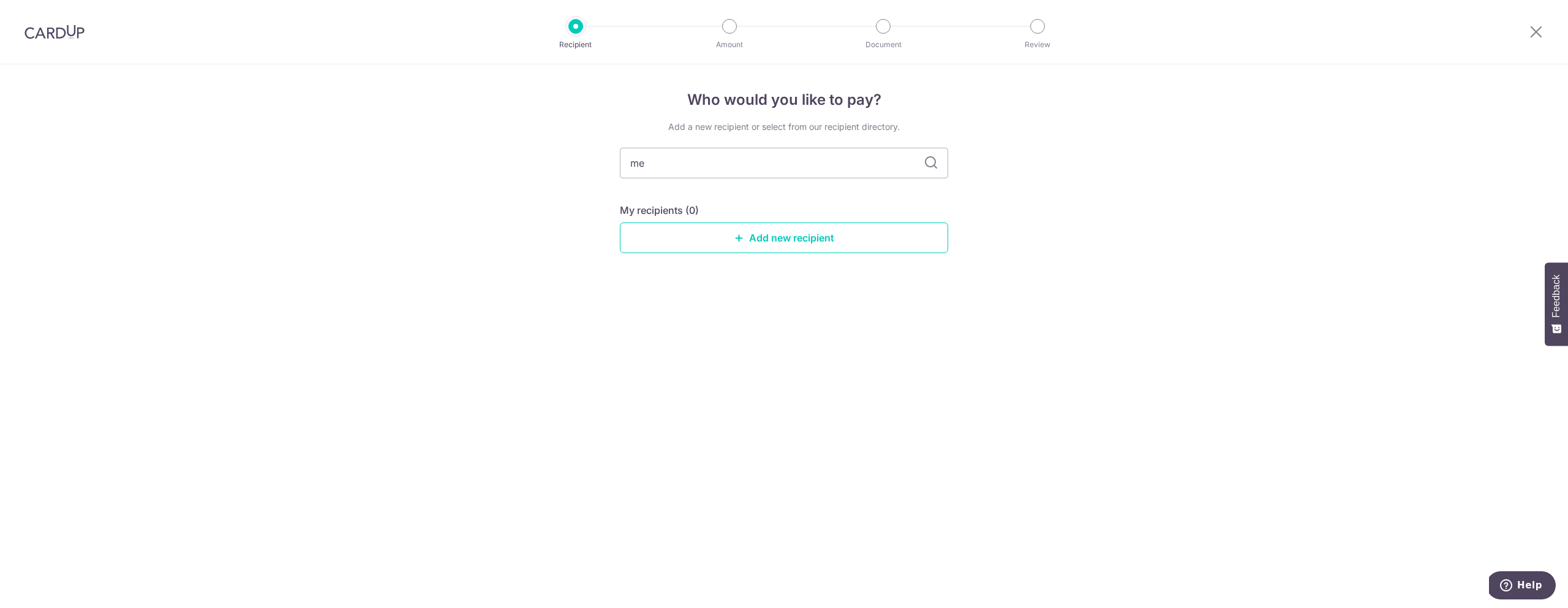
type input "m"
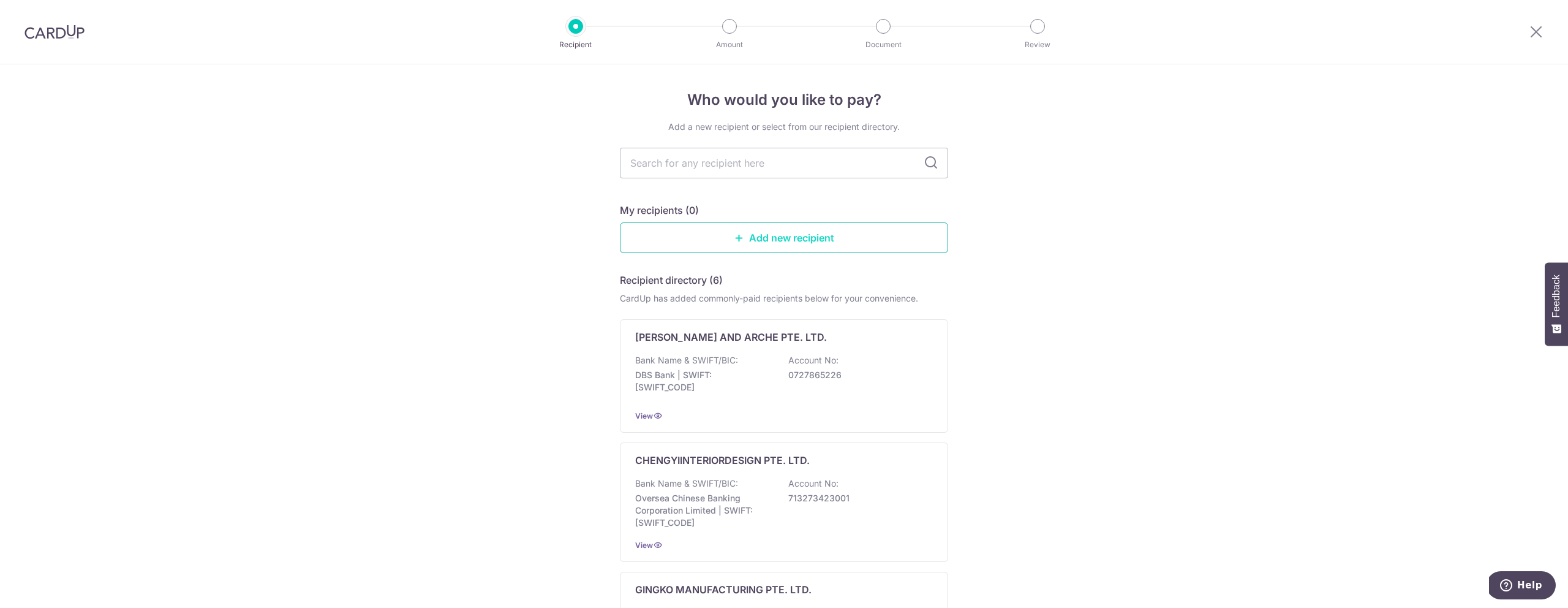
click at [791, 234] on link "Add new recipient" at bounding box center [784, 237] width 329 height 30
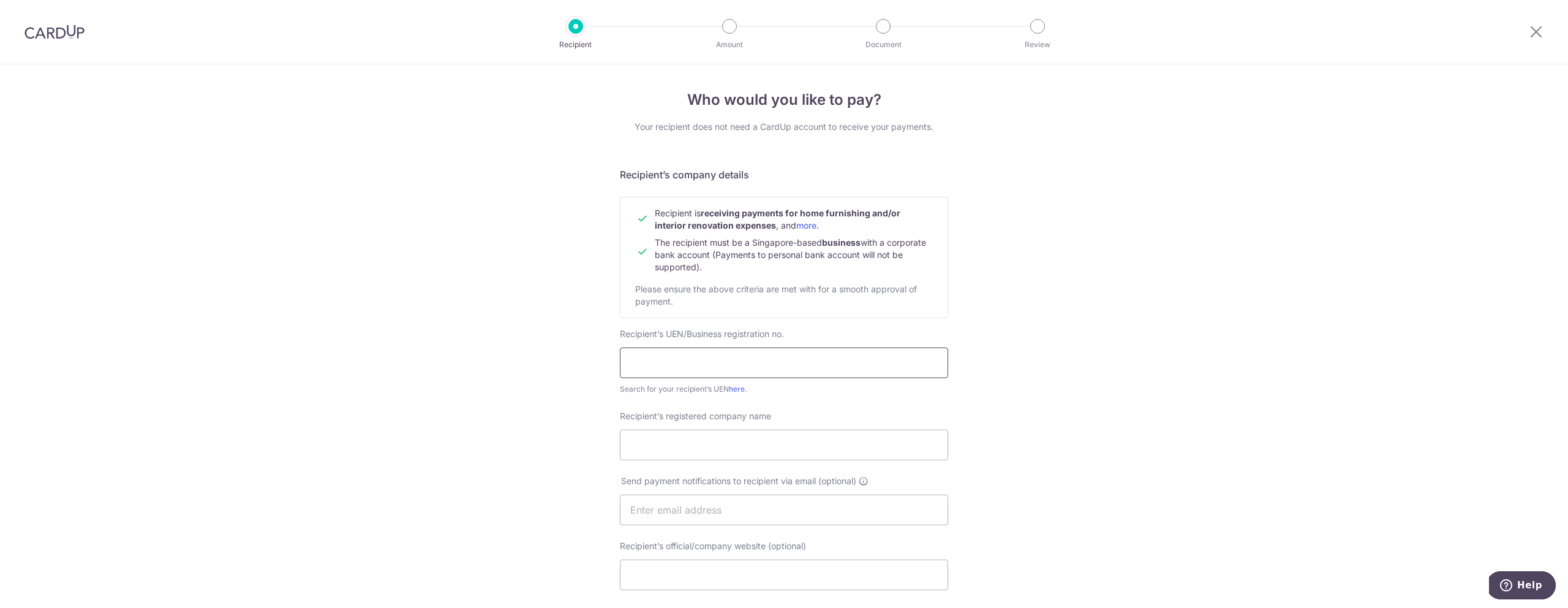
click at [732, 368] on input "text" at bounding box center [784, 363] width 329 height 30
click at [691, 375] on input "text" at bounding box center [784, 363] width 329 height 30
click at [630, 362] on input "s" at bounding box center [784, 363] width 329 height 30
click at [613, 365] on div "Recipient’s UEN/Business registration no. s Search for your recipient’s UEN her…" at bounding box center [783, 361] width 343 height 68
paste input "201534553K"
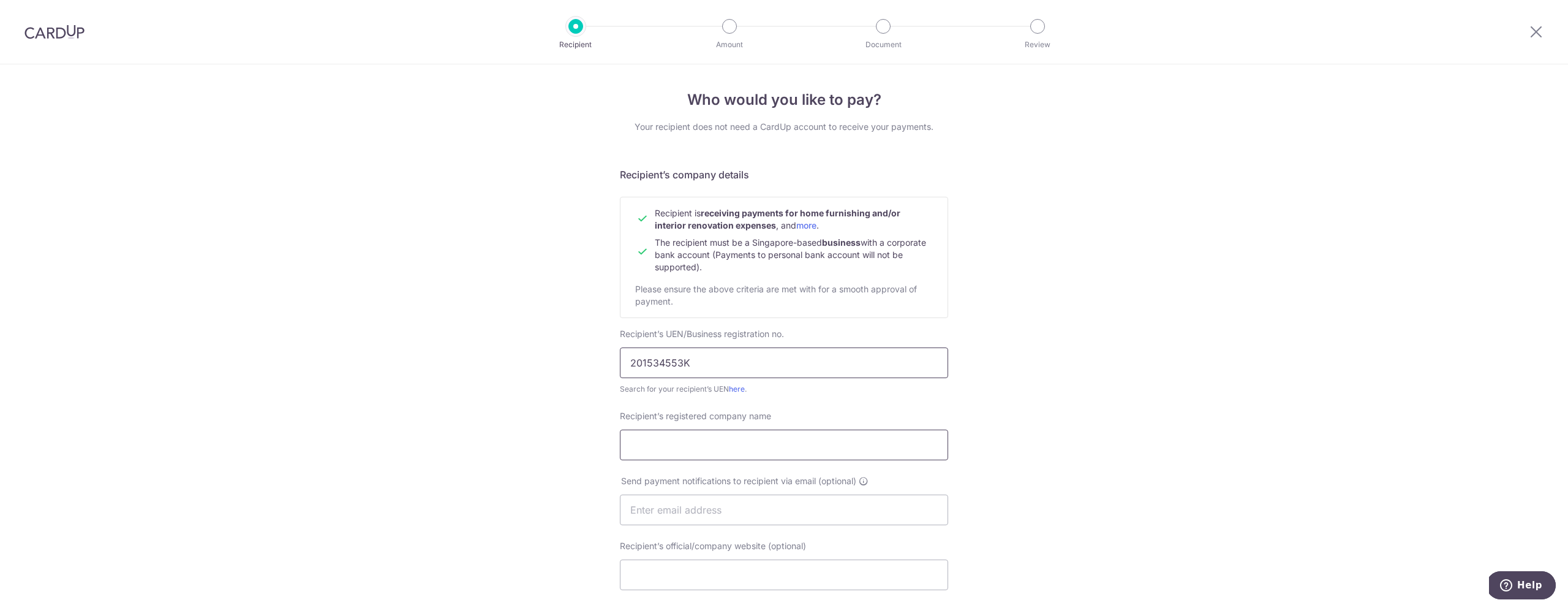
type input "201534553K"
click at [660, 439] on input "Recipient’s registered company name" at bounding box center [784, 445] width 329 height 30
click at [701, 435] on input "Recipient’s registered company name" at bounding box center [784, 445] width 329 height 30
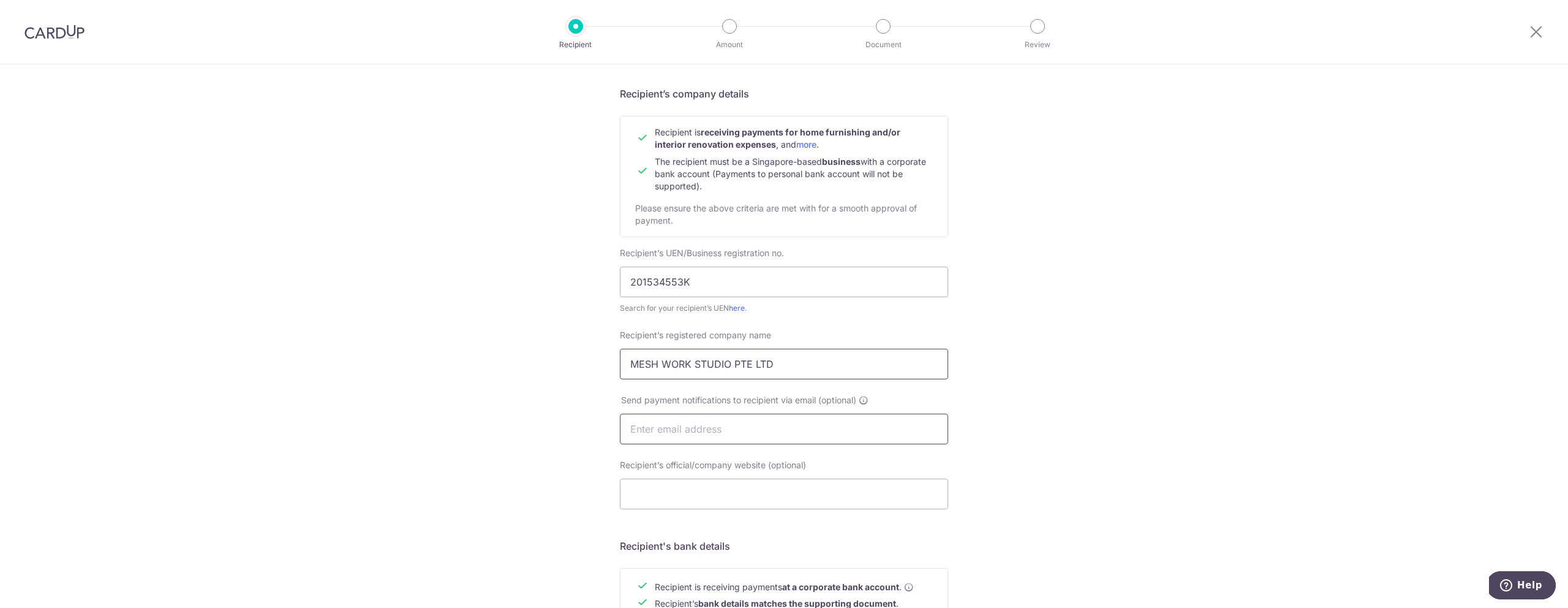
scroll to position [80, 0]
type input "MESH WORK STUDIO PTE LTD"
click at [706, 437] on input "text" at bounding box center [784, 430] width 329 height 30
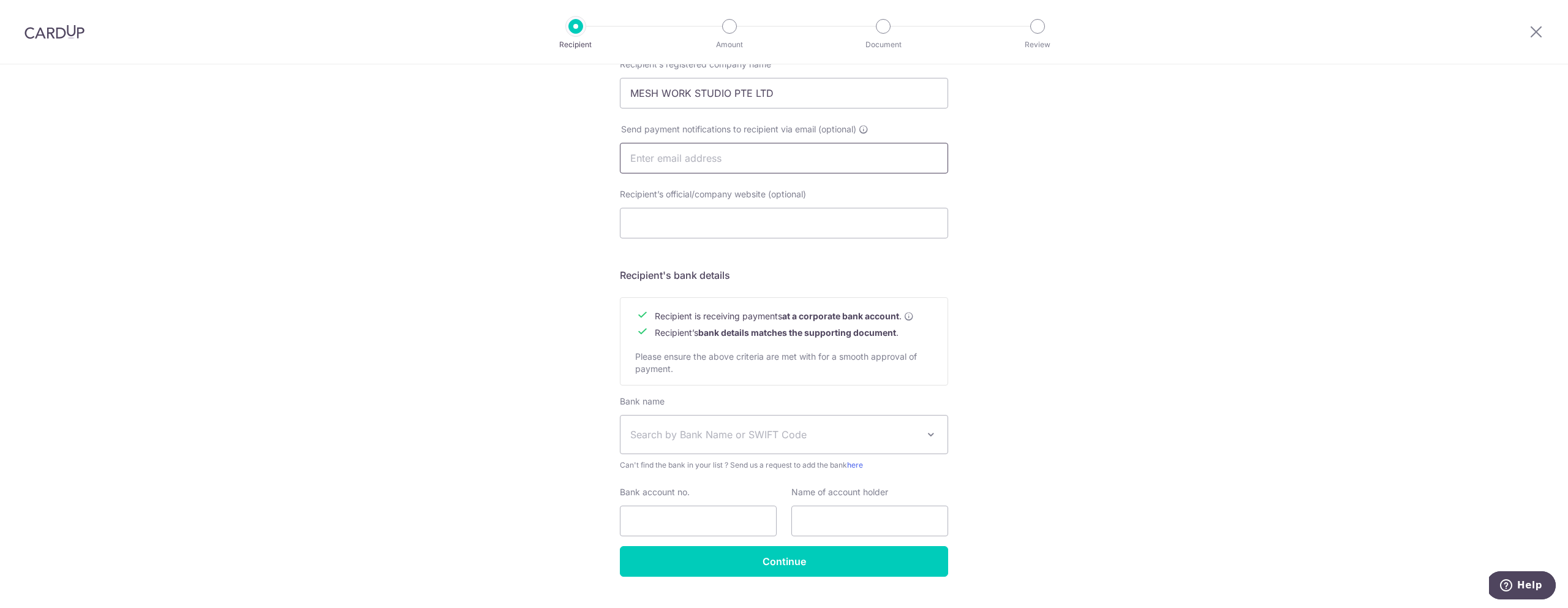
scroll to position [378, 0]
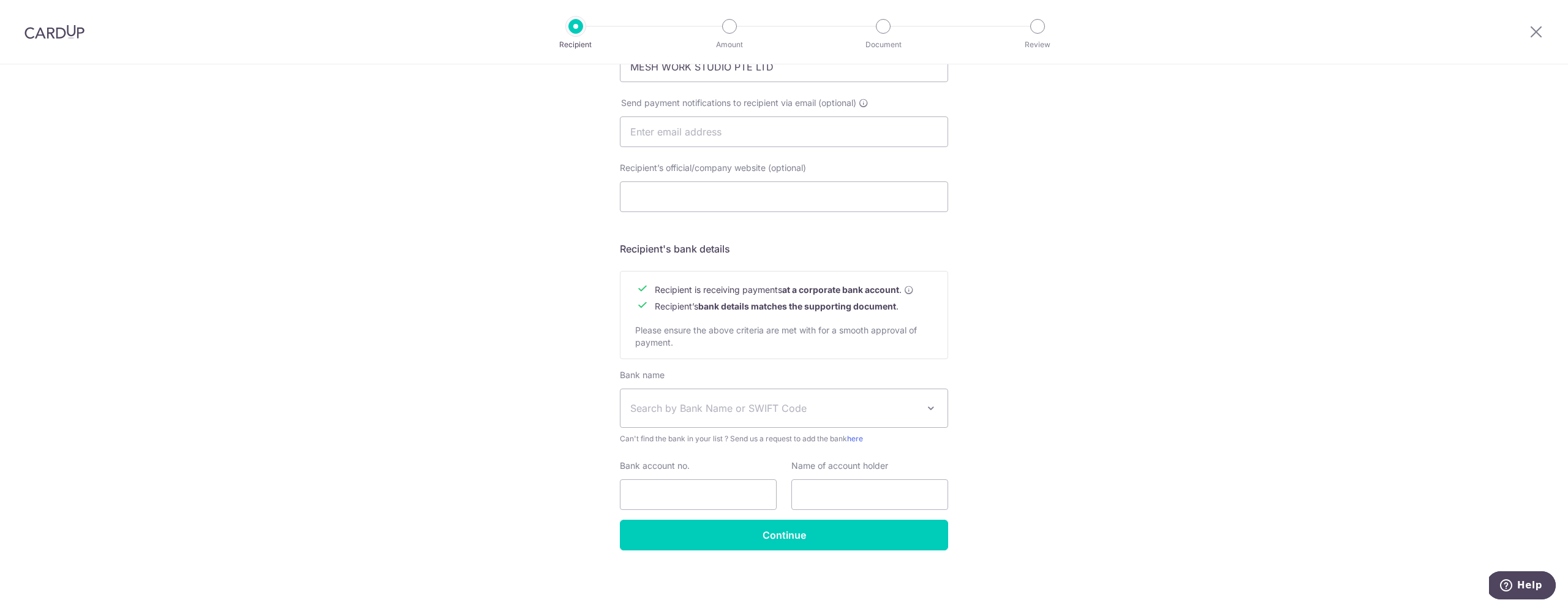
click at [687, 402] on span "Search by Bank Name or SWIFT Code" at bounding box center [774, 408] width 288 height 14
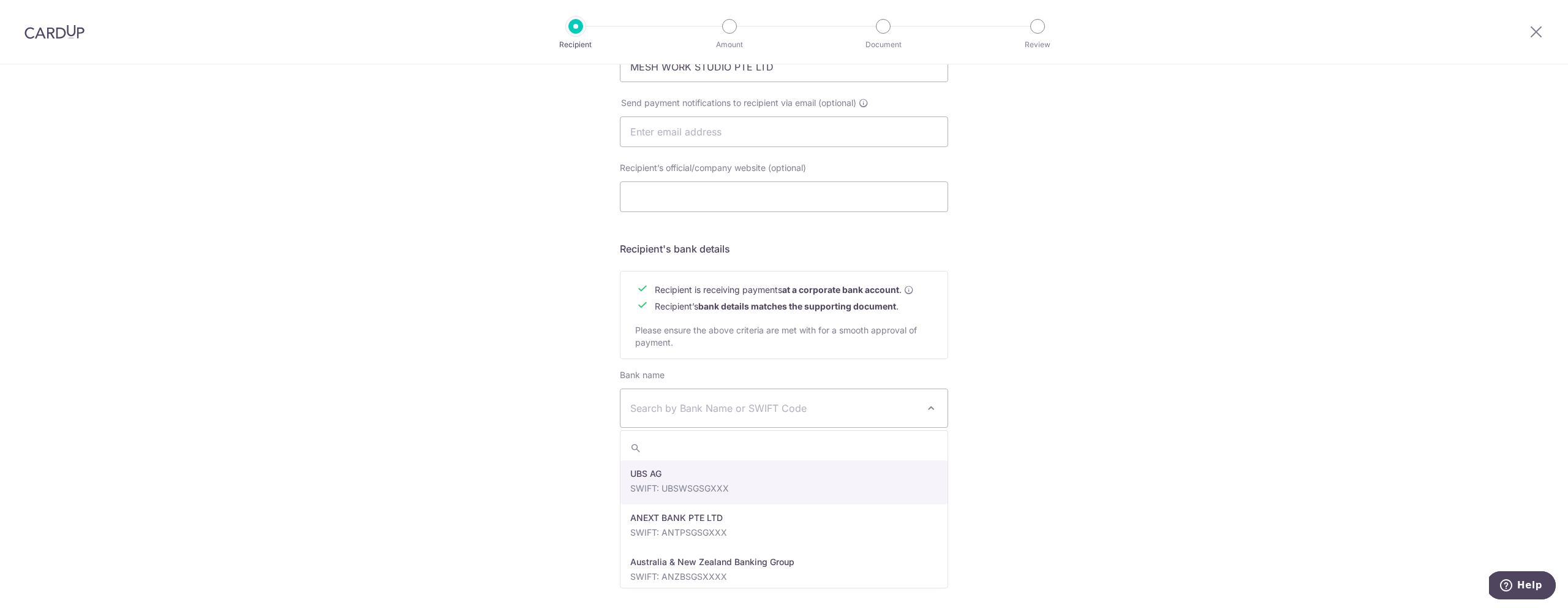
click at [560, 396] on div "Who would you like to pay? Your recipient does not need a CardUp account to rec…" at bounding box center [784, 147] width 1568 height 922
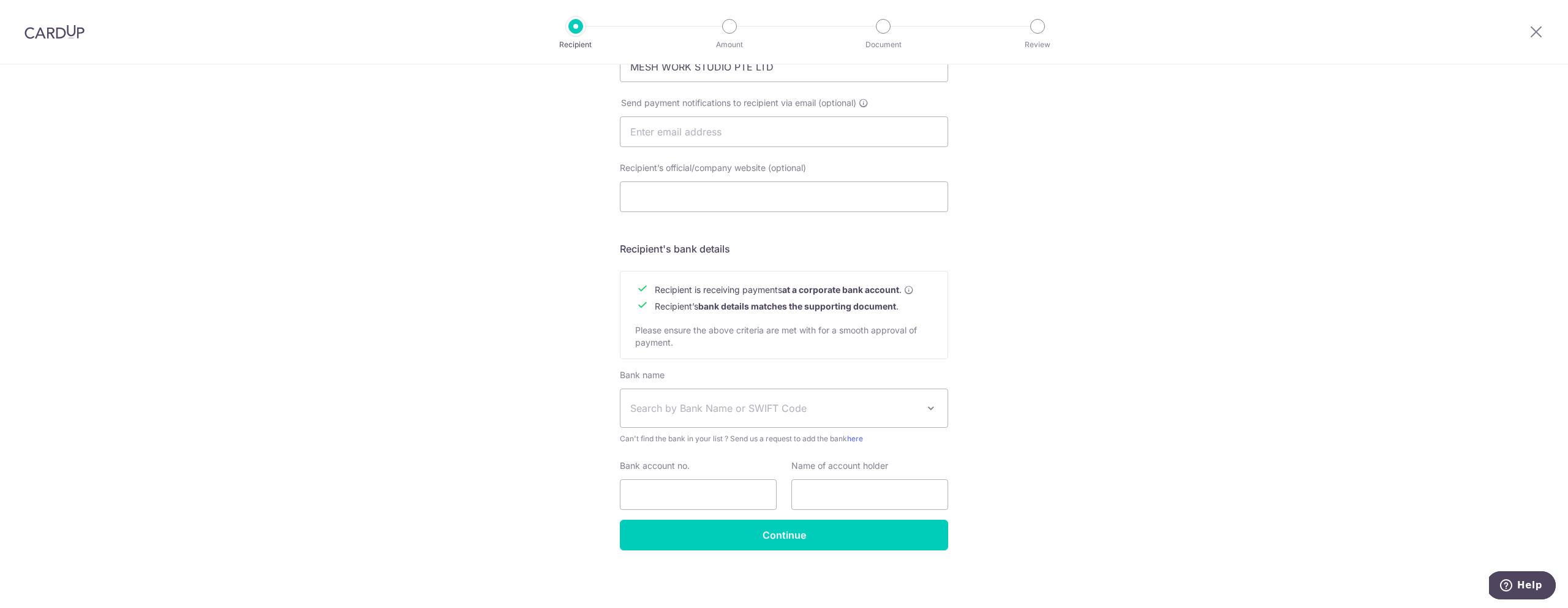
click at [708, 408] on span "Search by Bank Name or SWIFT Code" at bounding box center [774, 408] width 288 height 14
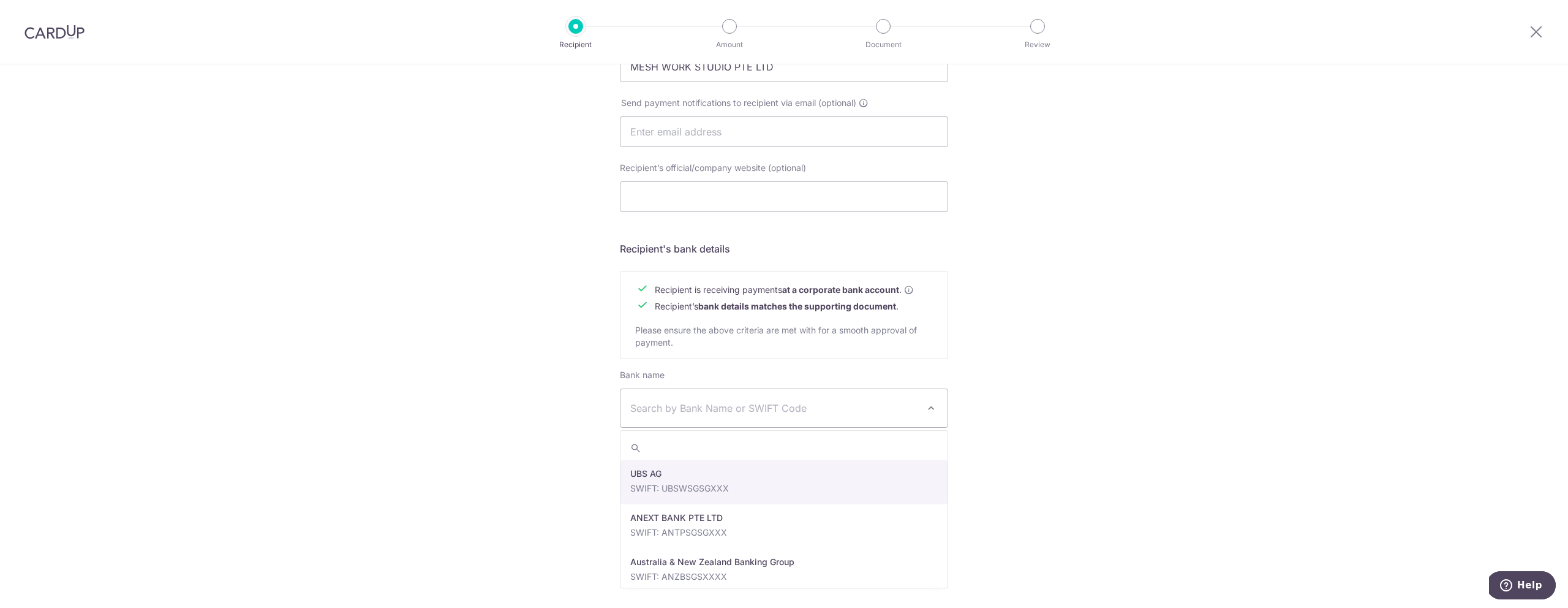
click at [719, 408] on span "Search by Bank Name or SWIFT Code" at bounding box center [774, 408] width 288 height 14
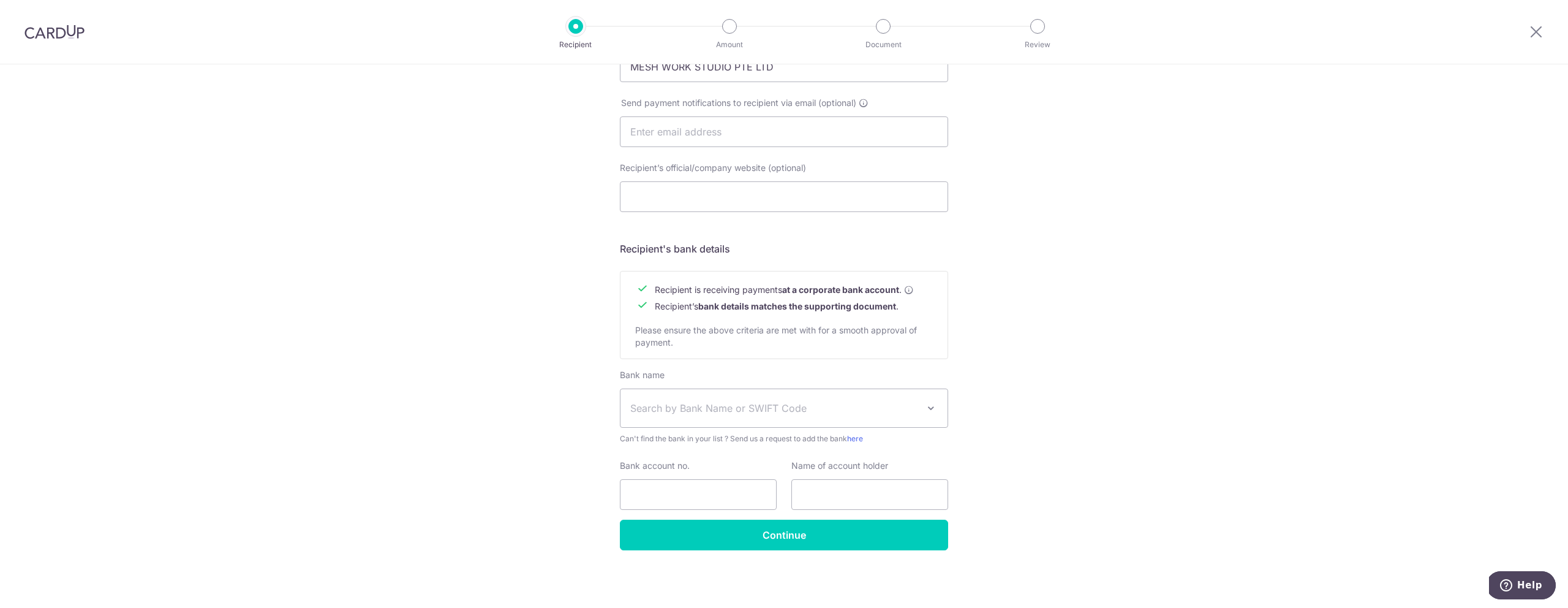
click at [527, 383] on div "Who would you like to pay? Your recipient does not need a CardUp account to rec…" at bounding box center [784, 147] width 1568 height 922
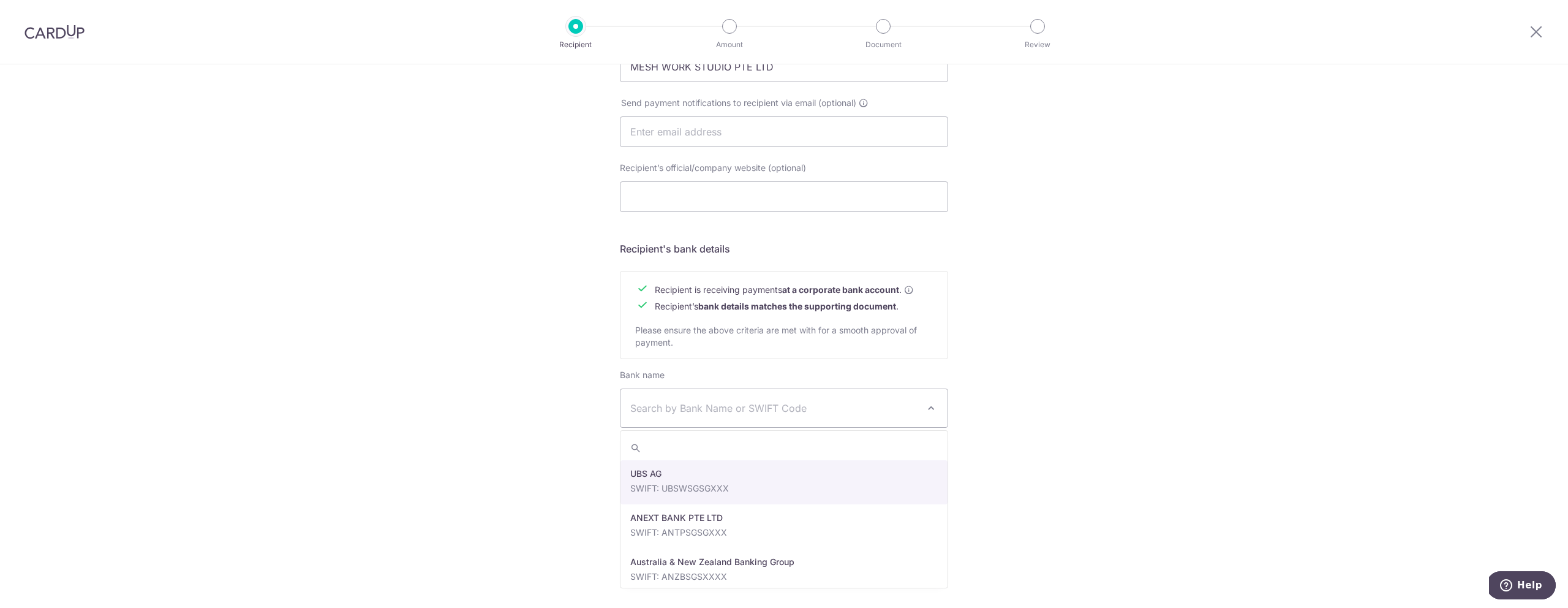
click at [763, 419] on span "Search by Bank Name or SWIFT Code" at bounding box center [784, 408] width 327 height 38
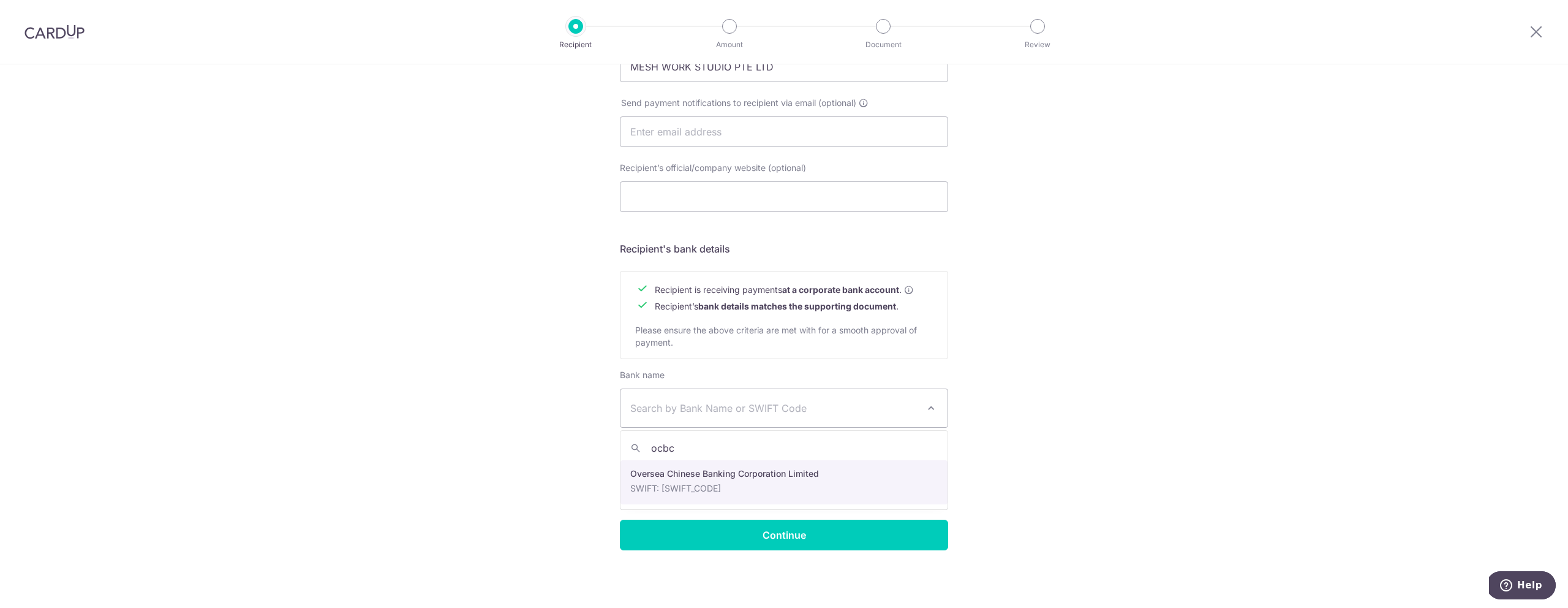
type input "ocbc"
select select "12"
click at [736, 495] on input "Bank account no." at bounding box center [698, 495] width 157 height 30
paste input "551-886-823-001"
type input "551886823001"
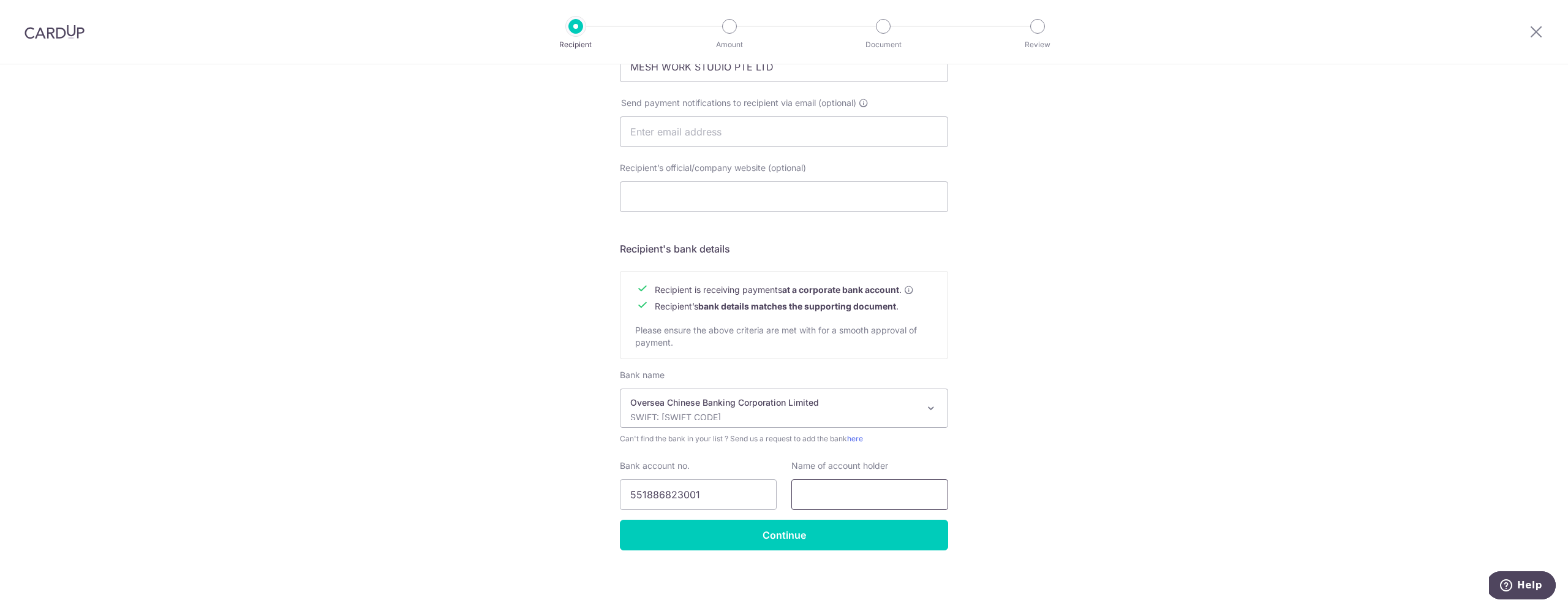
click at [892, 493] on input "text" at bounding box center [869, 495] width 157 height 30
type input "MESH WERK STUDIO PTE LTD"
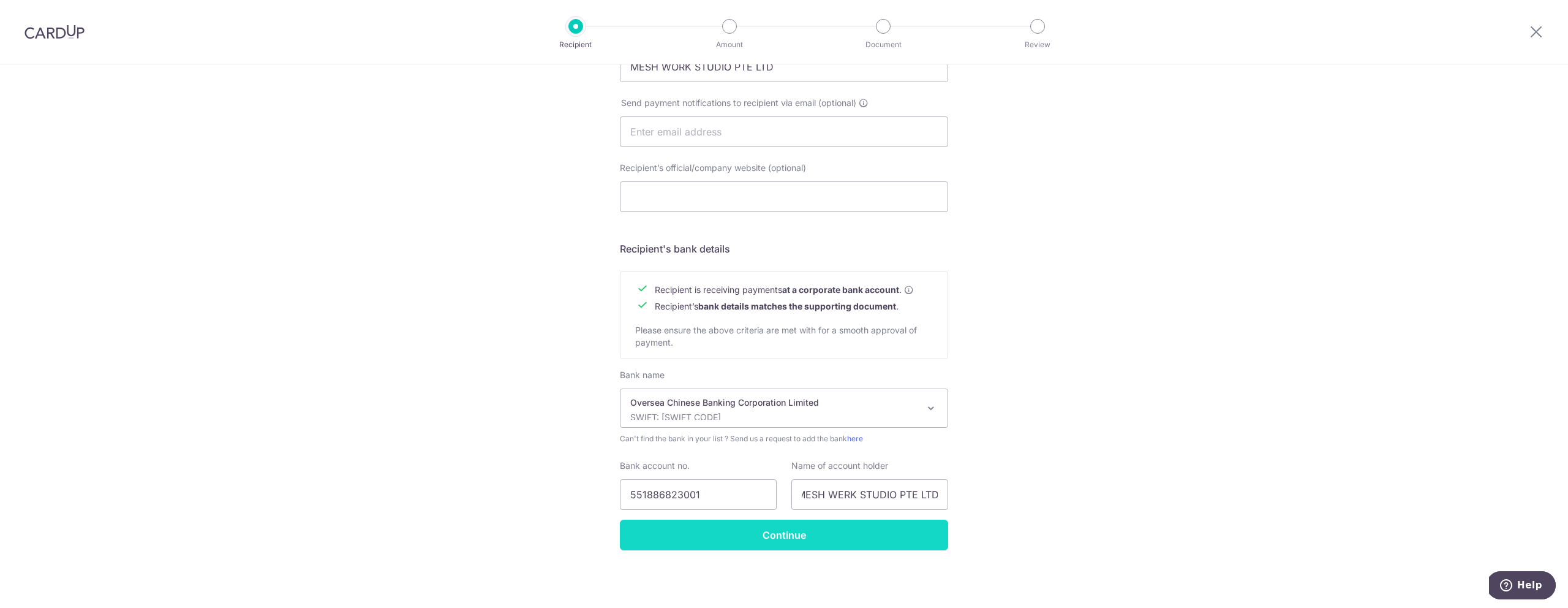
scroll to position [0, 0]
click at [812, 530] on input "Continue" at bounding box center [784, 535] width 329 height 30
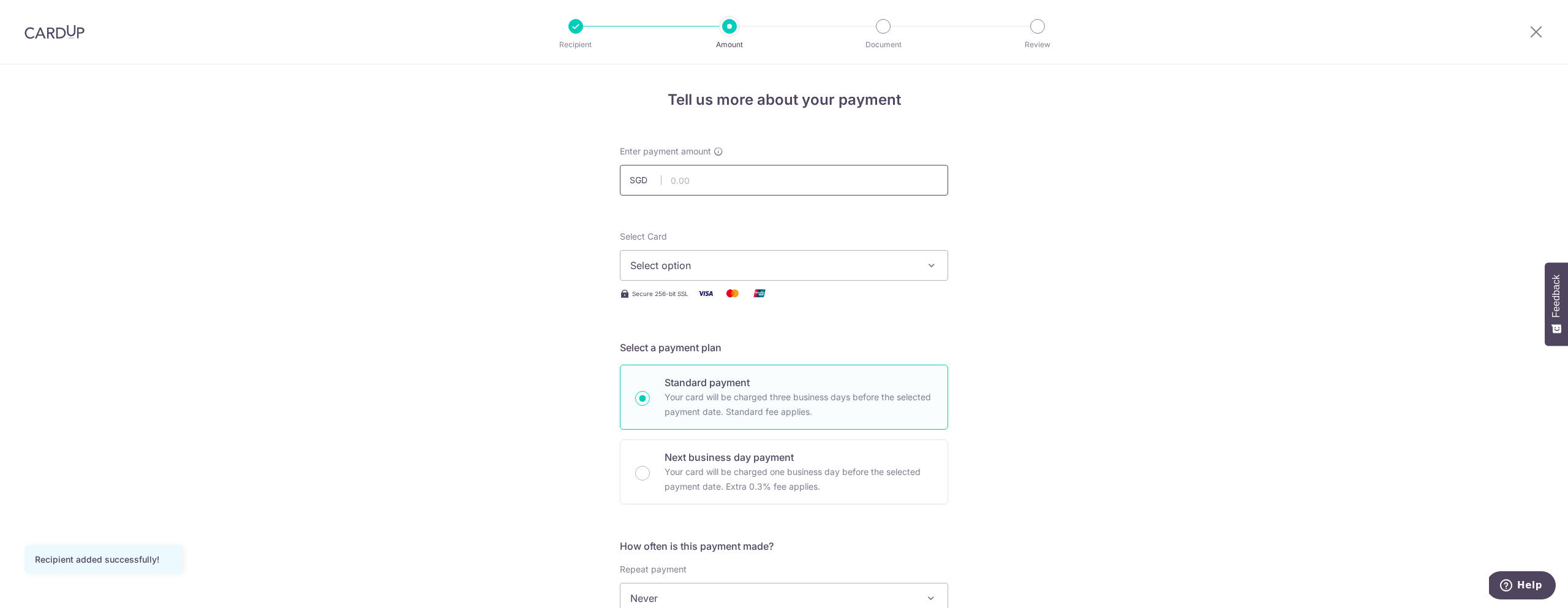
click at [703, 189] on input "text" at bounding box center [784, 180] width 329 height 30
drag, startPoint x: 739, startPoint y: 182, endPoint x: 625, endPoint y: 173, distance: 114.4
click at [625, 173] on input "20,000.00" at bounding box center [784, 180] width 329 height 30
type input "31,900.00"
click at [680, 263] on span "Select option" at bounding box center [773, 265] width 285 height 14
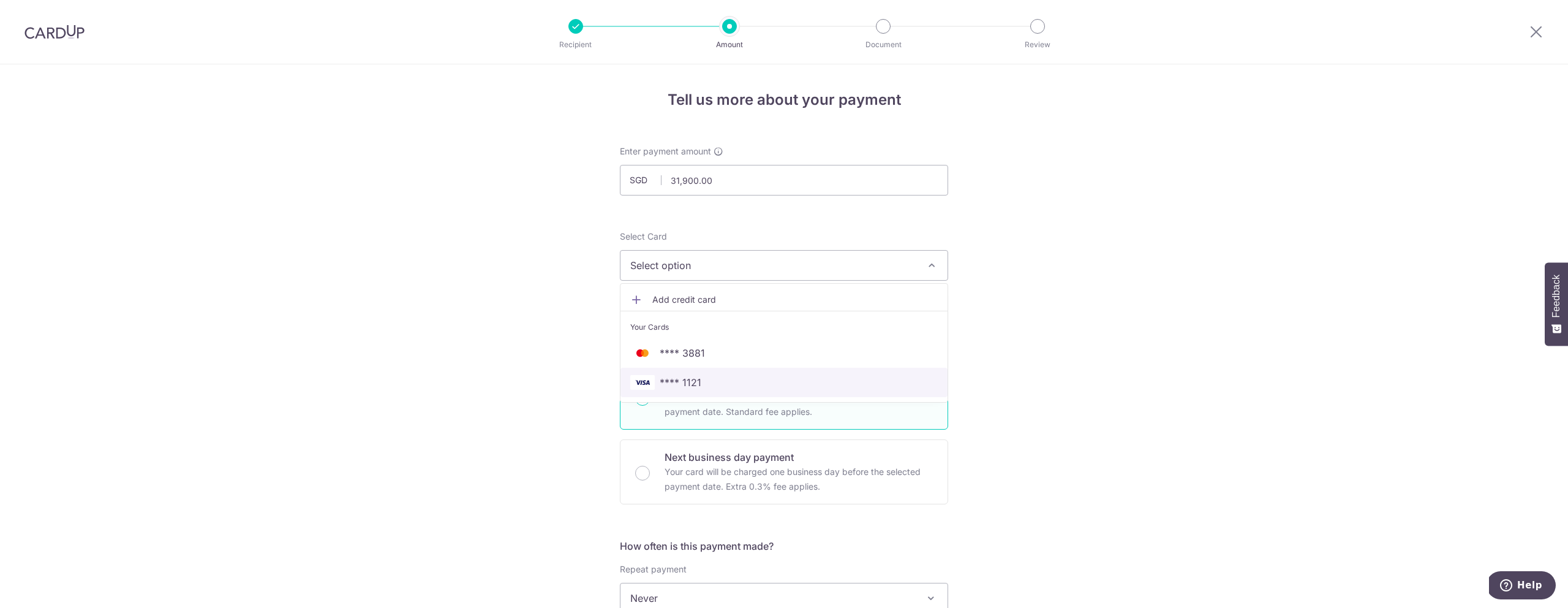
click at [696, 379] on span "**** 1121" at bounding box center [680, 382] width 42 height 14
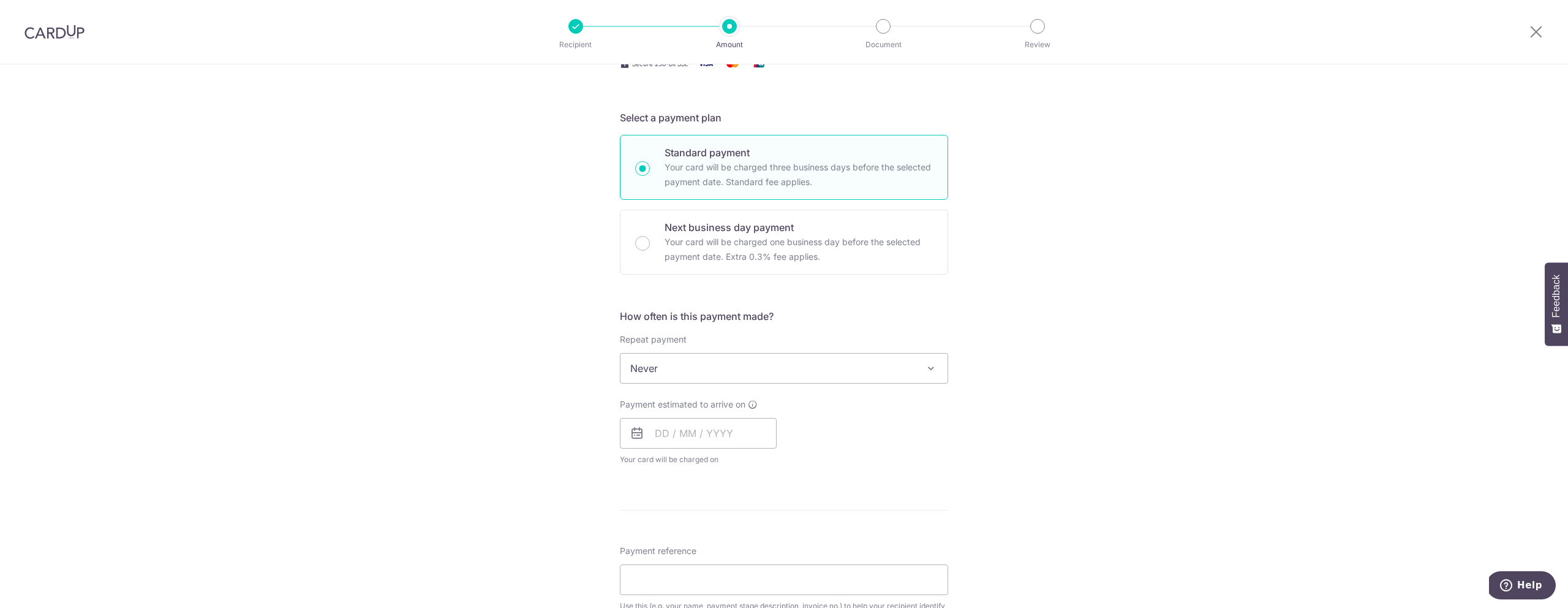
scroll to position [330, 0]
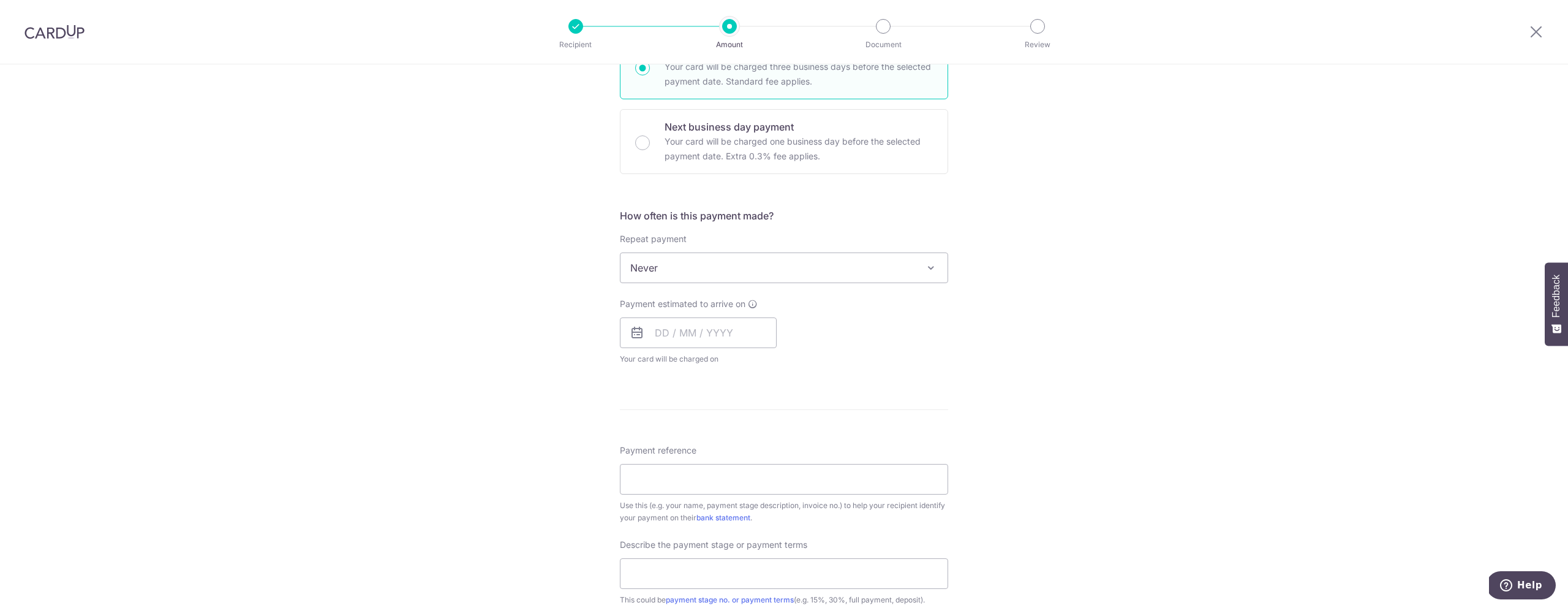
click at [718, 269] on span "Never" at bounding box center [784, 268] width 327 height 30
click at [660, 333] on input "text" at bounding box center [698, 333] width 157 height 30
click at [703, 366] on select "Oct Nov Dec" at bounding box center [689, 365] width 33 height 10
click at [668, 521] on link "24" at bounding box center [669, 518] width 20 height 20
type input "24/11/2025"
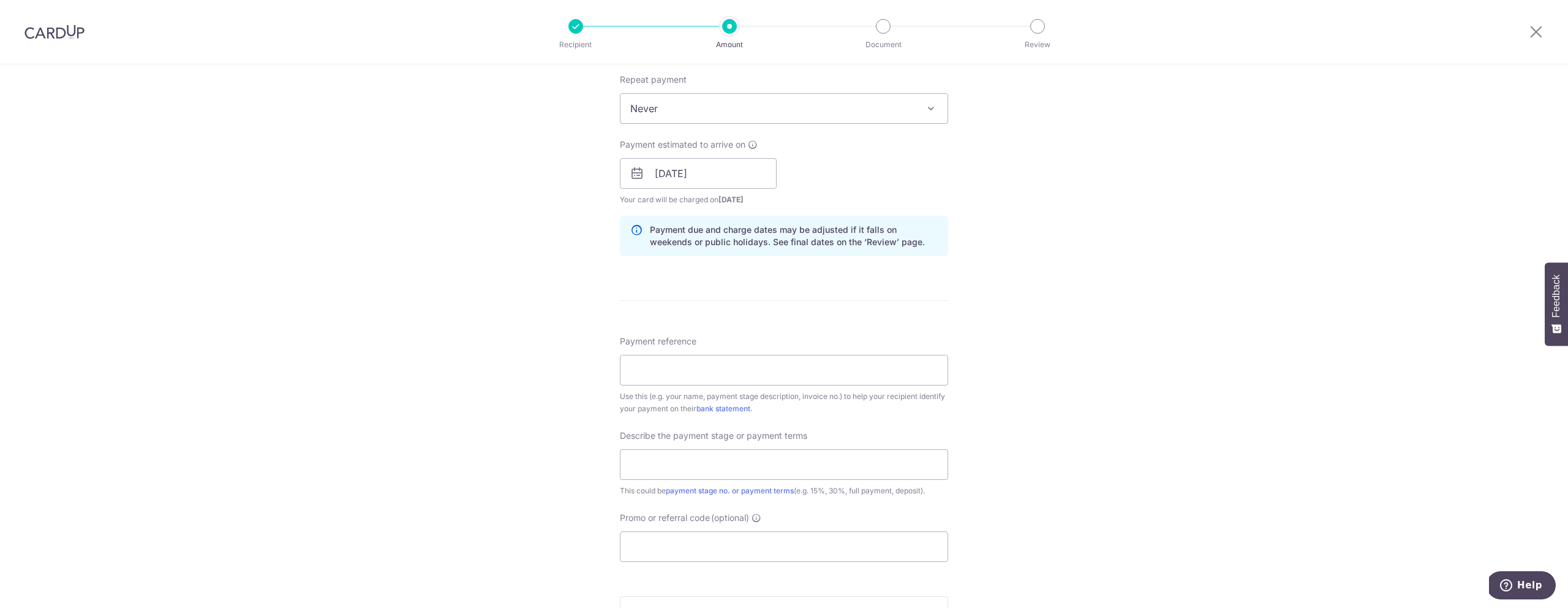
scroll to position [521, 0]
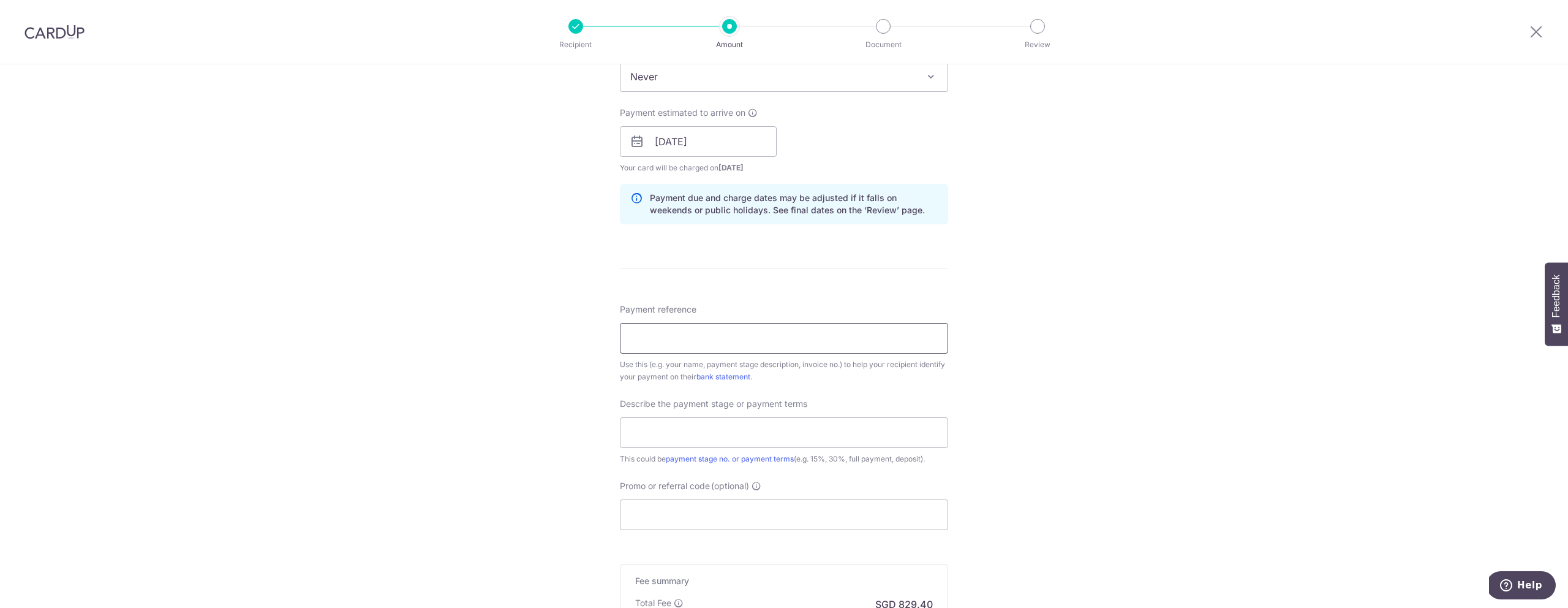
click at [707, 339] on input "Payment reference" at bounding box center [784, 338] width 329 height 30
type input "Nixon Soh 81161118"
click at [729, 431] on input "text" at bounding box center [784, 432] width 329 height 30
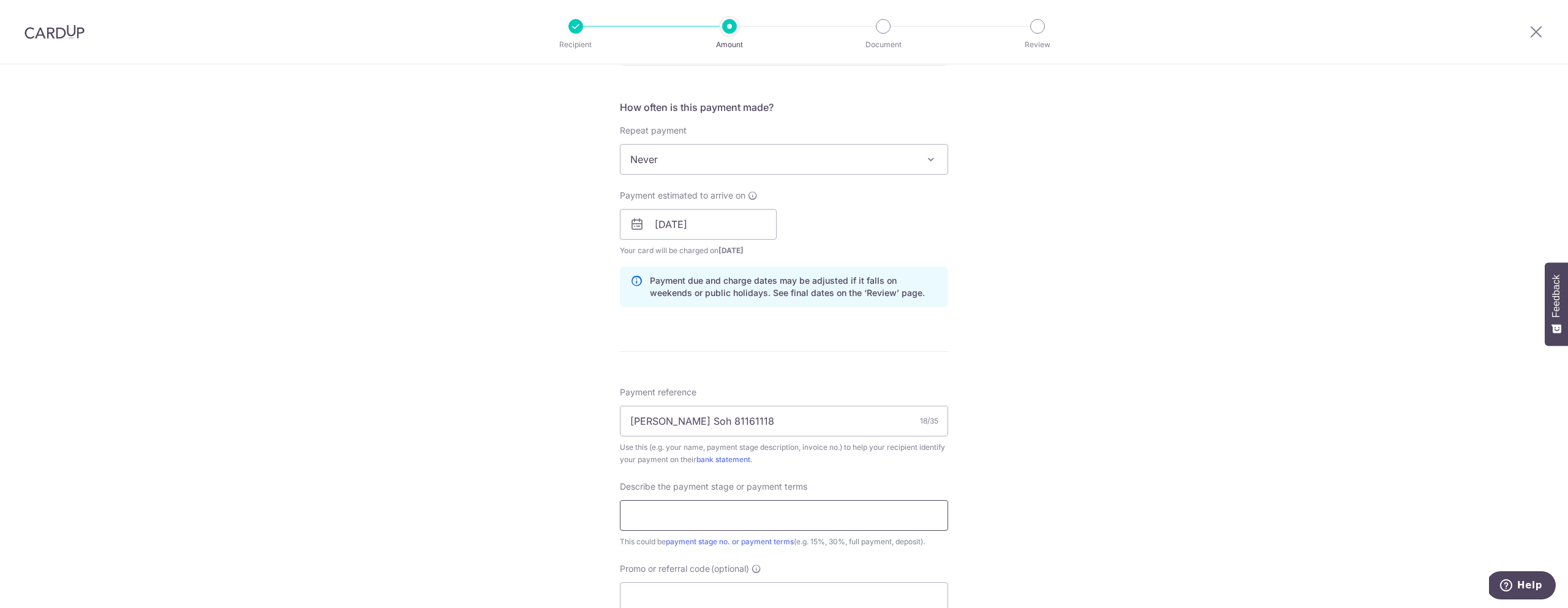
scroll to position [536, 0]
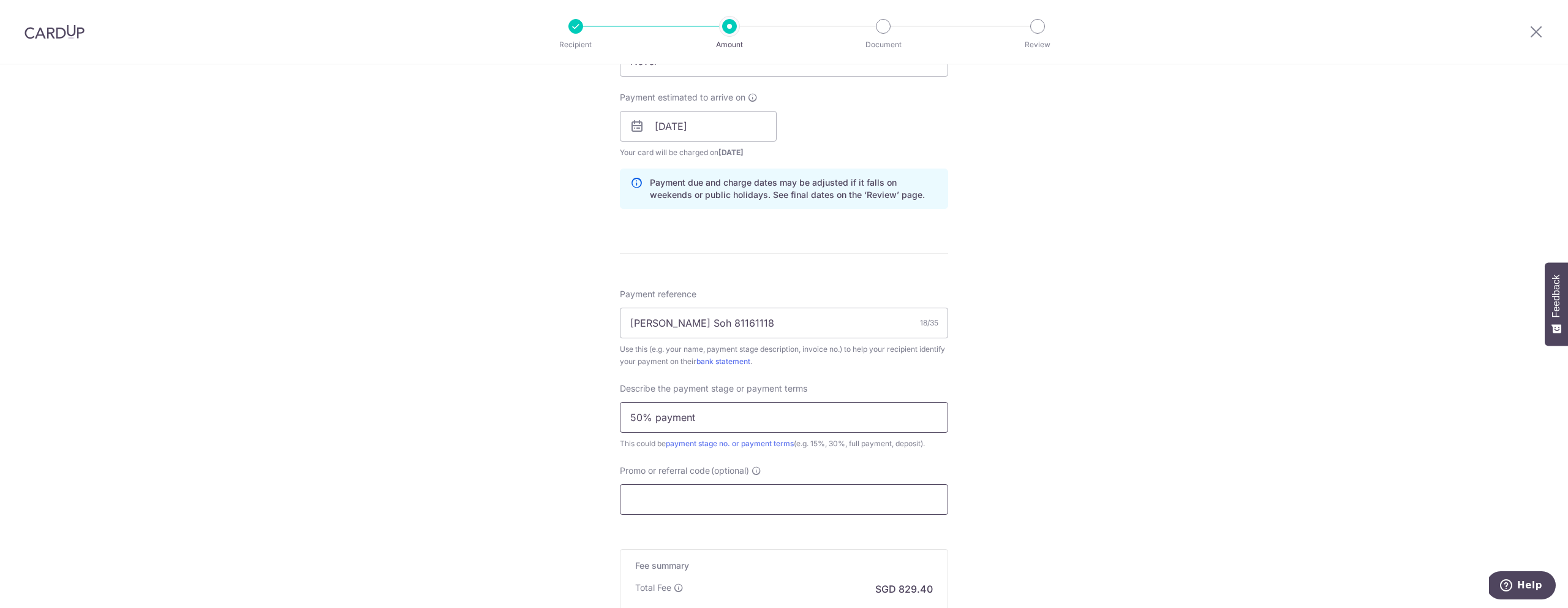
type input "50% payment"
click at [740, 492] on input "Promo or referral code (optional)" at bounding box center [784, 499] width 329 height 30
click at [789, 498] on input "Promo or referral code (optional)" at bounding box center [784, 499] width 329 height 30
paste input "RENO25ONE"
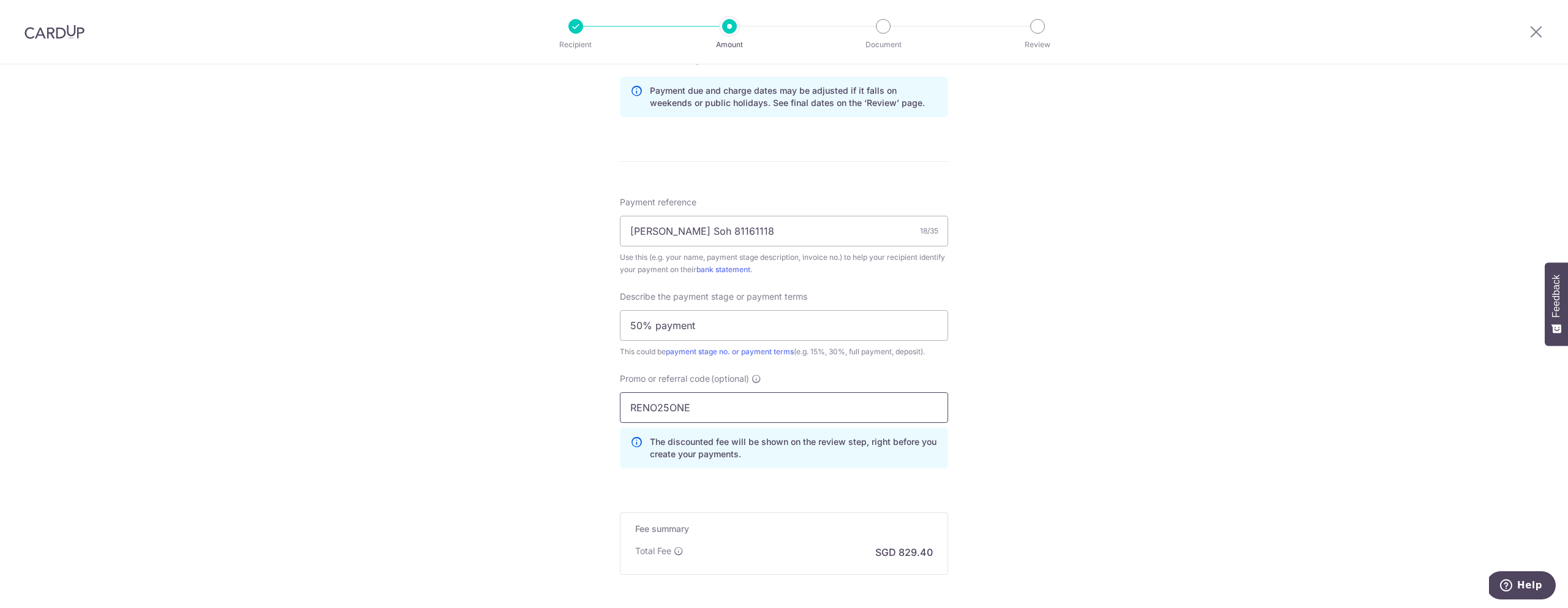
type input "RENO25ONE"
click at [1022, 450] on div "Tell us more about your payment Enter payment amount SGD 31,900.00 31900.00 Rec…" at bounding box center [784, 83] width 1568 height 1296
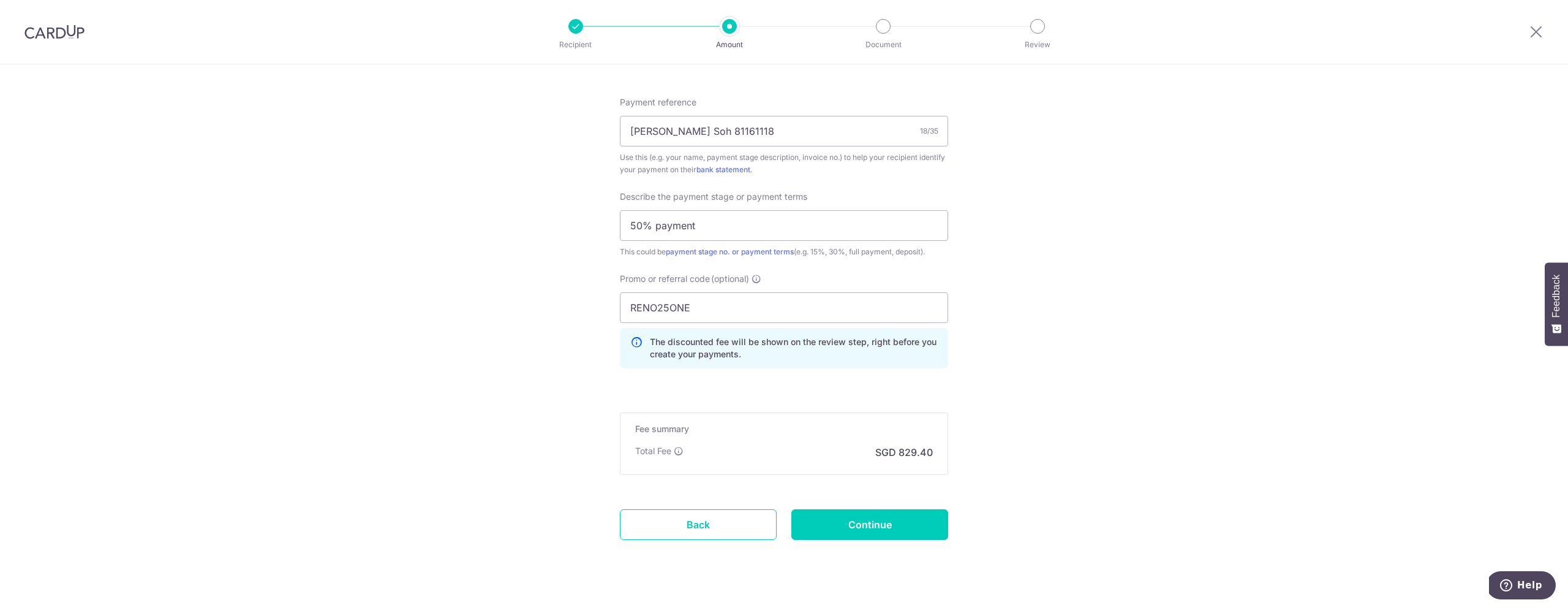
scroll to position [753, 0]
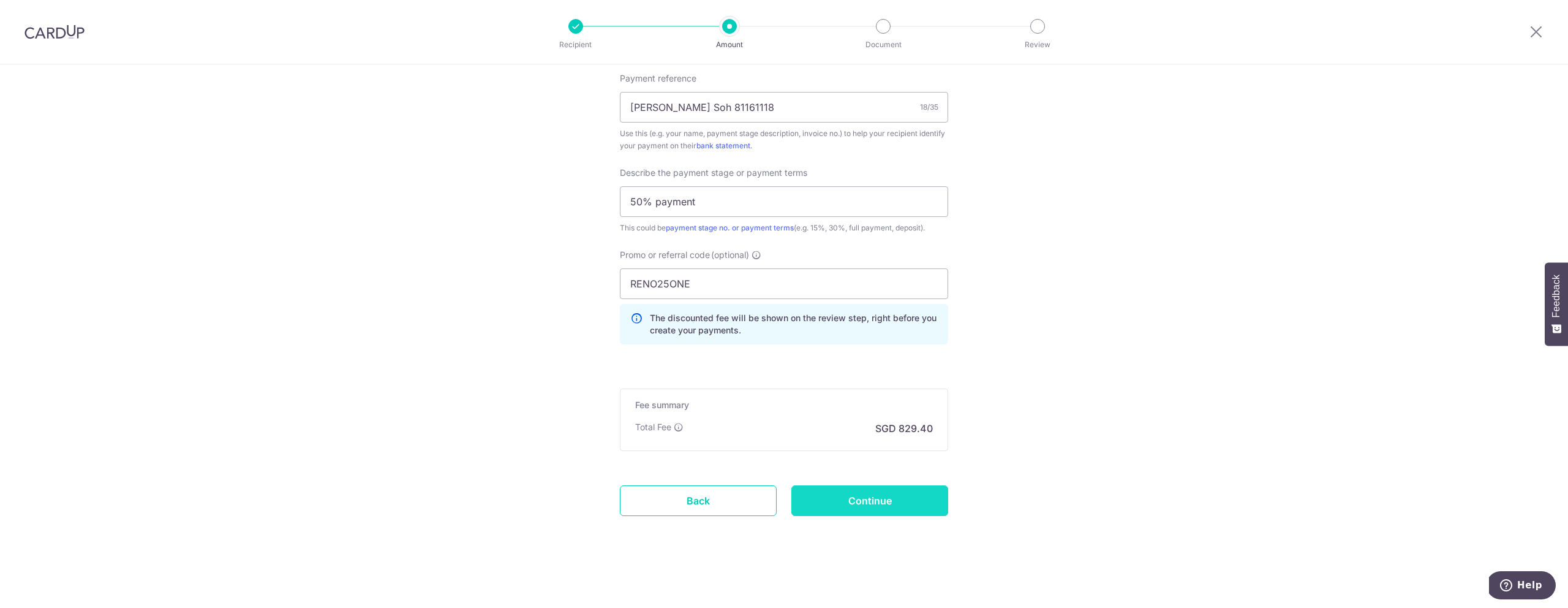
click at [890, 501] on input "Continue" at bounding box center [869, 501] width 157 height 30
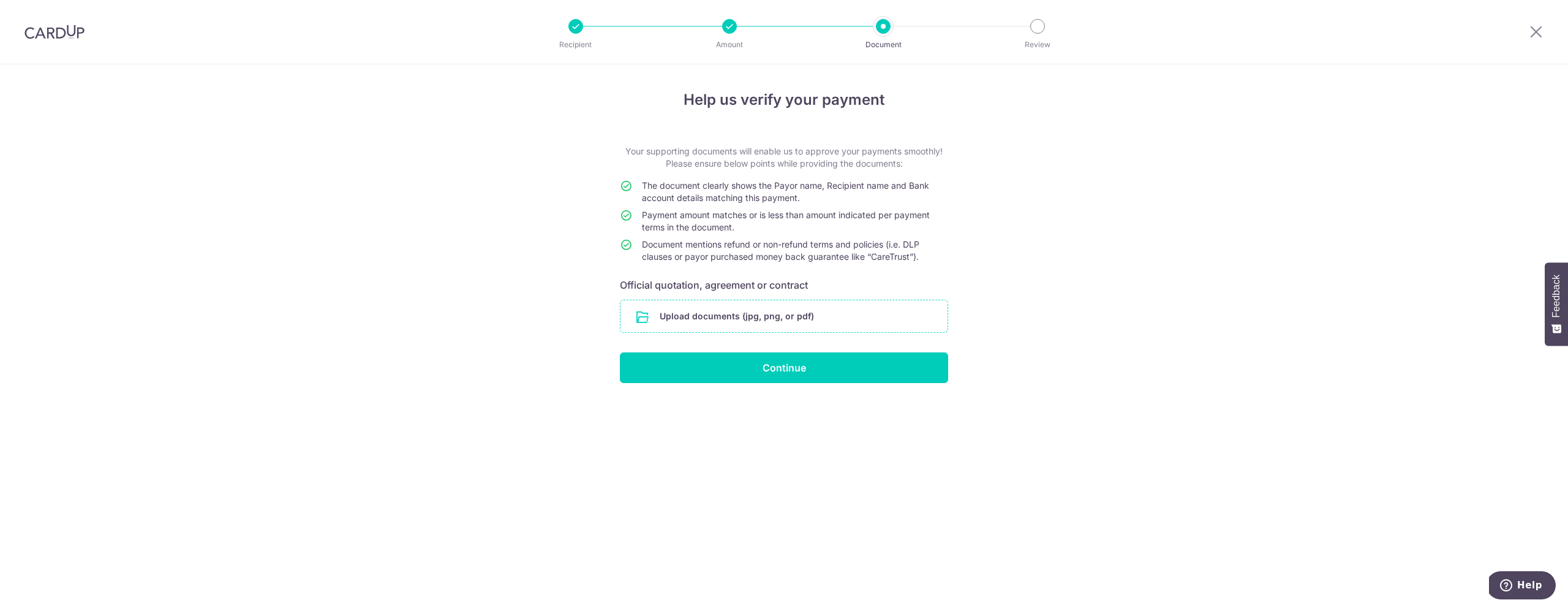
click at [802, 318] on input "file" at bounding box center [784, 317] width 327 height 32
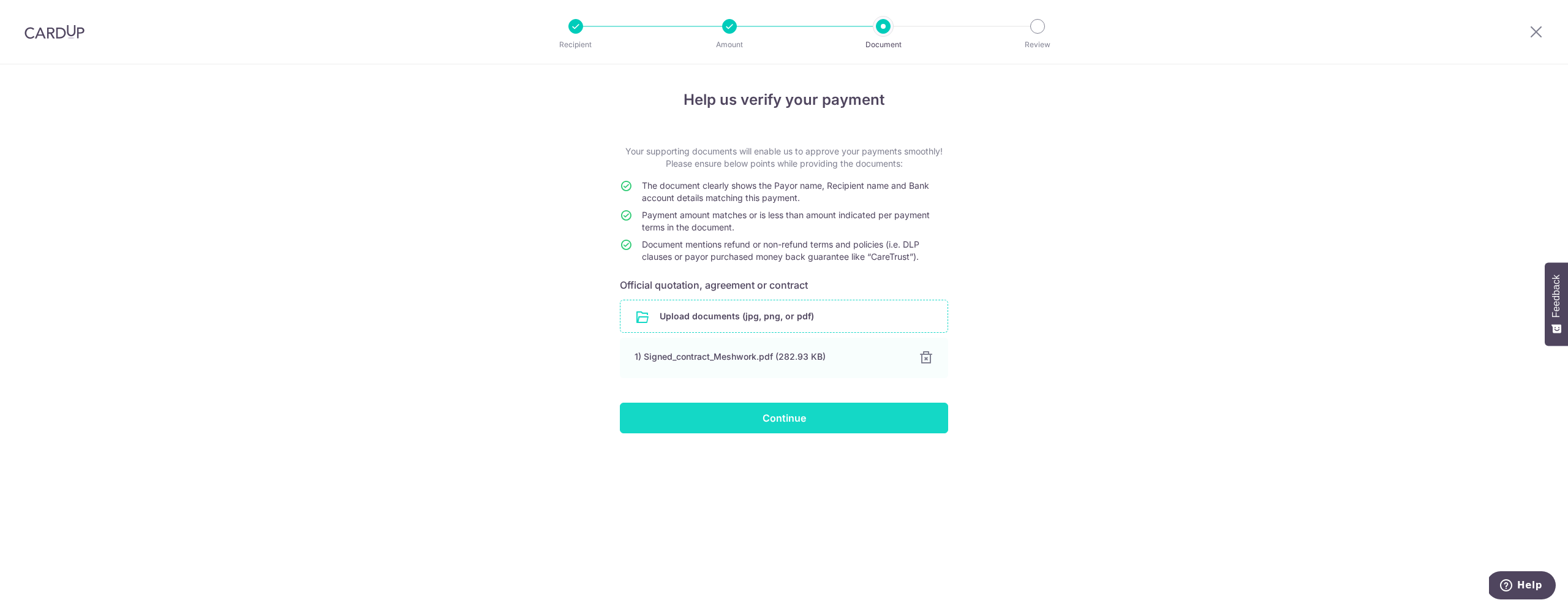
click at [780, 417] on input "Continue" at bounding box center [784, 418] width 329 height 30
